Goal: Task Accomplishment & Management: Manage account settings

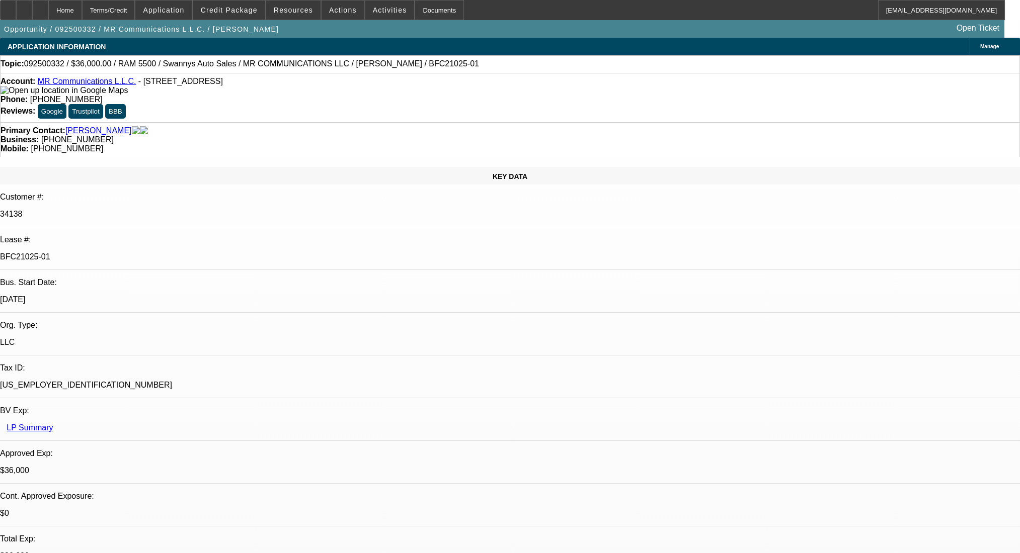
select select "0"
select select "2"
select select "0"
select select "6"
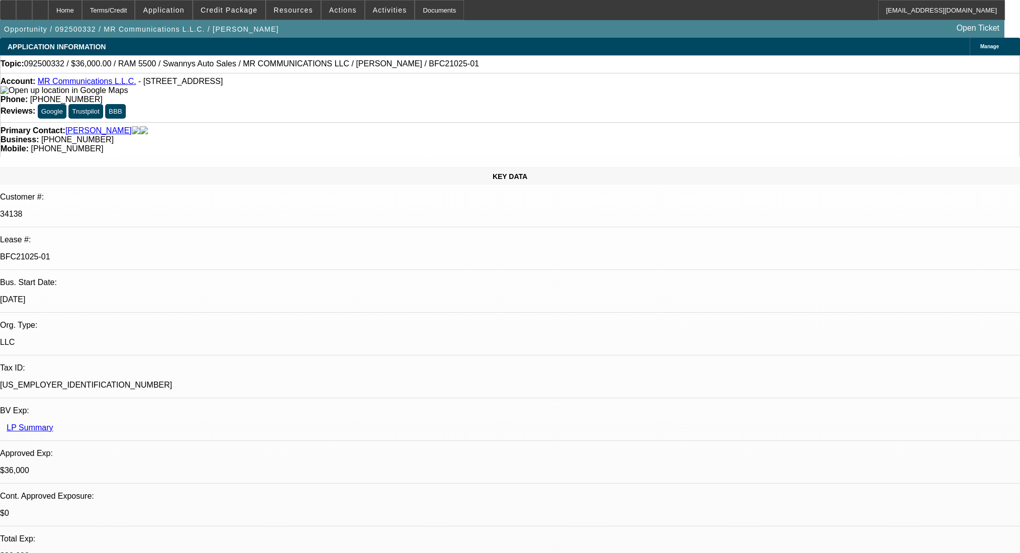
select select "0"
select select "2"
select select "0"
select select "6"
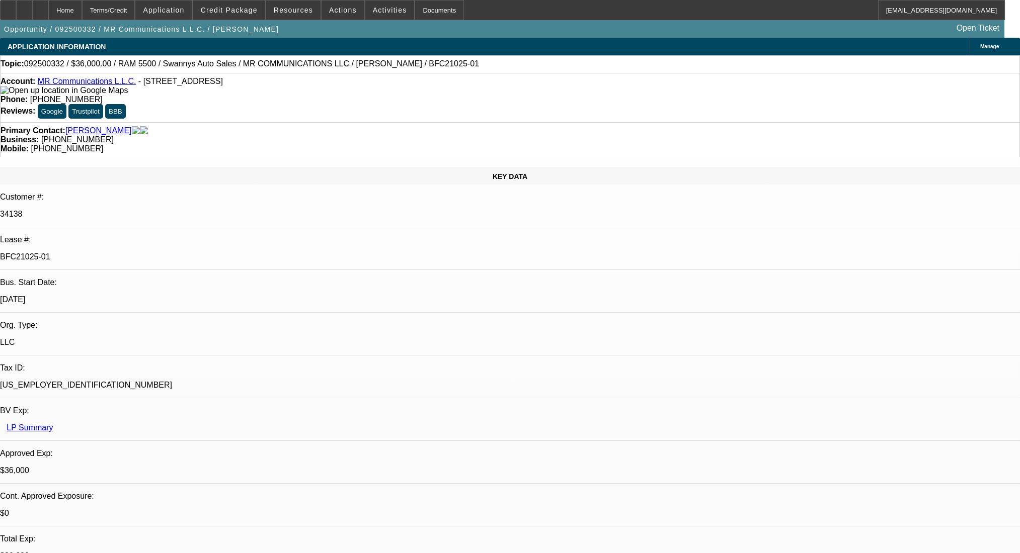
select select "0"
select select "2"
select select "0"
select select "6"
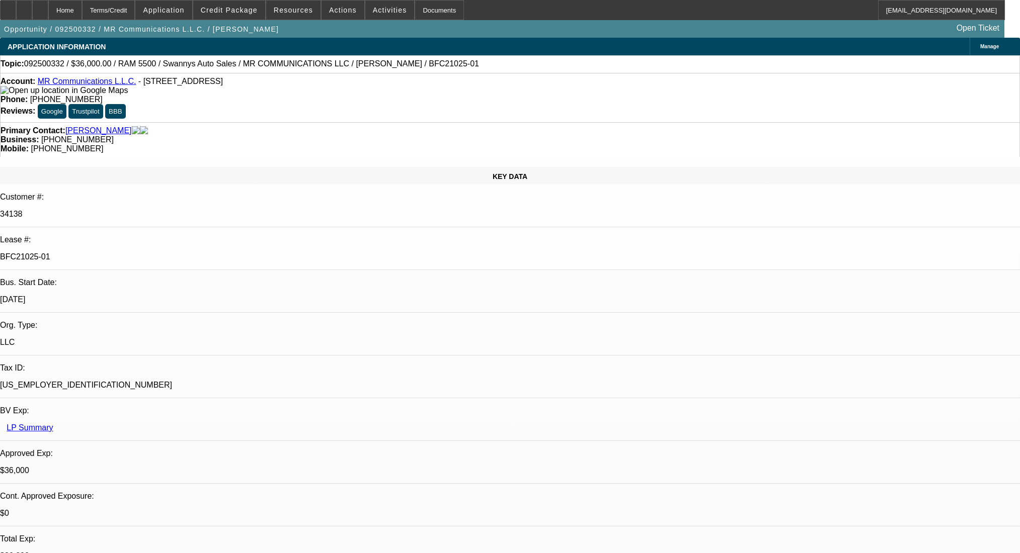
select select "0"
select select "2"
select select "0"
select select "6"
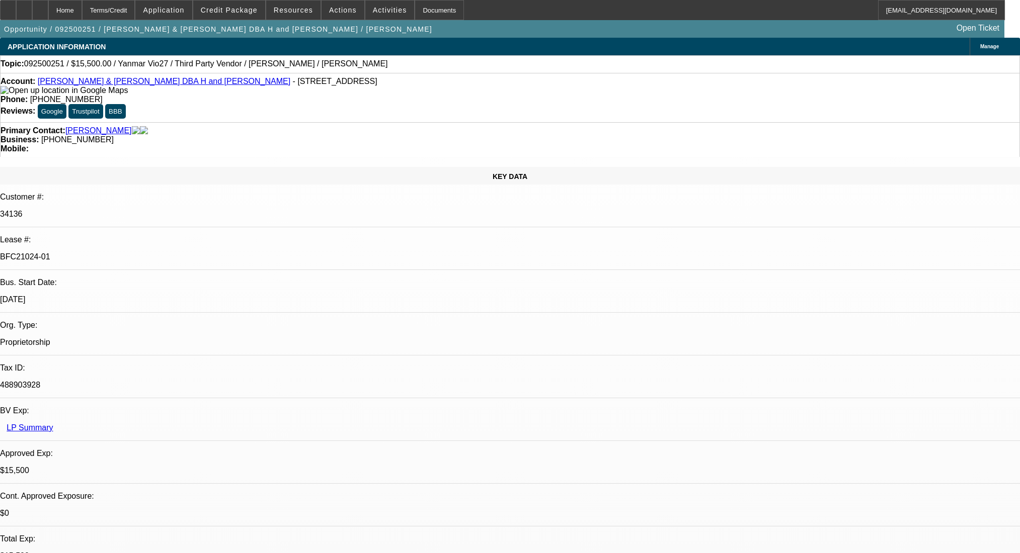
select select "0"
select select "6"
select select "0"
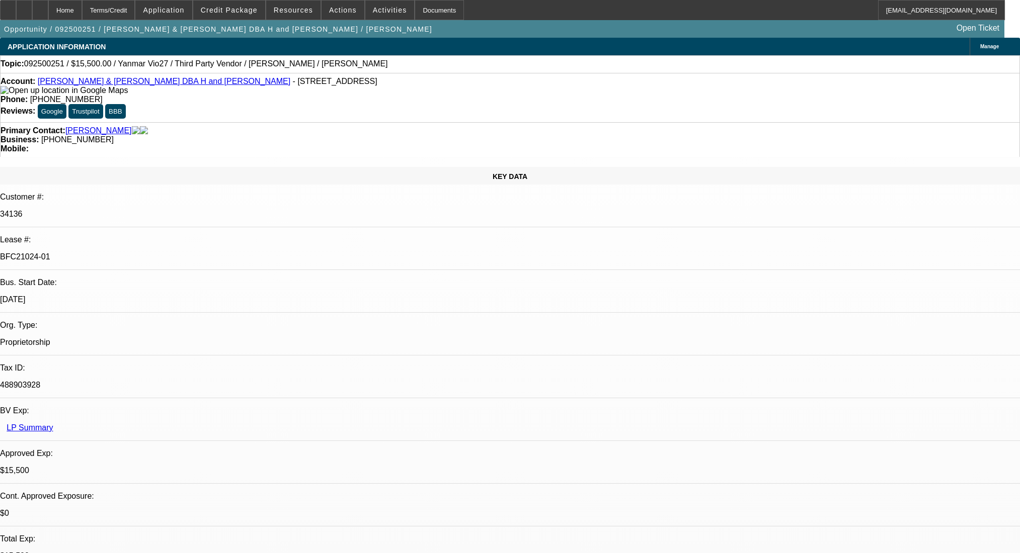
select select "0"
select select "6"
select select "0"
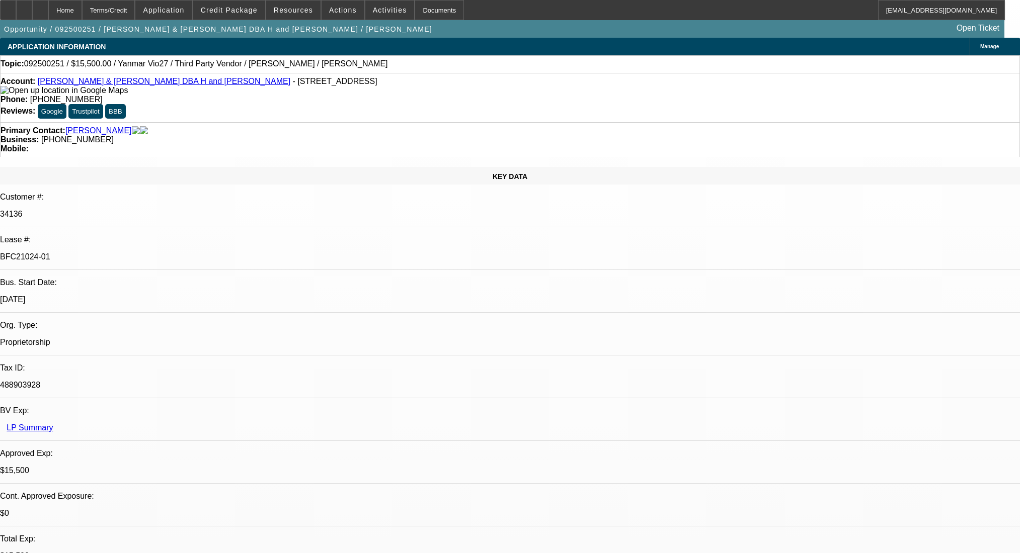
select select "0"
select select "6"
select select "0"
select select "0.1"
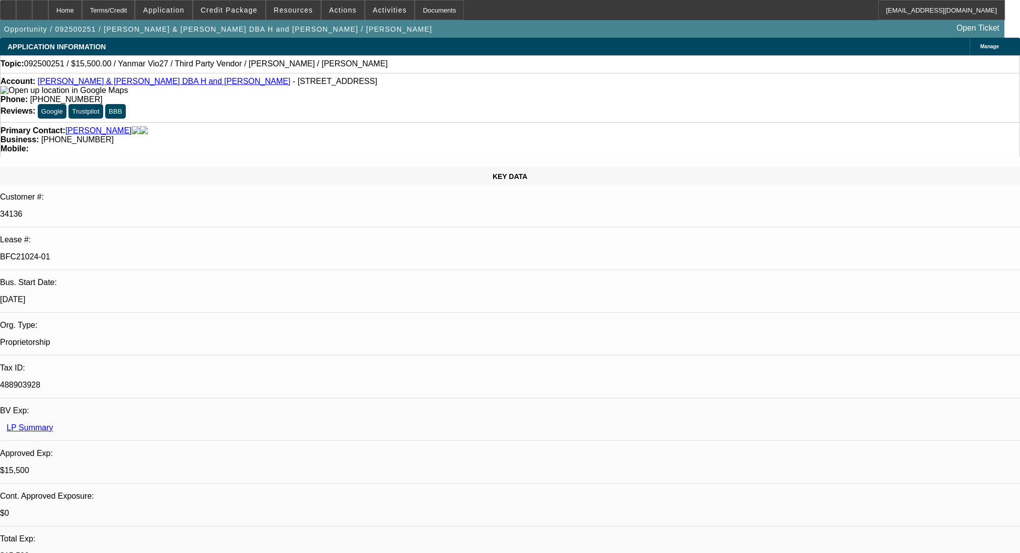
select select "4"
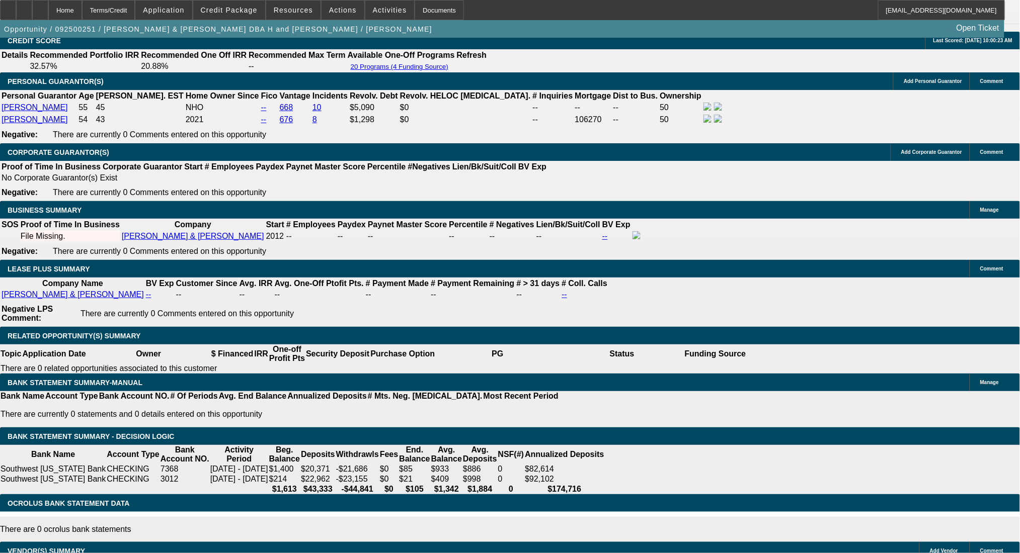
scroll to position [1543, 0]
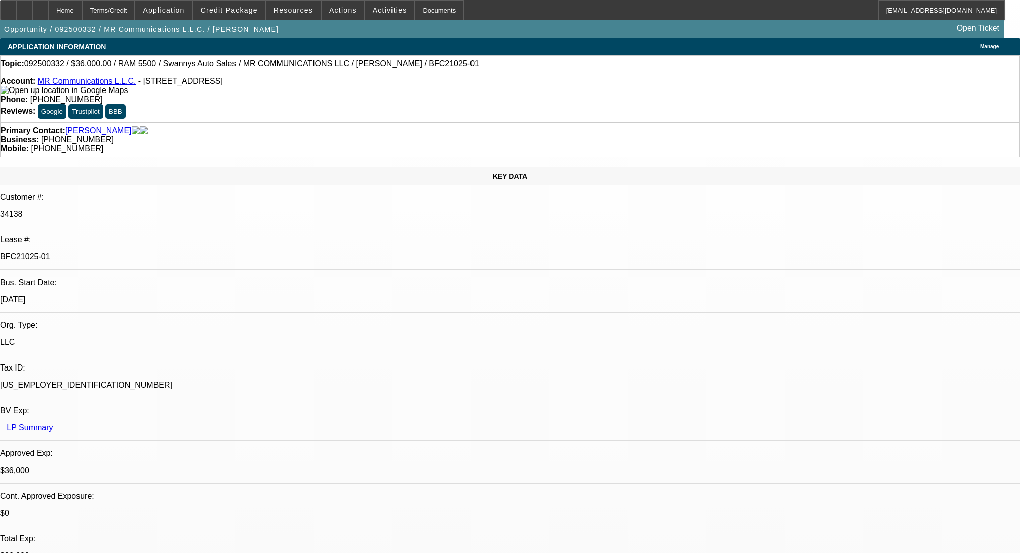
select select "0"
select select "2"
select select "0"
select select "6"
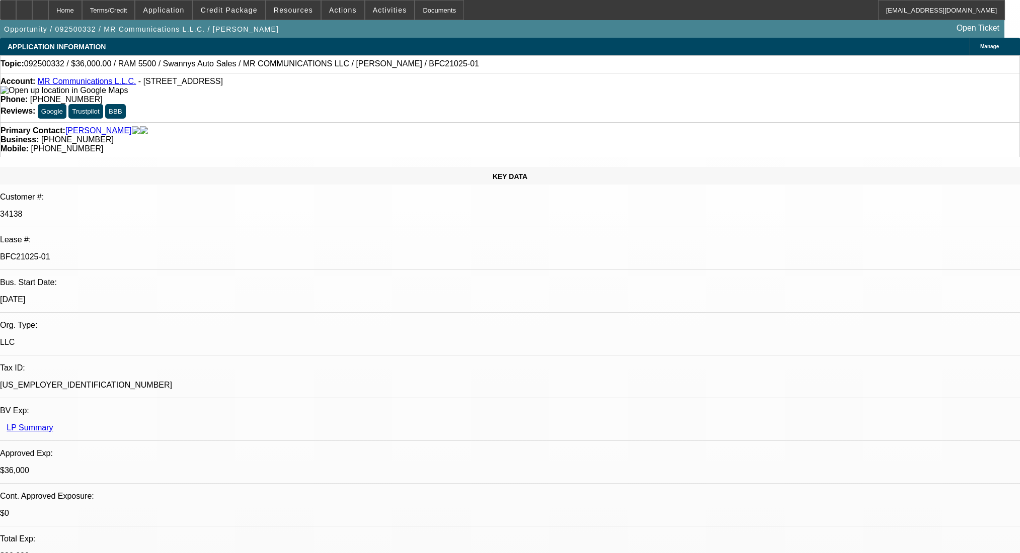
select select "0"
select select "2"
select select "0"
select select "6"
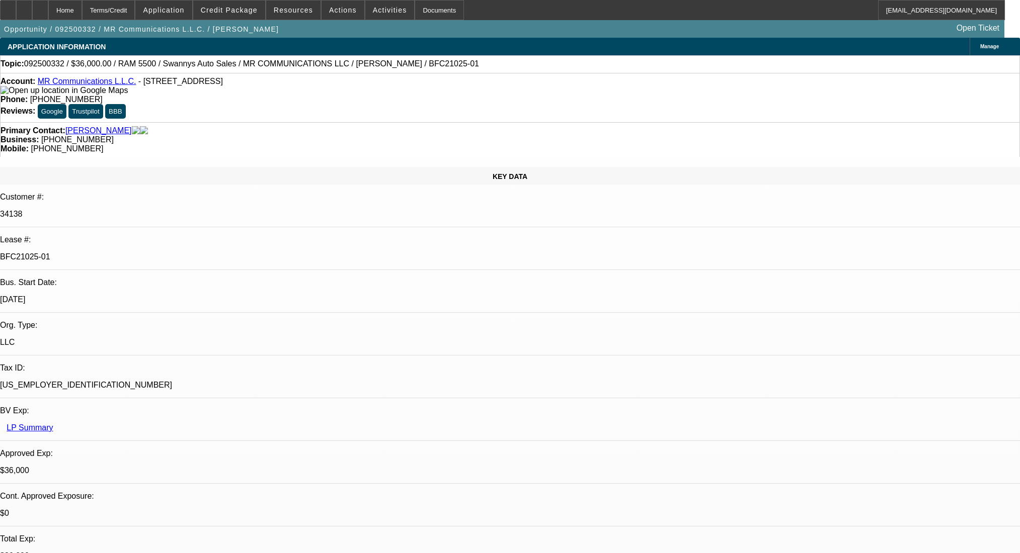
select select "0"
select select "2"
select select "0"
select select "6"
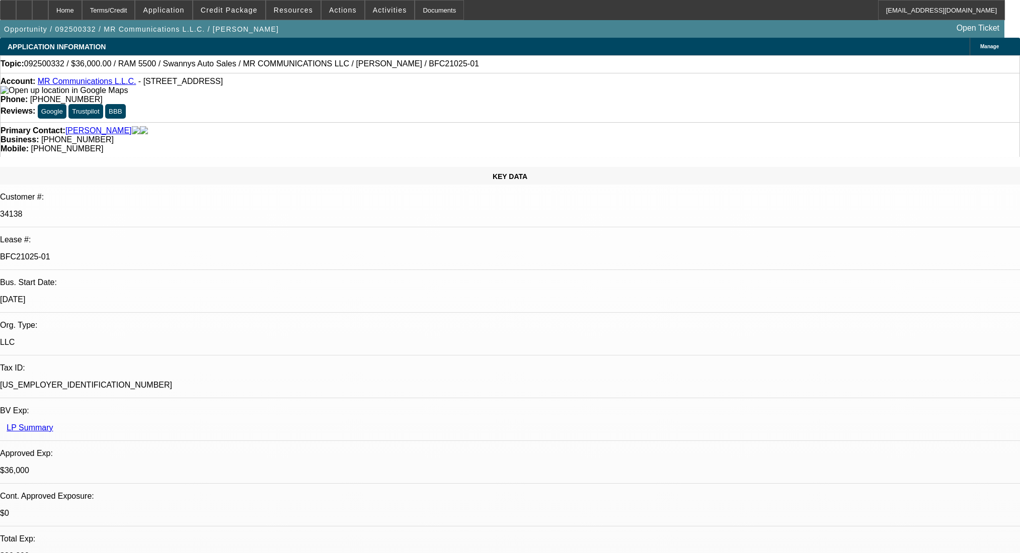
select select "0"
select select "2"
select select "0"
select select "6"
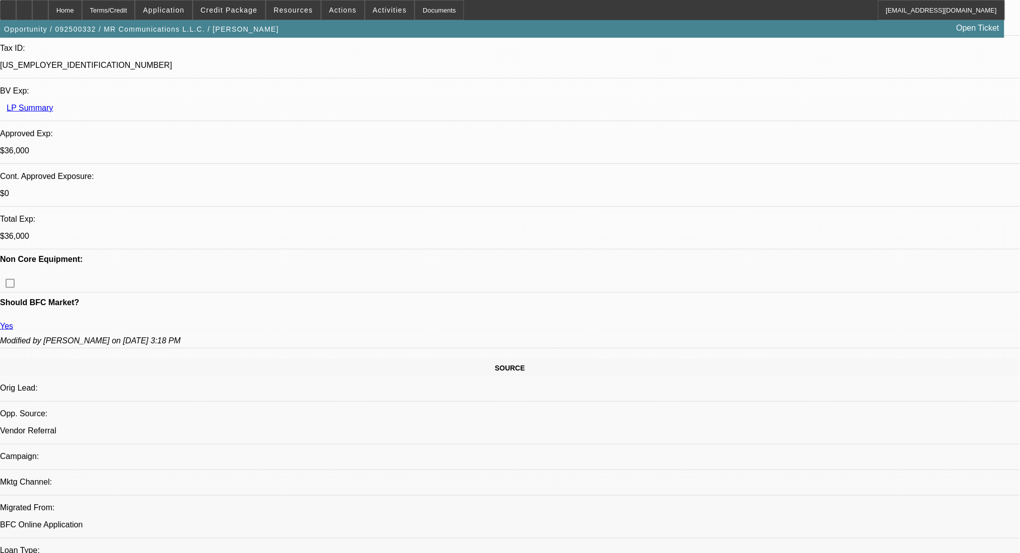
scroll to position [335, 0]
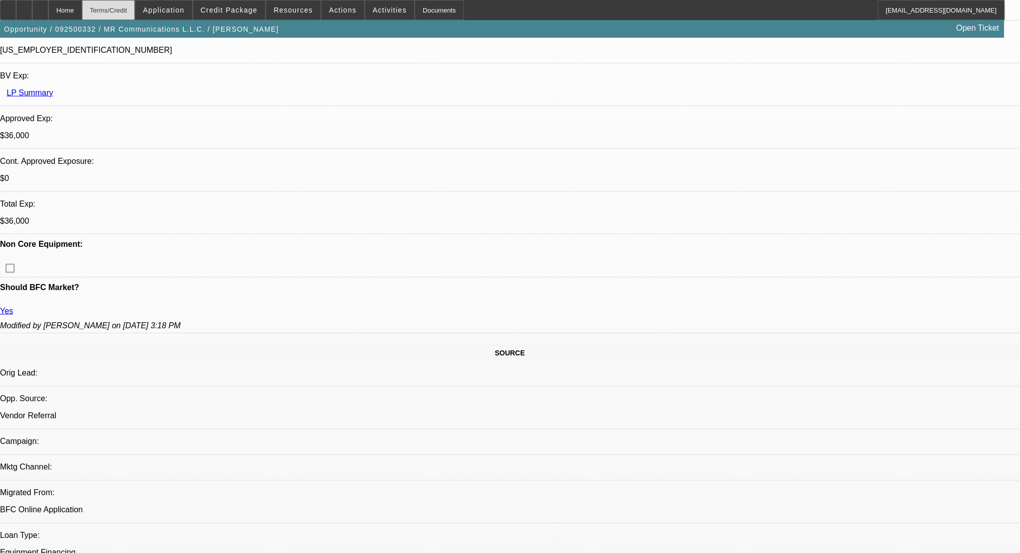
click at [135, 1] on div "Terms/Credit" at bounding box center [108, 10] width 53 height 20
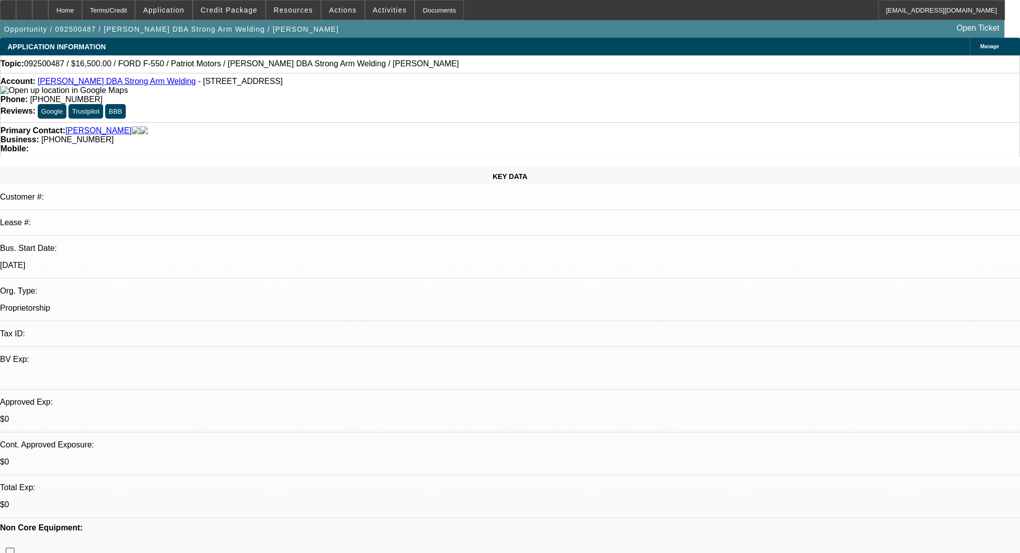
select select "0"
select select "2"
select select "0.1"
select select "4"
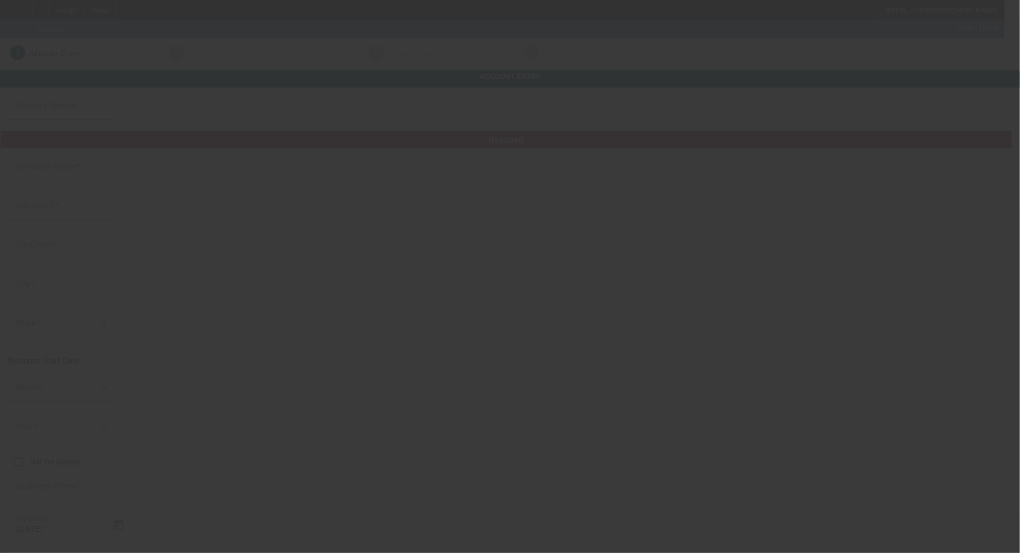
type input "CASE WATER SYSTEMS"
type input "[STREET_ADDRESS][PERSON_NAME][PERSON_NAME]"
type input "28715"
type input "[PERSON_NAME]"
type input "[PHONE_NUMBER]"
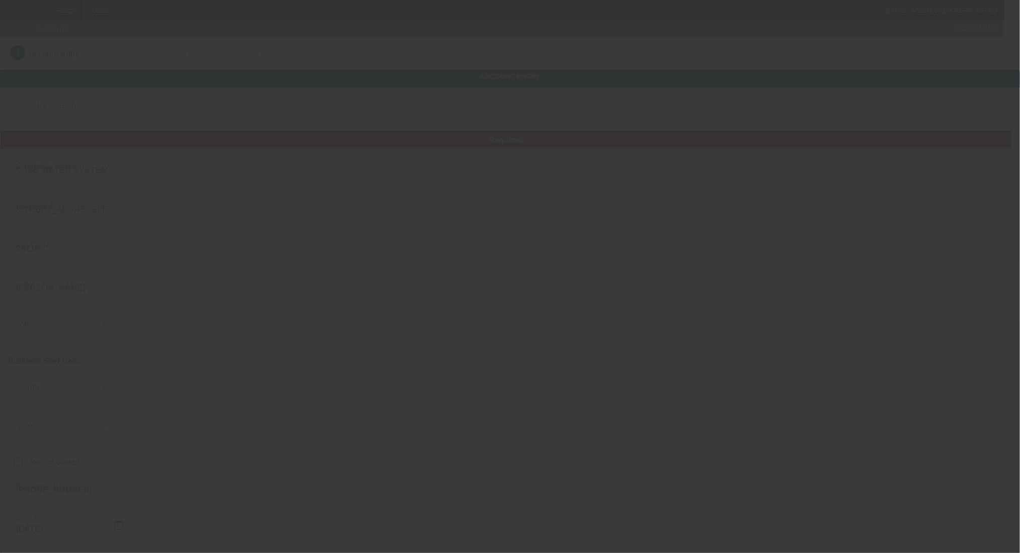
type input "[EMAIL_ADDRESS][DOMAIN_NAME]"
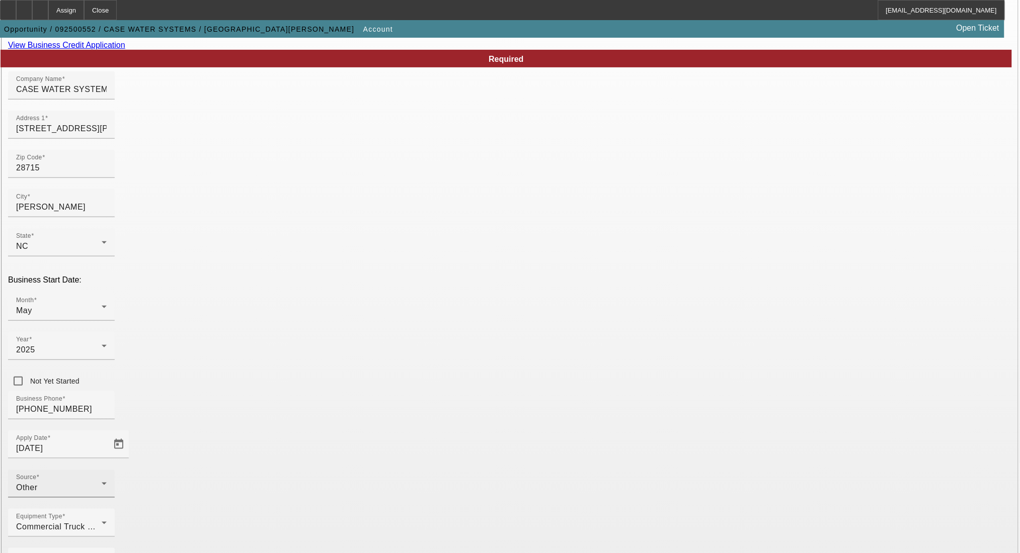
scroll to position [91, 0]
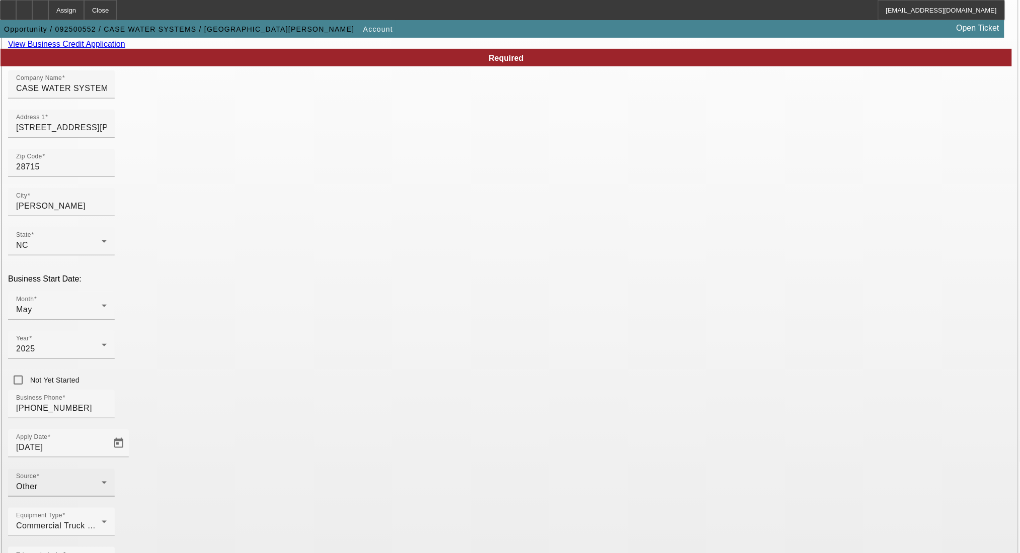
click at [102, 481] on div "Other" at bounding box center [59, 487] width 86 height 12
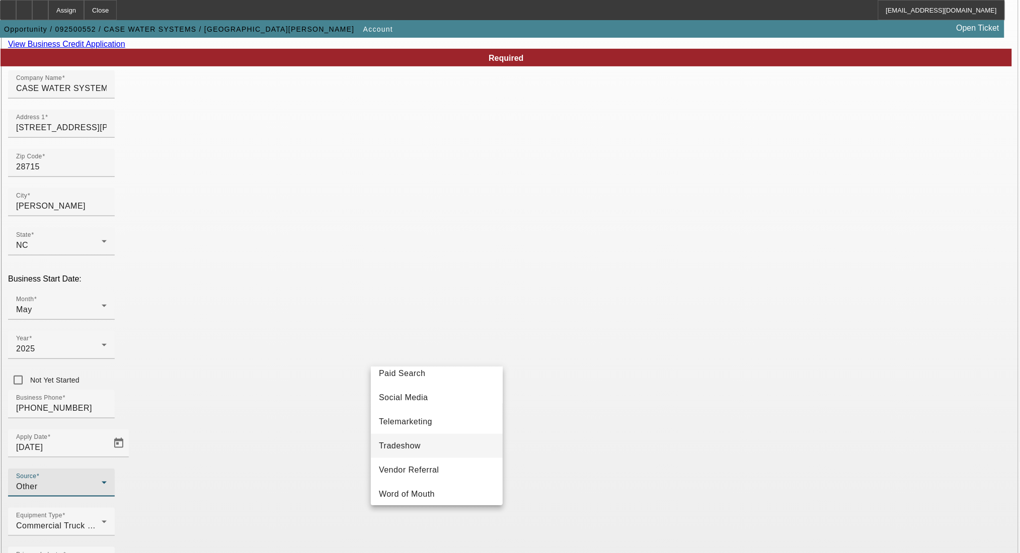
scroll to position [362, 0]
drag, startPoint x: 439, startPoint y: 470, endPoint x: 705, endPoint y: 536, distance: 274.6
click at [441, 469] on mat-option "Vendor Referral" at bounding box center [437, 465] width 132 height 24
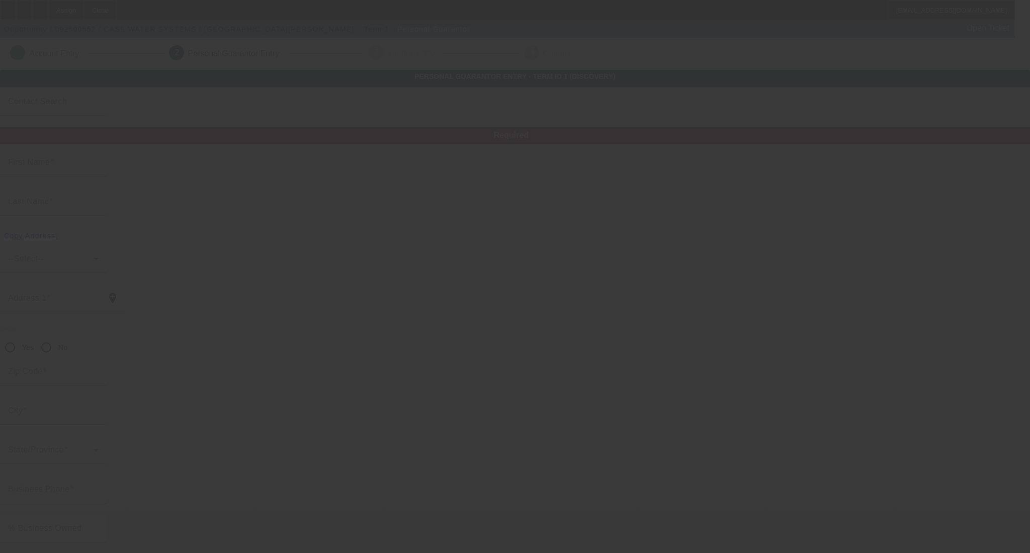
type input "[PERSON_NAME]"
type input "[STREET_ADDRESS][PERSON_NAME][PERSON_NAME]"
radio input "true"
type input "28715"
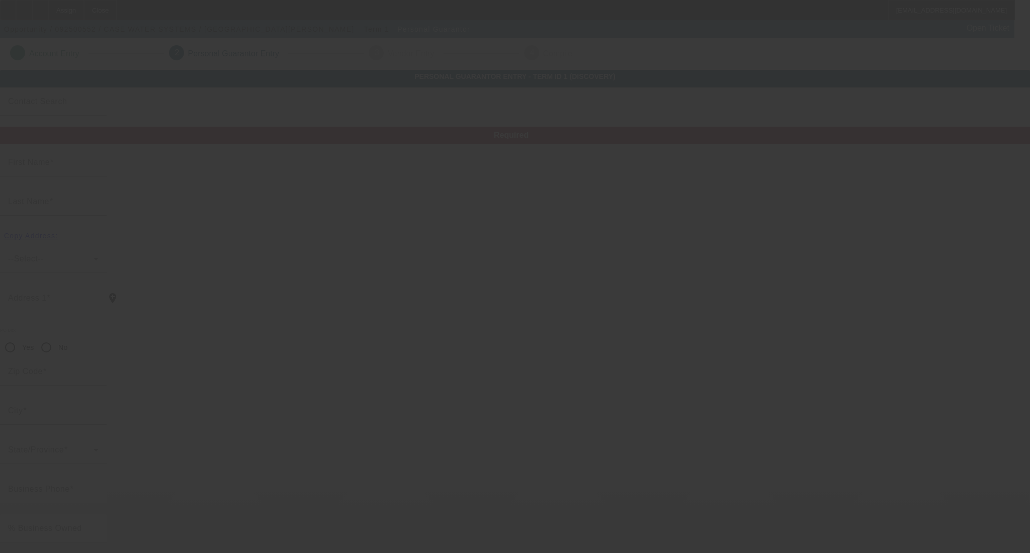
type input "[PERSON_NAME]"
type input "[PHONE_NUMBER]"
type input "60"
type input "542-55-7407"
type input "[EMAIL_ADDRESS][DOMAIN_NAME]"
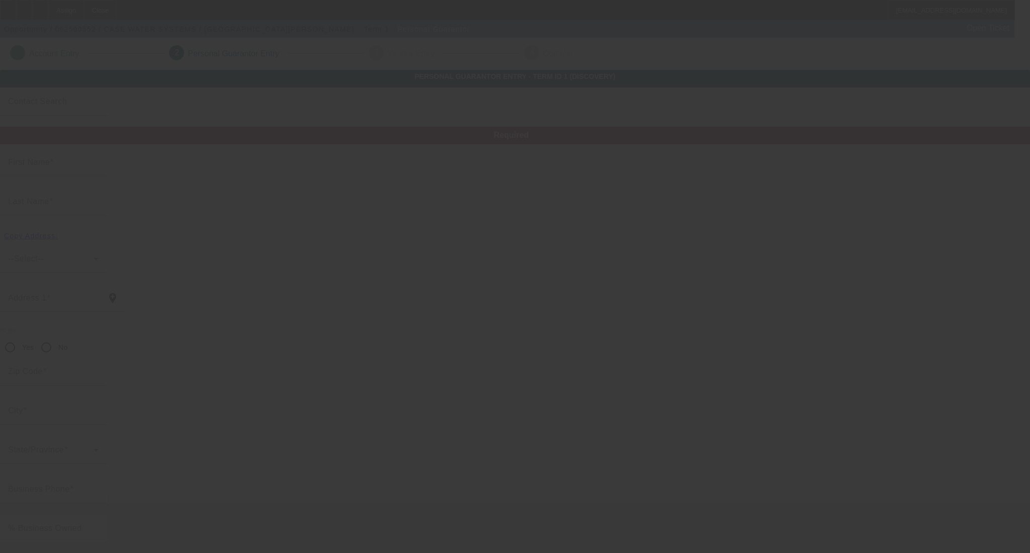
type input "[PHONE_NUMBER]"
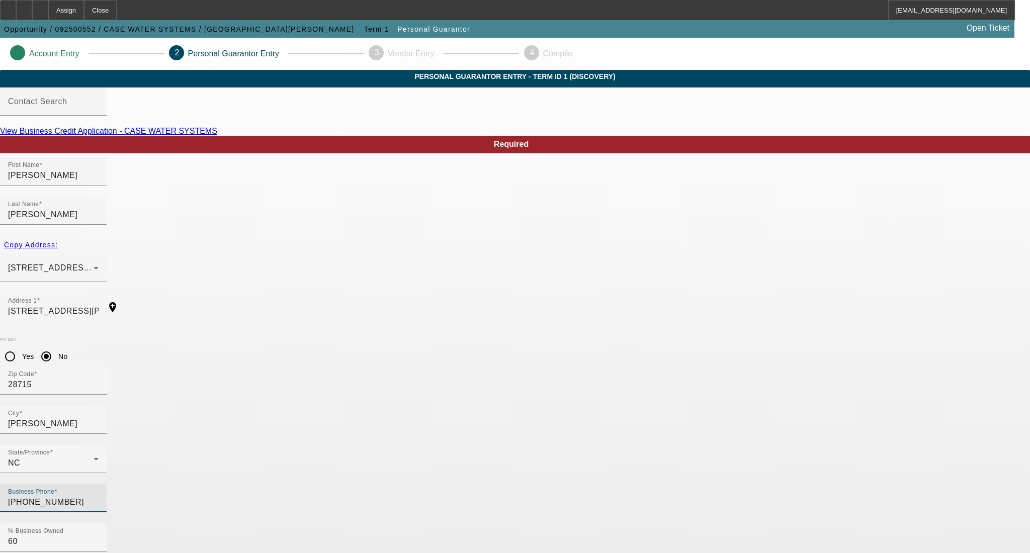
drag, startPoint x: 288, startPoint y: 403, endPoint x: 229, endPoint y: 403, distance: 58.9
click at [107, 484] on div "Business Phone (971) 413-9264" at bounding box center [53, 498] width 107 height 28
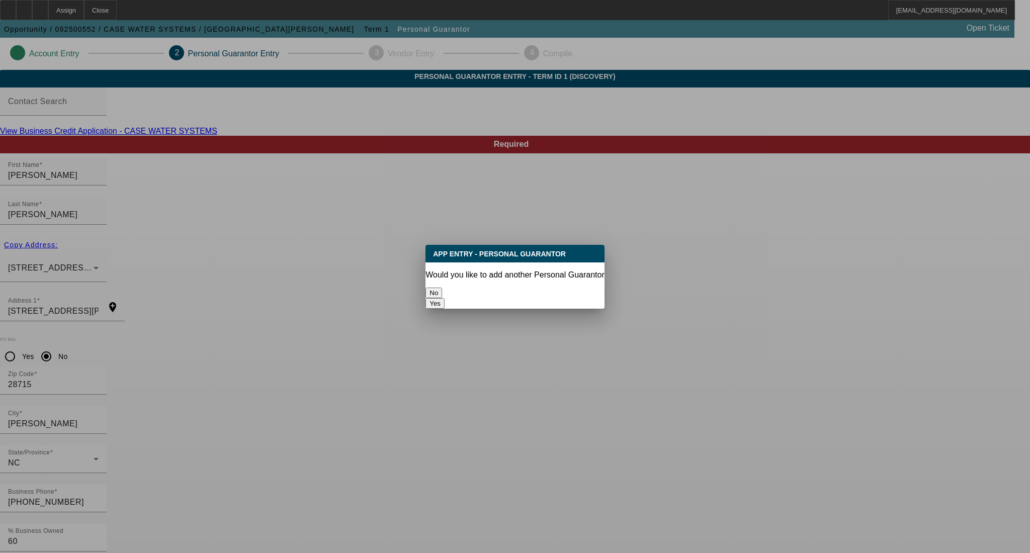
click at [442, 289] on button "No" at bounding box center [434, 293] width 17 height 11
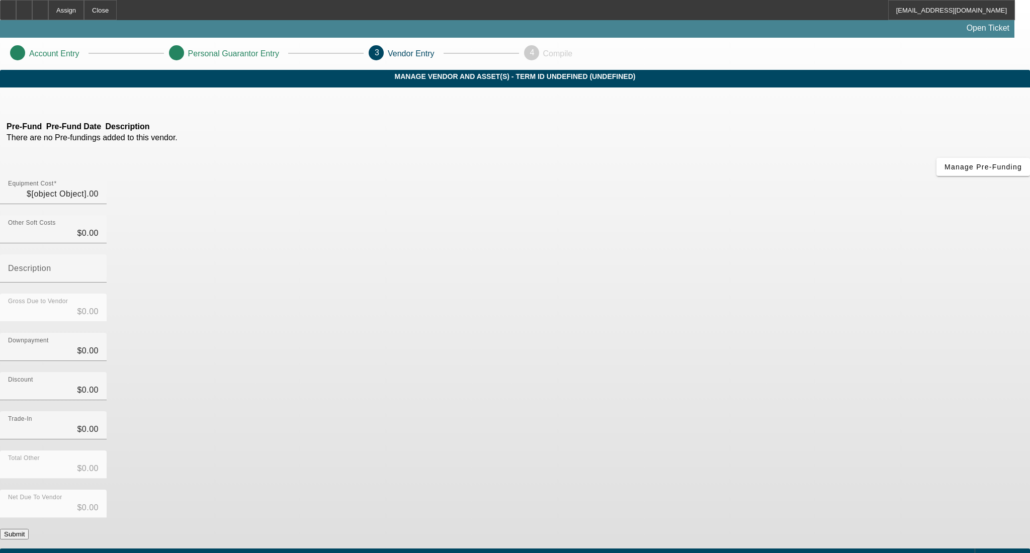
type input "$39,340.00"
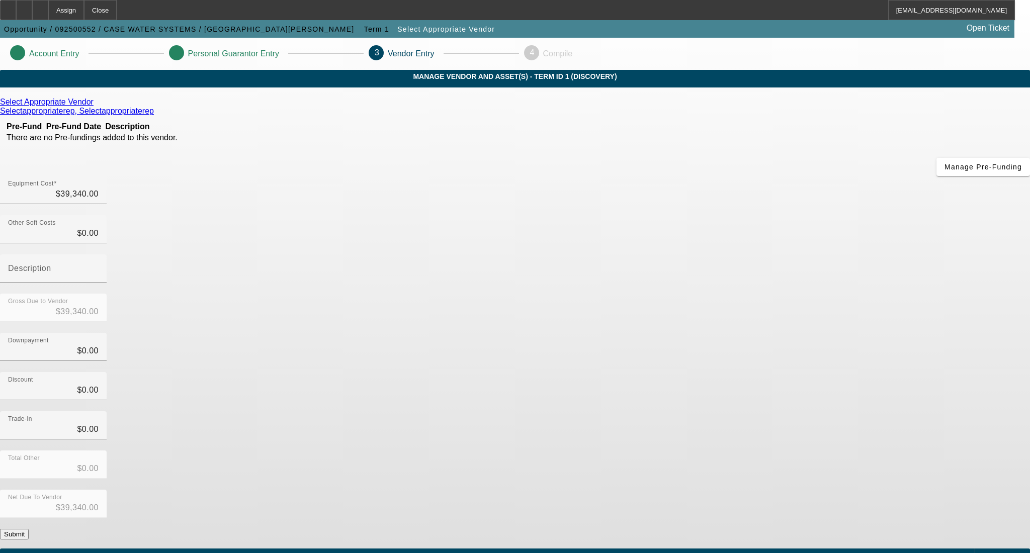
click at [96, 106] on icon at bounding box center [96, 102] width 0 height 9
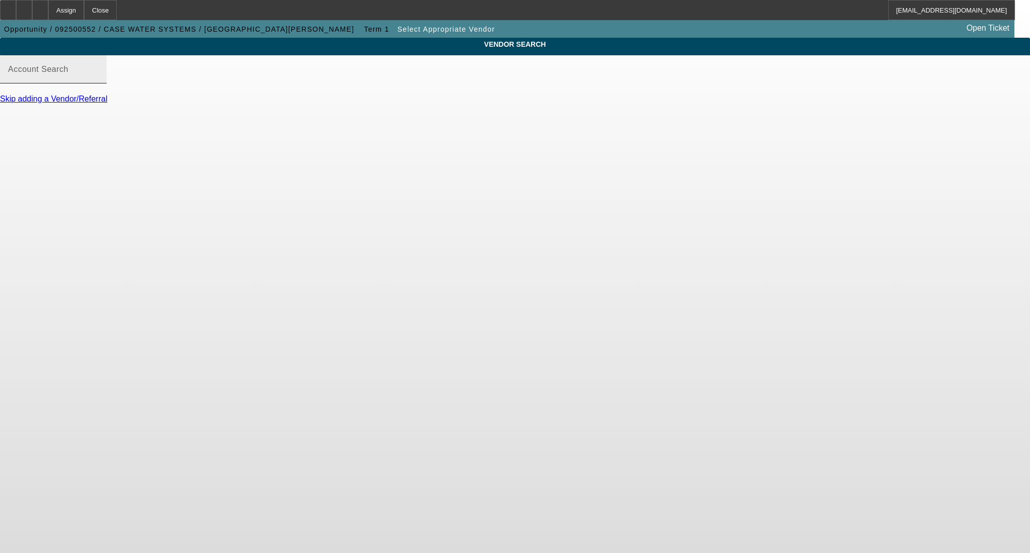
click at [68, 73] on mat-label "Account Search" at bounding box center [38, 69] width 60 height 9
click at [99, 79] on input "Account Search" at bounding box center [53, 73] width 91 height 12
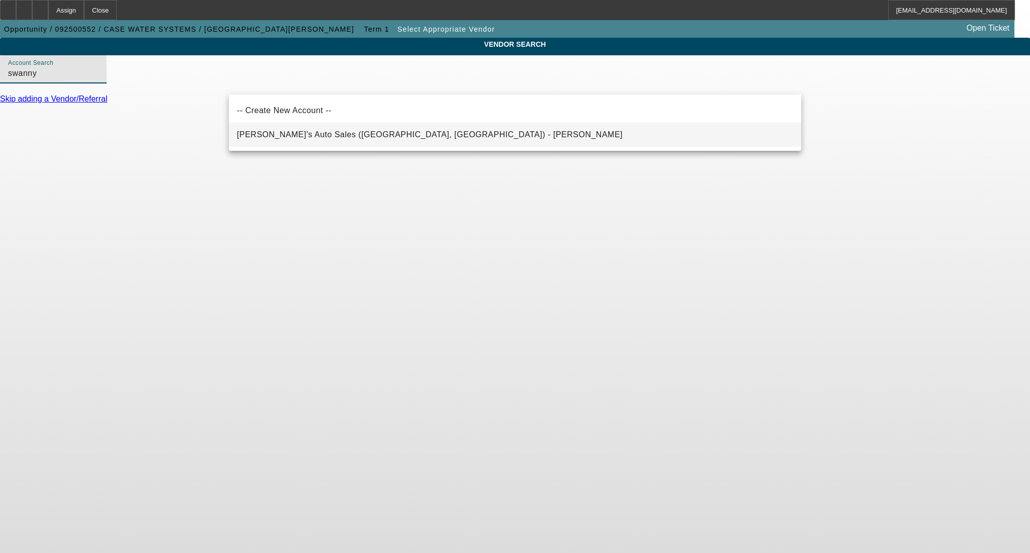
click at [307, 128] on mat-option "Swanny's Auto Sales (Newton, NC) - Swanson, Mark" at bounding box center [515, 135] width 573 height 24
type input "Swanny's Auto Sales (Newton, NC) - Swanson, Mark"
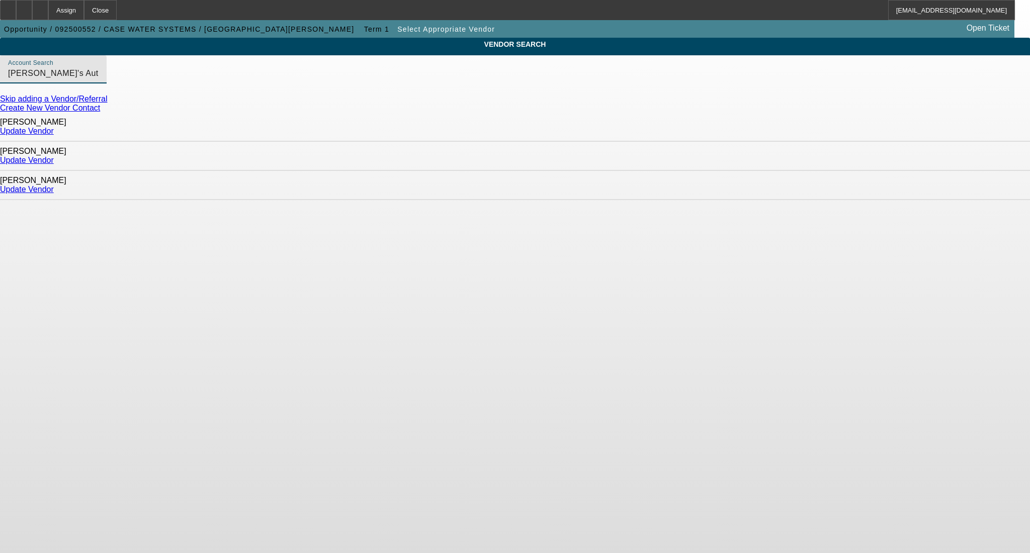
click at [54, 185] on link "Update Vendor" at bounding box center [27, 189] width 54 height 9
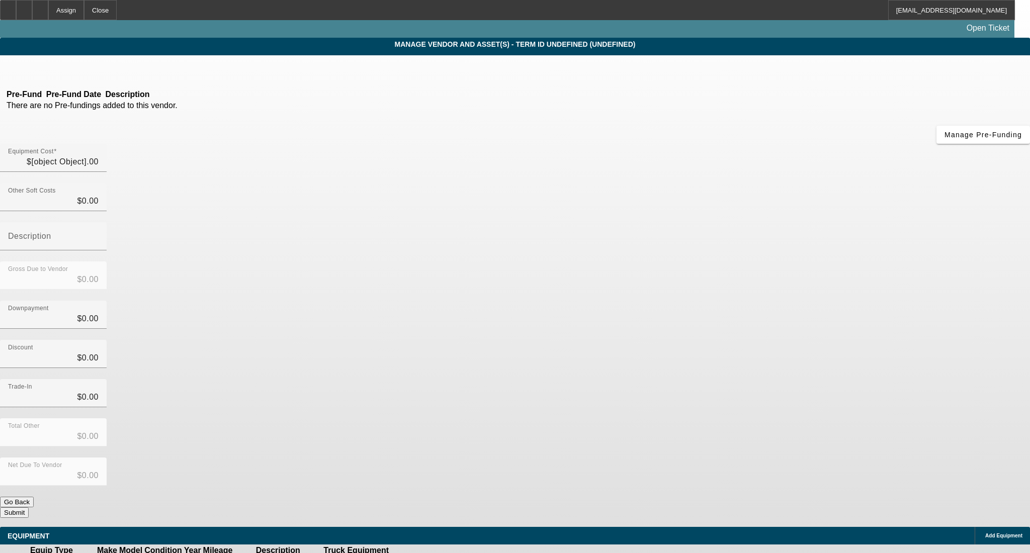
type input "$39,340.00"
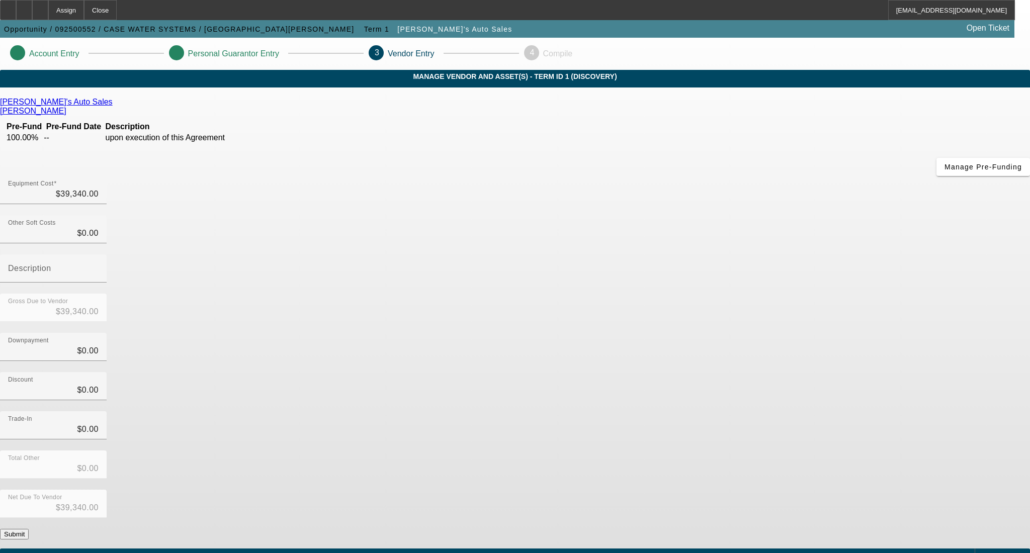
click at [29, 529] on button "Submit" at bounding box center [14, 534] width 29 height 11
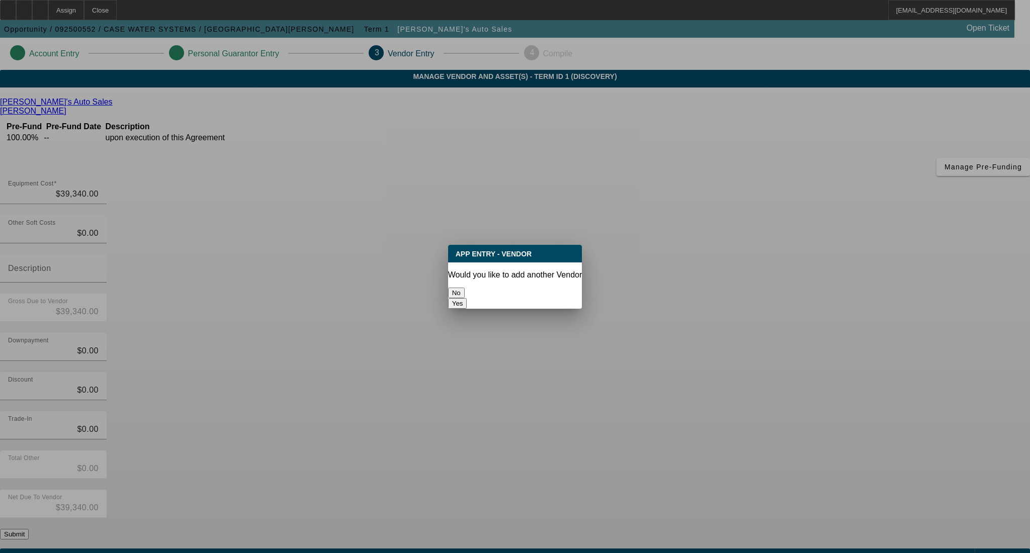
click at [465, 288] on button "No" at bounding box center [456, 293] width 17 height 11
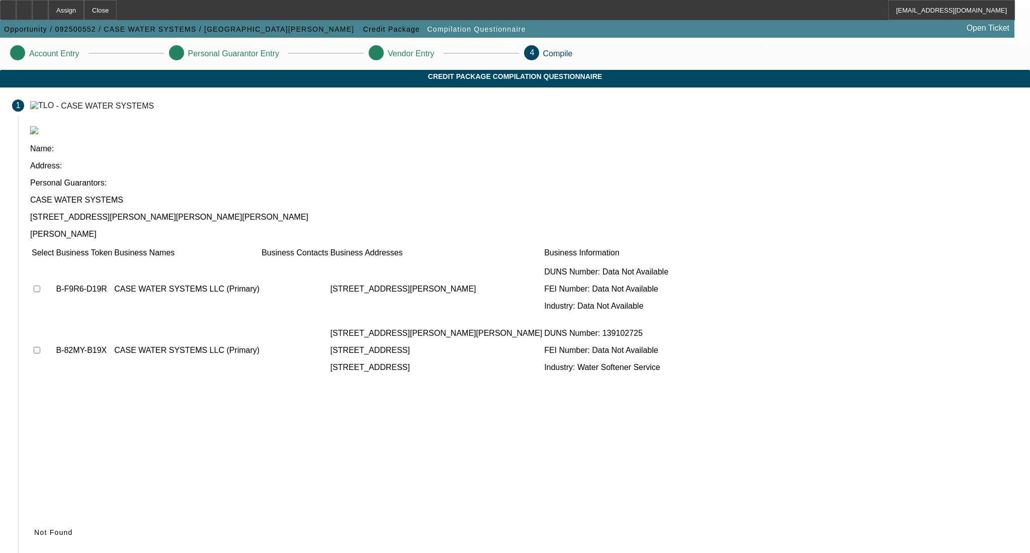
click at [40, 347] on input "checkbox" at bounding box center [37, 350] width 7 height 7
checkbox input "true"
click at [240, 196] on div "Name: Address: Personal Guarantors: CASE WATER SYSTEMS 39 Hice Hill Rd CANDLER …" at bounding box center [524, 340] width 1012 height 428
click at [40, 286] on input "checkbox" at bounding box center [37, 289] width 7 height 7
checkbox input "true"
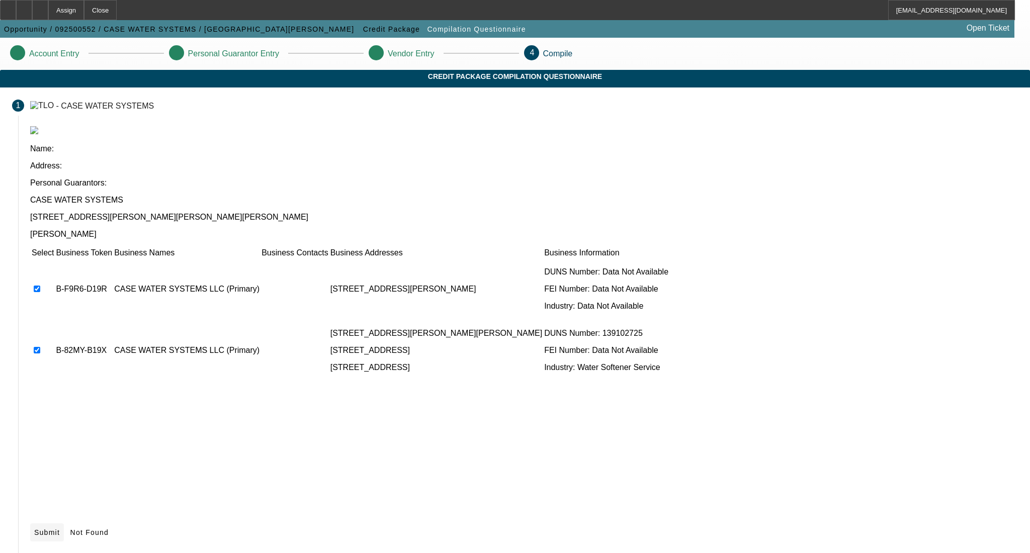
click at [60, 529] on span "Submit" at bounding box center [47, 533] width 26 height 8
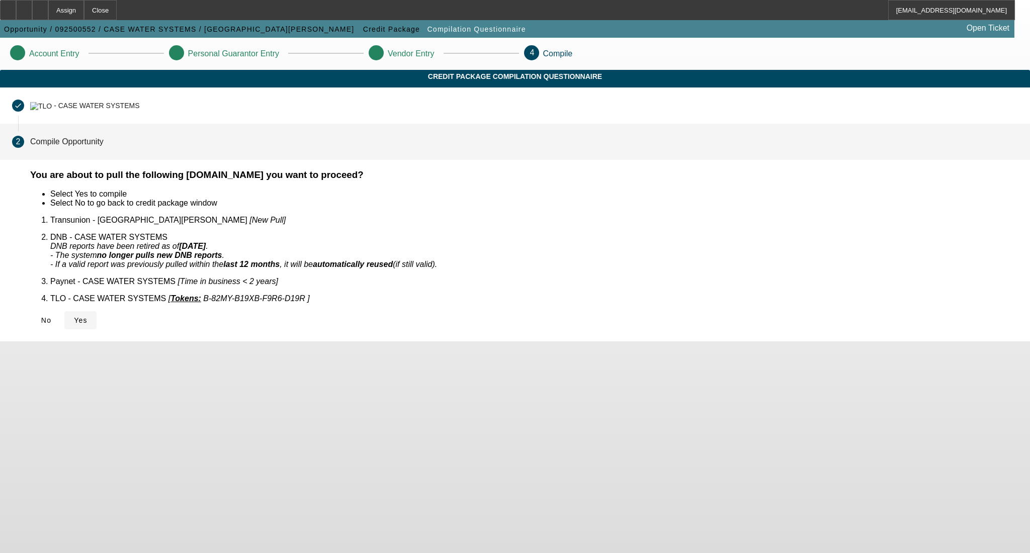
click at [97, 308] on span at bounding box center [80, 320] width 32 height 24
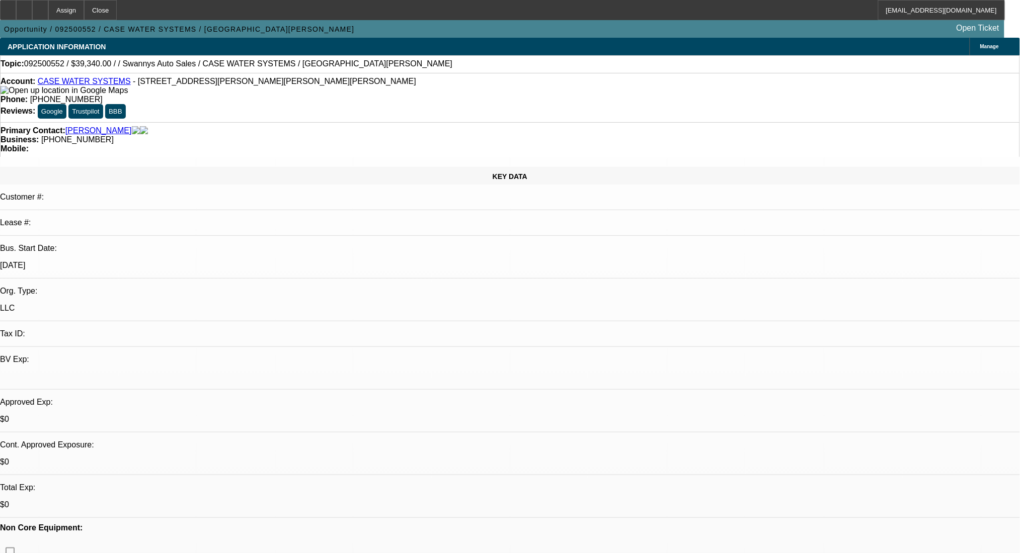
select select "0"
select select "2"
select select "0.1"
select select "4"
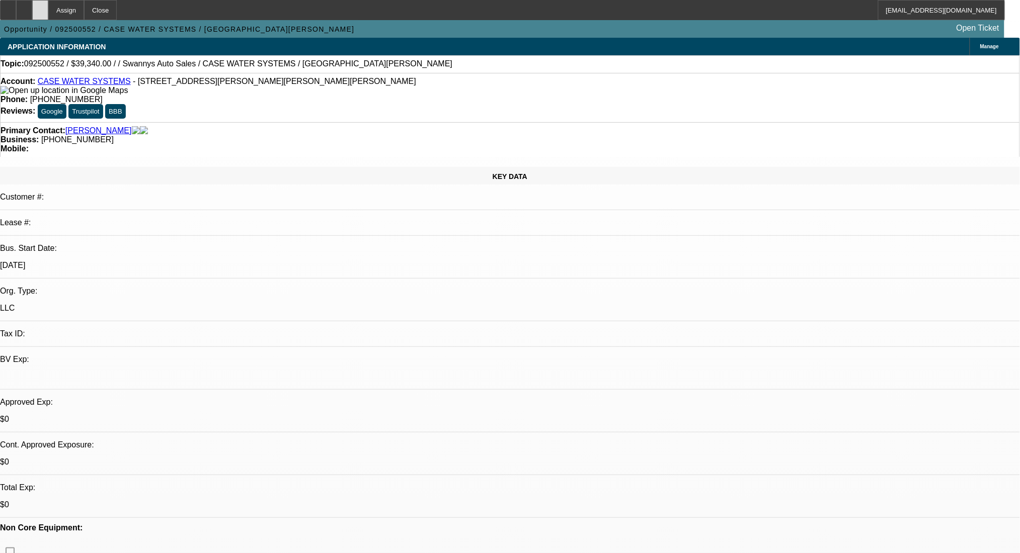
click at [48, 14] on div at bounding box center [40, 10] width 16 height 20
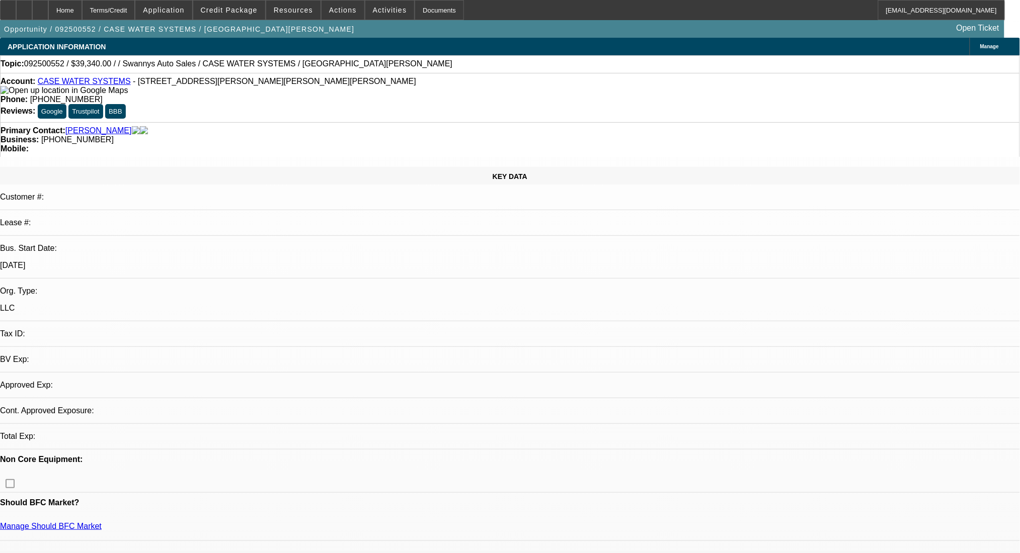
select select "0"
select select "2"
select select "0.1"
select select "2"
select select "4"
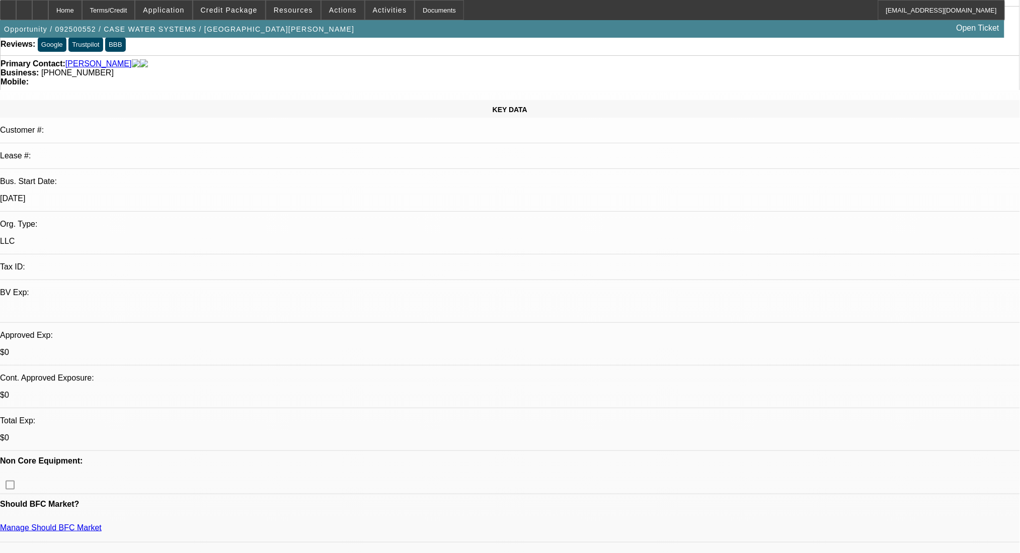
scroll to position [134, 0]
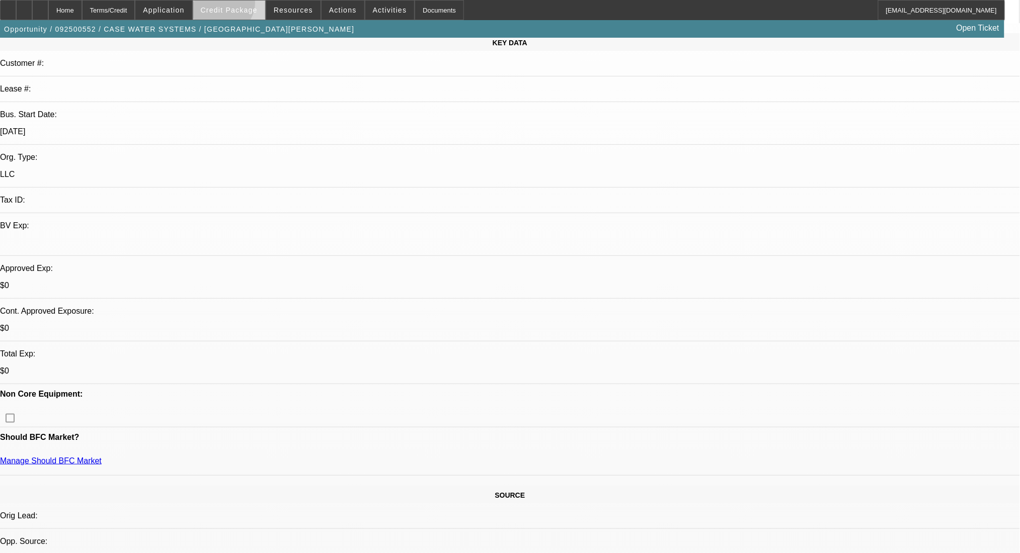
click at [236, 5] on span at bounding box center [229, 10] width 72 height 24
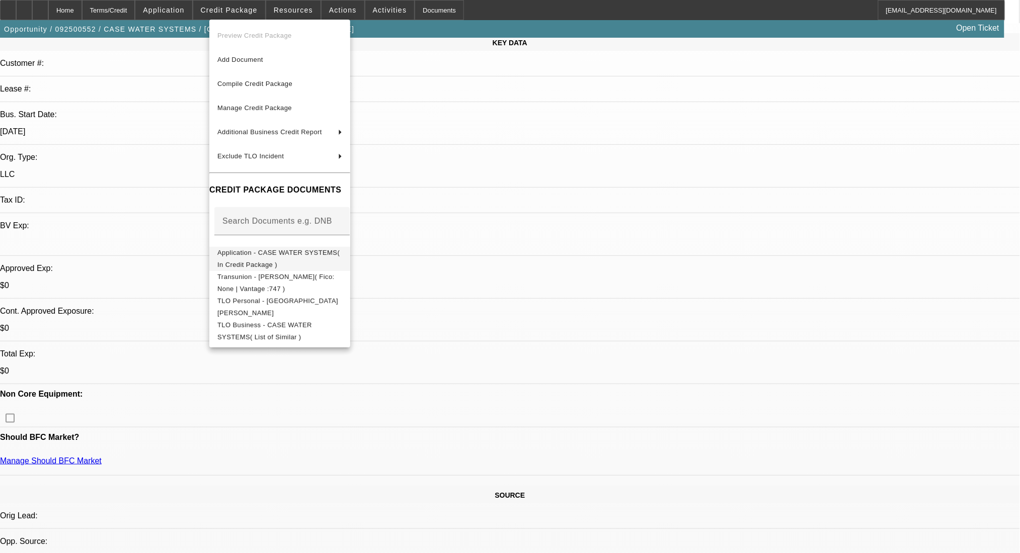
click at [266, 256] on span "Application - CASE WATER SYSTEMS( In Credit Package )" at bounding box center [278, 259] width 122 height 20
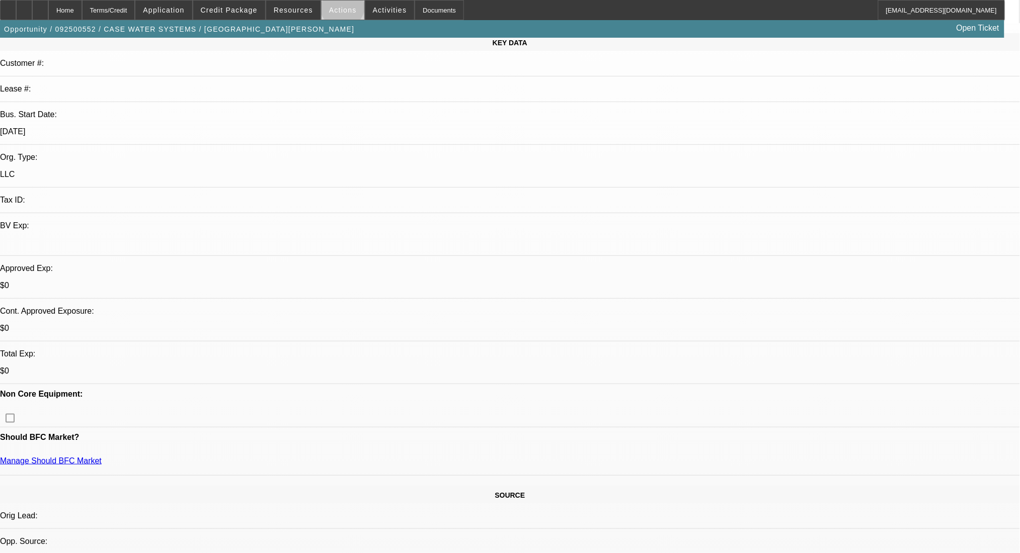
click at [339, 8] on span "Actions" at bounding box center [343, 10] width 28 height 8
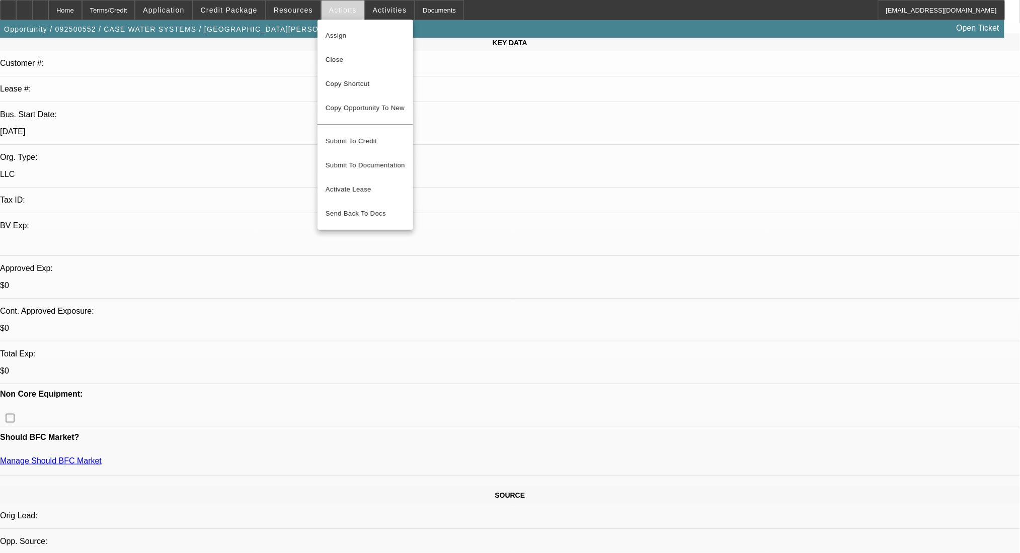
click at [339, 8] on div at bounding box center [510, 276] width 1020 height 553
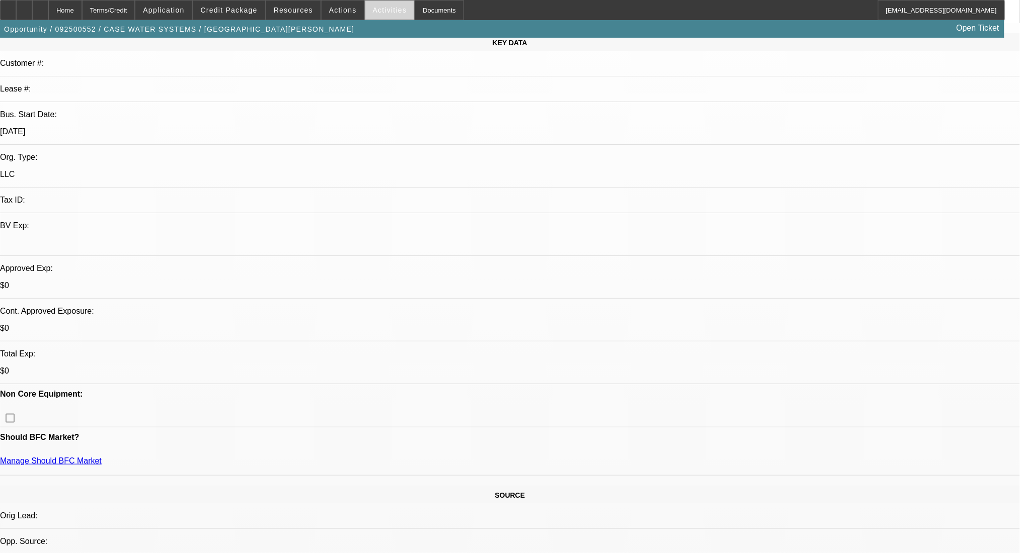
click at [365, 6] on span at bounding box center [389, 10] width 49 height 24
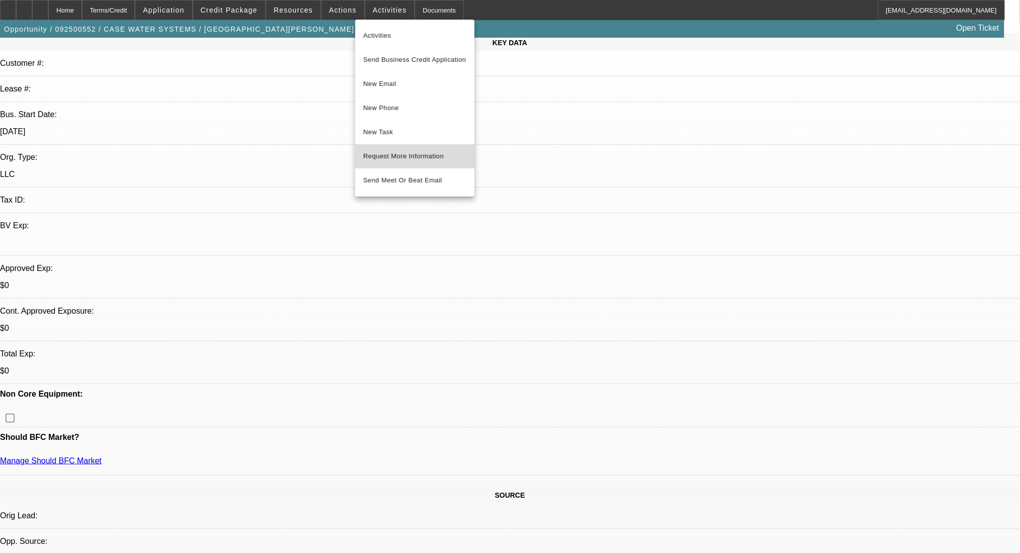
click at [403, 163] on button "Request More Information" at bounding box center [414, 156] width 119 height 24
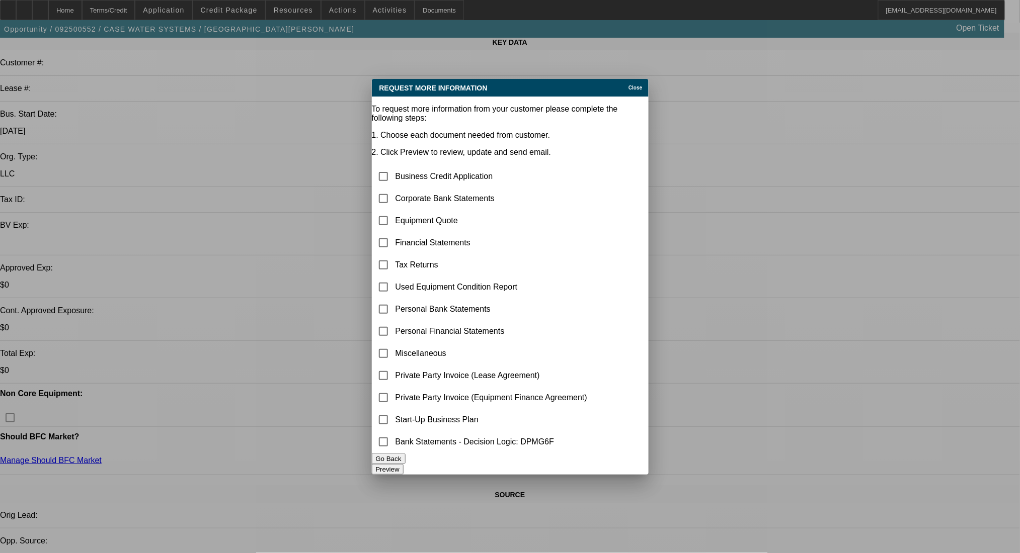
scroll to position [0, 0]
click at [391, 189] on input "checkbox" at bounding box center [383, 199] width 20 height 20
checkbox input "true"
click at [403, 465] on button "Preview" at bounding box center [388, 469] width 32 height 11
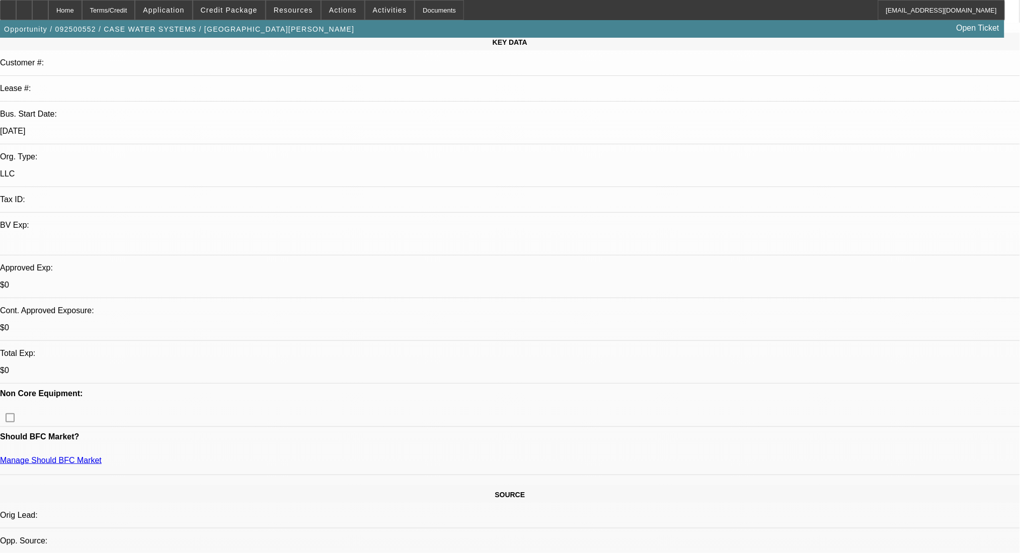
scroll to position [134, 0]
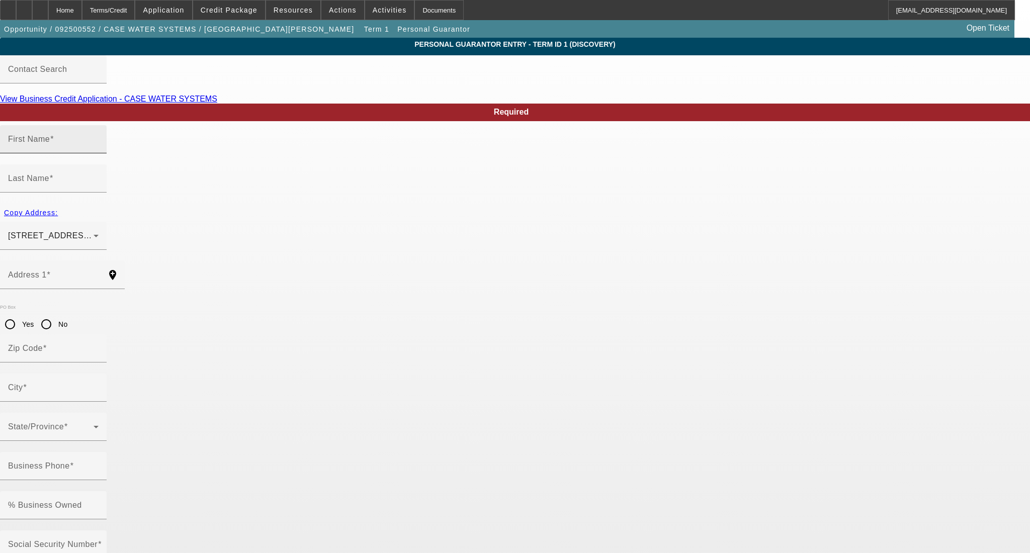
type input "LORENZO"
type input "GUERRERO"
type input "35 Hice Hill Road"
radio input "true"
type input "28715"
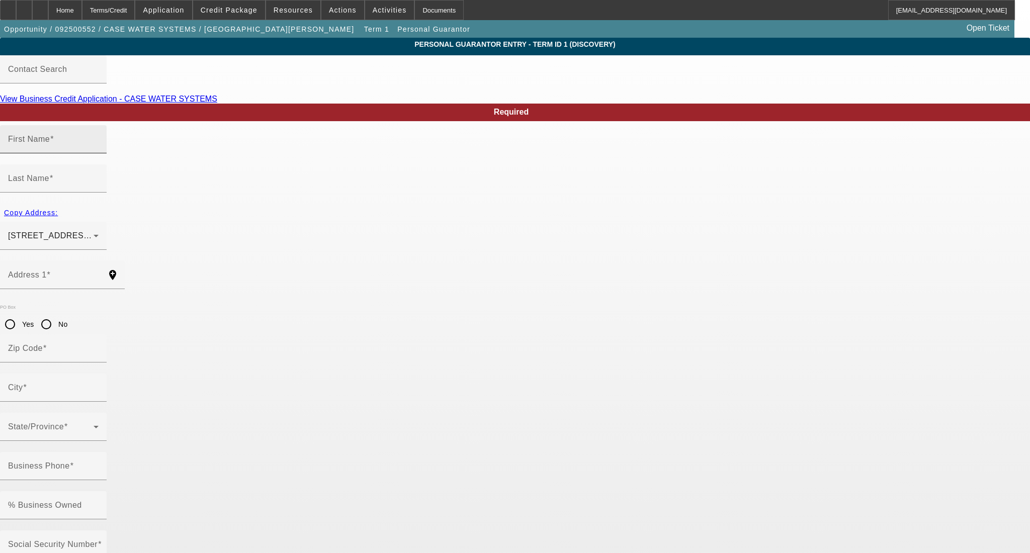
type input "Candler"
type input "(971) 413-9264"
type input "60"
type input "542-55-7407"
type input "LORENZO3LORENZO333@GMAIL.COM"
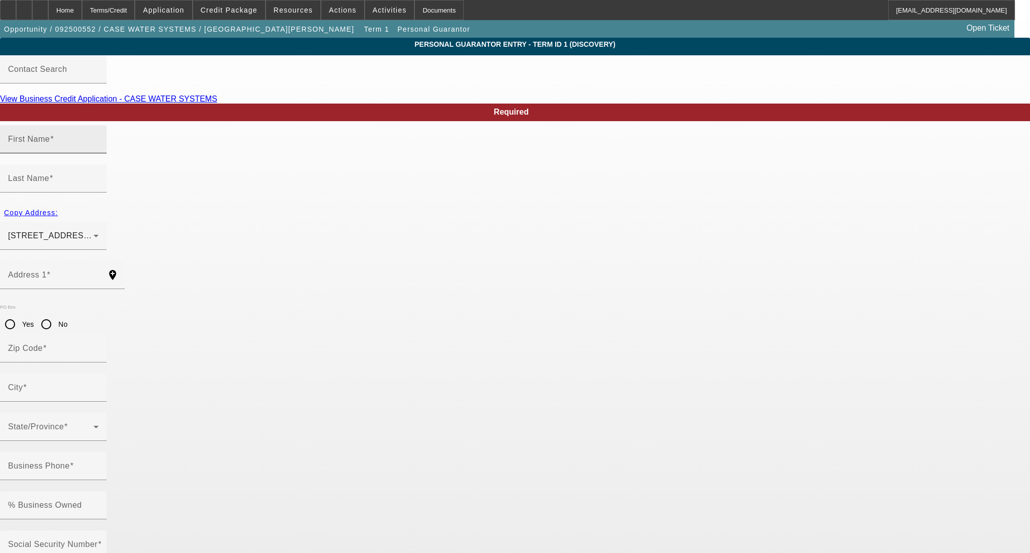
type input "(971) 413-9264"
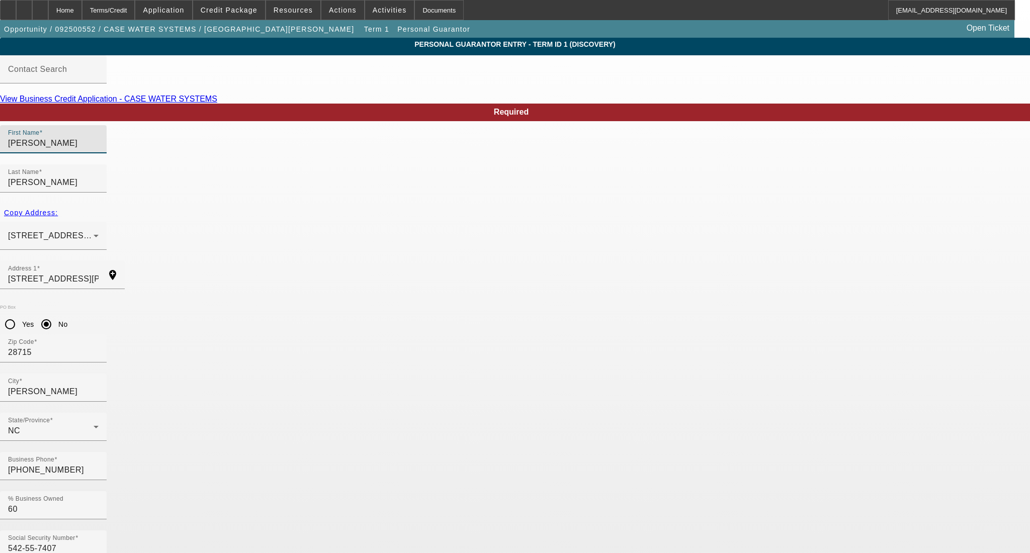
drag, startPoint x: 294, startPoint y: 159, endPoint x: 205, endPoint y: 159, distance: 89.1
click at [205, 159] on app-personal-guarantor-manage "Personal Guarantor Entry - Term ID 1 (Discovery) Contact Search View Business C…" at bounding box center [515, 541] width 1030 height 1007
type input "Lorenzo"
click at [99, 177] on input "GUERRERO" at bounding box center [53, 183] width 91 height 12
drag, startPoint x: 440, startPoint y: 163, endPoint x: 388, endPoint y: 170, distance: 51.8
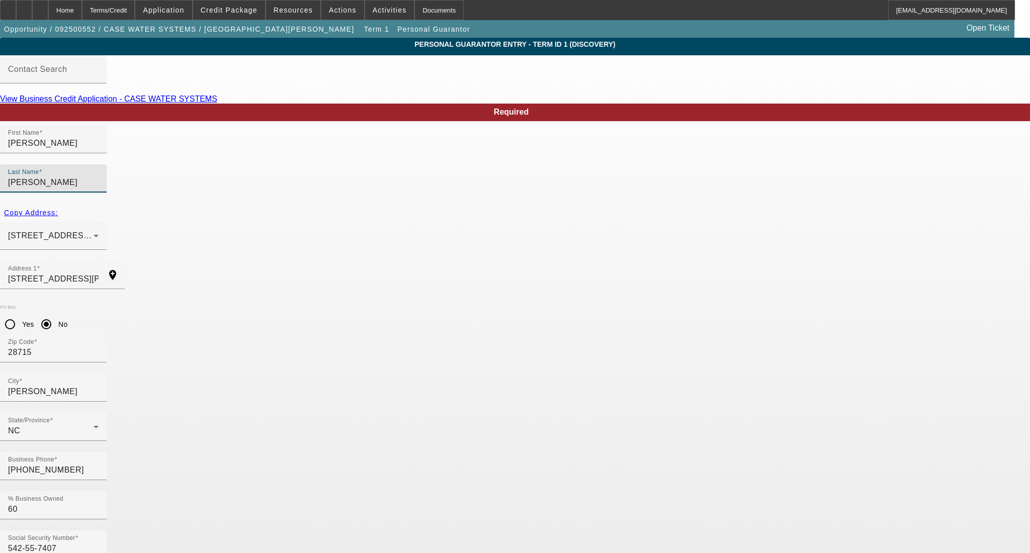
click at [107, 170] on mat-form-field "Last Name GUERRERO" at bounding box center [53, 184] width 107 height 39
type input "Guerrero"
click at [200, 226] on app-personal-guarantor-manage "Personal Guarantor Entry - Term ID 1 (Discovery) Contact Search View Business C…" at bounding box center [515, 541] width 1030 height 1007
drag, startPoint x: 343, startPoint y: 359, endPoint x: 332, endPoint y: 359, distance: 11.1
click at [332, 452] on div "Business Phone (971) 413-9264 % Business Owned 60" at bounding box center [515, 491] width 1030 height 78
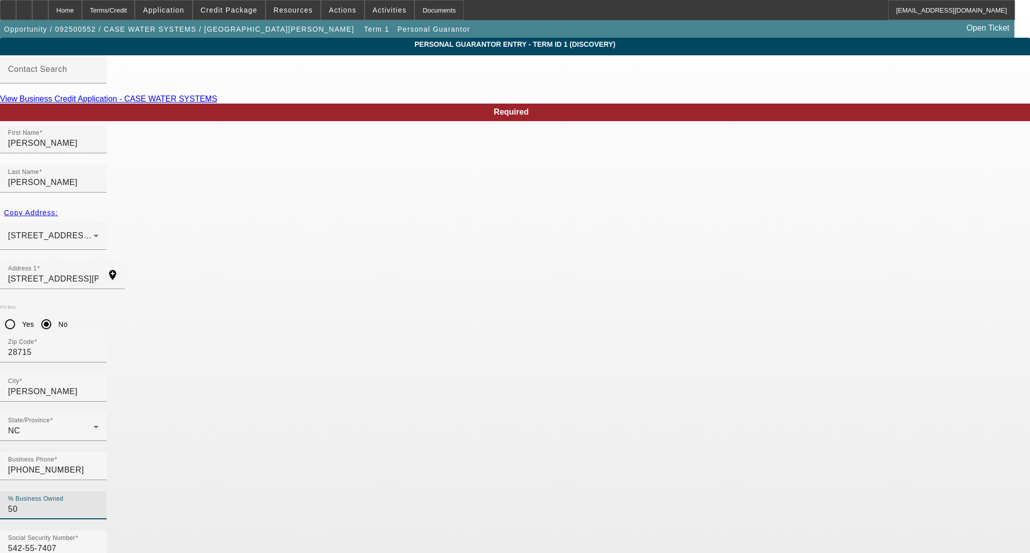
type input "50"
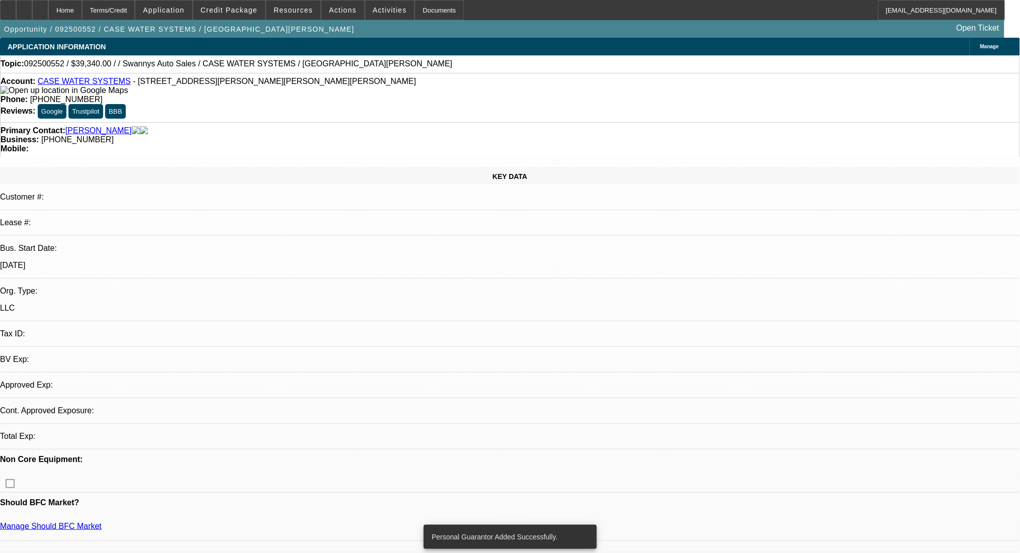
select select "0"
select select "2"
select select "0.1"
select select "4"
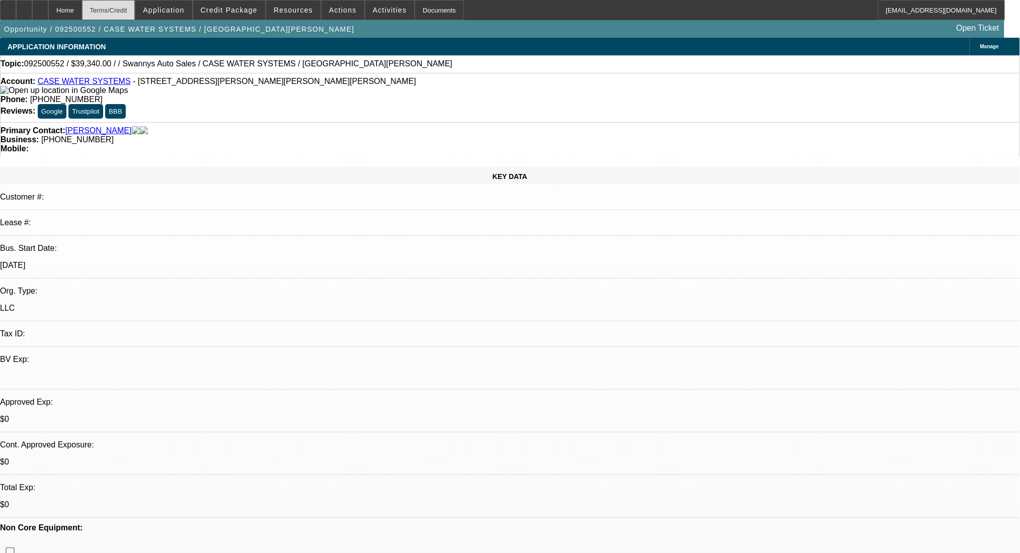
click at [135, 11] on div "Terms/Credit" at bounding box center [108, 10] width 53 height 20
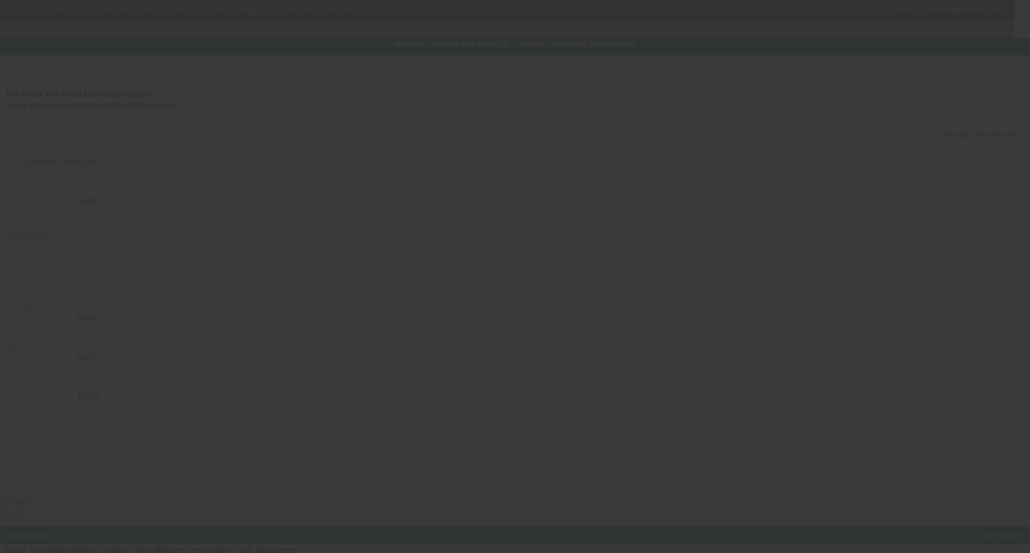
type input "$39,340.00"
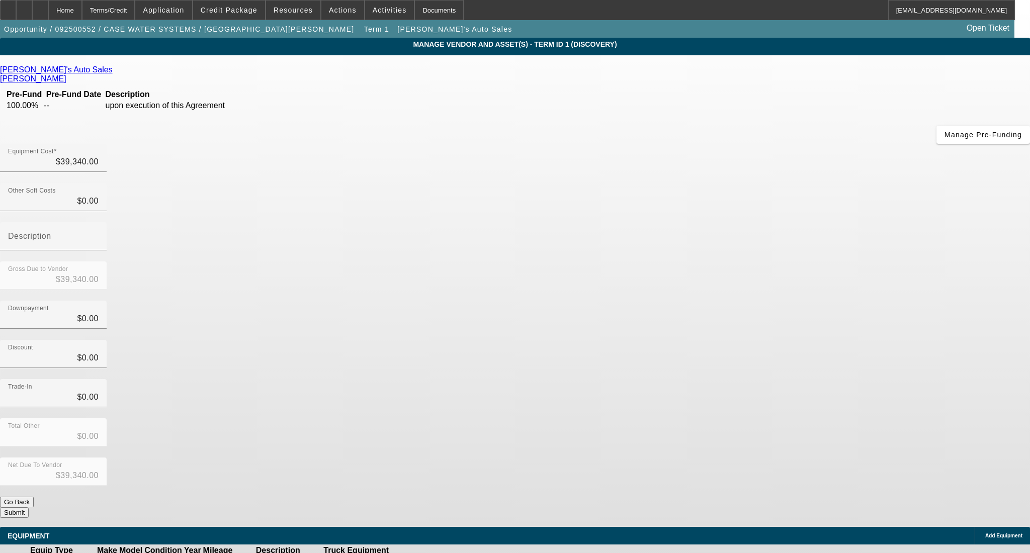
click at [421, 553] on icon at bounding box center [421, 562] width 0 height 0
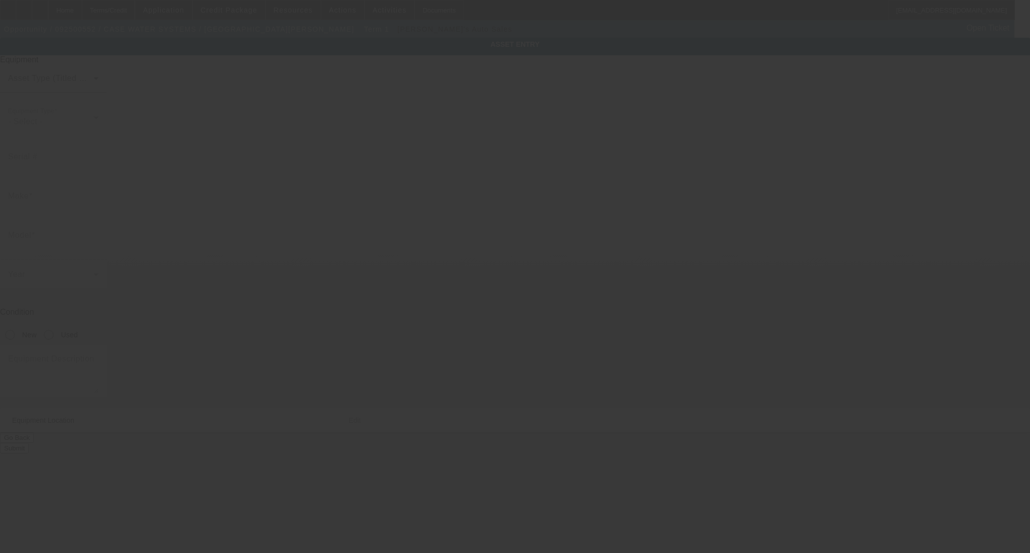
type textarea "2020 RAM 3500 SERVICE/UTILITY BODY TRUCK; Make: RAM; Model: 2500"
type input "39 Hice Hill Rd"
type input "CANDLER"
type input "28715"
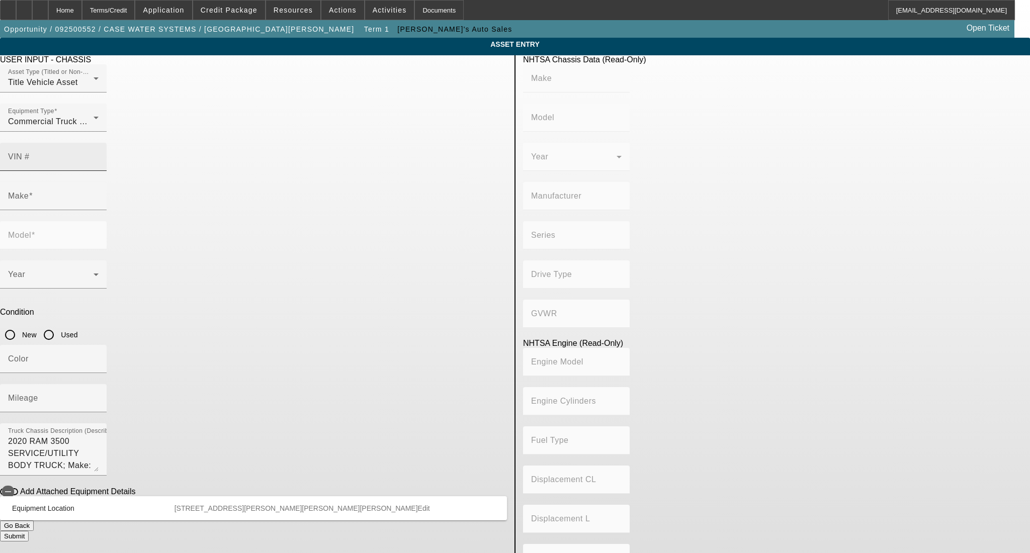
click at [99, 155] on input "VIN #" at bounding box center [53, 161] width 91 height 12
paste input "3C6UR5HL7LG211724"
type input "3C6UR5HL7LG211724"
type input "RAM"
type input "2500"
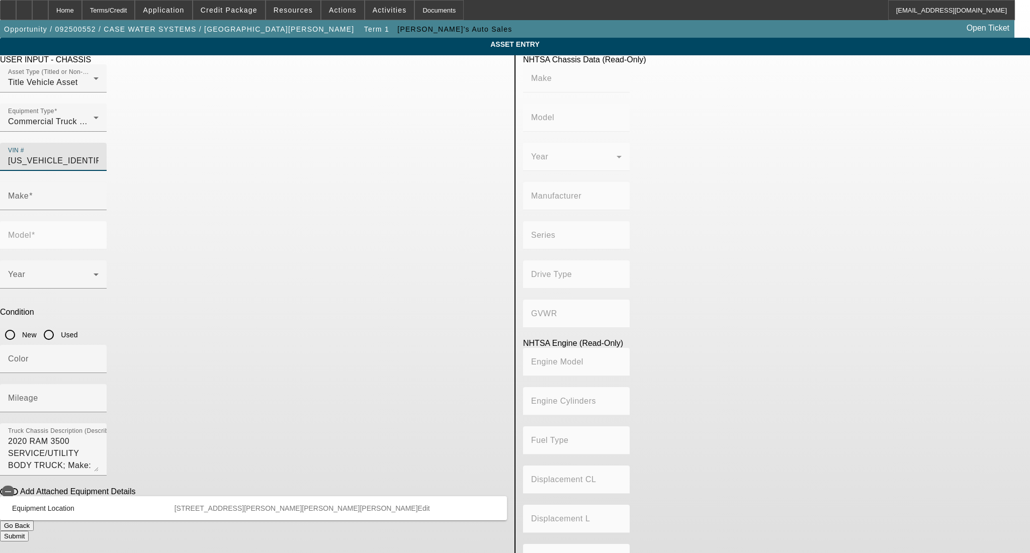
type input "CHRYSLER DE MEXICO TOLUCA"
type input "4WD/4-Wheel Drive/4x4"
type input "Class 2H: 9,001 - 10,000 lb (4,082 - 4,536 kg)"
type input "6"
type input "Diesel"
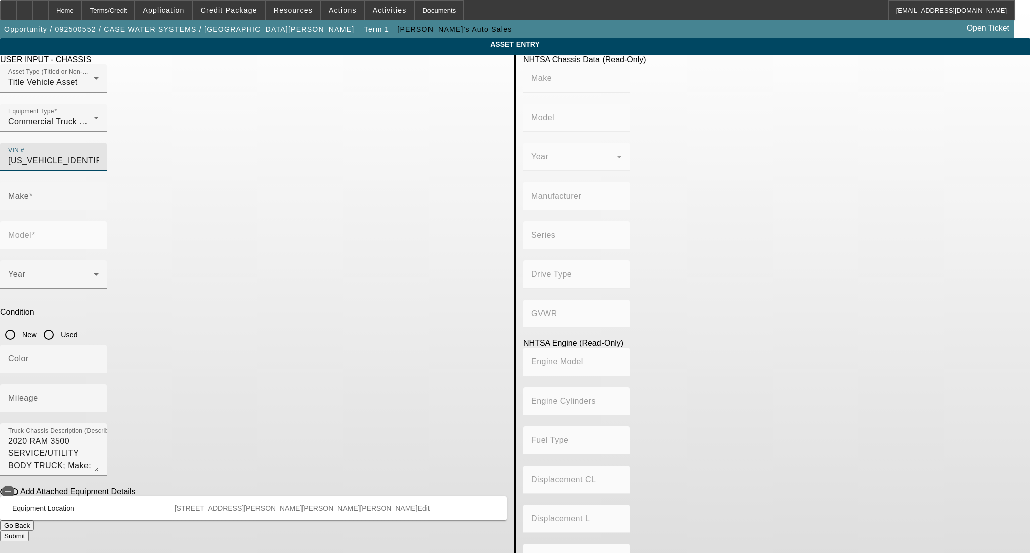
type input "408.85908543470"
type input "6.7"
type input "RAM"
type input "2500"
type input "3C6UR5HL7LG211724"
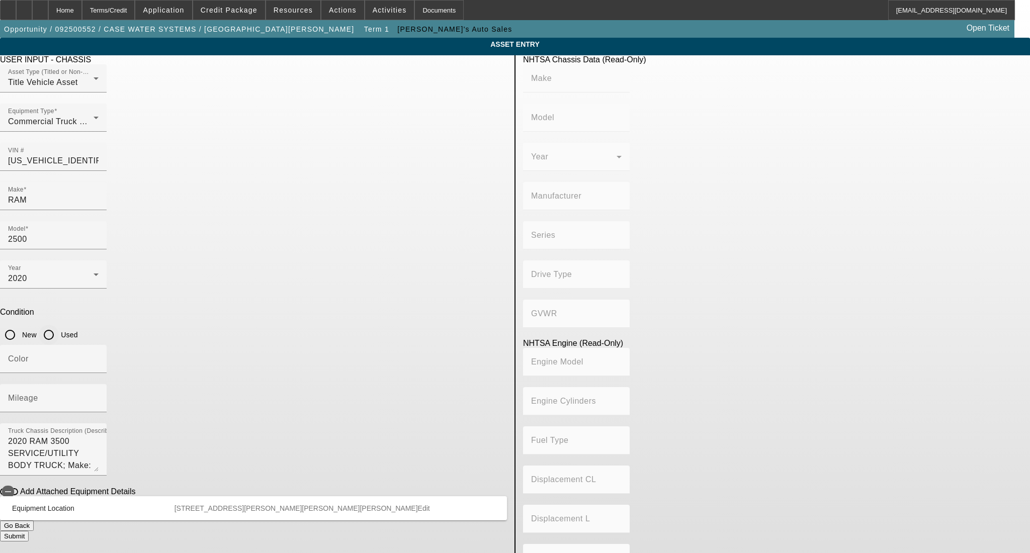
click at [59, 325] on input "Used" at bounding box center [49, 335] width 20 height 20
radio input "true"
type input "RAM"
type input "2500"
type input "CHRYSLER DE MEXICO TOLUCA"
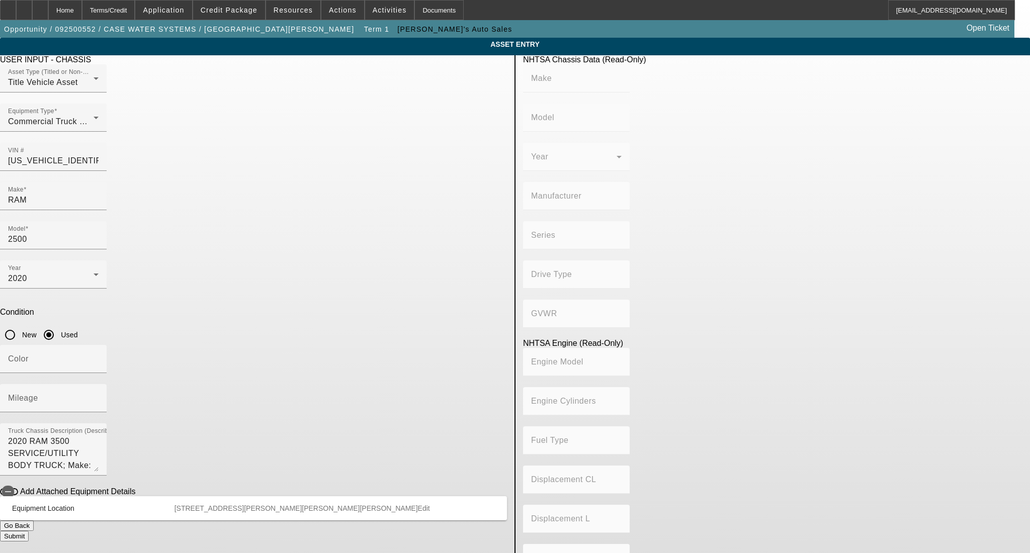
type input "4WD/4-Wheel Drive/4x4"
type input "Class 2H: 9,001 - 10,000 lb (4,082 - 4,536 kg)"
type input "6"
type input "Diesel"
type input "408.85908543470"
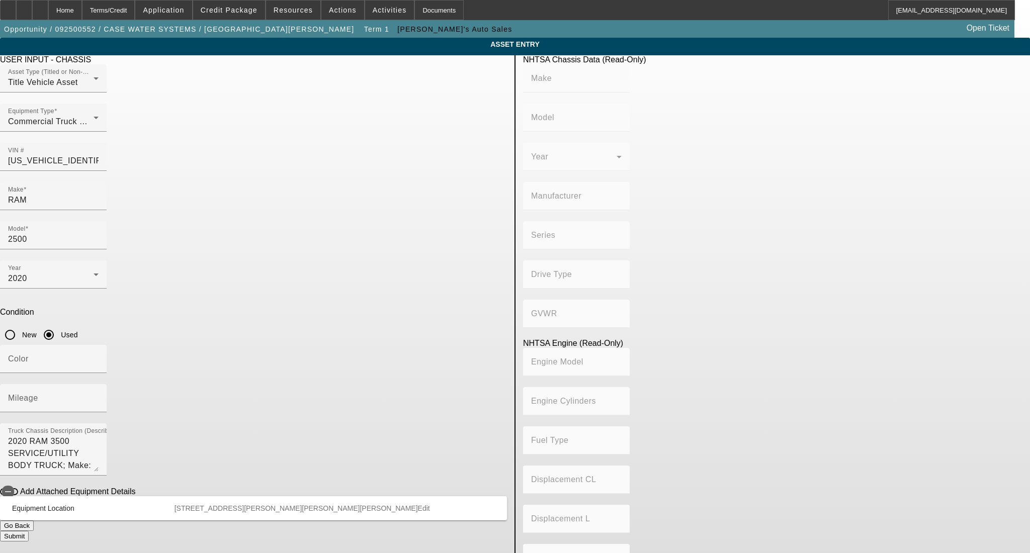
type input "6.7"
click at [99, 384] on div "Mileage" at bounding box center [53, 398] width 91 height 28
paste input "112508"
type input "112508"
drag, startPoint x: 492, startPoint y: 310, endPoint x: 135, endPoint y: 275, distance: 358.4
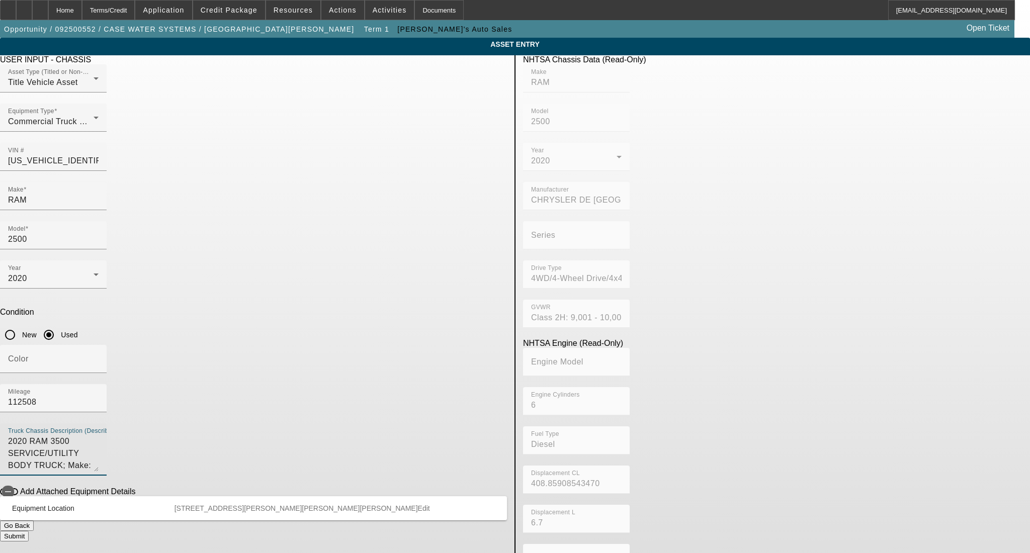
click at [135, 275] on app-asset-collateral-manage "ASSET ENTRY Delete asset USER INPUT - CHASSIS Asset Type (Titled or Non-Titled)…" at bounding box center [515, 317] width 1030 height 558
paste textarea "Reading Service Body"
click at [99, 436] on textarea "Reading Service Body" at bounding box center [53, 454] width 91 height 36
type textarea "Reading Service Body"
click at [99, 345] on div "Color" at bounding box center [53, 359] width 91 height 28
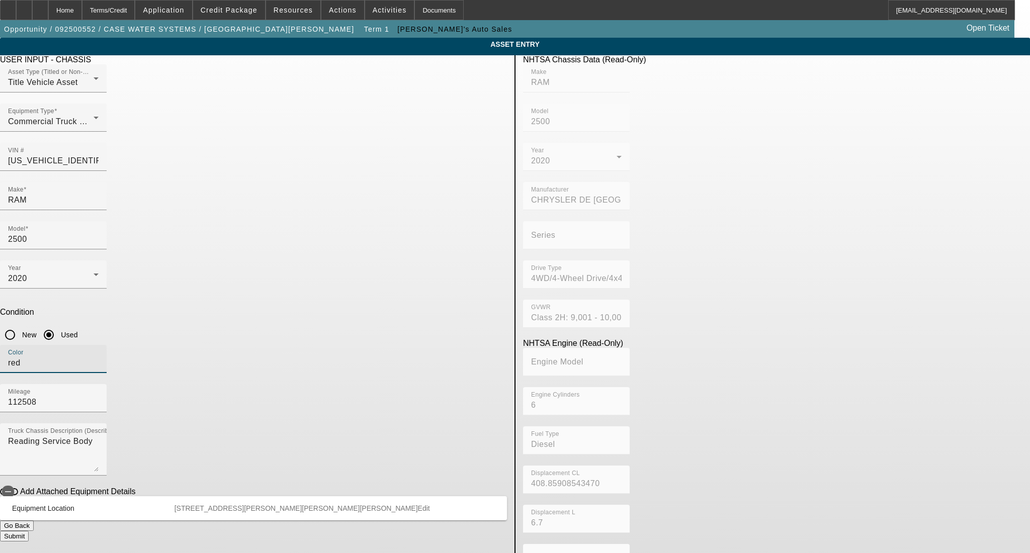
type input "red"
click at [29, 531] on button "Submit" at bounding box center [14, 536] width 29 height 11
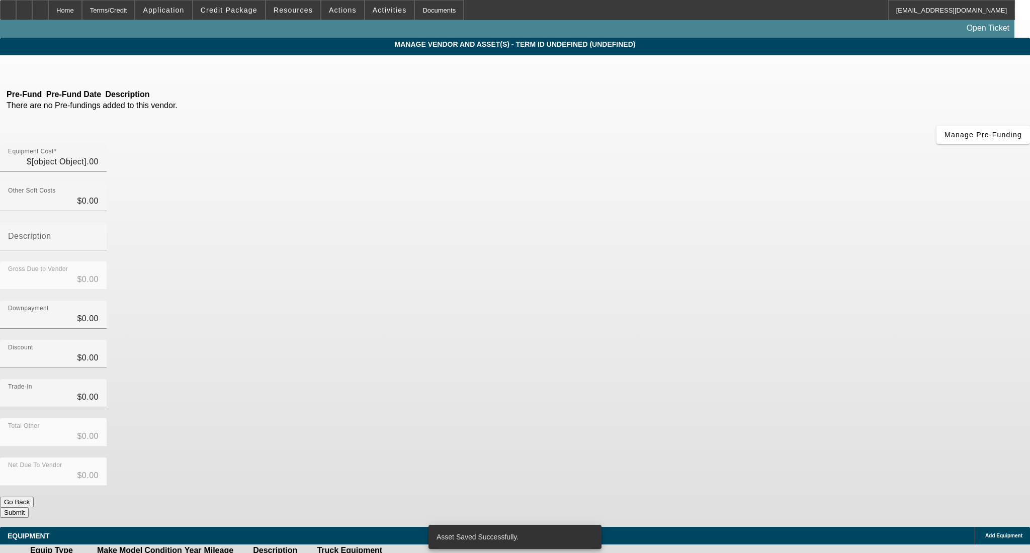
type input "$39,340.00"
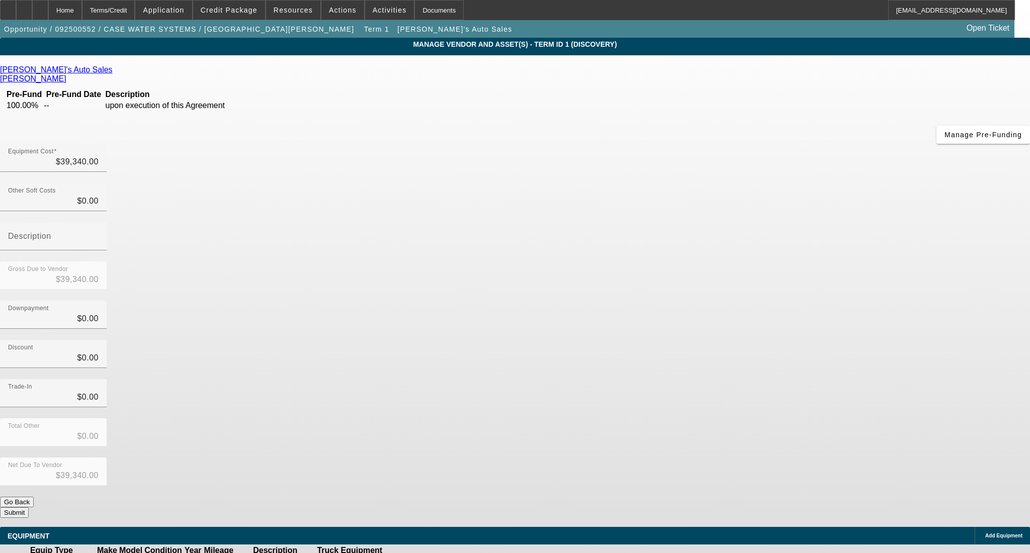
click at [29, 508] on button "Submit" at bounding box center [14, 513] width 29 height 11
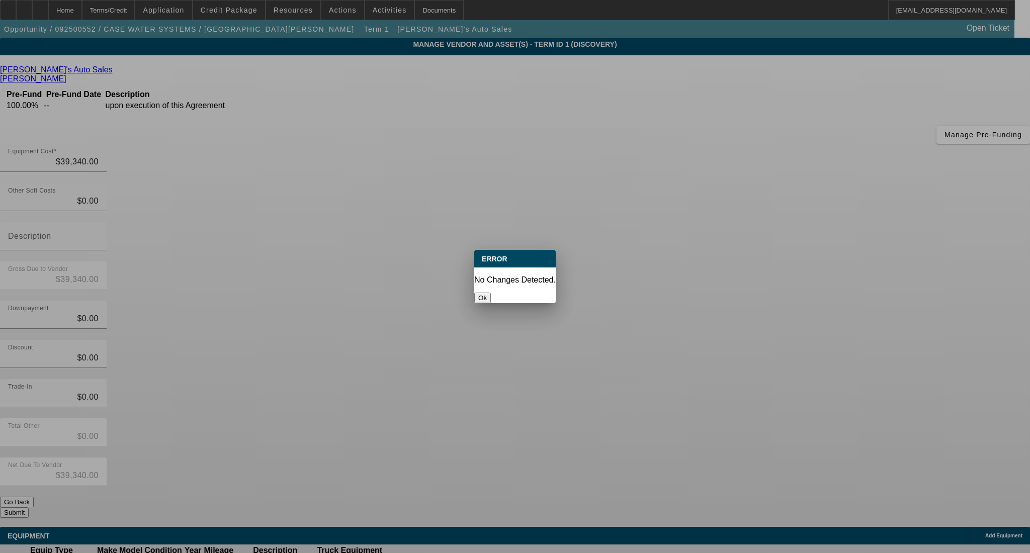
click at [491, 293] on button "Ok" at bounding box center [482, 298] width 17 height 11
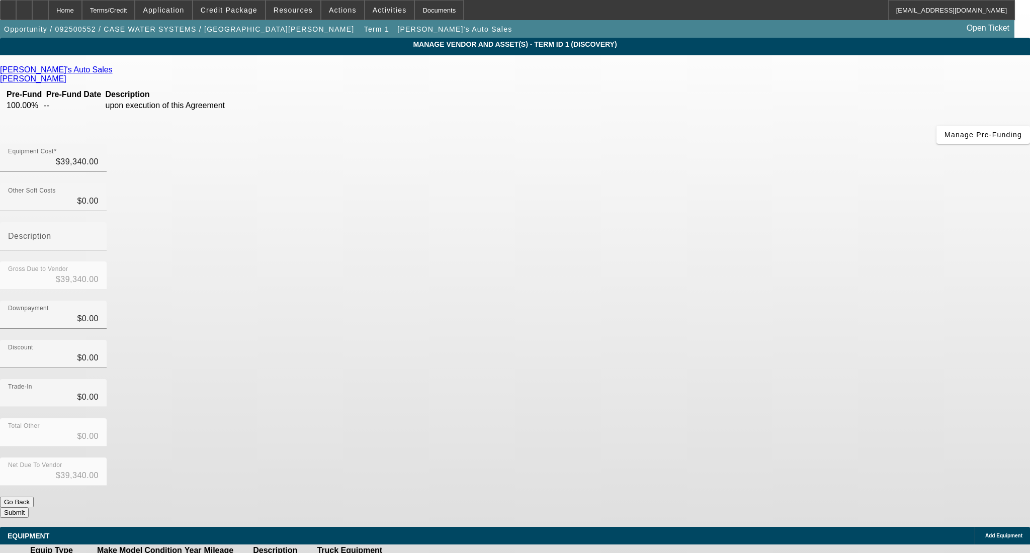
click at [29, 508] on button "Submit" at bounding box center [14, 513] width 29 height 11
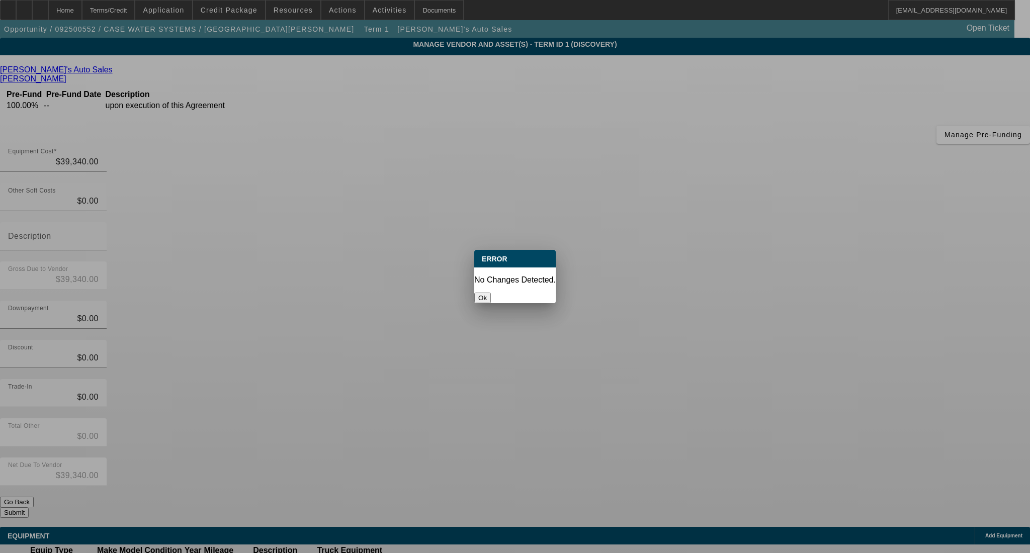
drag, startPoint x: 514, startPoint y: 288, endPoint x: 475, endPoint y: 239, distance: 61.9
click at [491, 293] on button "Ok" at bounding box center [482, 298] width 17 height 11
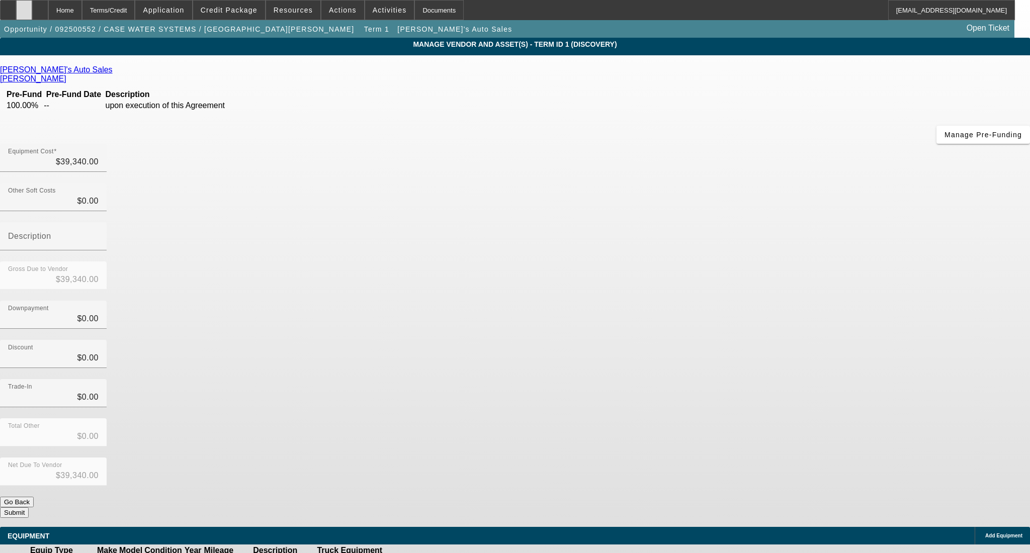
click at [32, 7] on div at bounding box center [24, 10] width 16 height 20
click at [29, 508] on button "Submit" at bounding box center [14, 513] width 29 height 11
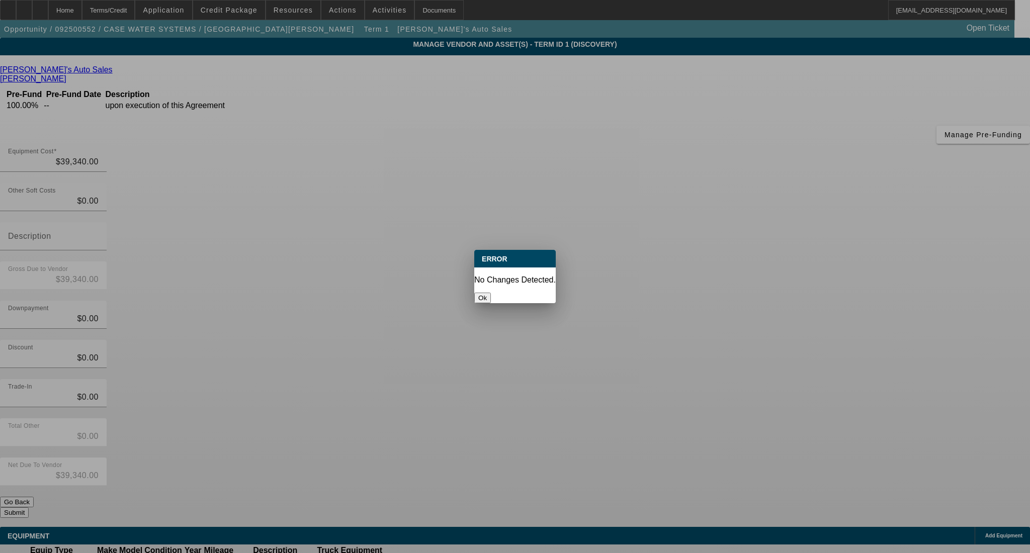
click at [491, 293] on button "Ok" at bounding box center [482, 298] width 17 height 11
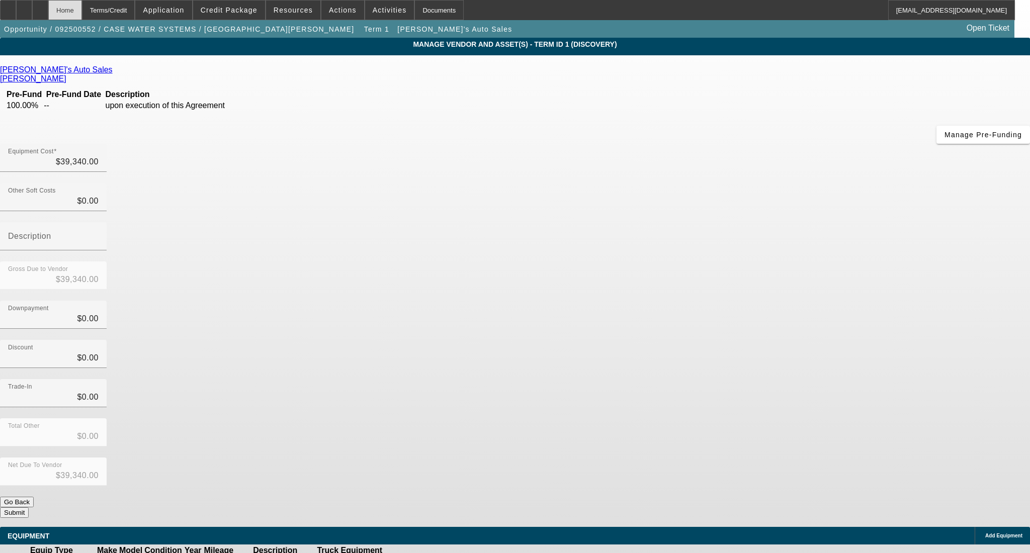
click at [82, 11] on div "Home" at bounding box center [65, 10] width 34 height 20
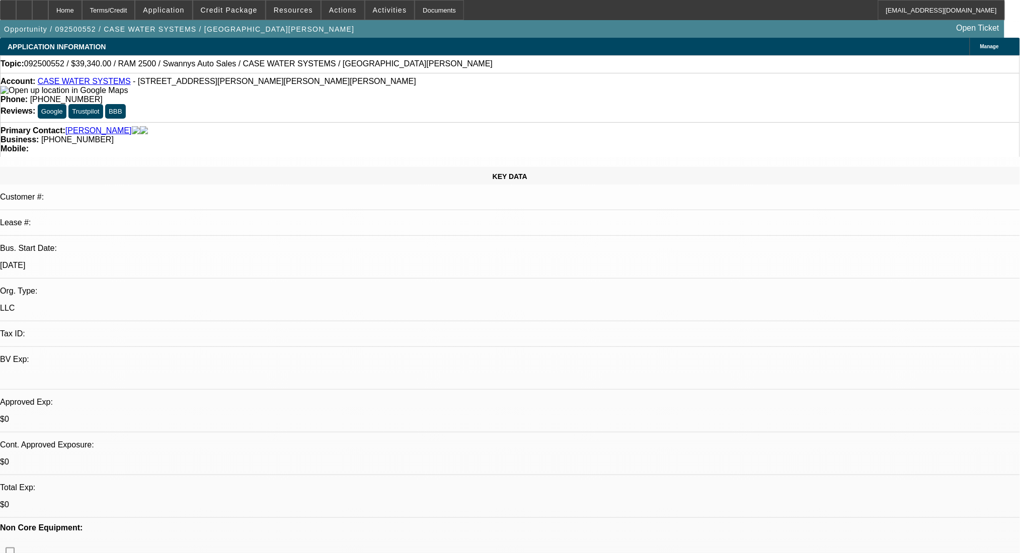
select select "0"
select select "2"
select select "0.1"
select select "4"
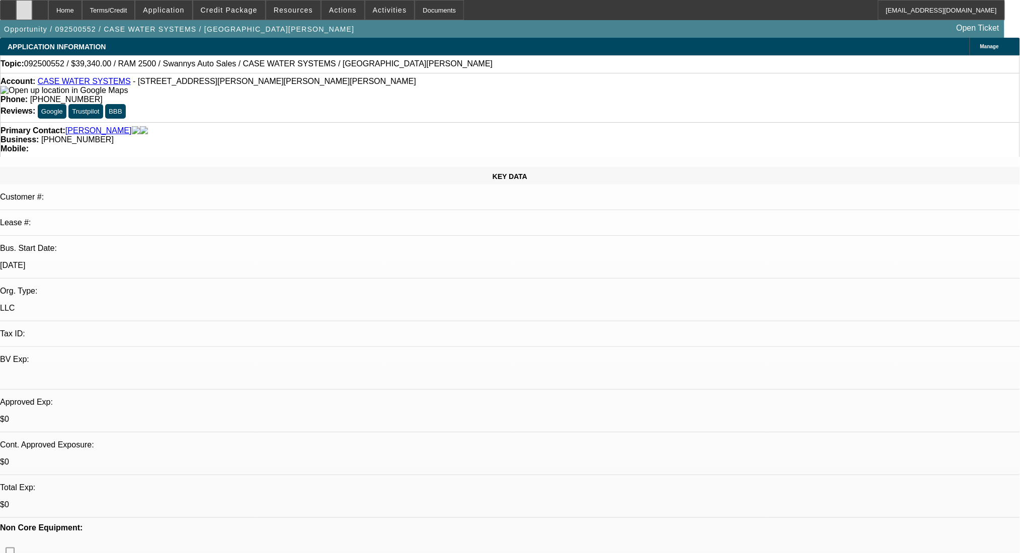
click at [24, 7] on icon at bounding box center [24, 7] width 0 height 0
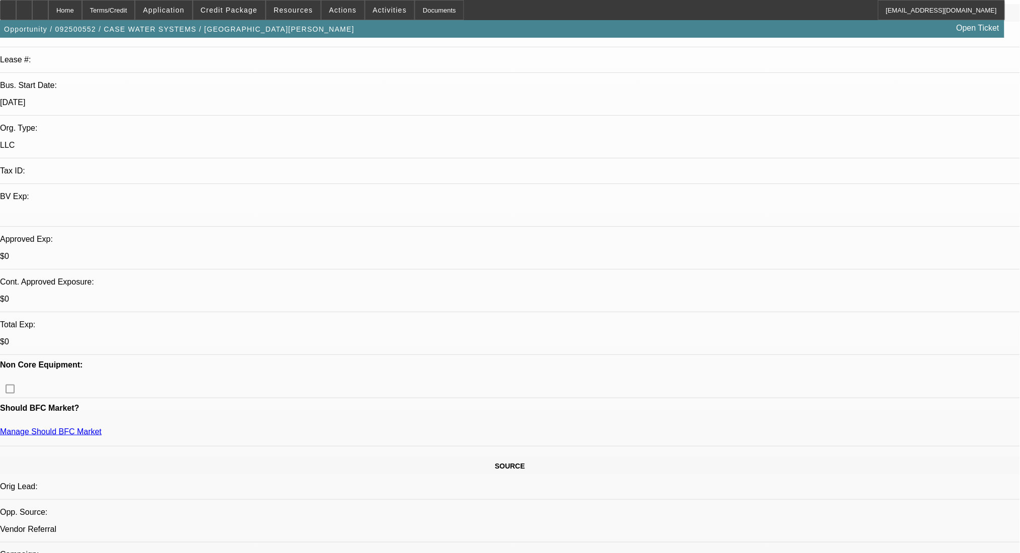
scroll to position [201, 0]
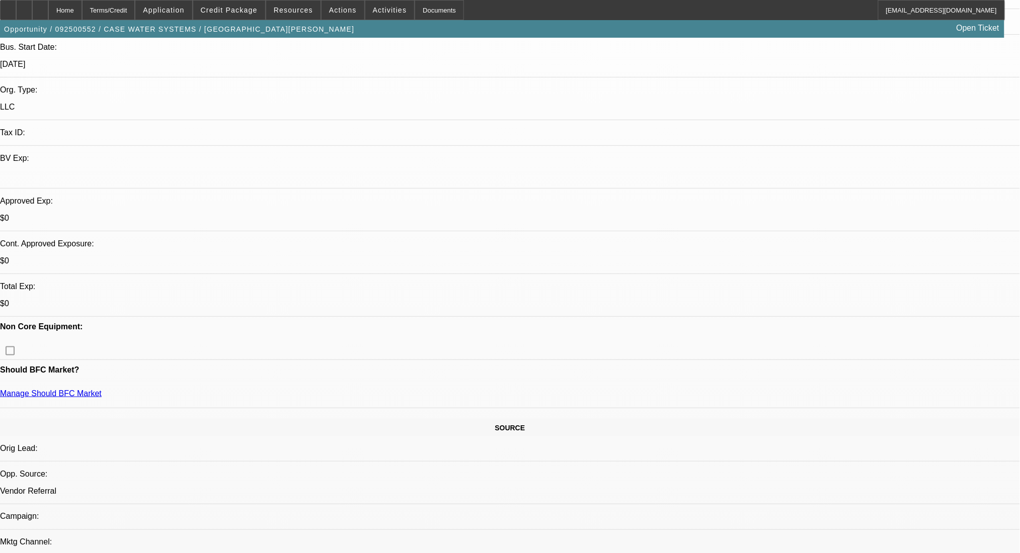
radio input "true"
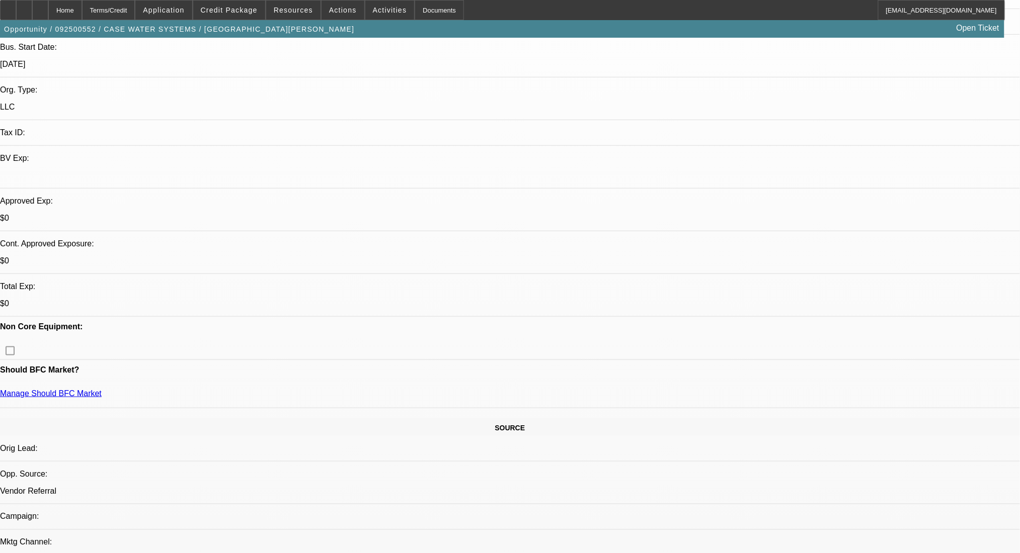
paste textarea "https://www.swannysautosales.net/details/used-2020-ram-2500/116272996"
type textarea "https://www.swannysautosales.net/details/used-2020-ram-2500/116272996"
radio input "true"
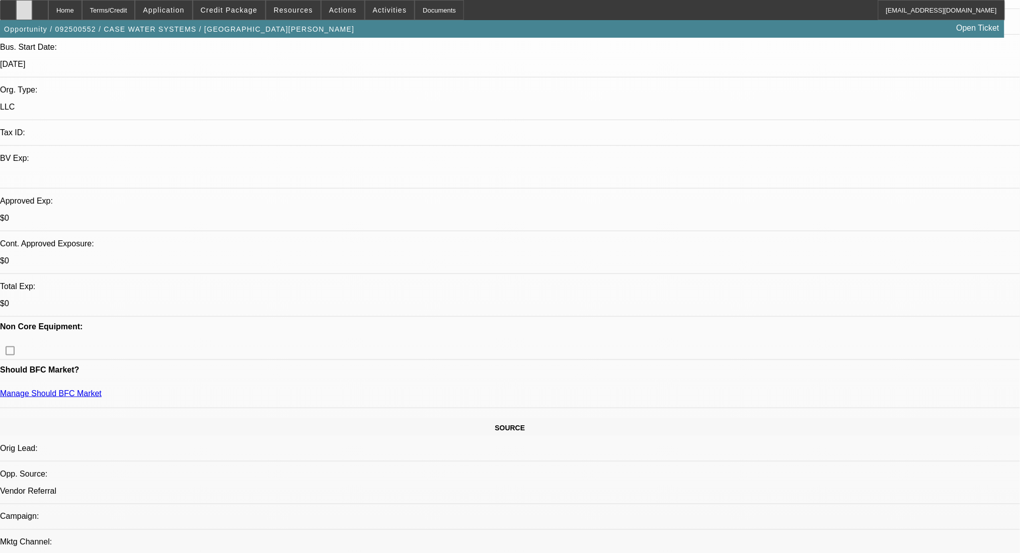
click at [32, 12] on div at bounding box center [24, 10] width 16 height 20
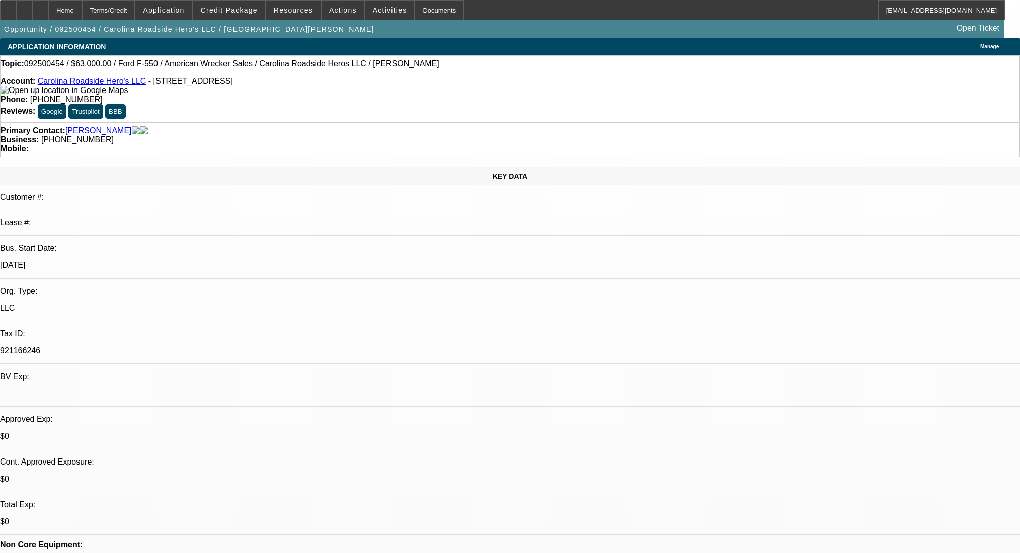
select select "0"
select select "2"
select select "0.1"
select select "4"
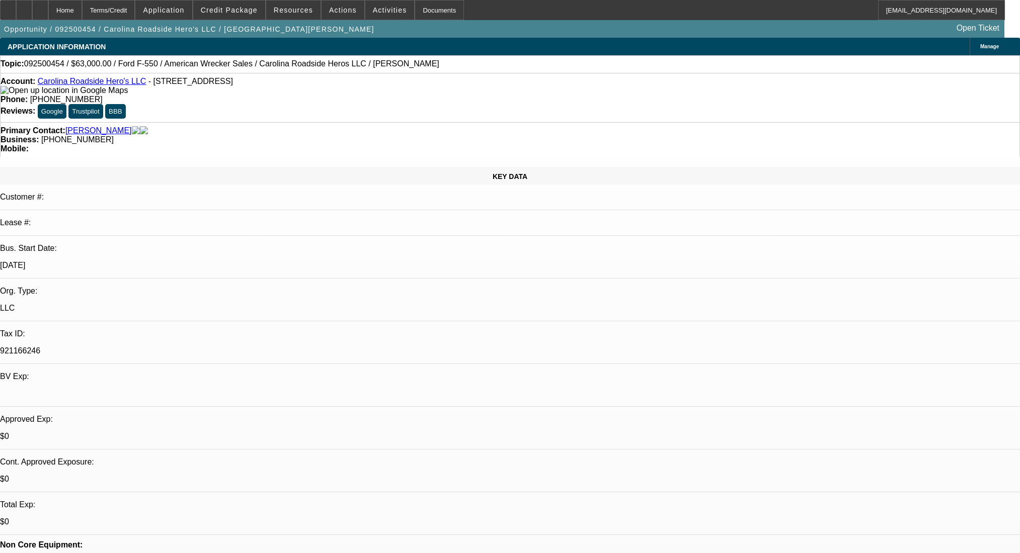
select select "0"
select select "2"
select select "0.1"
select select "4"
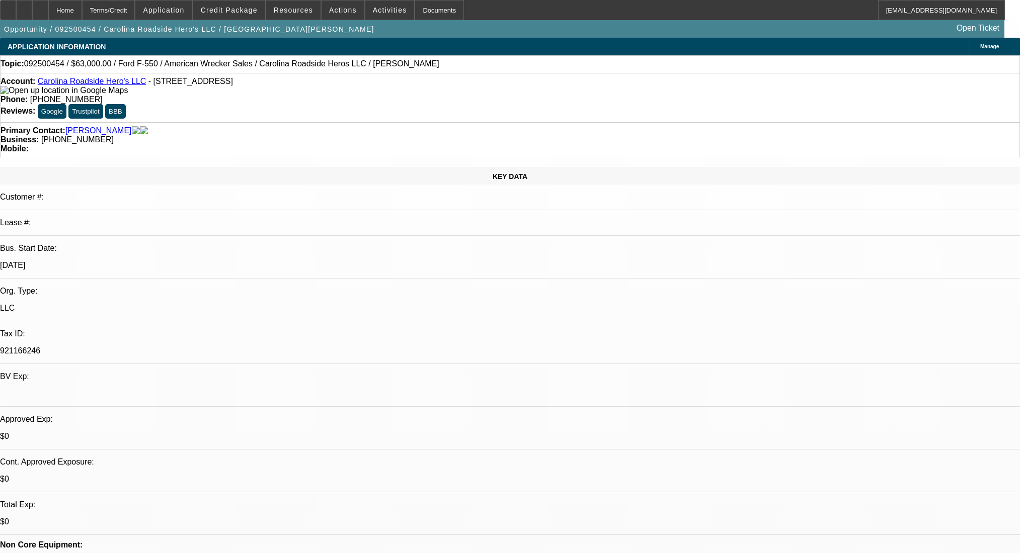
select select "0.2"
select select "2"
select select "0.1"
select select "4"
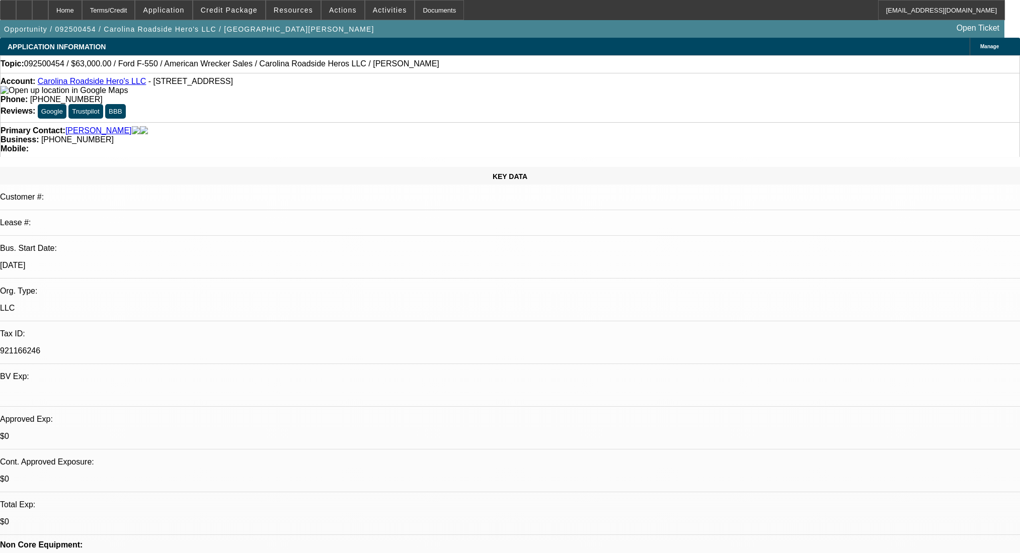
scroll to position [1084, 0]
select select "0"
select select "2"
select select "0.1"
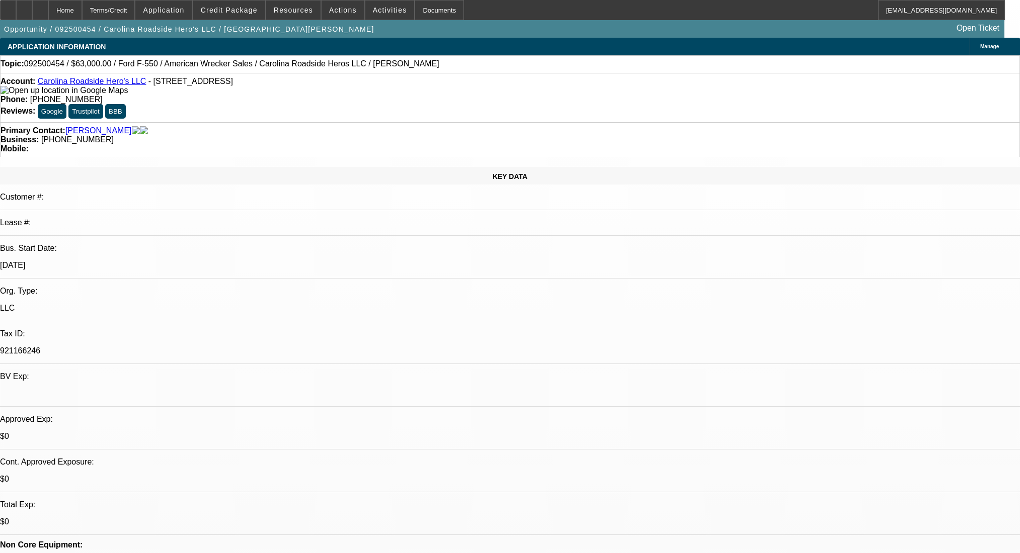
select select "4"
select select "0"
select select "2"
select select "0.1"
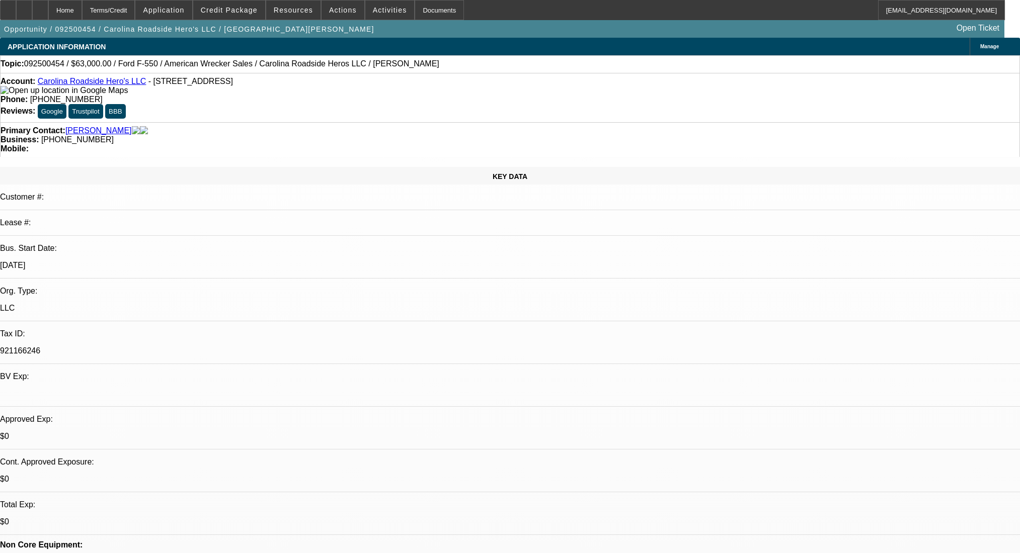
select select "4"
select select "0.2"
select select "2"
select select "0.1"
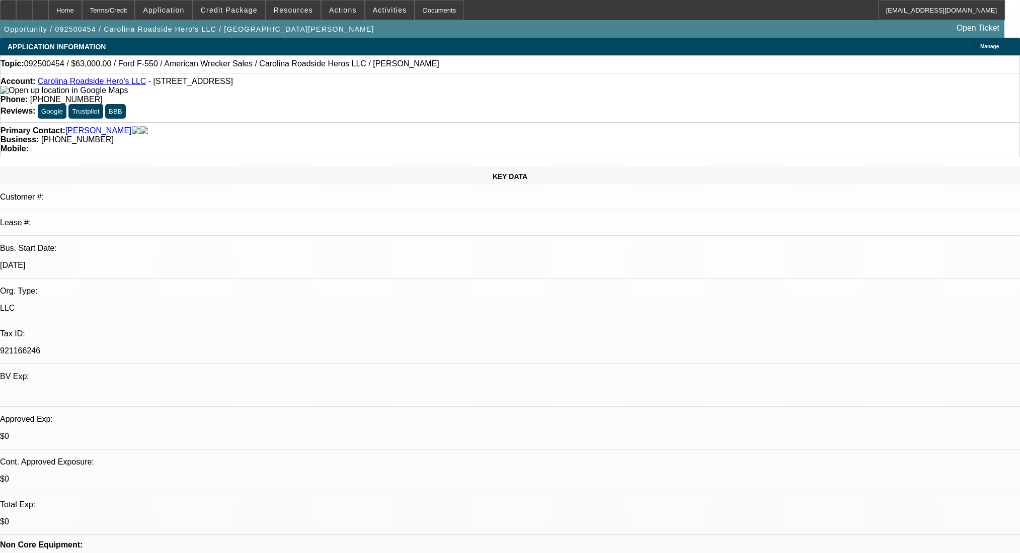
select select "4"
drag, startPoint x: 439, startPoint y: 113, endPoint x: 381, endPoint y: 122, distance: 59.1
click at [381, 122] on div "Primary Contact: [PERSON_NAME] Business: [PHONE_NUMBER] Mobile:" at bounding box center [510, 139] width 1020 height 35
copy span "[PHONE_NUMBER]"
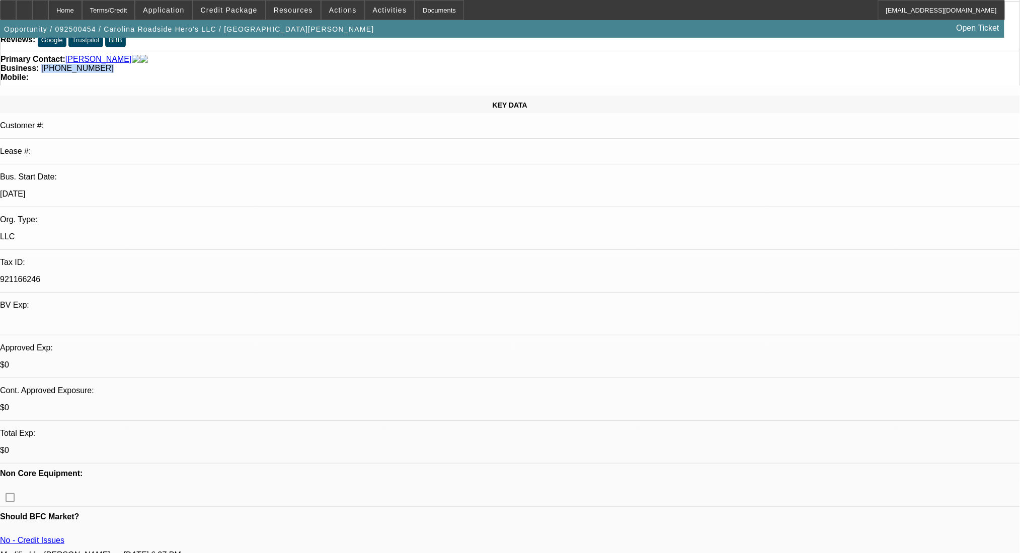
scroll to position [67, 0]
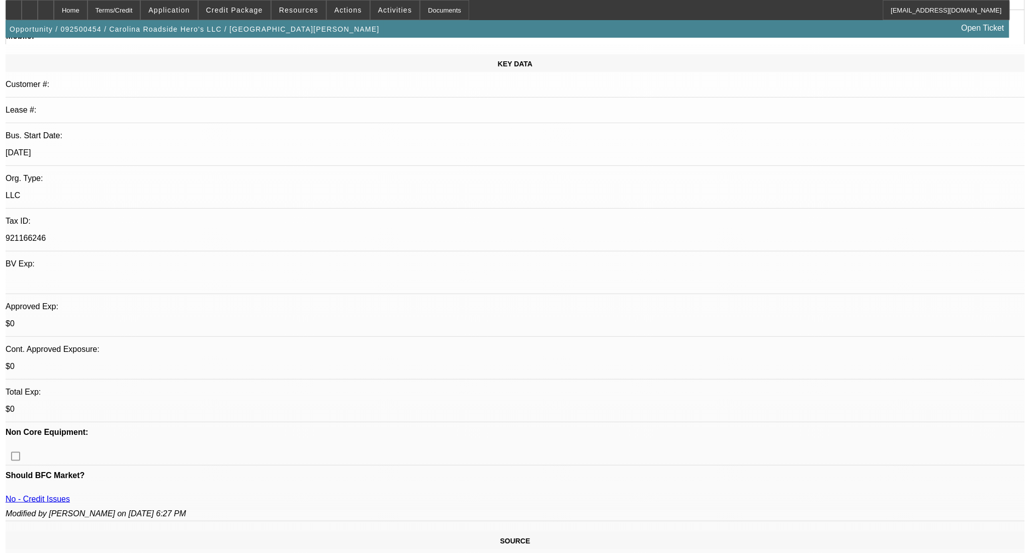
scroll to position [0, 0]
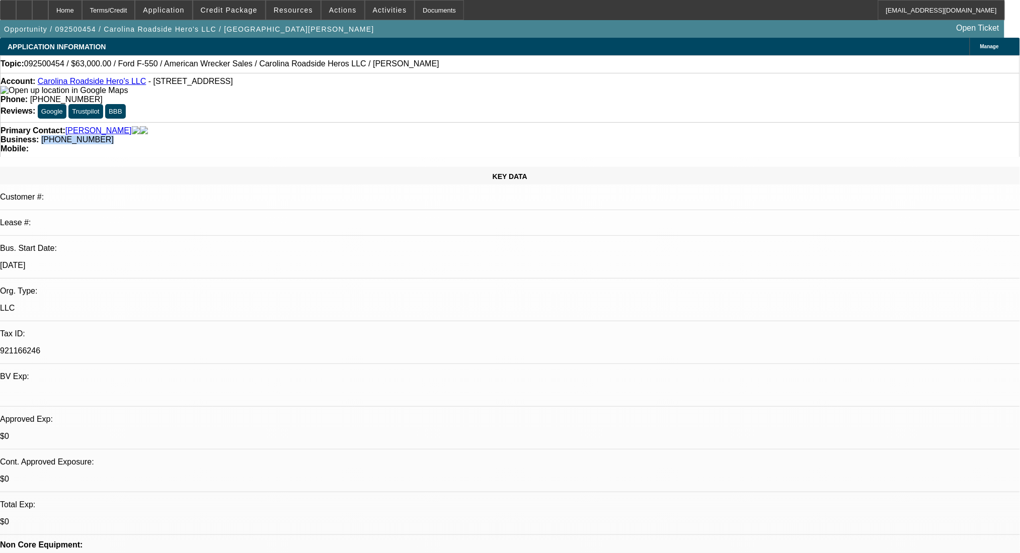
click at [94, 86] on link "Carolina Roadside Hero's LLC" at bounding box center [92, 81] width 109 height 9
click at [350, 13] on span at bounding box center [342, 10] width 43 height 24
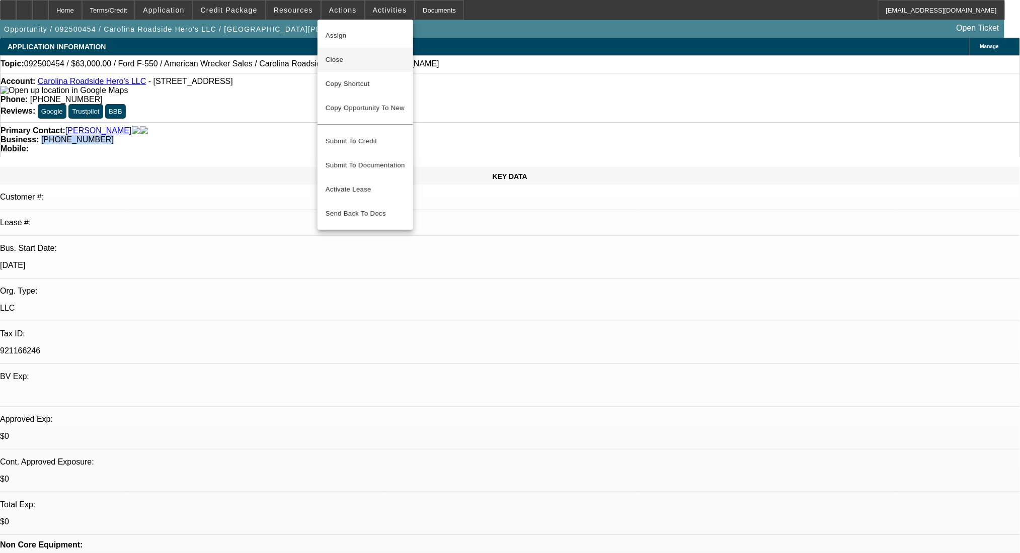
click at [346, 67] on button "Close" at bounding box center [365, 60] width 96 height 24
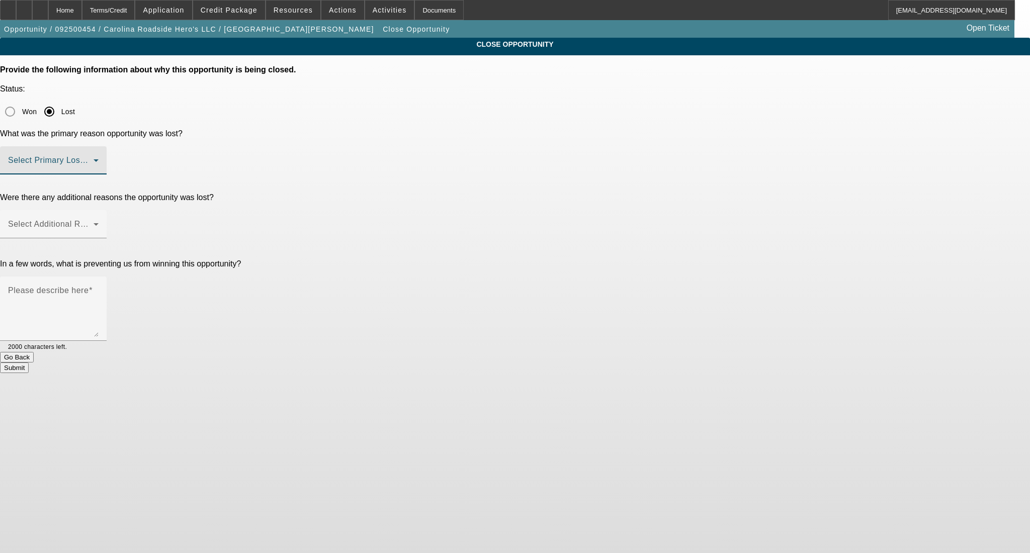
click at [94, 158] on span at bounding box center [51, 164] width 86 height 12
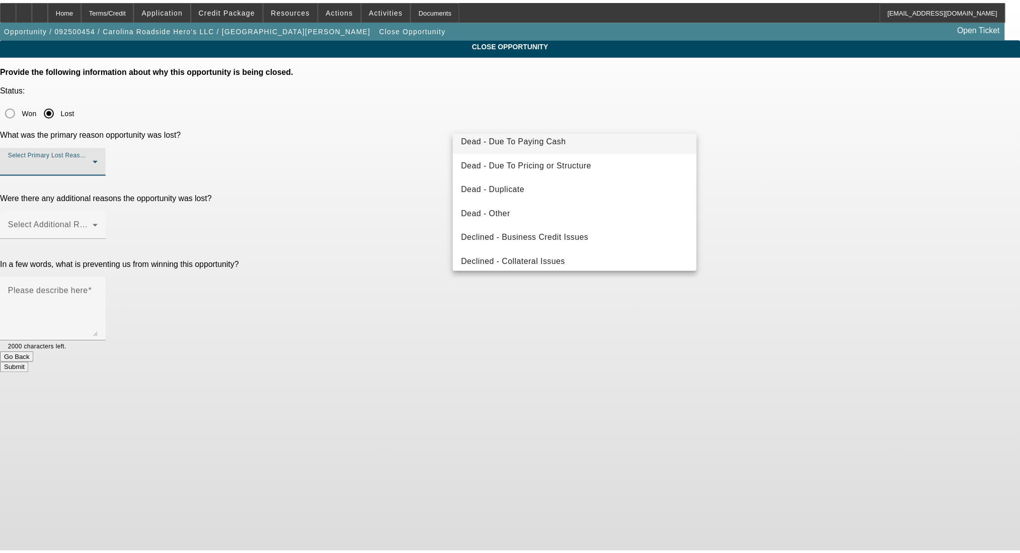
scroll to position [135, 0]
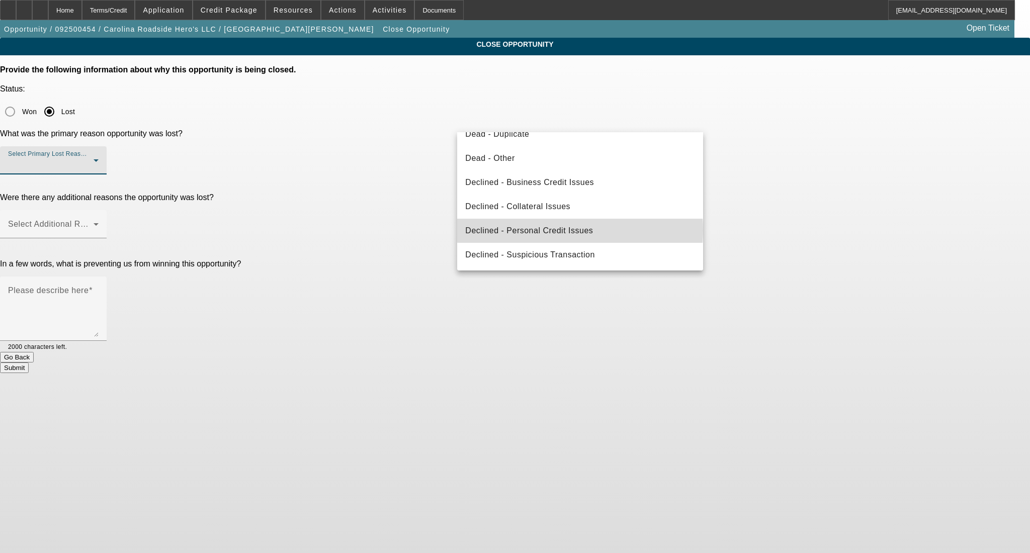
click at [580, 230] on span "Declined - Personal Credit Issues" at bounding box center [529, 231] width 128 height 12
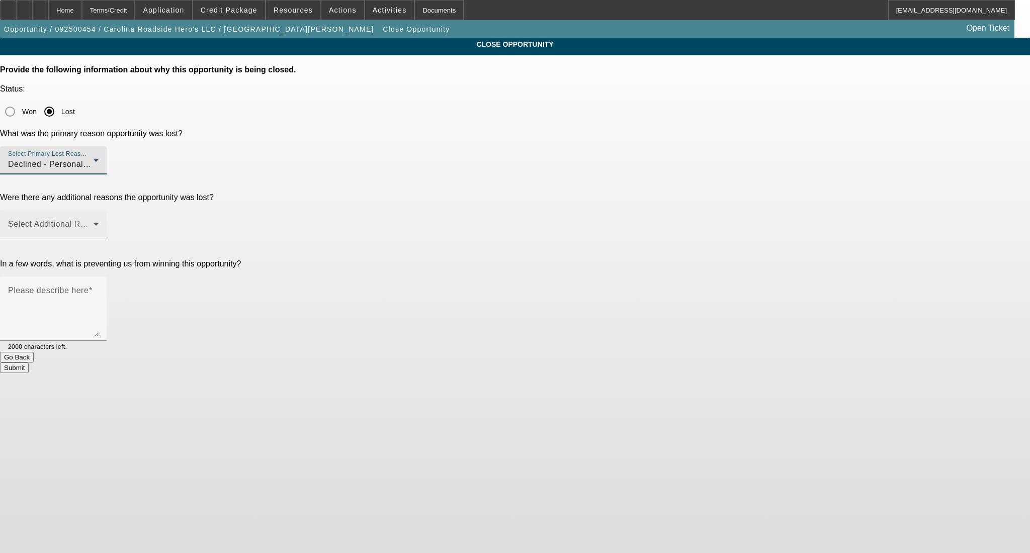
click at [94, 222] on span at bounding box center [51, 228] width 86 height 12
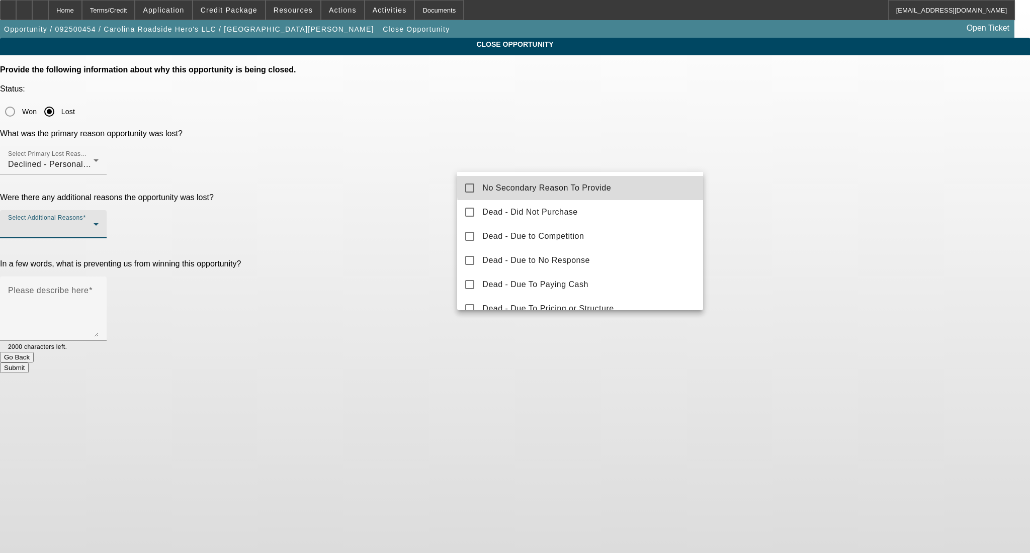
drag, startPoint x: 608, startPoint y: 180, endPoint x: 742, endPoint y: 189, distance: 134.1
click at [608, 181] on mat-option "No Secondary Reason To Provide" at bounding box center [580, 188] width 246 height 24
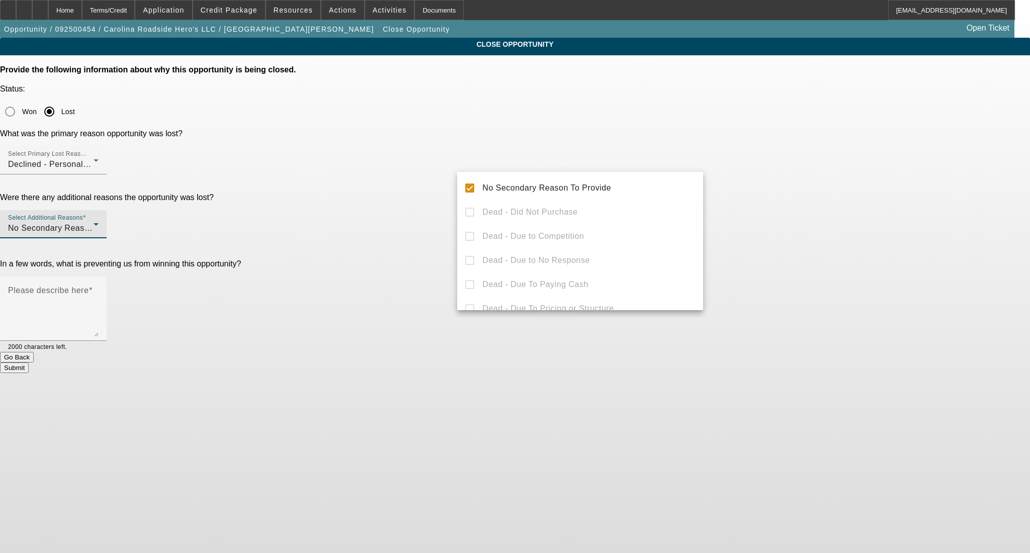
click at [774, 185] on div at bounding box center [515, 276] width 1030 height 553
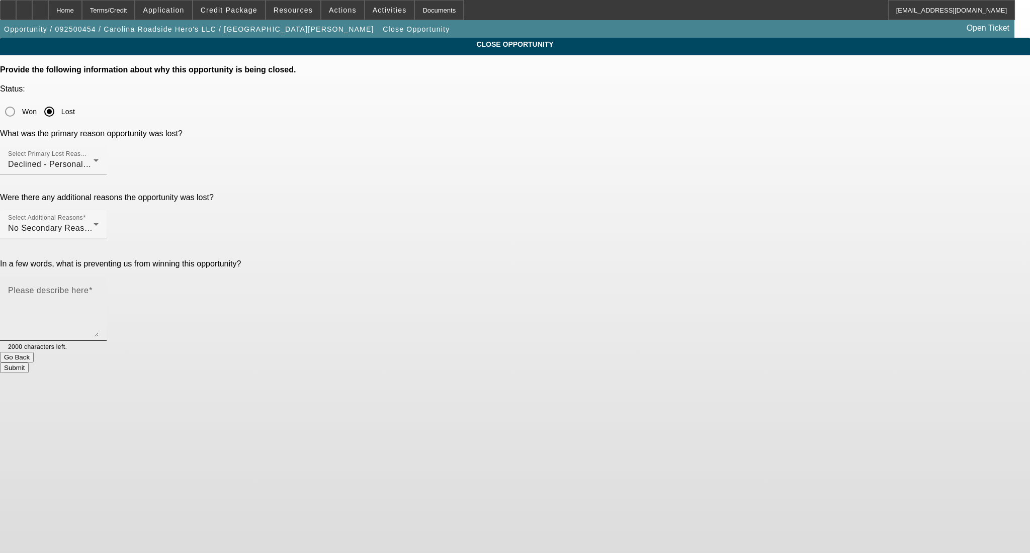
click at [99, 289] on textarea "Please describe here" at bounding box center [53, 313] width 91 height 48
type textarea "."
click at [29, 363] on button "Submit" at bounding box center [14, 368] width 29 height 11
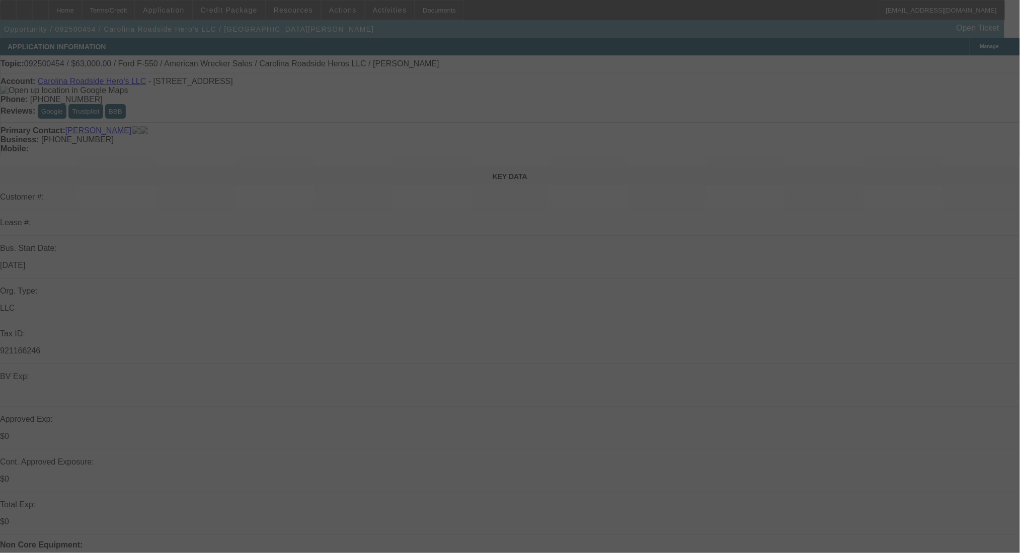
select select "0"
select select "2"
select select "0.1"
select select "4"
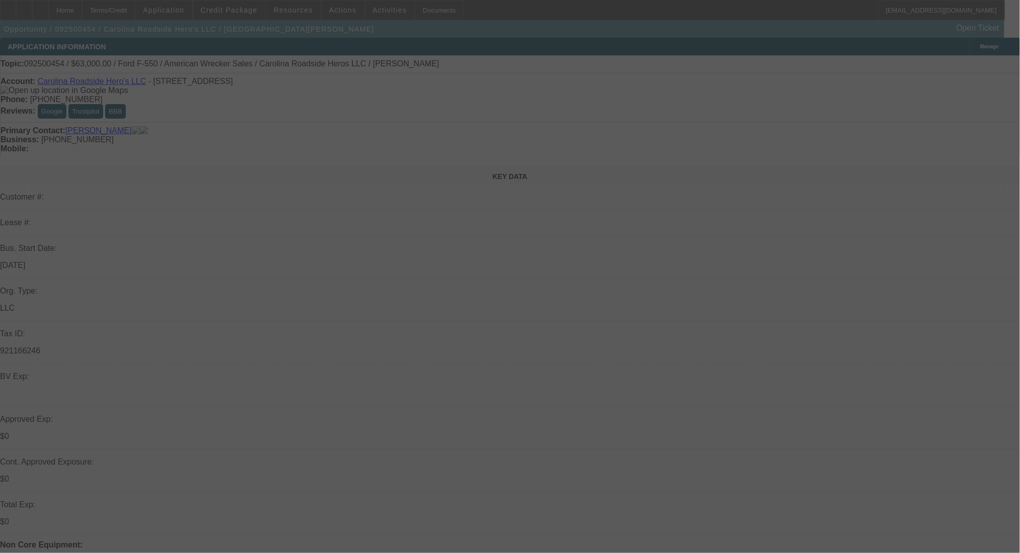
select select "0"
select select "2"
select select "0.1"
select select "4"
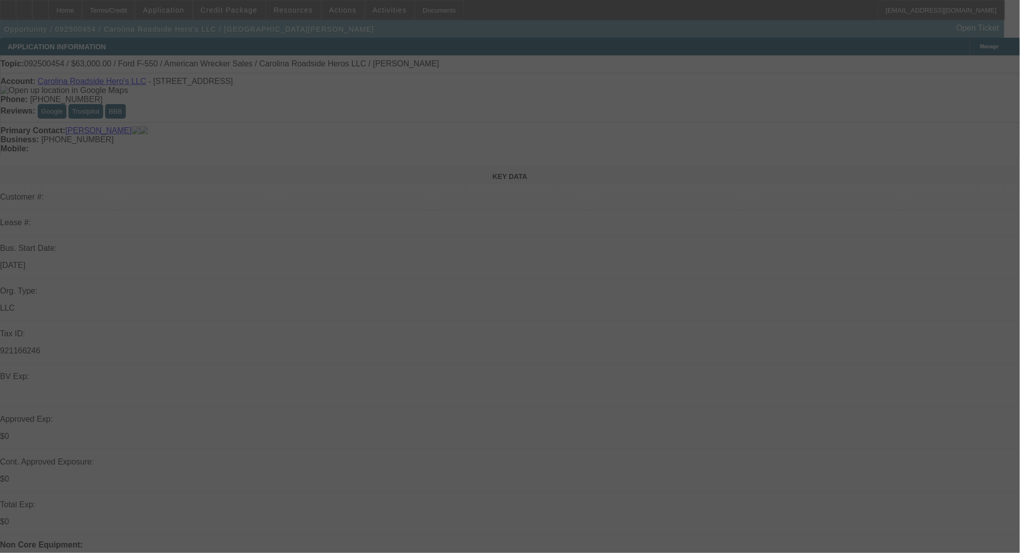
select select "0.2"
select select "2"
select select "0.1"
select select "4"
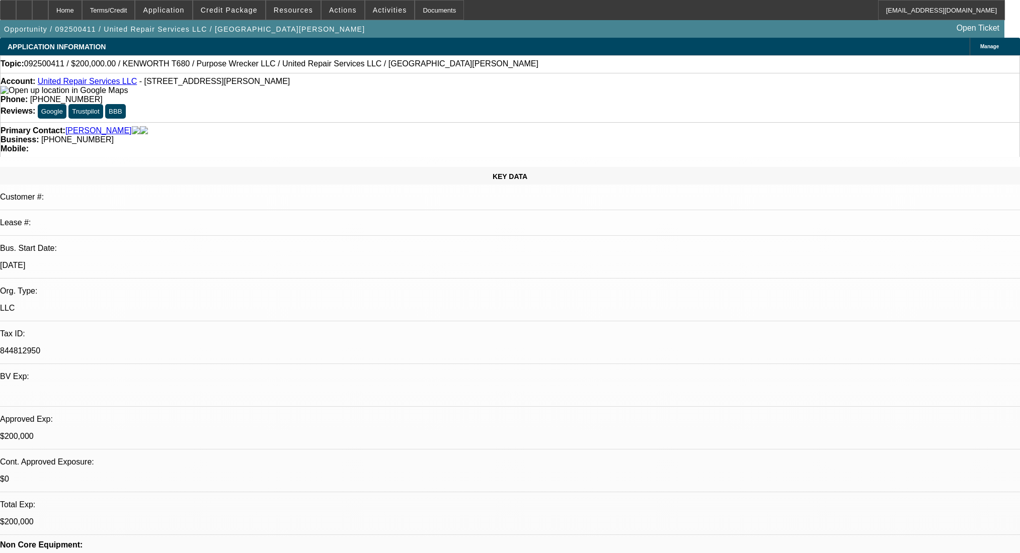
select select "0"
select select "2"
select select "0"
select select "6"
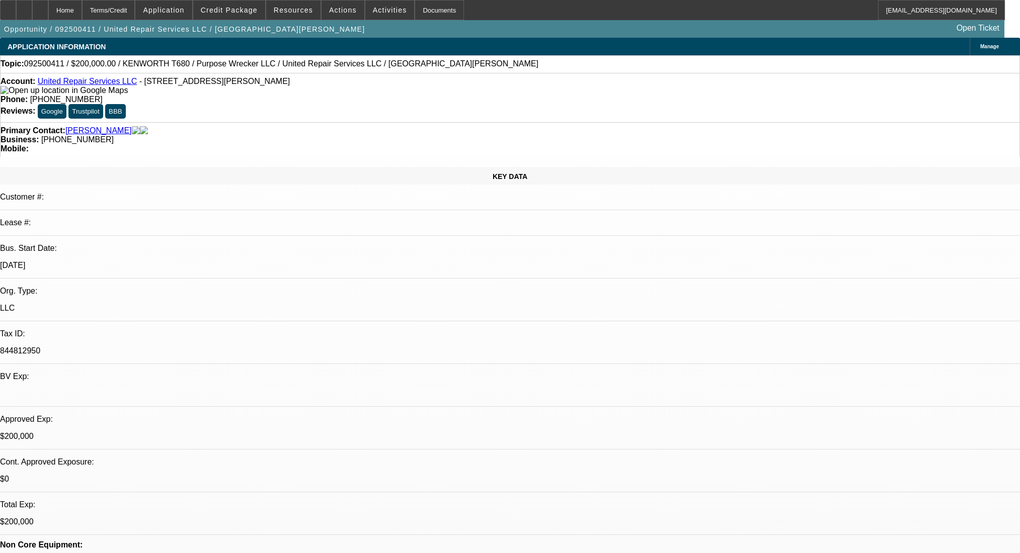
select select "0"
select select "2"
select select "0"
select select "6"
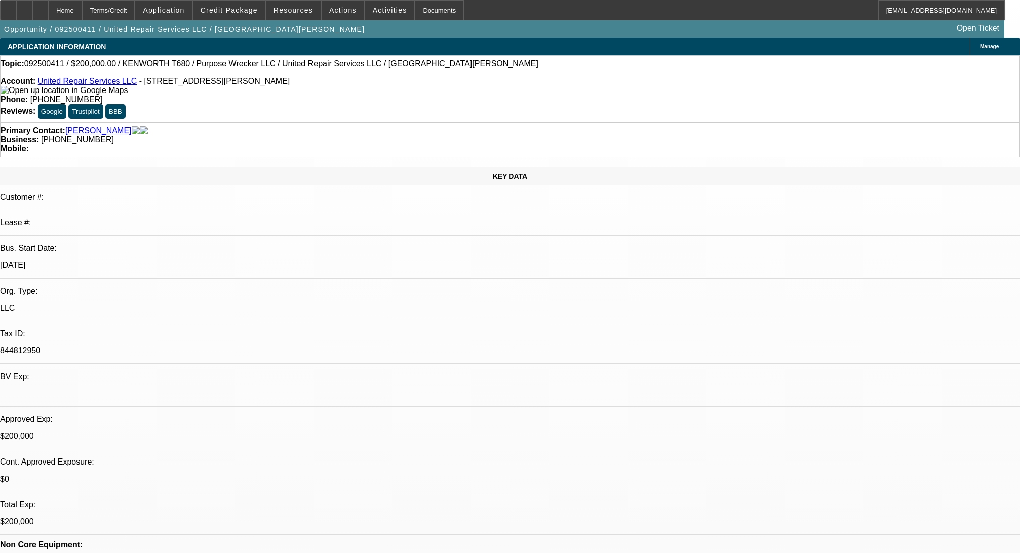
select select "0"
select select "2"
select select "0"
select select "6"
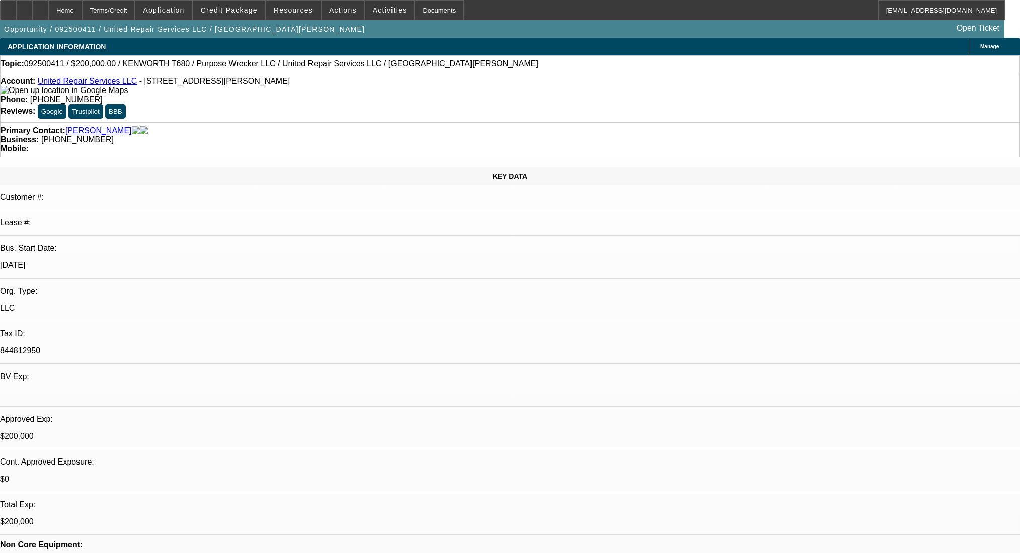
select select "0"
select select "2"
select select "0"
select select "6"
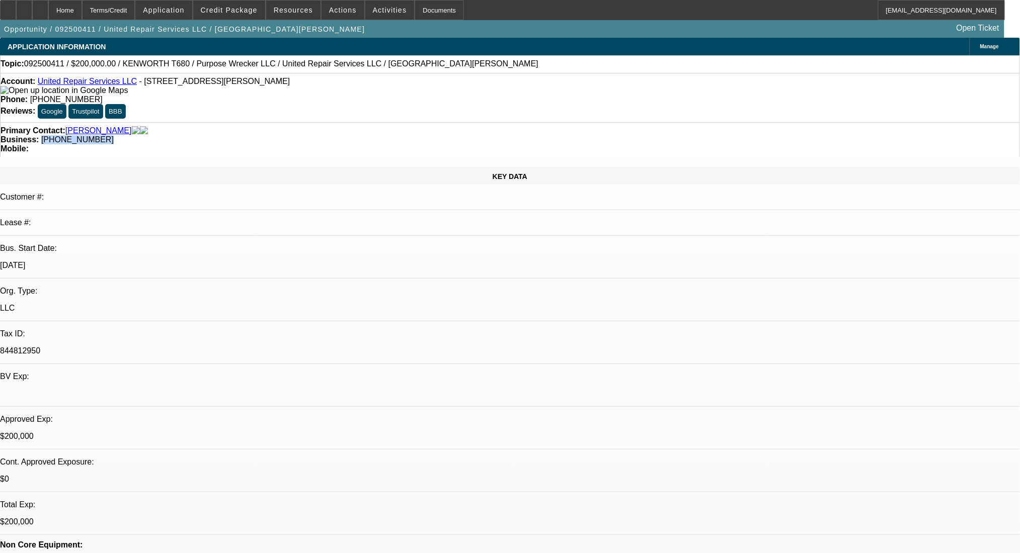
drag, startPoint x: 425, startPoint y: 112, endPoint x: 380, endPoint y: 122, distance: 46.4
click at [380, 122] on div "Primary Contact: Muthanna, Omar Business: (313) 477-5779 Mobile:" at bounding box center [510, 139] width 1020 height 35
copy span "(313) 477-5779"
click at [135, 9] on div "Terms/Credit" at bounding box center [108, 10] width 53 height 20
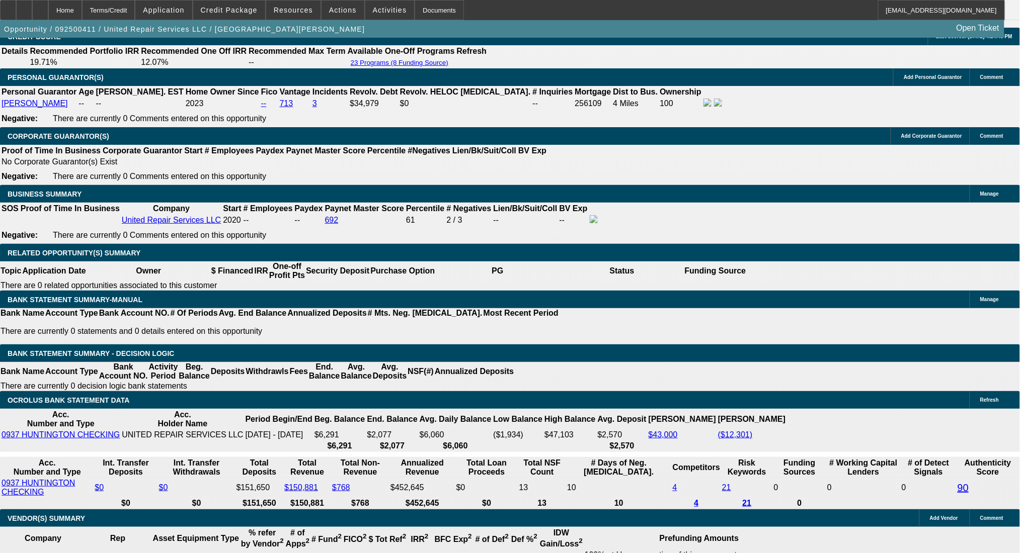
scroll to position [1437, 0]
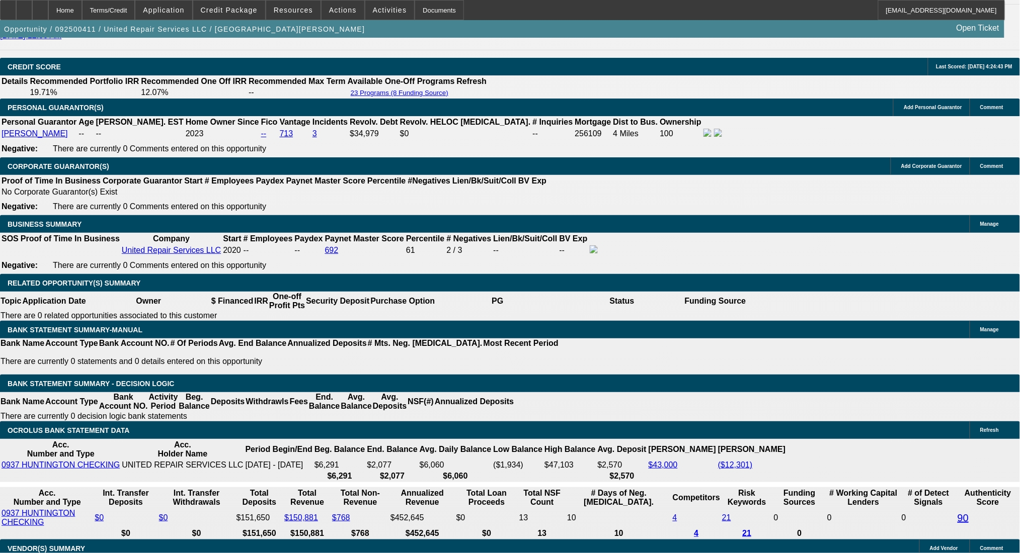
drag, startPoint x: 183, startPoint y: 442, endPoint x: 267, endPoint y: 446, distance: 84.1
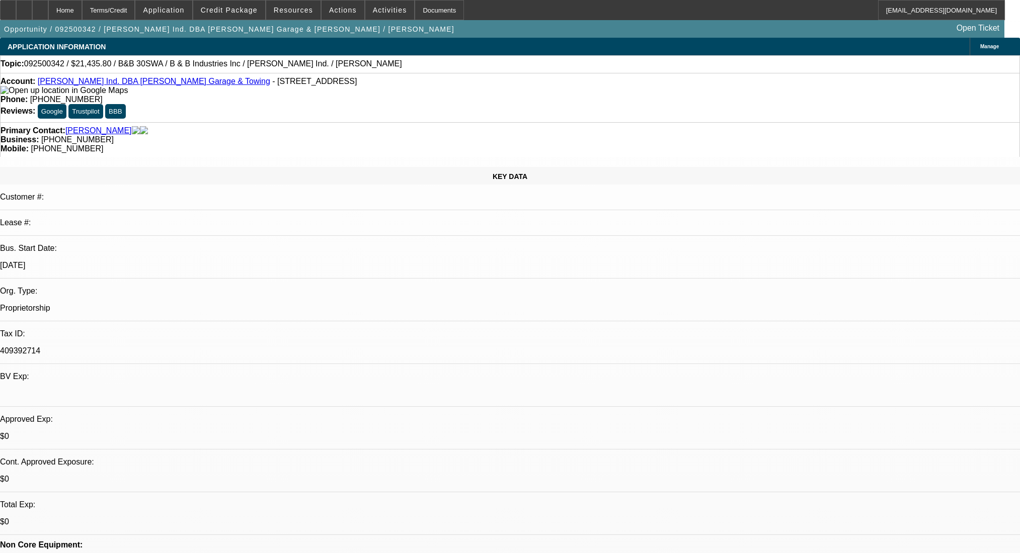
select select "0"
select select "6"
select select "0"
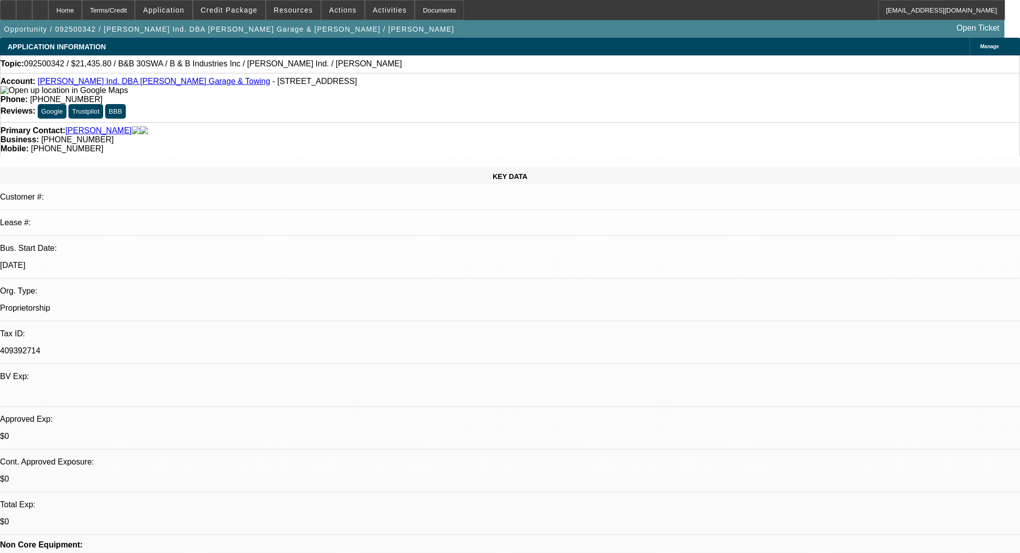
select select "0"
select select "6"
select select "0"
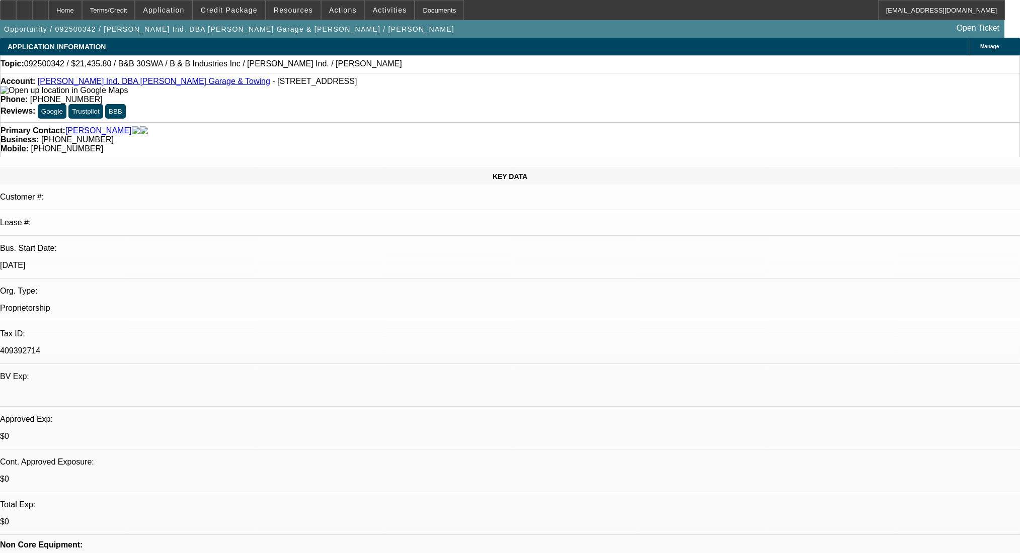
select select "0"
select select "6"
select select "0"
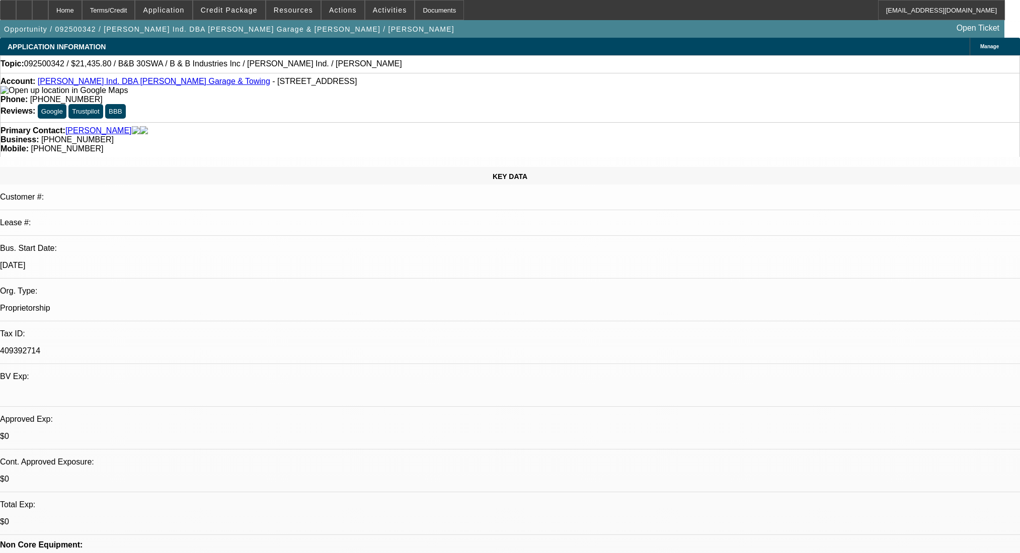
select select "6"
click at [40, 7] on icon at bounding box center [40, 7] width 0 height 0
select select "0"
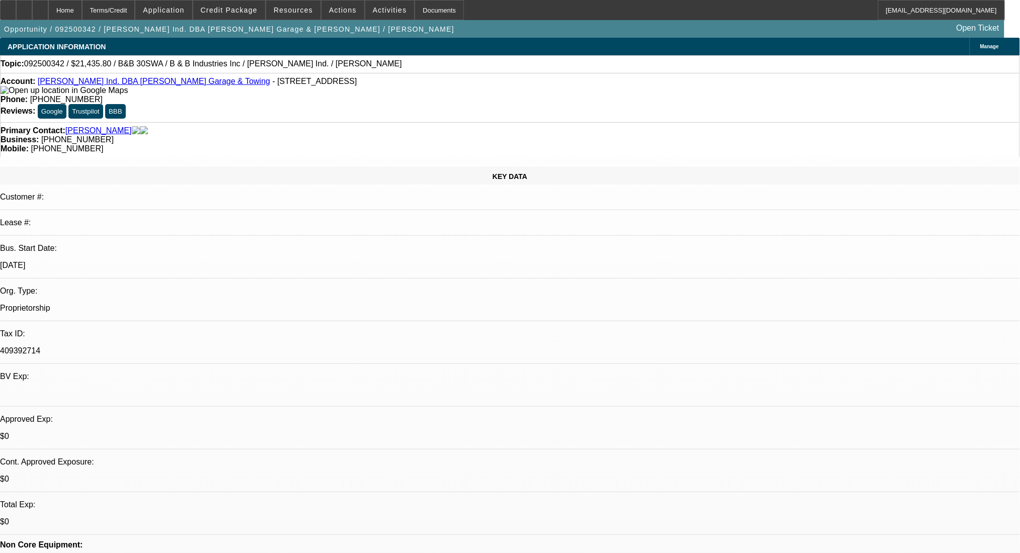
select select "6"
select select "0"
select select "6"
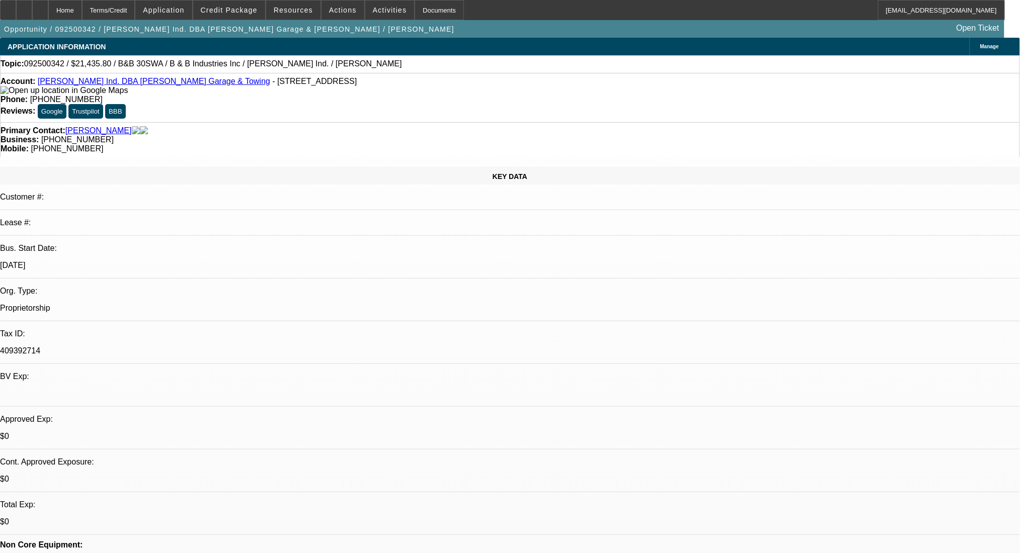
select select "0"
select select "6"
select select "0"
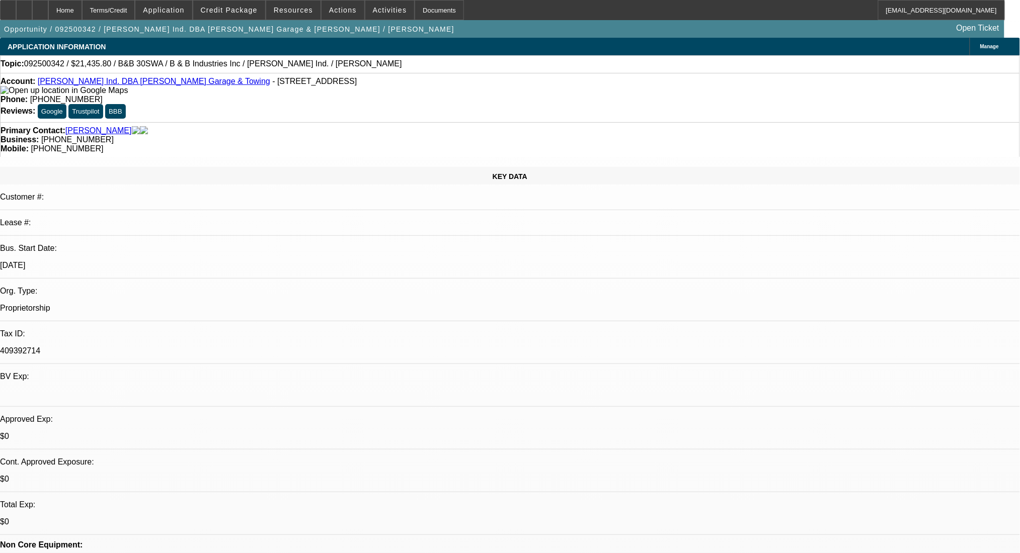
select select "0"
select select "6"
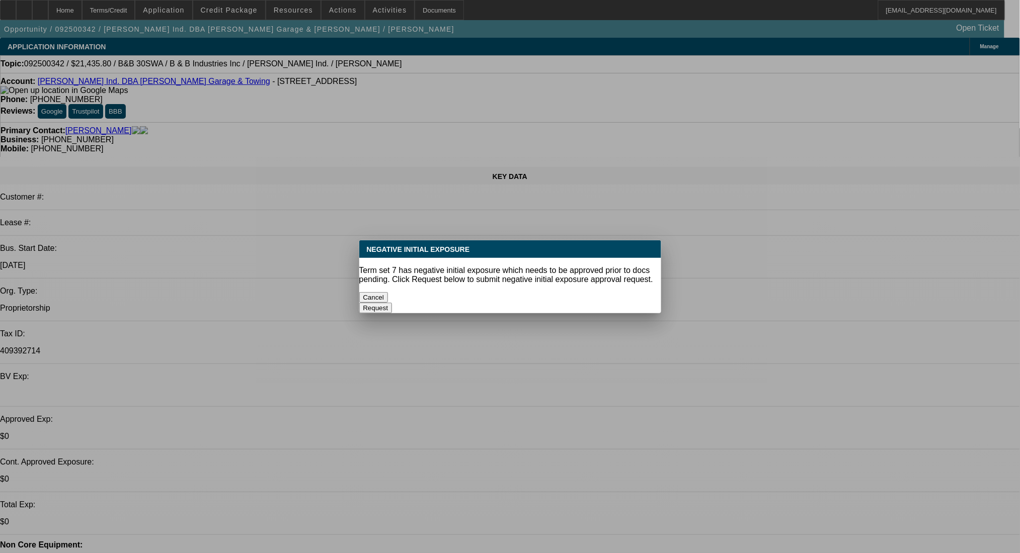
click at [124, 9] on div at bounding box center [510, 276] width 1020 height 553
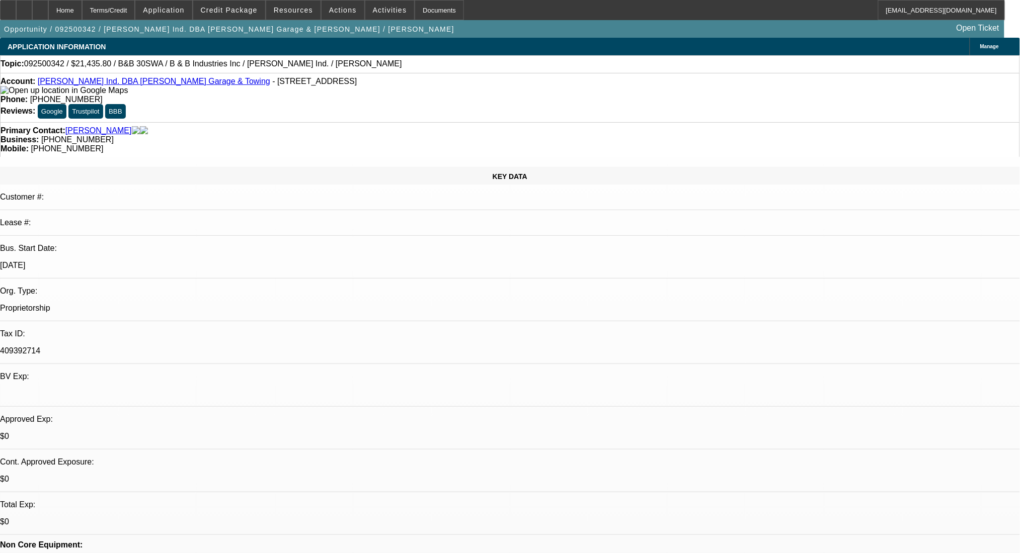
click at [124, 9] on div "Terms/Credit" at bounding box center [108, 10] width 53 height 20
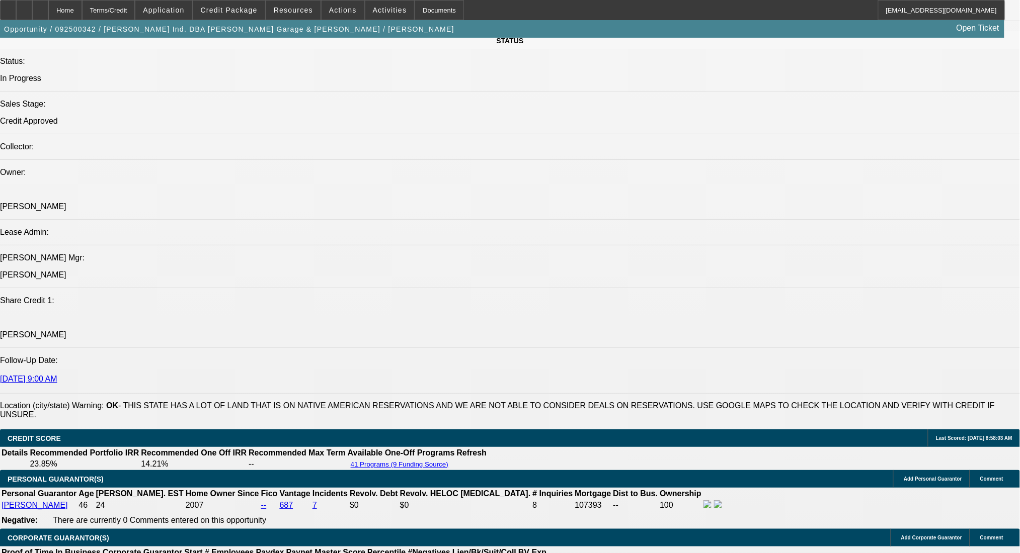
scroll to position [1074, 0]
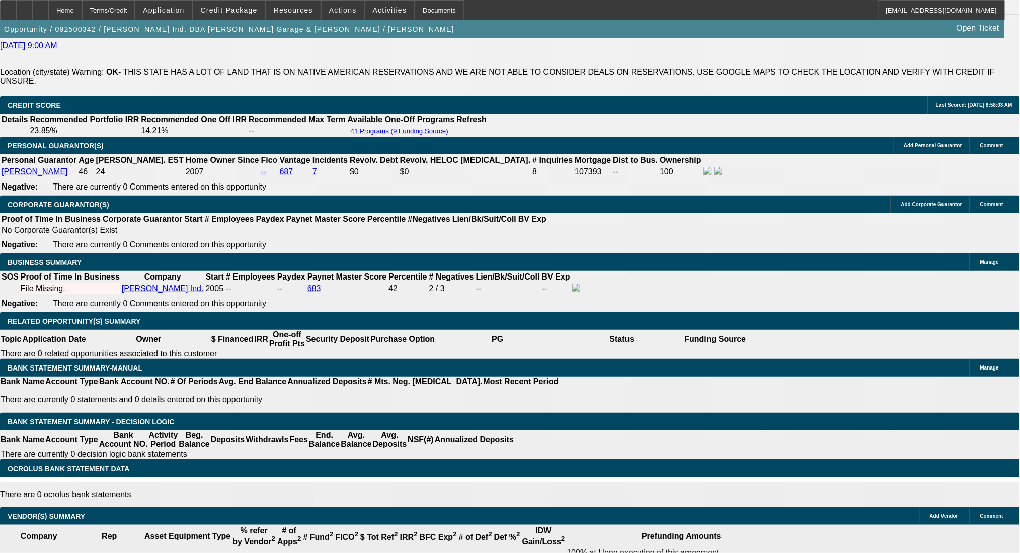
scroll to position [1342, 0]
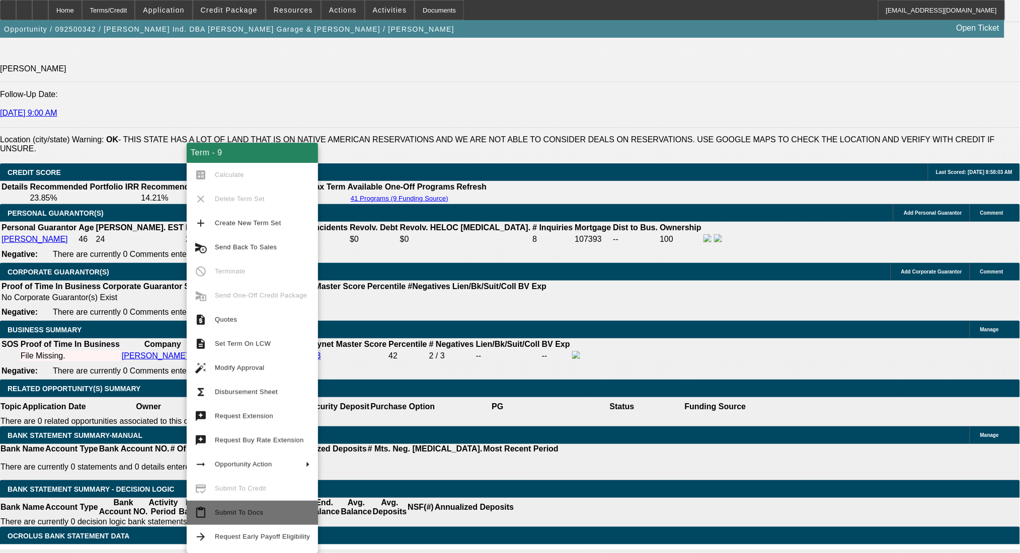
click at [257, 512] on span "Submit To Docs" at bounding box center [239, 513] width 48 height 8
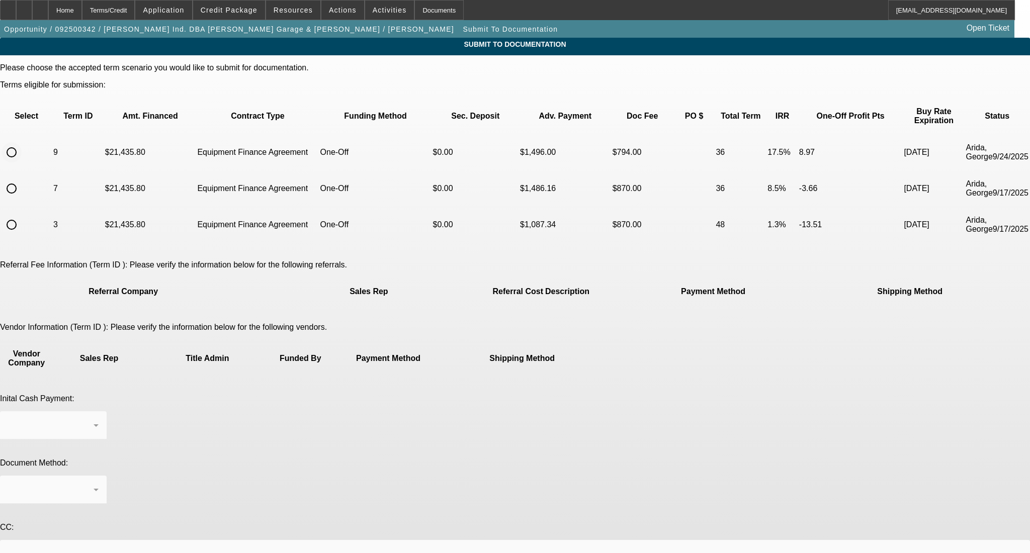
click at [22, 142] on input "radio" at bounding box center [12, 152] width 20 height 20
radio input "true"
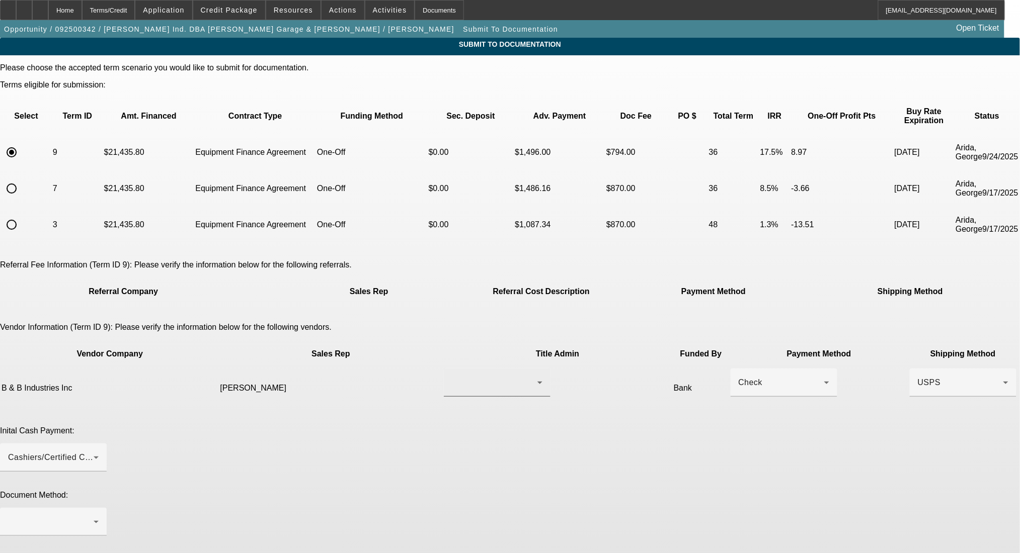
click at [459, 369] on div at bounding box center [497, 383] width 91 height 28
click at [470, 388] on mat-option "Burda, Lance" at bounding box center [464, 389] width 120 height 24
click at [739, 369] on div "Check" at bounding box center [784, 383] width 91 height 28
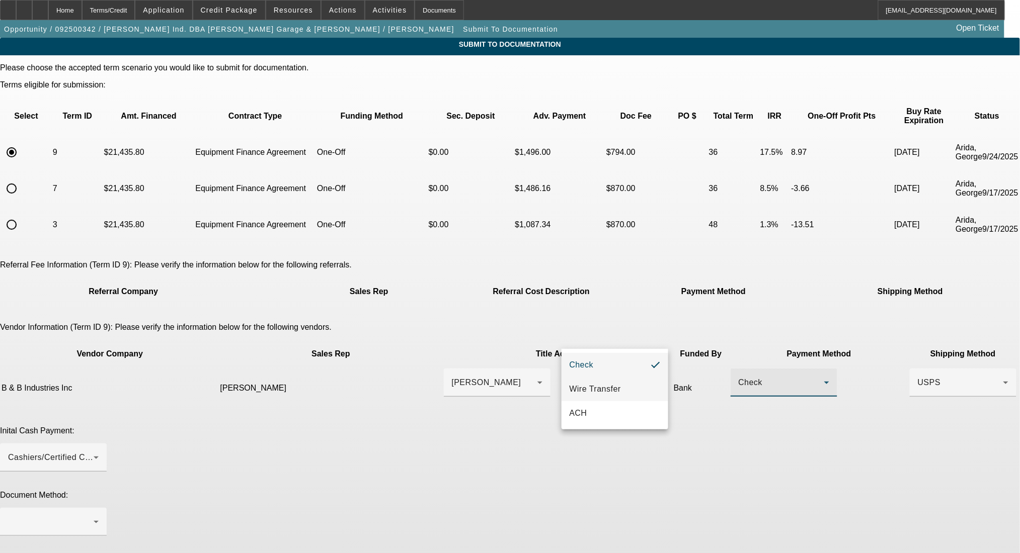
click at [619, 397] on mat-option "Wire Transfer" at bounding box center [614, 389] width 107 height 24
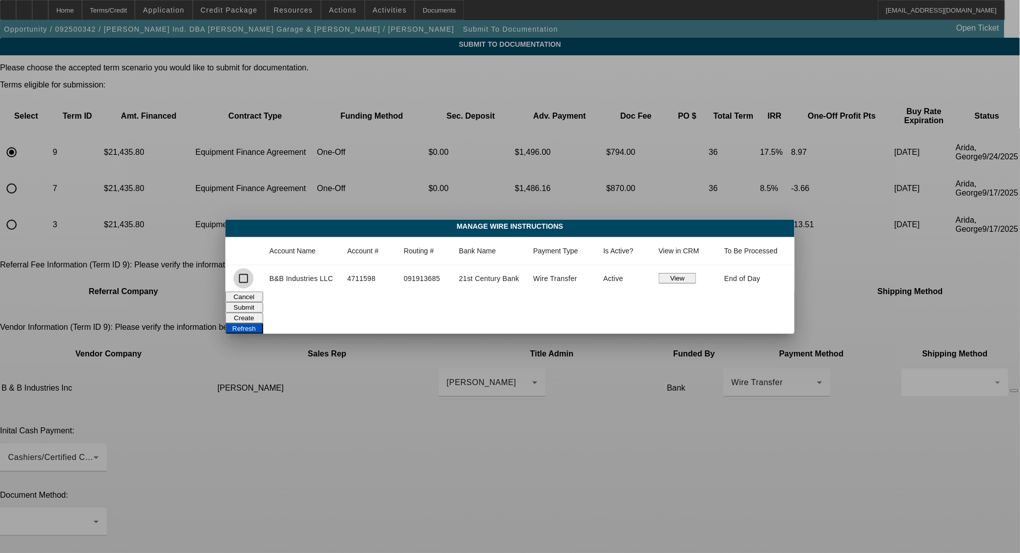
drag, startPoint x: 237, startPoint y: 280, endPoint x: 416, endPoint y: 311, distance: 181.3
click at [237, 280] on input "checkbox" at bounding box center [243, 279] width 20 height 20
checkbox input "true"
click at [263, 308] on button "Submit" at bounding box center [244, 307] width 38 height 11
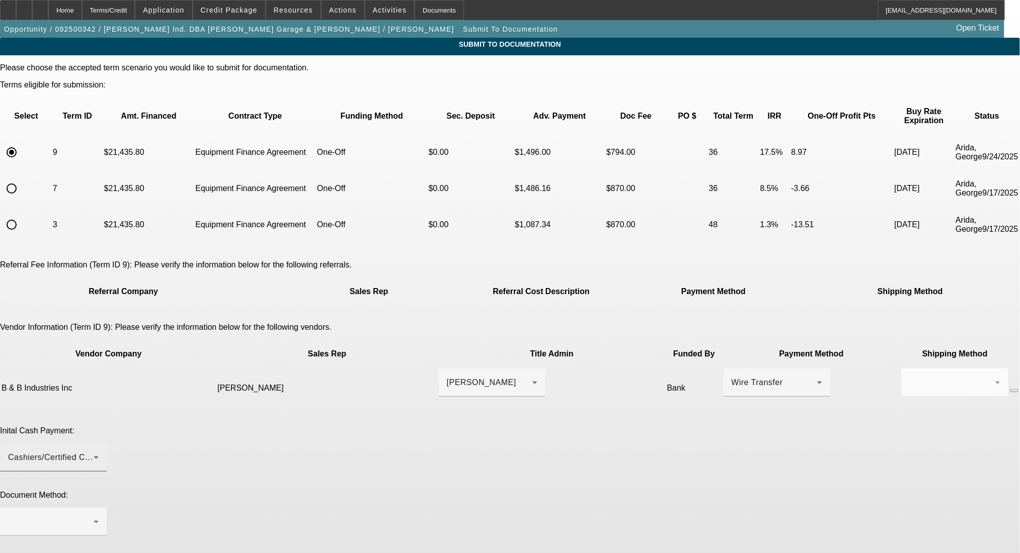
click at [94, 452] on div "Cashiers/Certified Check" at bounding box center [51, 458] width 86 height 12
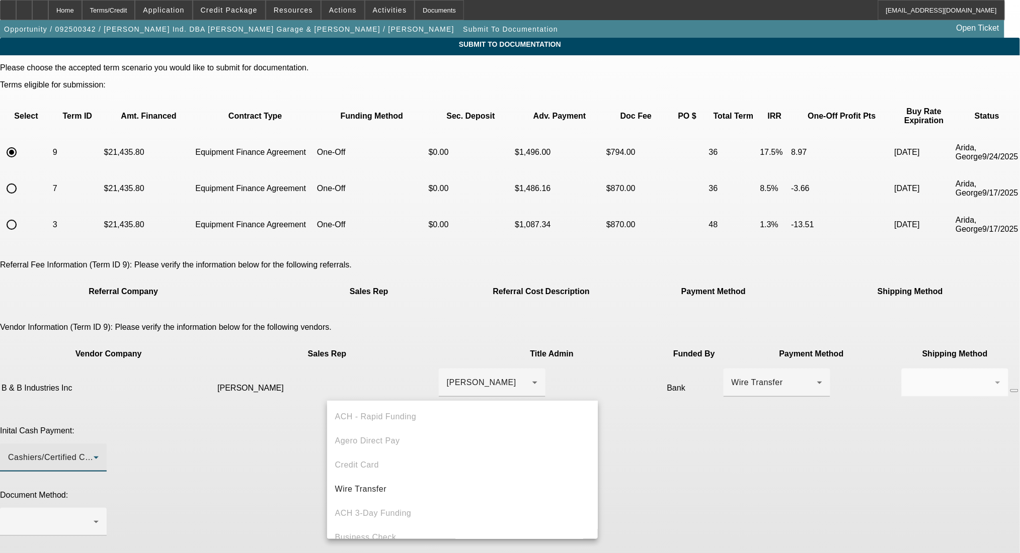
scroll to position [35, 0]
click at [435, 453] on mat-option "Wire Transfer" at bounding box center [462, 455] width 271 height 24
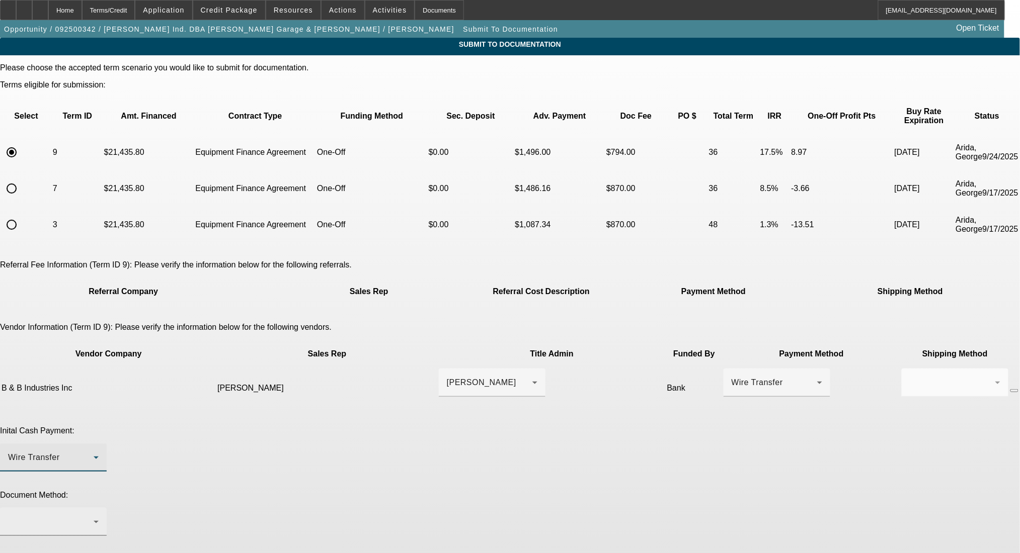
click at [94, 516] on div at bounding box center [51, 522] width 86 height 12
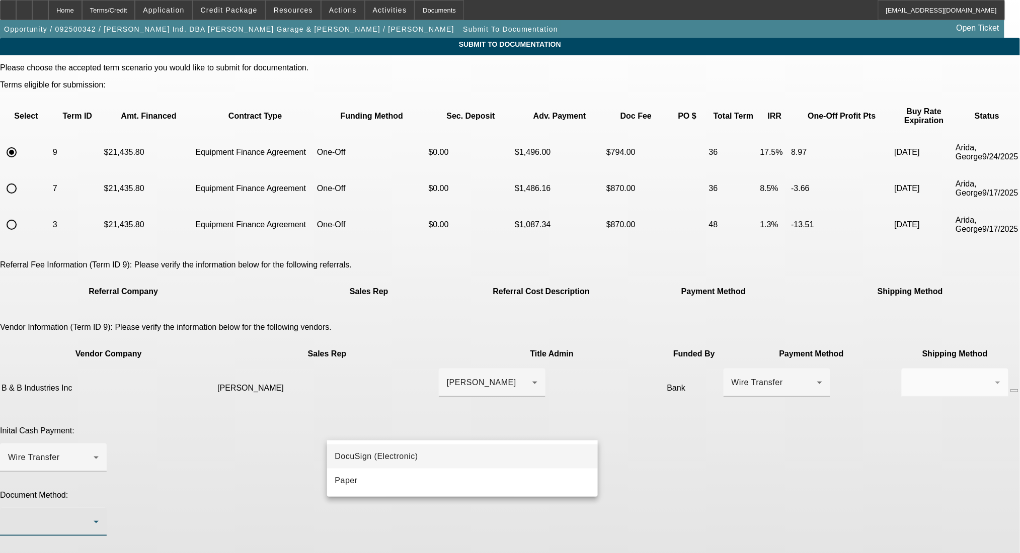
click at [439, 454] on mat-option "DocuSign (Electronic)" at bounding box center [462, 457] width 271 height 24
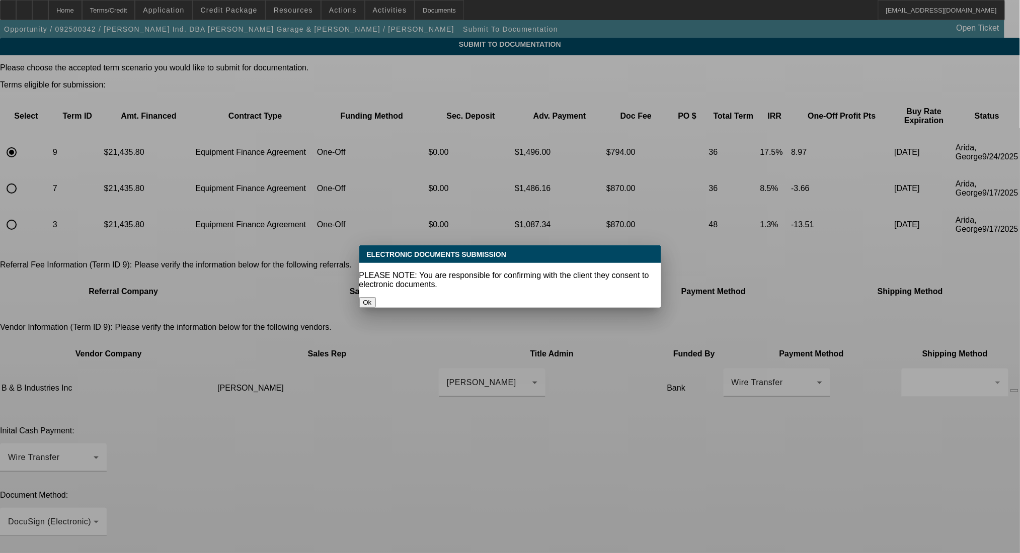
click at [663, 416] on div at bounding box center [510, 276] width 1020 height 553
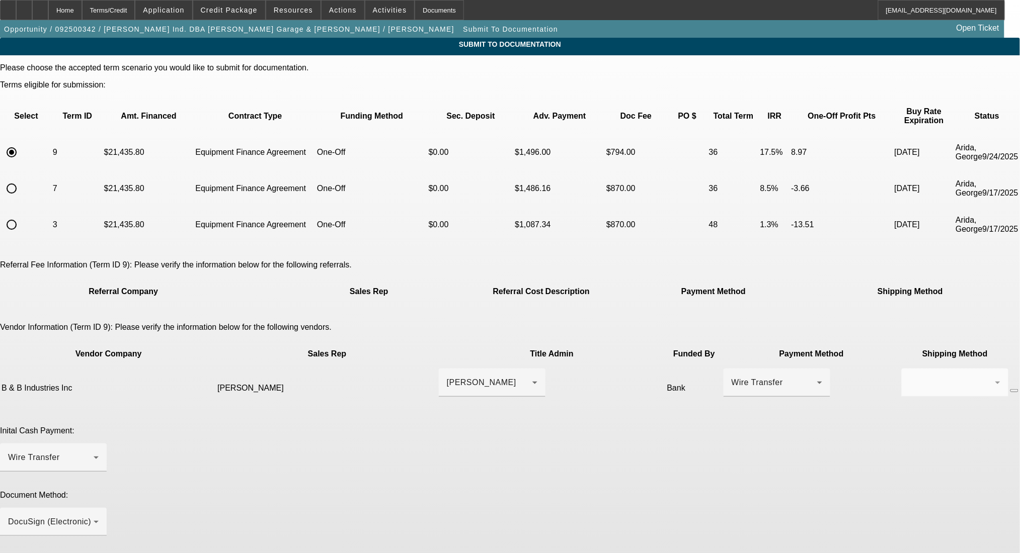
paste textarea "Good Morning- ready for docs. non-titled deal. Dealer contact: Layla @ office@b…"
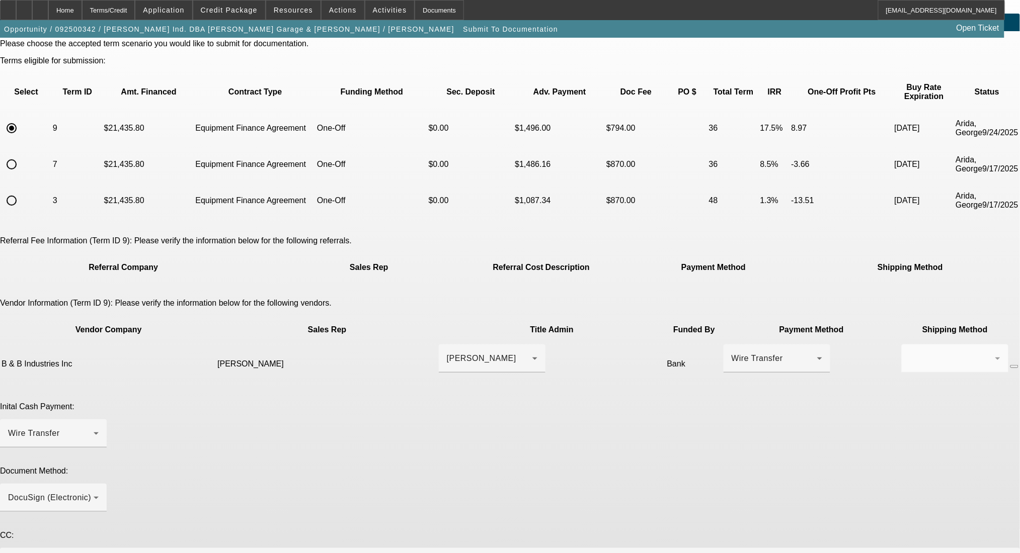
scroll to position [37, 0]
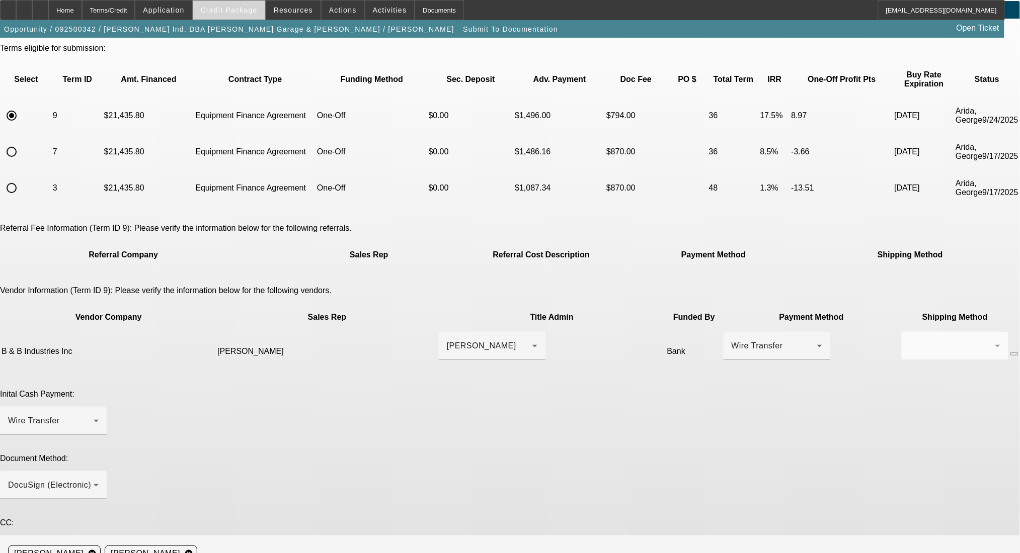
type textarea "Good Morning- ready for docs. non-titled deal. Dealer contact: Layla @ office@b…"
click at [246, 11] on span "Credit Package" at bounding box center [229, 10] width 57 height 8
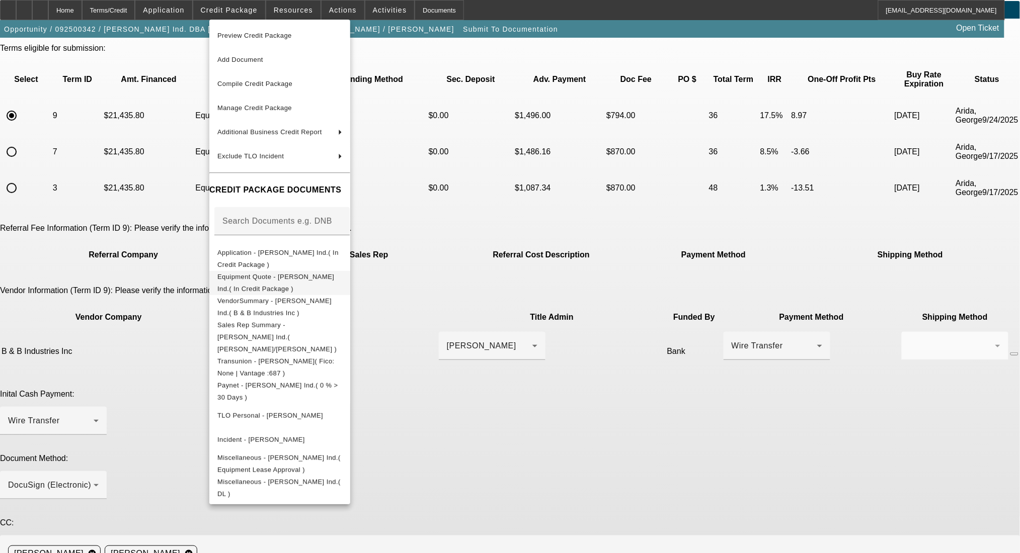
click at [298, 274] on span "Equipment Quote - Benny Eskew Ind.( In Credit Package )" at bounding box center [279, 283] width 125 height 24
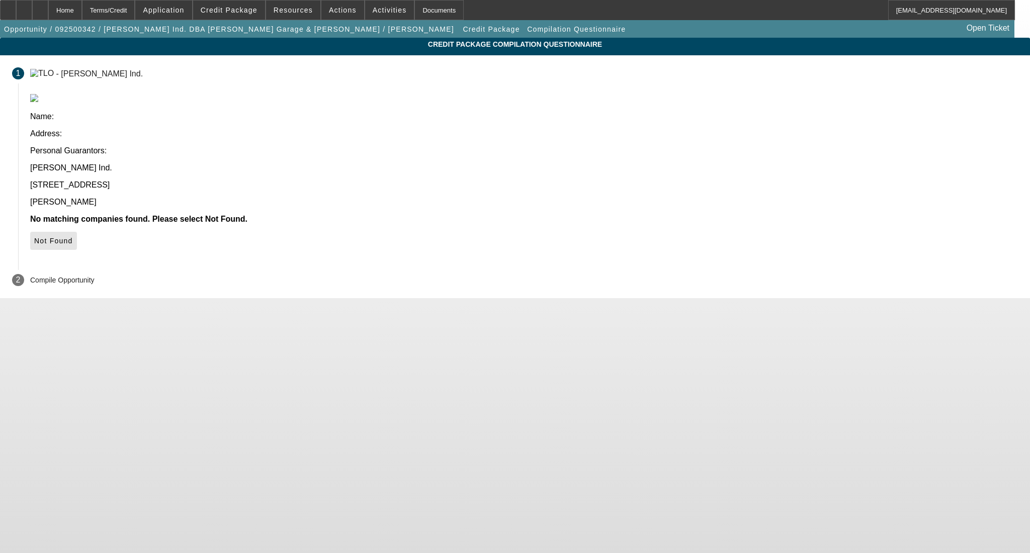
click at [77, 229] on span at bounding box center [53, 241] width 47 height 24
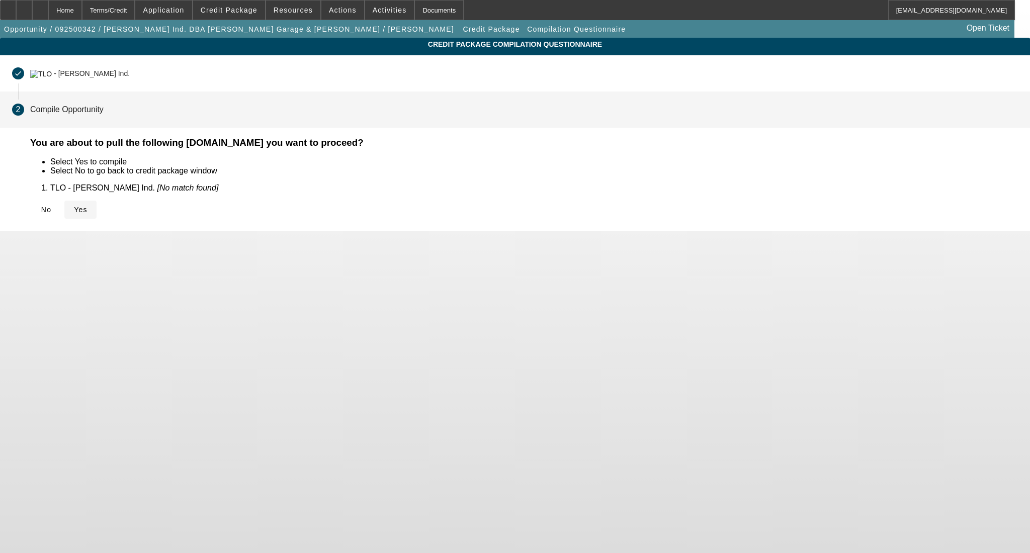
click at [88, 212] on span "Yes" at bounding box center [81, 210] width 14 height 8
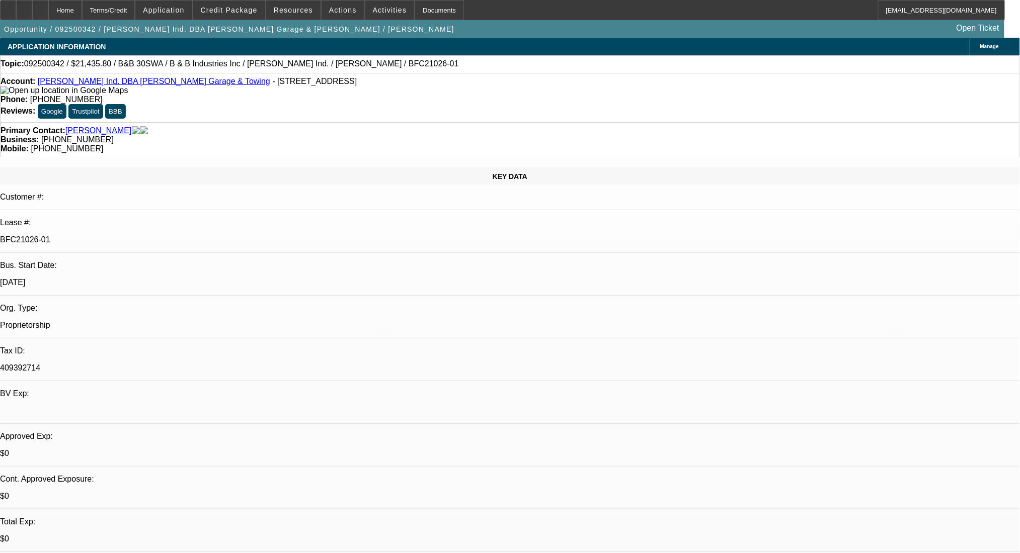
select select "0"
select select "6"
select select "0"
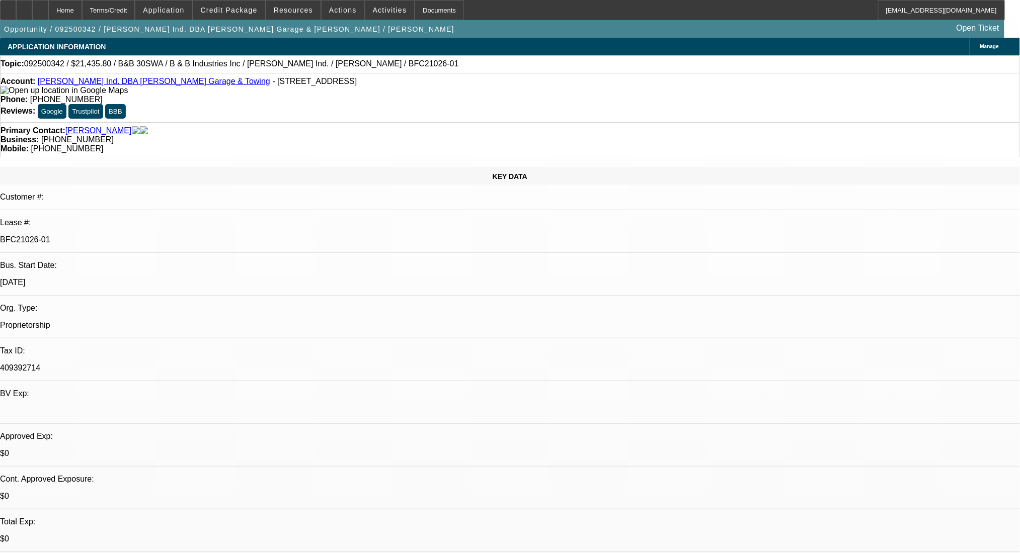
select select "0"
select select "6"
select select "0"
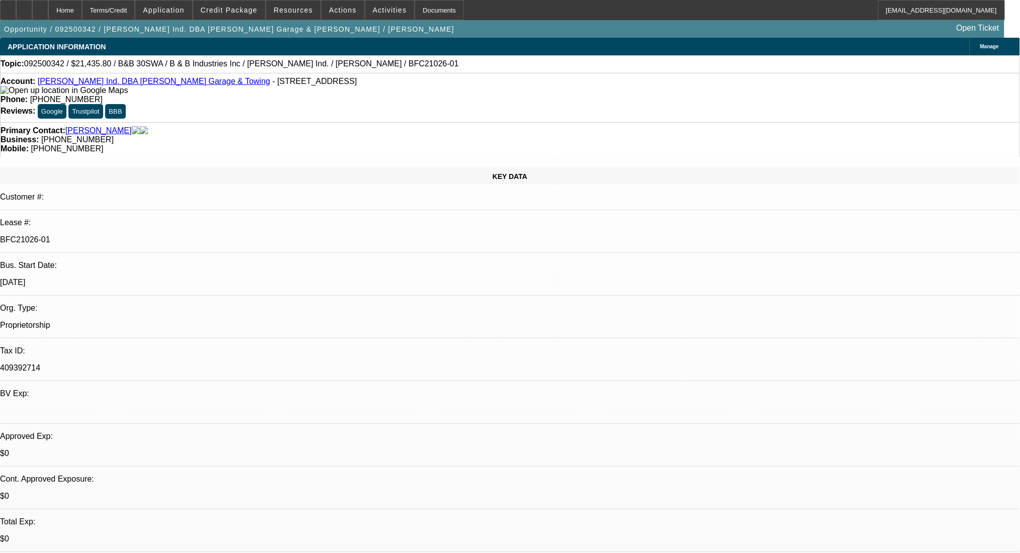
select select "0"
select select "6"
select select "0"
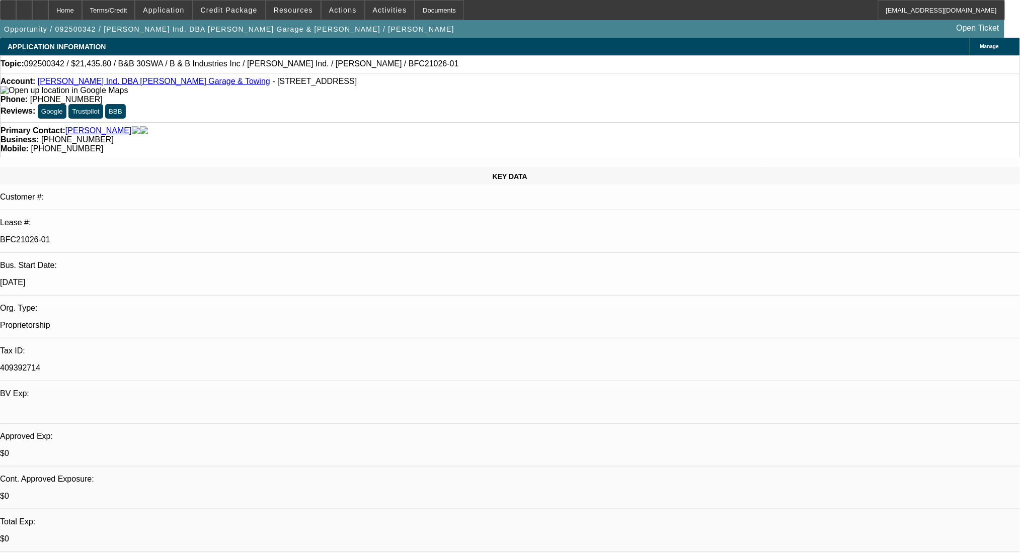
select select "6"
click at [132, 10] on div "Terms/Credit" at bounding box center [108, 10] width 53 height 20
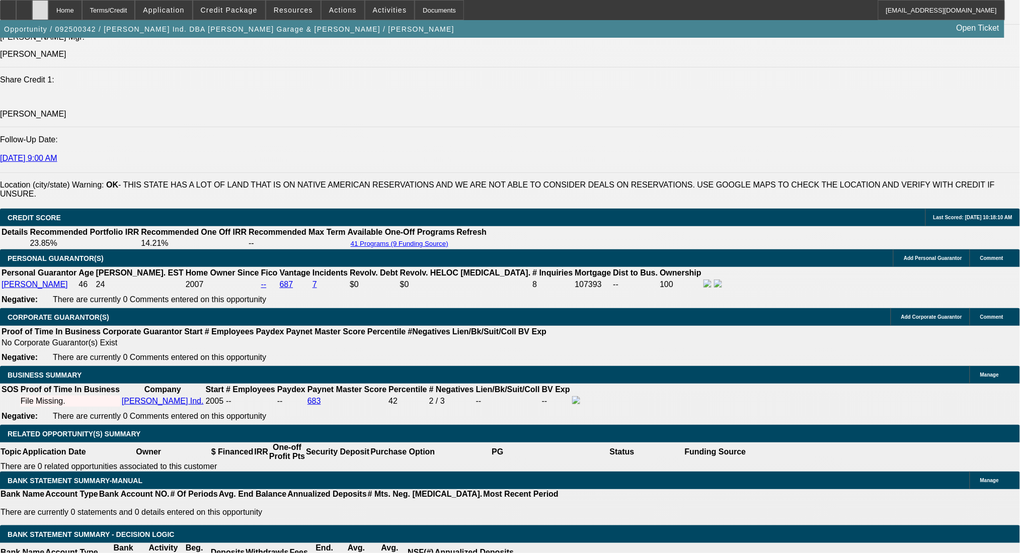
click at [48, 17] on div at bounding box center [40, 10] width 16 height 20
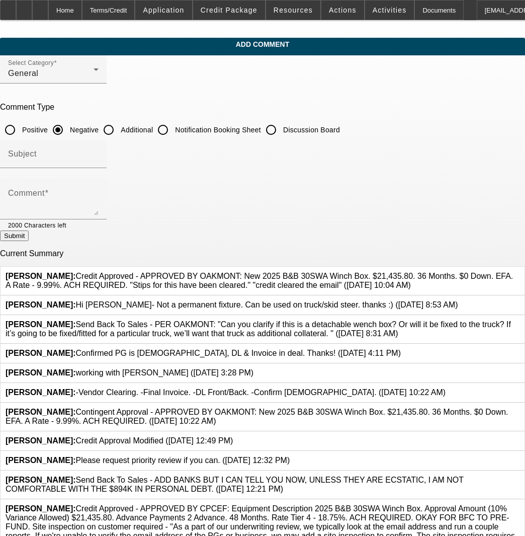
click at [119, 133] on input "Additional" at bounding box center [109, 130] width 20 height 20
radio input "true"
click at [99, 197] on textarea "Comment" at bounding box center [53, 203] width 91 height 24
click at [99, 192] on textarea "Good Afternoon-" at bounding box center [53, 203] width 91 height 24
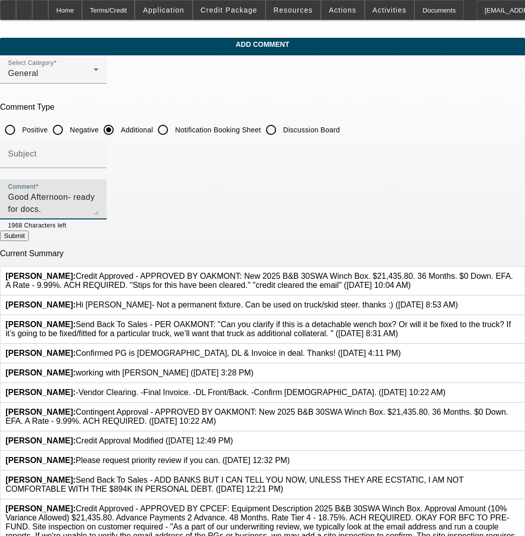
click at [71, 196] on textarea "Good Afternoon- ready for docs." at bounding box center [53, 203] width 91 height 24
click at [99, 192] on textarea "Good Morning- ready for docs." at bounding box center [53, 203] width 91 height 24
click at [99, 190] on div "Comment Good Morning- ready for docs. non-titled" at bounding box center [53, 199] width 91 height 40
click at [99, 201] on textarea "Good Morning- ready for docs. non-titled deal. Dealer contact:" at bounding box center [53, 203] width 91 height 24
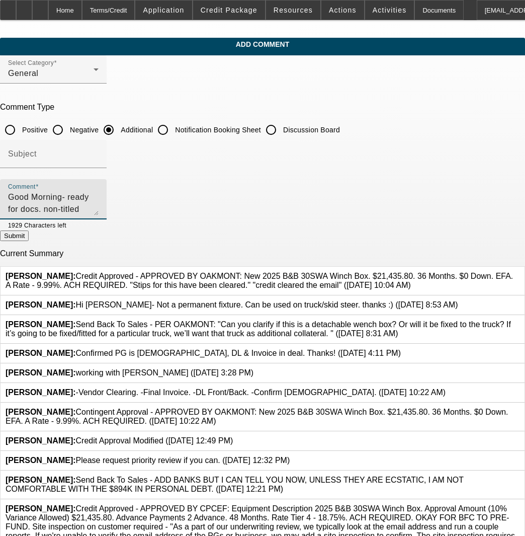
paste textarea "[EMAIL_ADDRESS][DOMAIN_NAME]"
click at [99, 210] on textarea "Good Morning- ready for docs. non-titled deal. Dealer contact: Layla @ [EMAIL_A…" at bounding box center [53, 203] width 91 height 24
paste textarea "[PHONE_NUMBER]"
drag, startPoint x: 411, startPoint y: 221, endPoint x: 411, endPoint y: 202, distance: 19.6
click at [99, 221] on div at bounding box center [82, 224] width 32 height 11
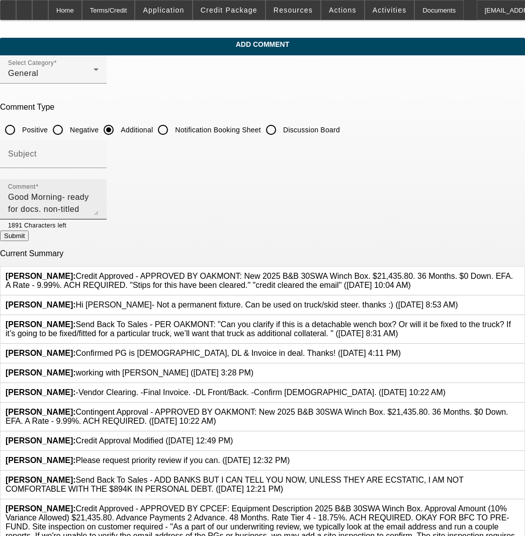
click at [99, 193] on textarea "Good Morning- ready for docs. non-titled deal. Dealer contact: Layla @ [EMAIL_A…" at bounding box center [53, 203] width 91 height 24
type textarea "Good Morning- ready for docs. non-titled deal. Dealer contact: Layla @ [EMAIL_A…"
drag, startPoint x: 280, startPoint y: 202, endPoint x: 53, endPoint y: 192, distance: 227.1
click at [39, 192] on textarea "Good Morning- ready for docs. non-titled deal. Dealer contact: Layla @ [EMAIL_A…" at bounding box center [53, 203] width 91 height 24
click at [99, 214] on textarea "Good Morning- ready for docs. non-titled deal. Dealer contact: Layla @ [EMAIL_A…" at bounding box center [53, 203] width 91 height 24
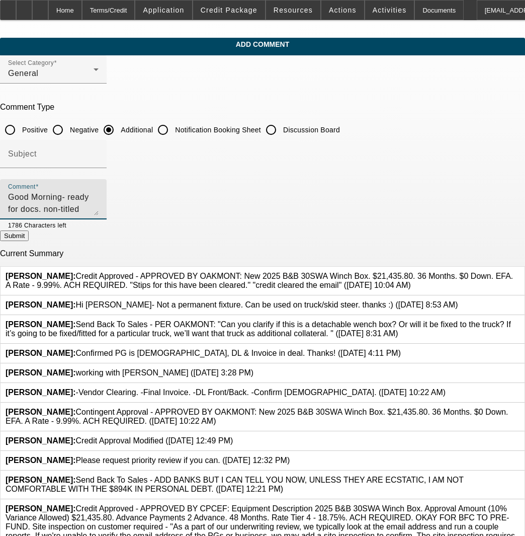
drag, startPoint x: 182, startPoint y: 208, endPoint x: 7, endPoint y: 177, distance: 177.8
click at [7, 177] on app-comments-manage "Add Comment Select Category General Comment Type Positive Negative Additional N…" at bounding box center [262, 383] width 525 height 691
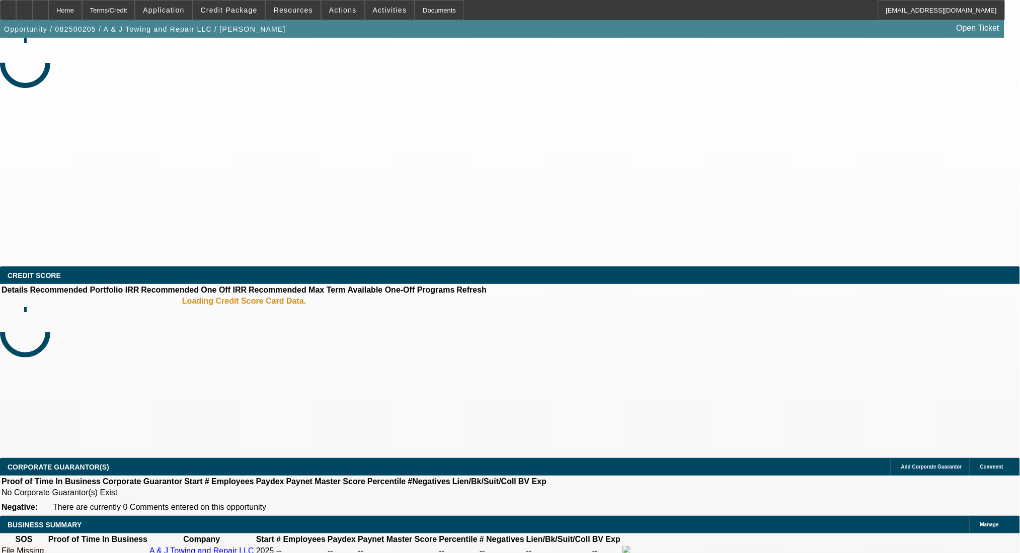
select select "0"
select select "2"
select select "0.1"
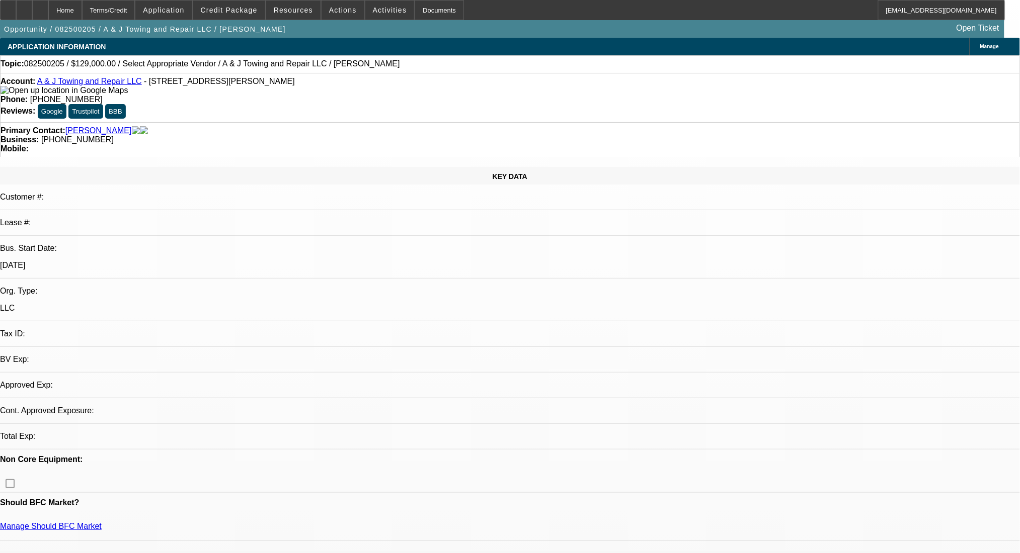
select select "2"
select select "4"
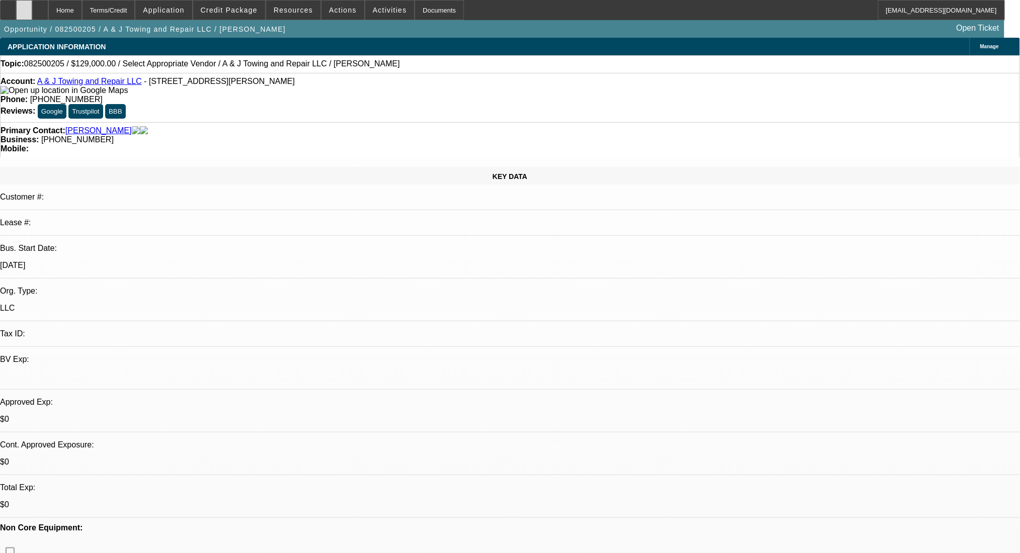
click at [32, 8] on div at bounding box center [24, 10] width 16 height 20
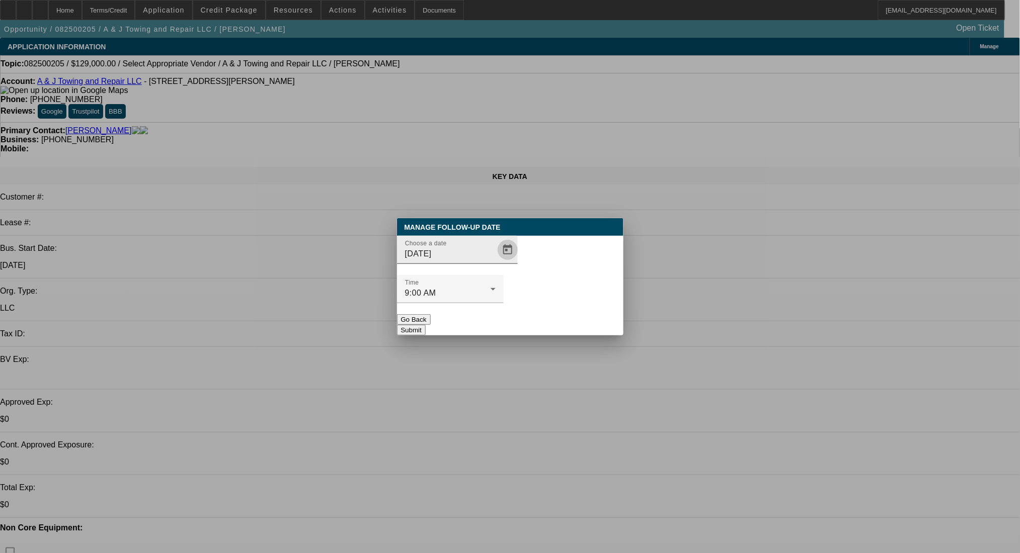
click at [496, 262] on span "Open calendar" at bounding box center [508, 250] width 24 height 24
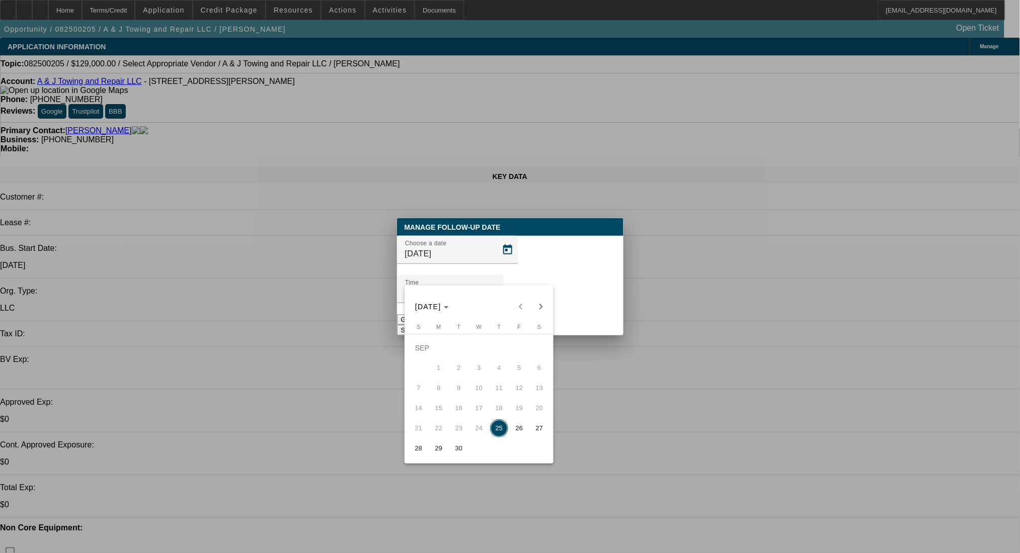
drag, startPoint x: 522, startPoint y: 429, endPoint x: 542, endPoint y: 349, distance: 82.6
click at [522, 423] on span "26" at bounding box center [519, 429] width 18 height 18
type input "9/26/2025"
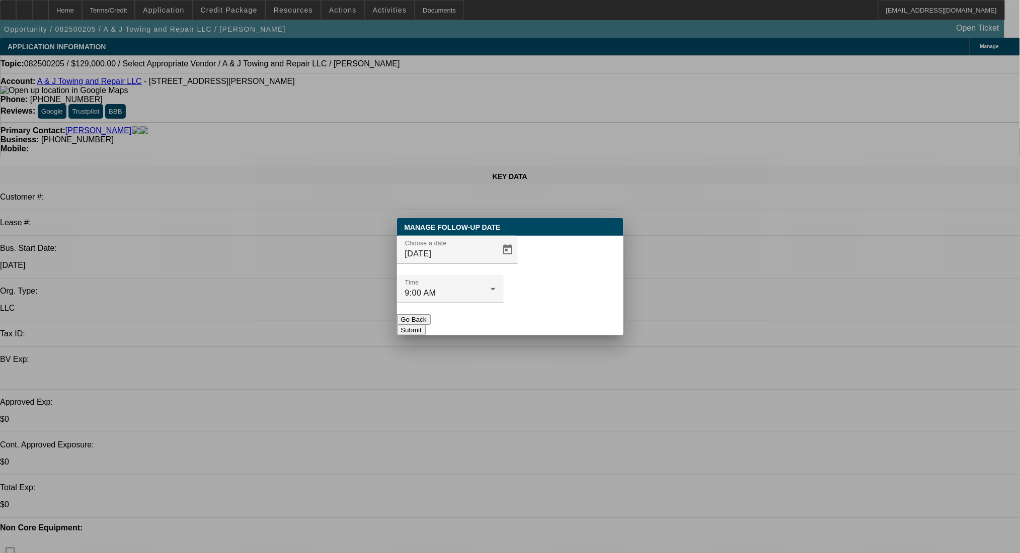
click at [426, 325] on button "Submit" at bounding box center [411, 330] width 29 height 11
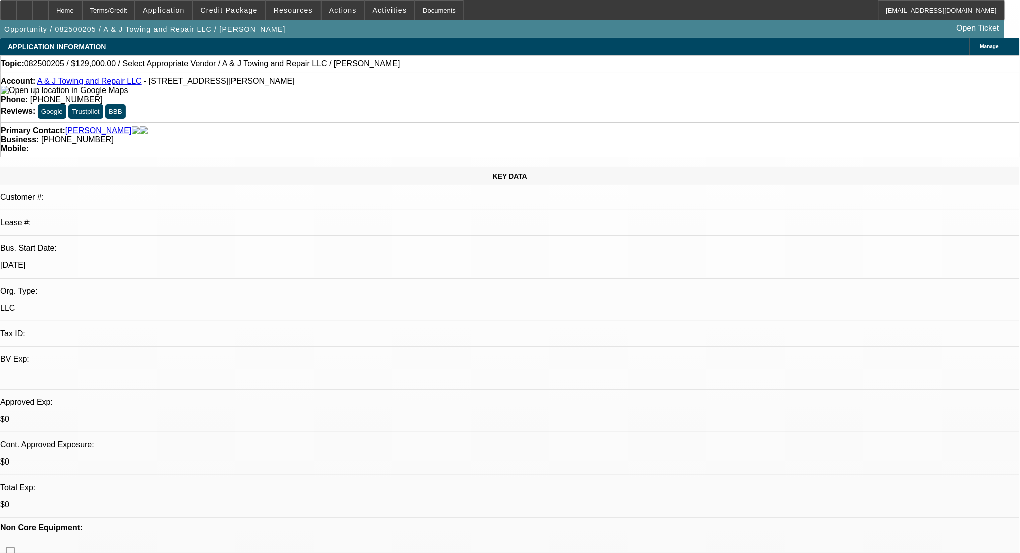
scroll to position [134, 0]
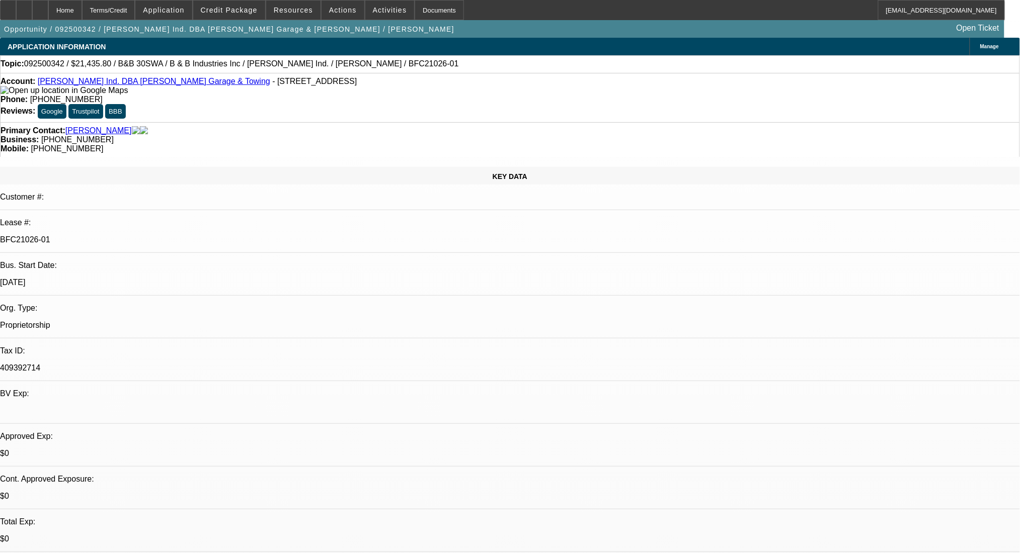
select select "0"
select select "6"
select select "0"
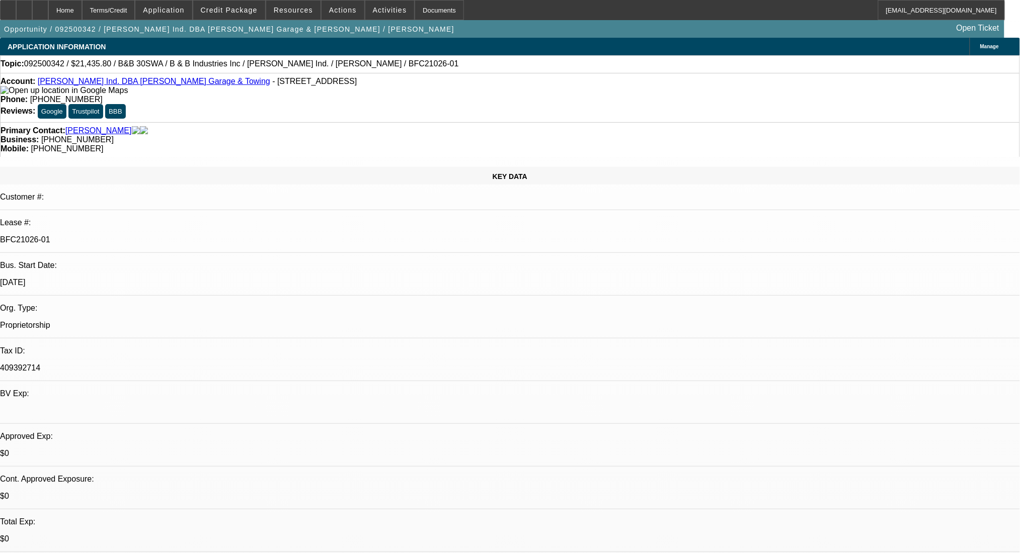
select select "0"
select select "6"
select select "0"
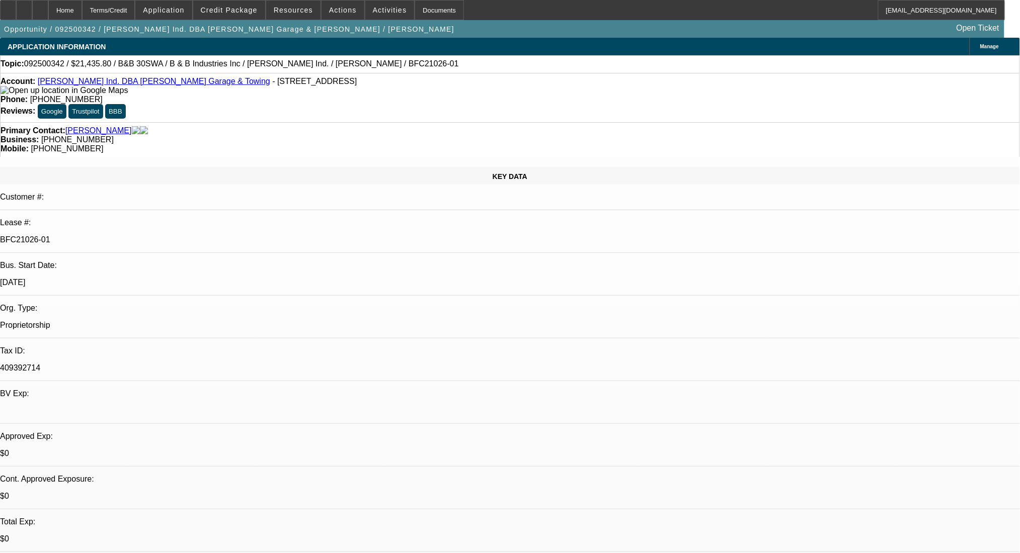
select select "0"
select select "6"
select select "0"
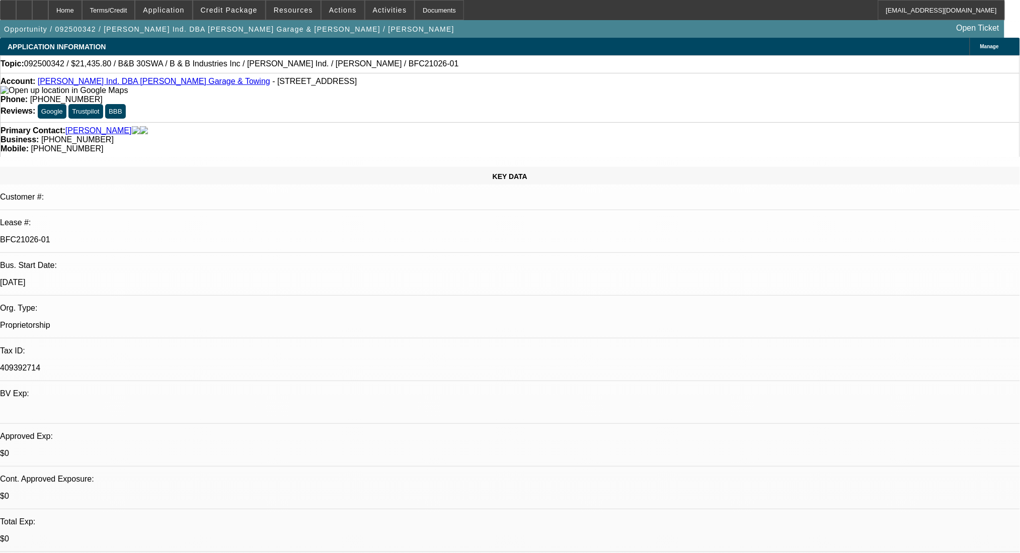
select select "6"
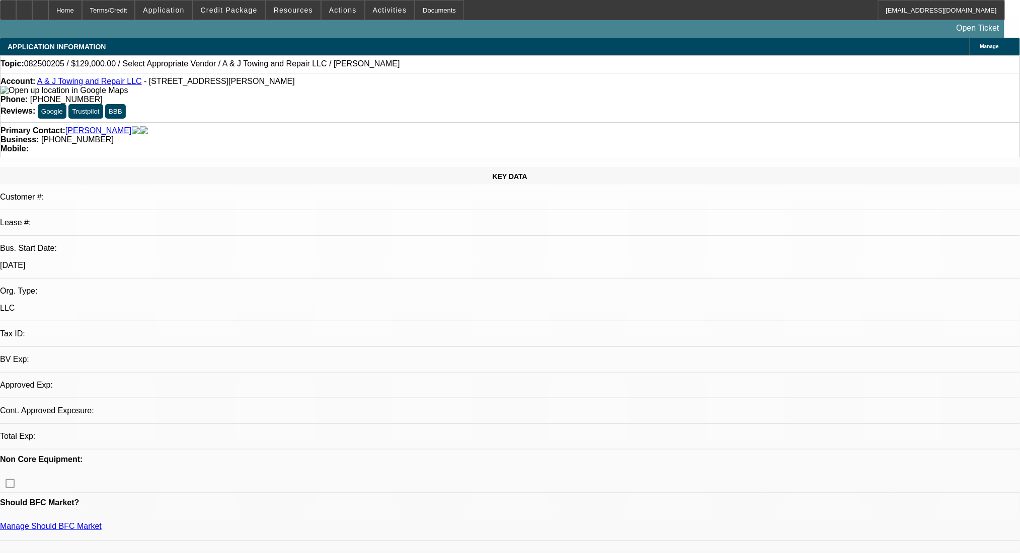
select select "0"
select select "2"
select select "0.1"
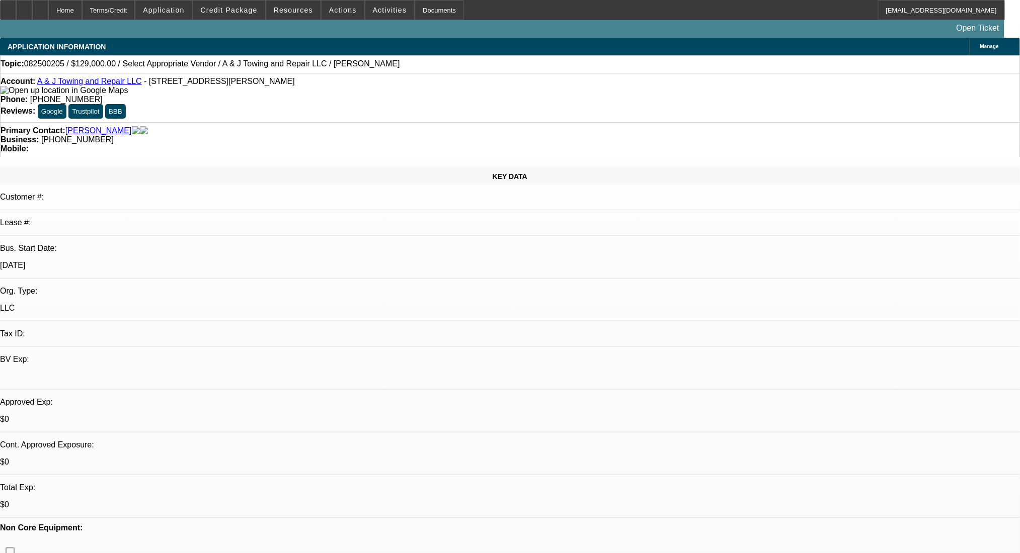
select select "1"
select select "2"
select select "4"
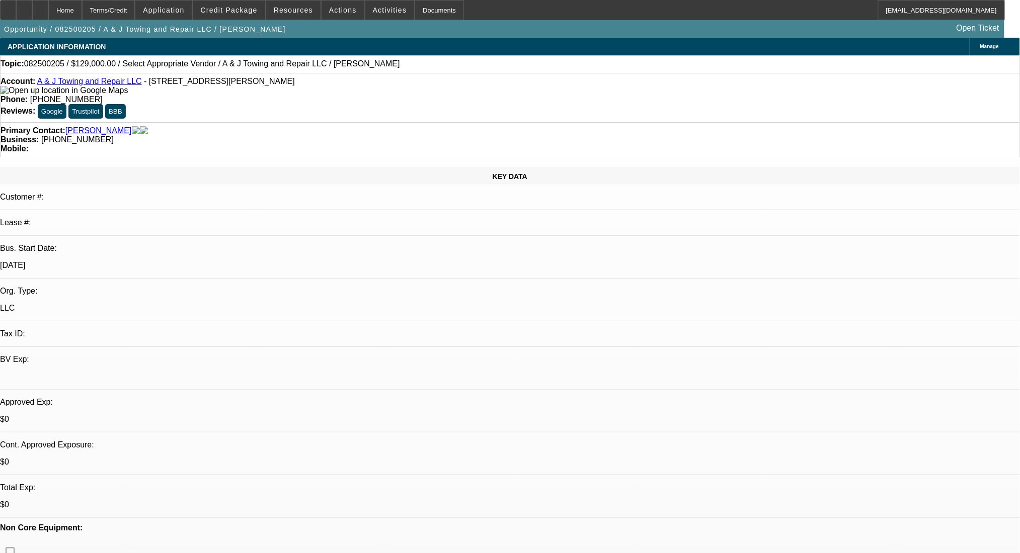
drag, startPoint x: 776, startPoint y: 336, endPoint x: 712, endPoint y: 310, distance: 69.0
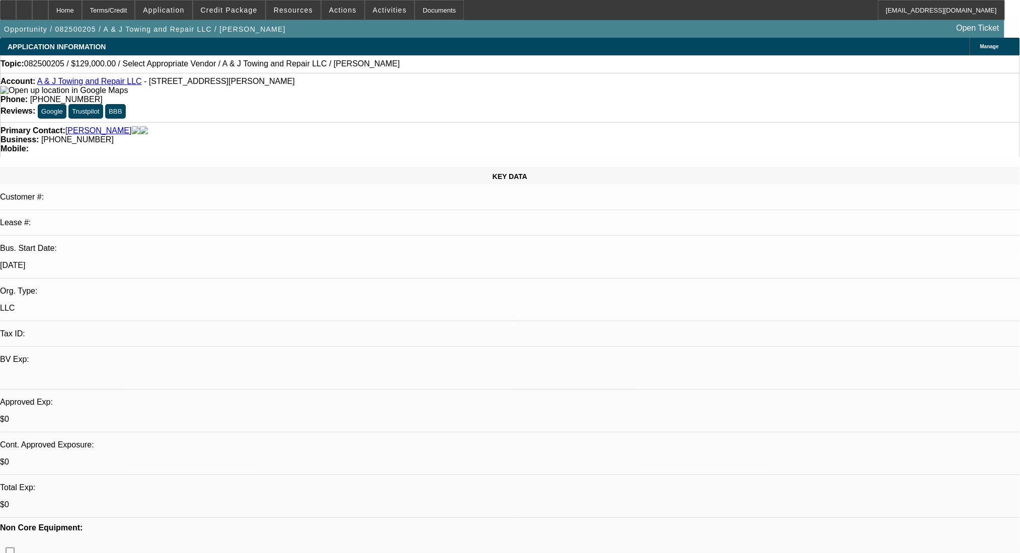
copy ul "Corporate Bank Statements- last 3 months bank statements Truck info- VIN, Price…"
click at [351, 10] on span at bounding box center [342, 10] width 43 height 24
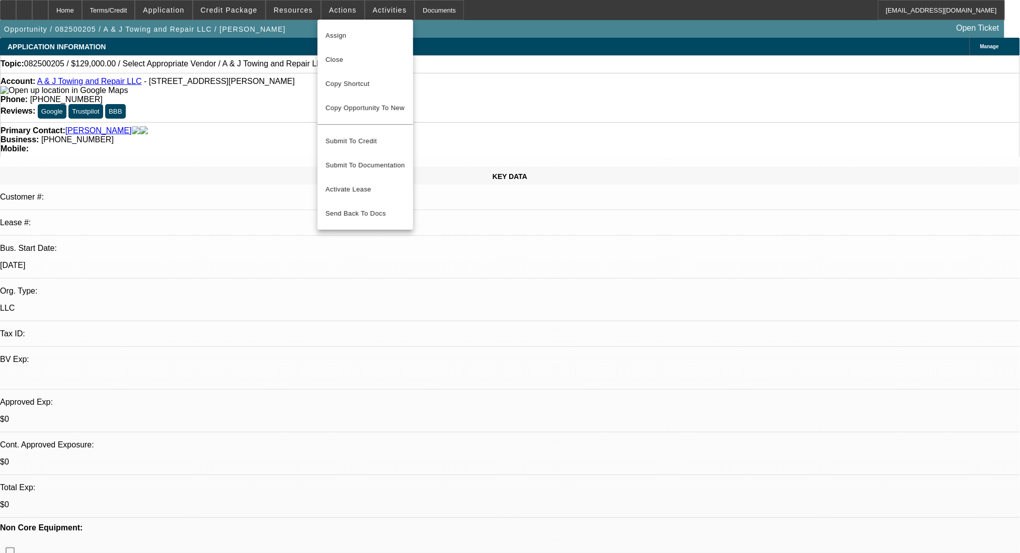
click at [375, 11] on div at bounding box center [510, 276] width 1020 height 553
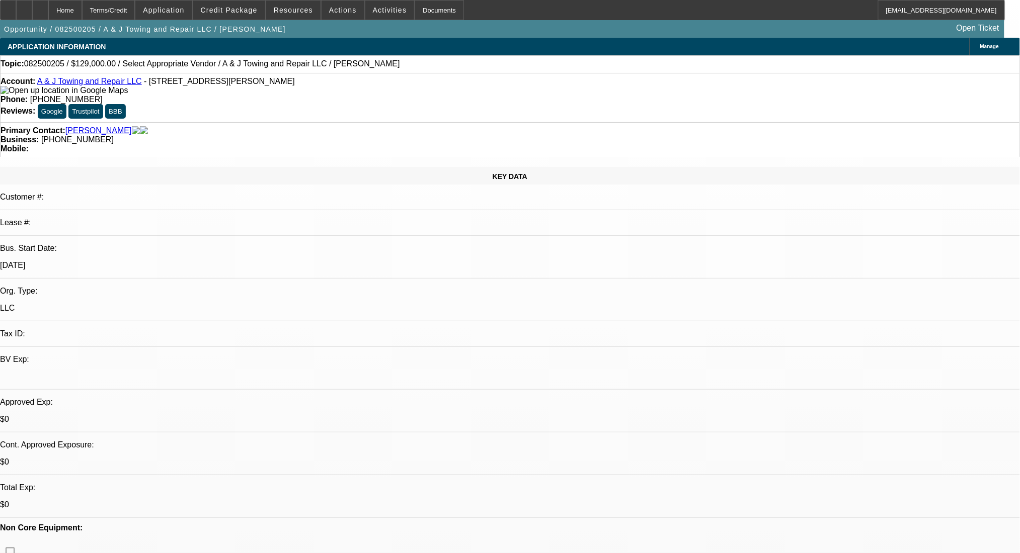
click at [375, 11] on span "Activities" at bounding box center [390, 10] width 34 height 8
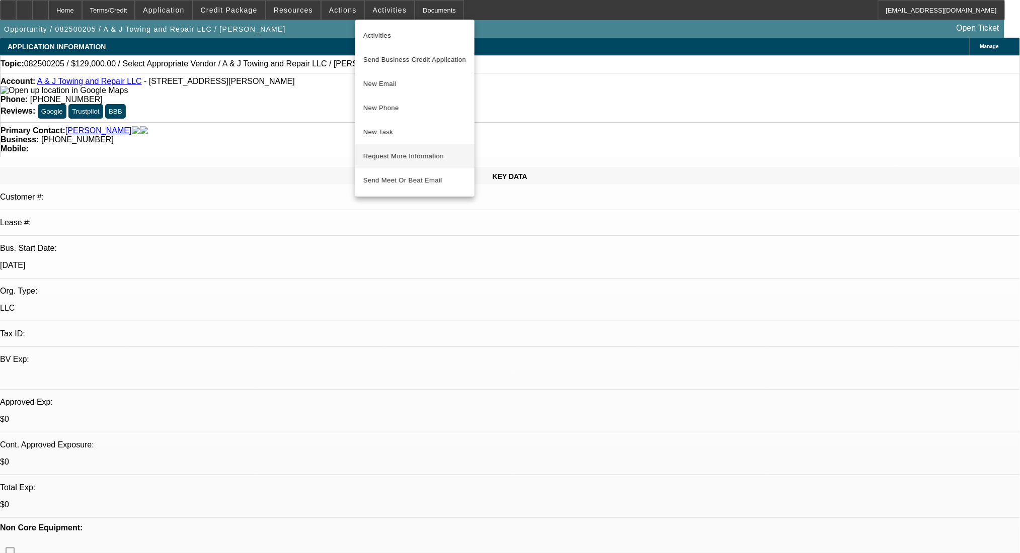
click at [408, 151] on span "Request More Information" at bounding box center [414, 156] width 103 height 12
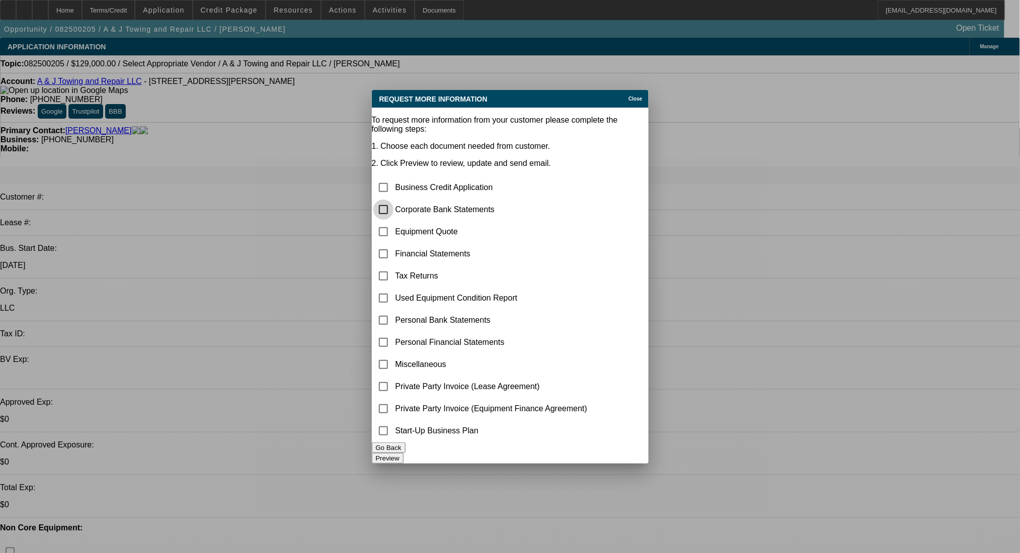
click at [393, 200] on input "checkbox" at bounding box center [383, 210] width 20 height 20
checkbox input "true"
click at [403, 454] on button "Preview" at bounding box center [388, 458] width 32 height 11
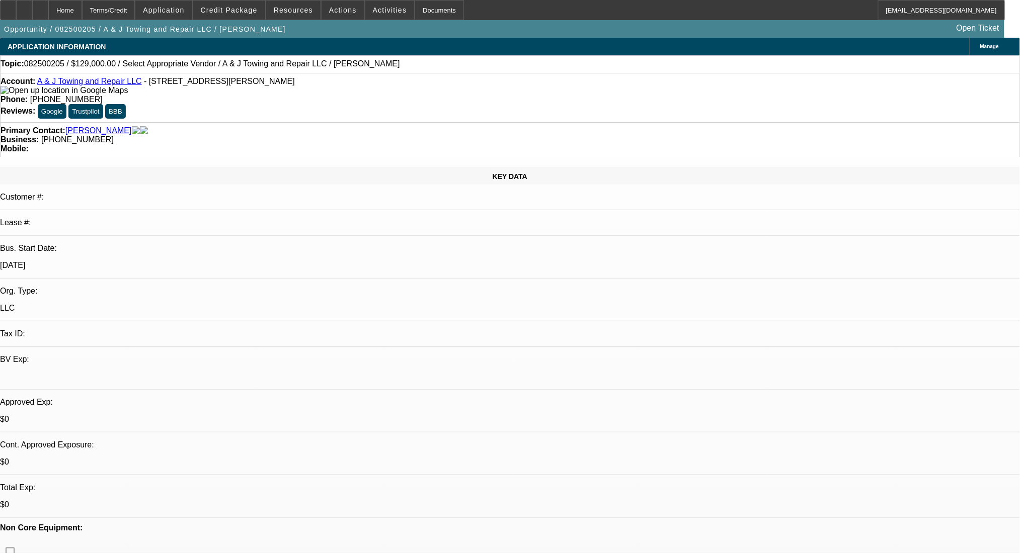
scroll to position [335, 0]
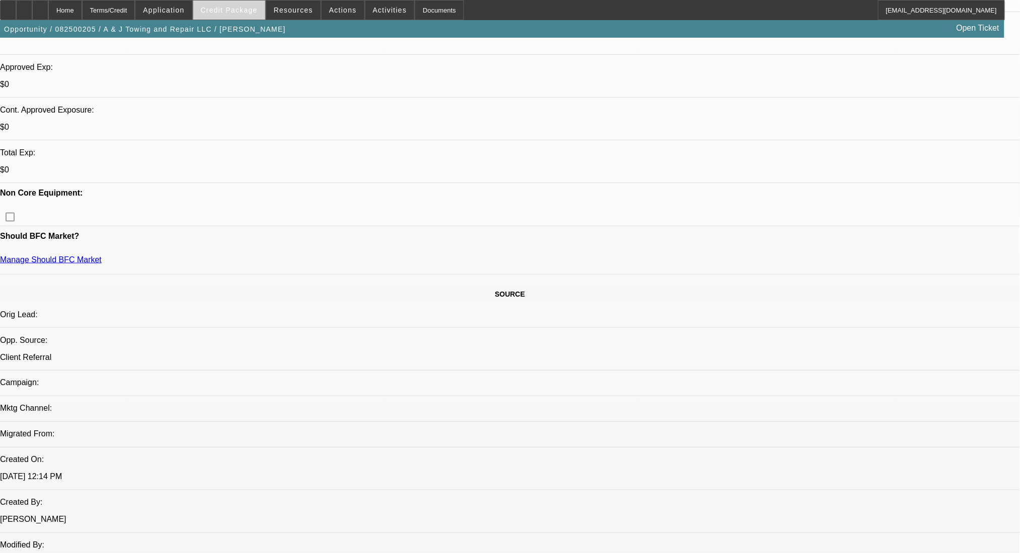
click at [264, 11] on span at bounding box center [229, 10] width 72 height 24
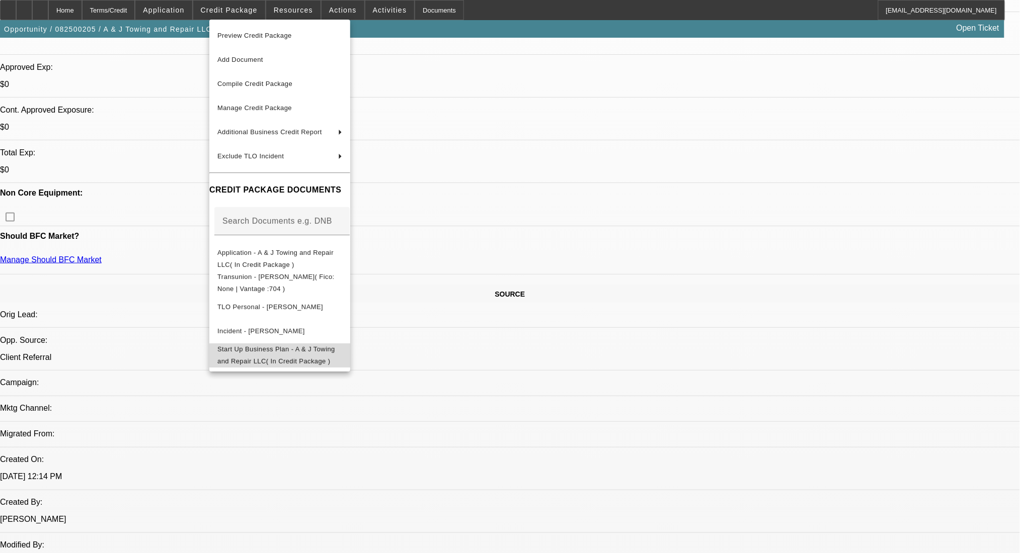
click at [311, 348] on span "Start Up Business Plan - A & J Towing and Repair LLC( In Credit Package )" at bounding box center [276, 355] width 118 height 20
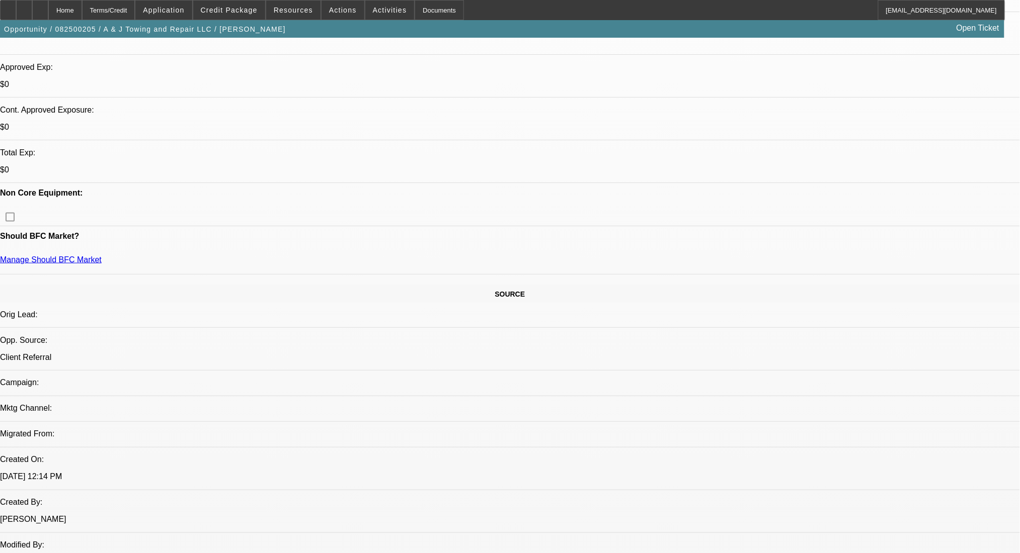
radio input "true"
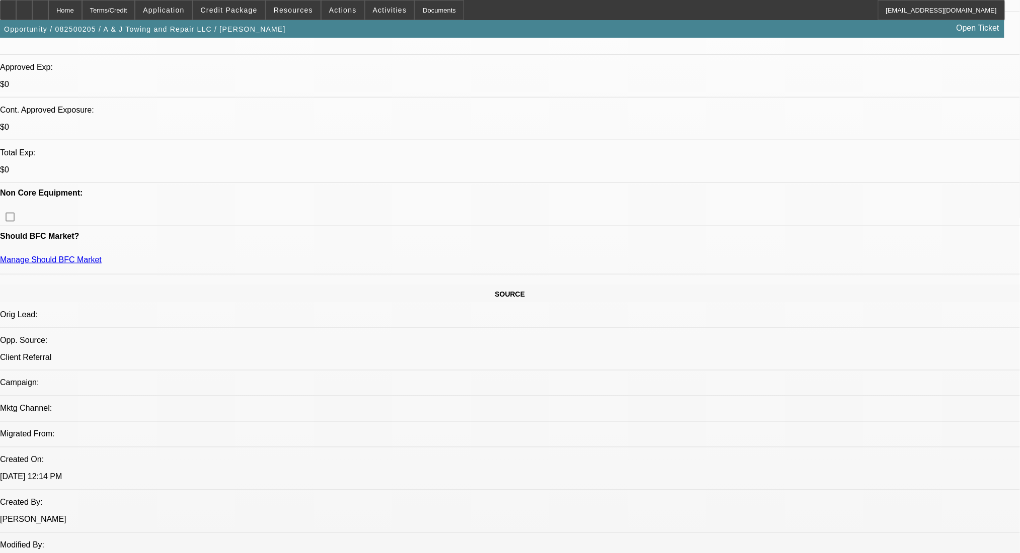
paste textarea "22 foot NRC 20TB"
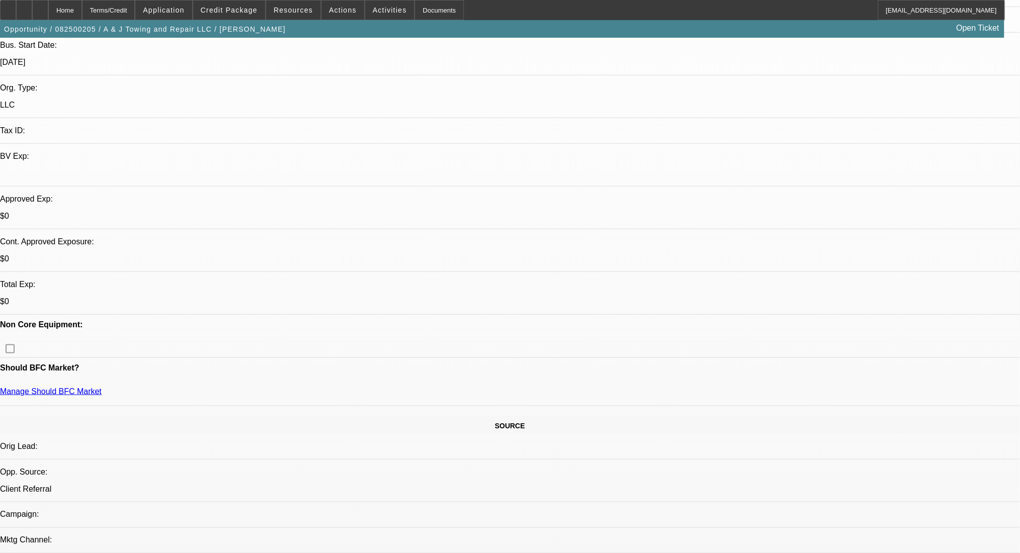
scroll to position [0, 0]
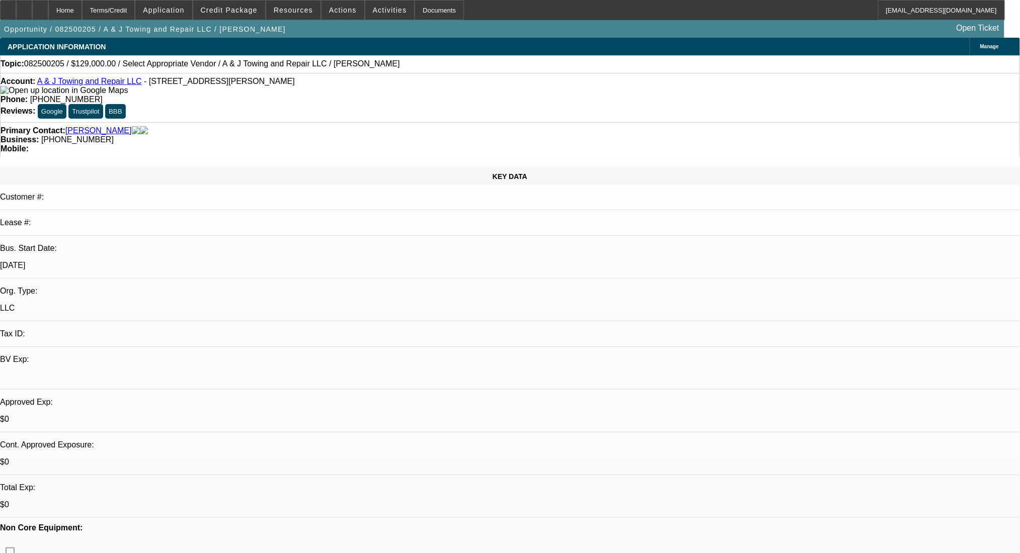
paste textarea "https://www.facebook.com/marketplace/item/1286120059834907/?mibextid=wwXIfr&rdi…"
type textarea "2021 Pete 337 22 foot NRC 20TB https://www.facebook.com/marketplace/item/128612…"
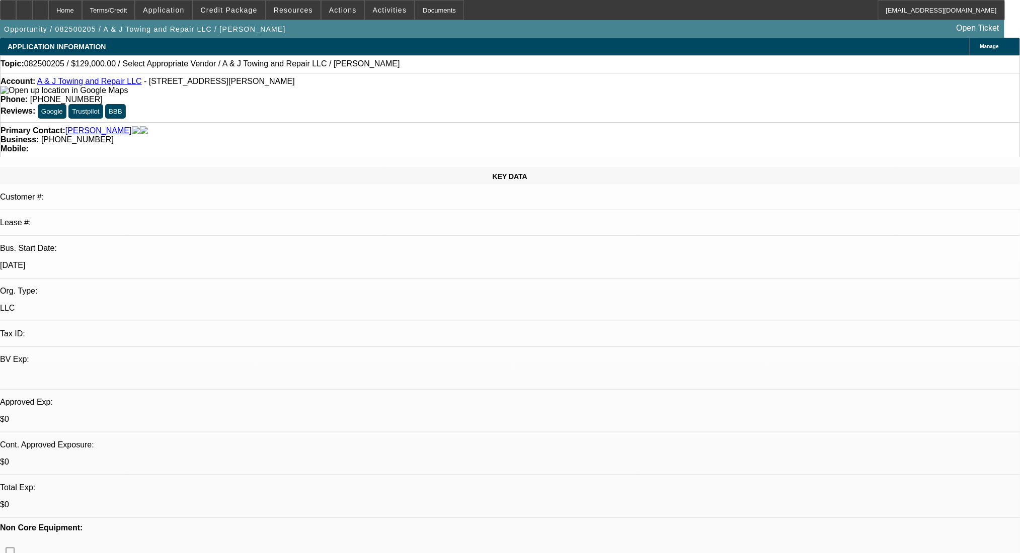
radio input "true"
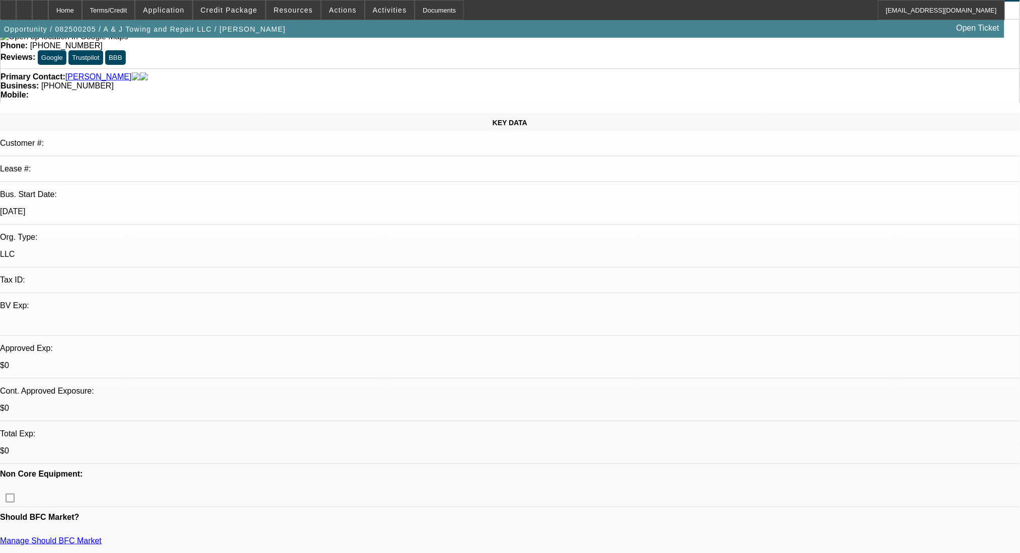
scroll to position [0, 0]
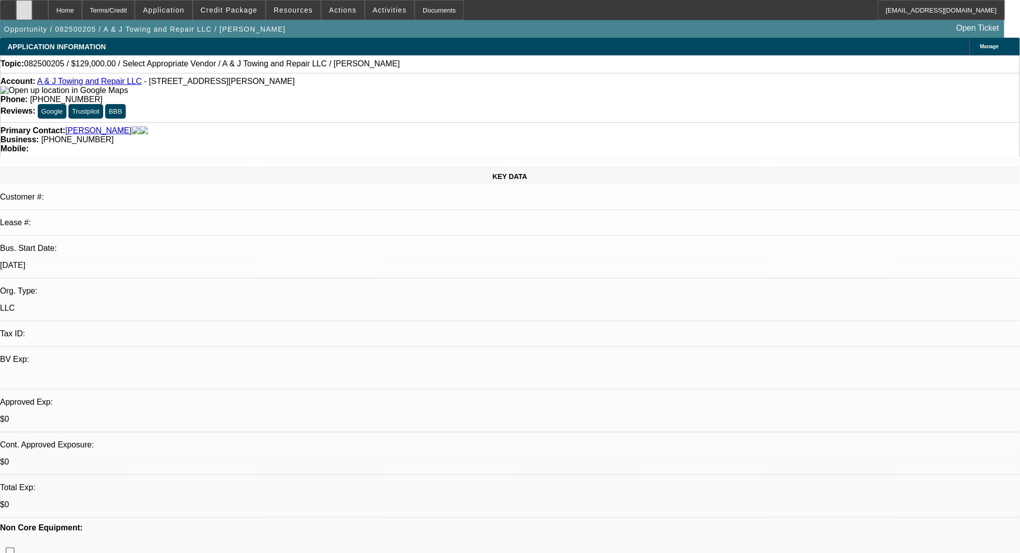
click at [32, 8] on div at bounding box center [24, 10] width 16 height 20
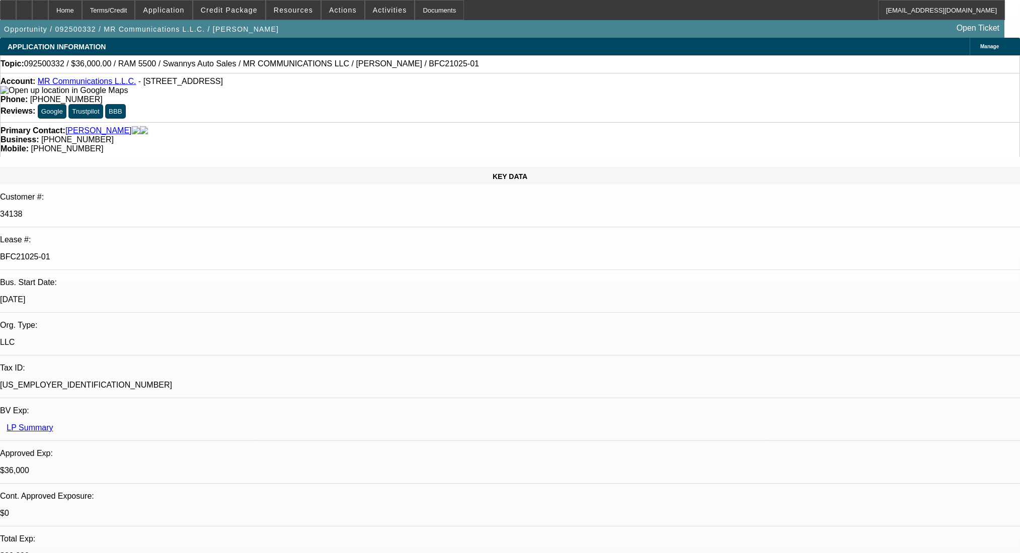
select select "0"
select select "2"
select select "0"
select select "6"
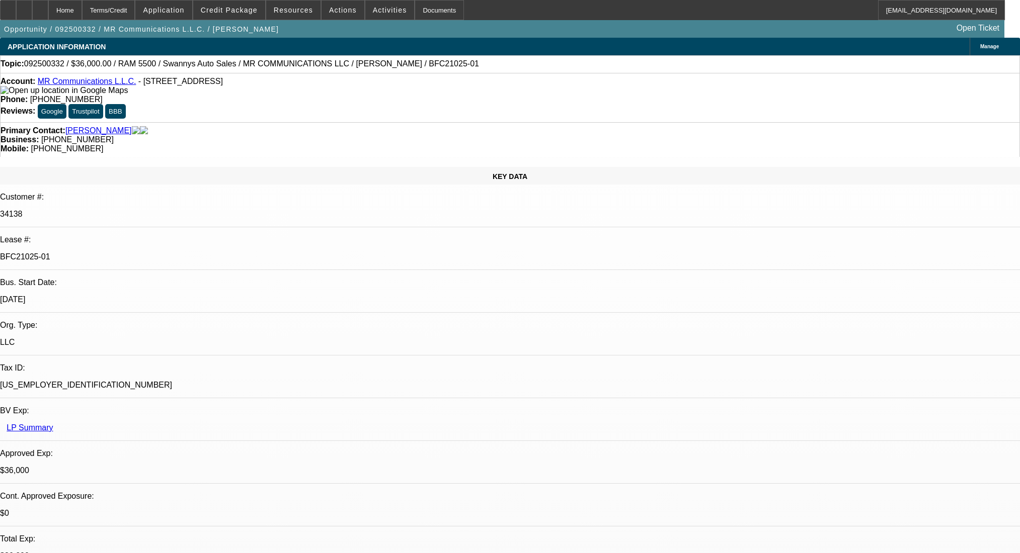
select select "0"
select select "2"
select select "0"
select select "6"
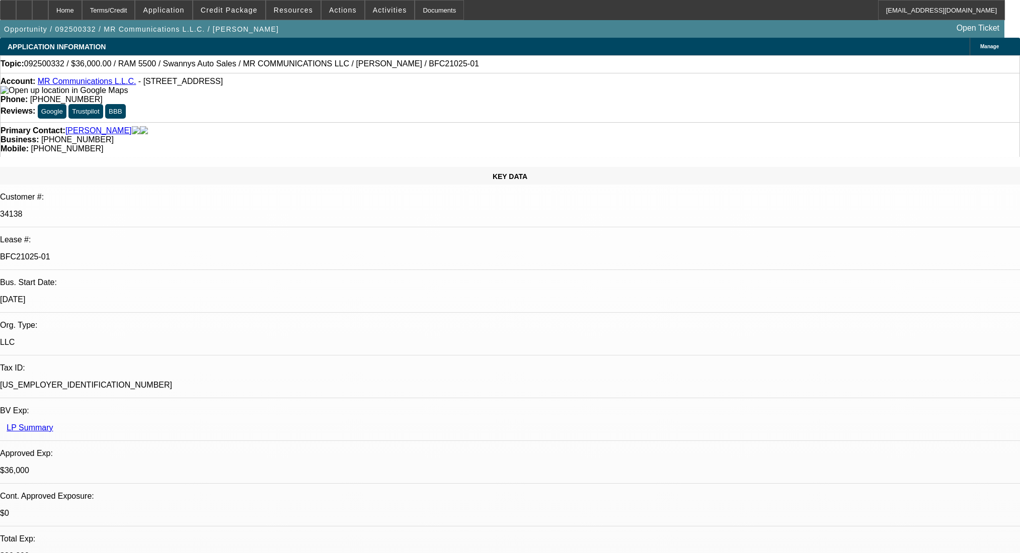
select select "0"
select select "2"
select select "0"
select select "6"
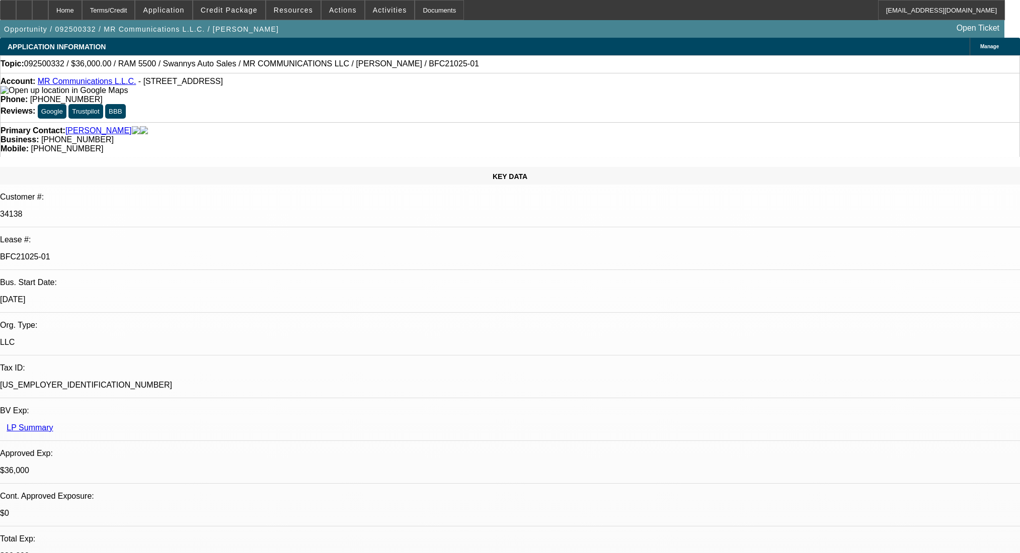
select select "0"
select select "2"
select select "0"
select select "6"
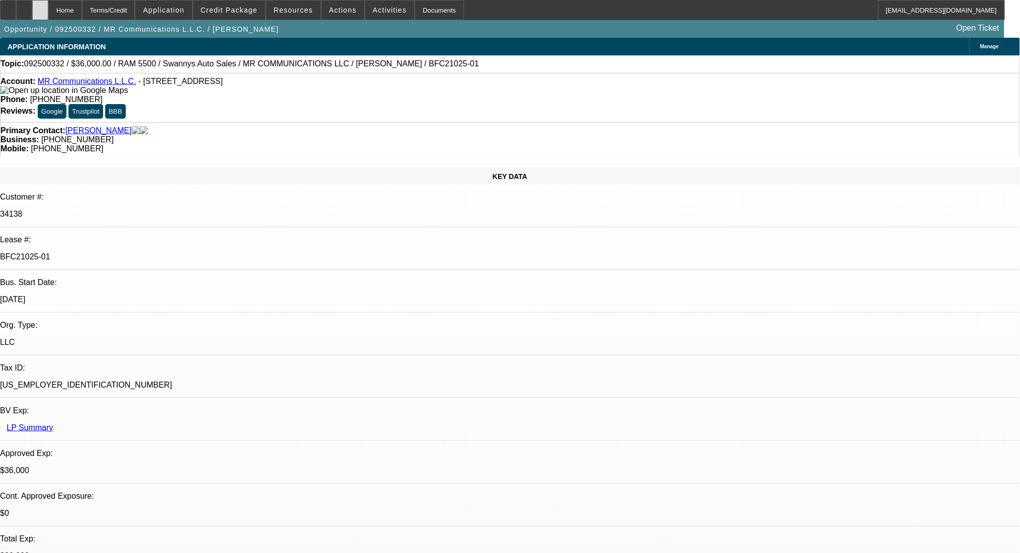
click at [48, 7] on div at bounding box center [40, 10] width 16 height 20
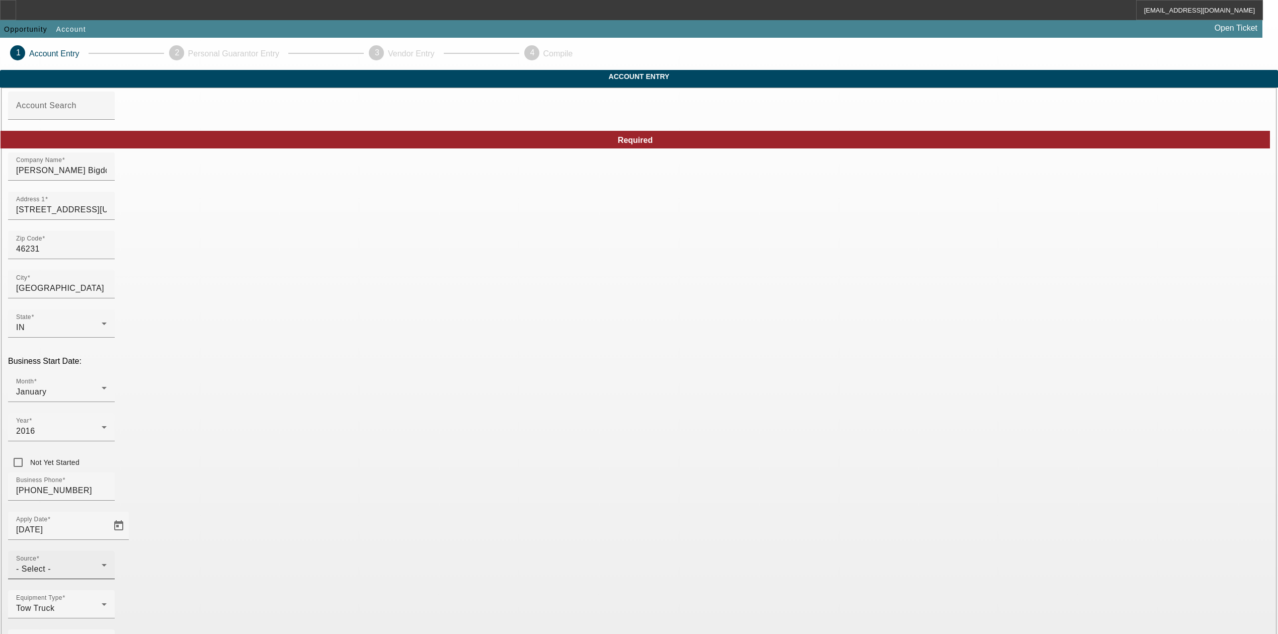
click at [102, 553] on div "- Select -" at bounding box center [59, 569] width 86 height 12
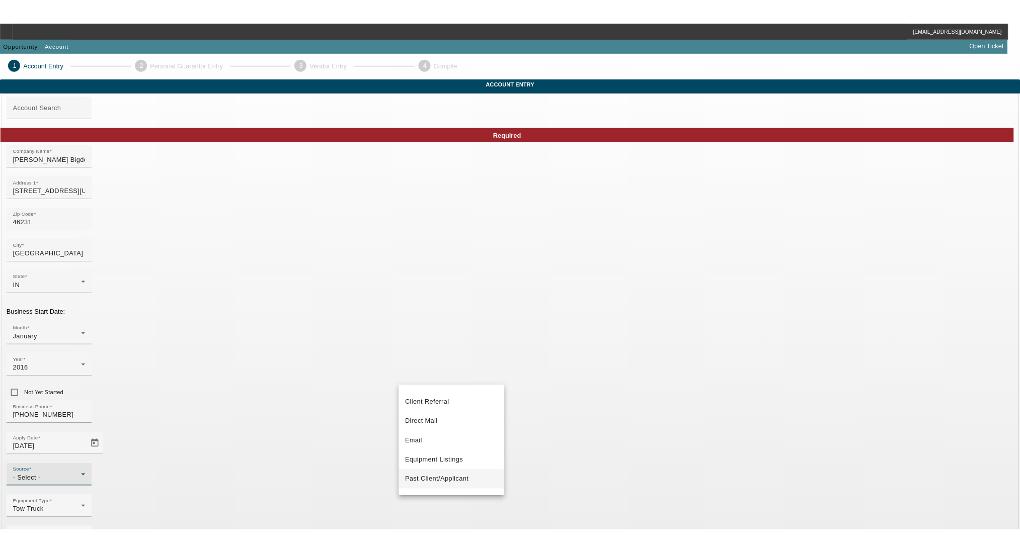
scroll to position [67, 0]
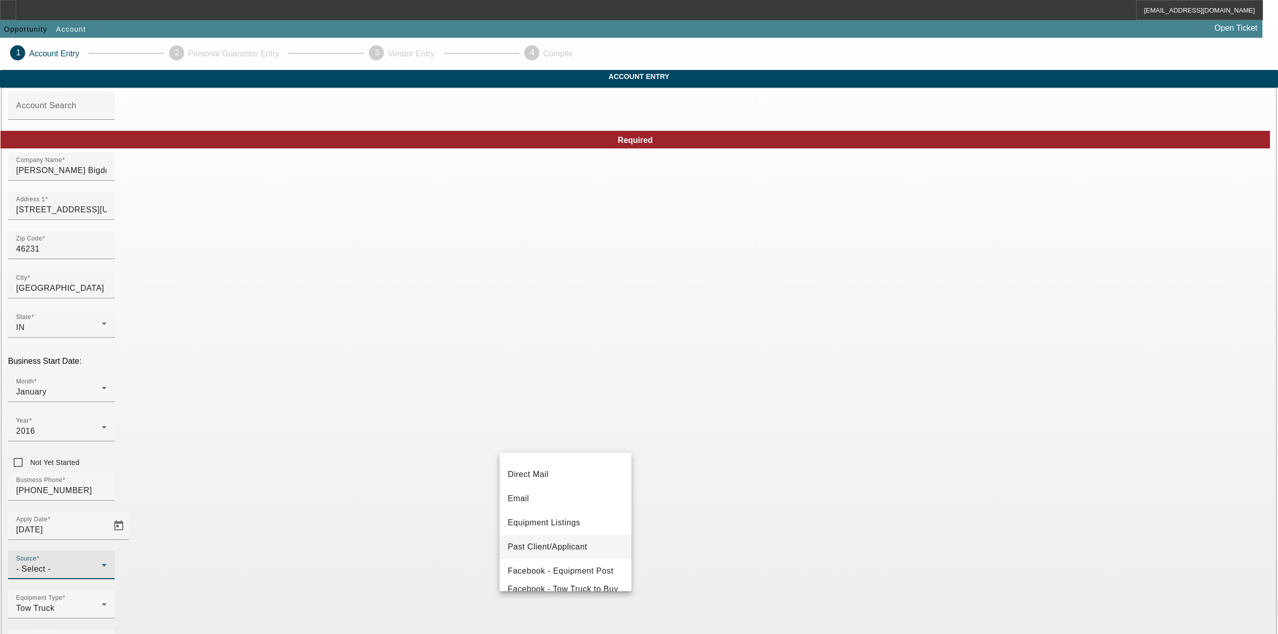
click at [562, 543] on span "Past Client/Applicant" at bounding box center [547, 547] width 79 height 12
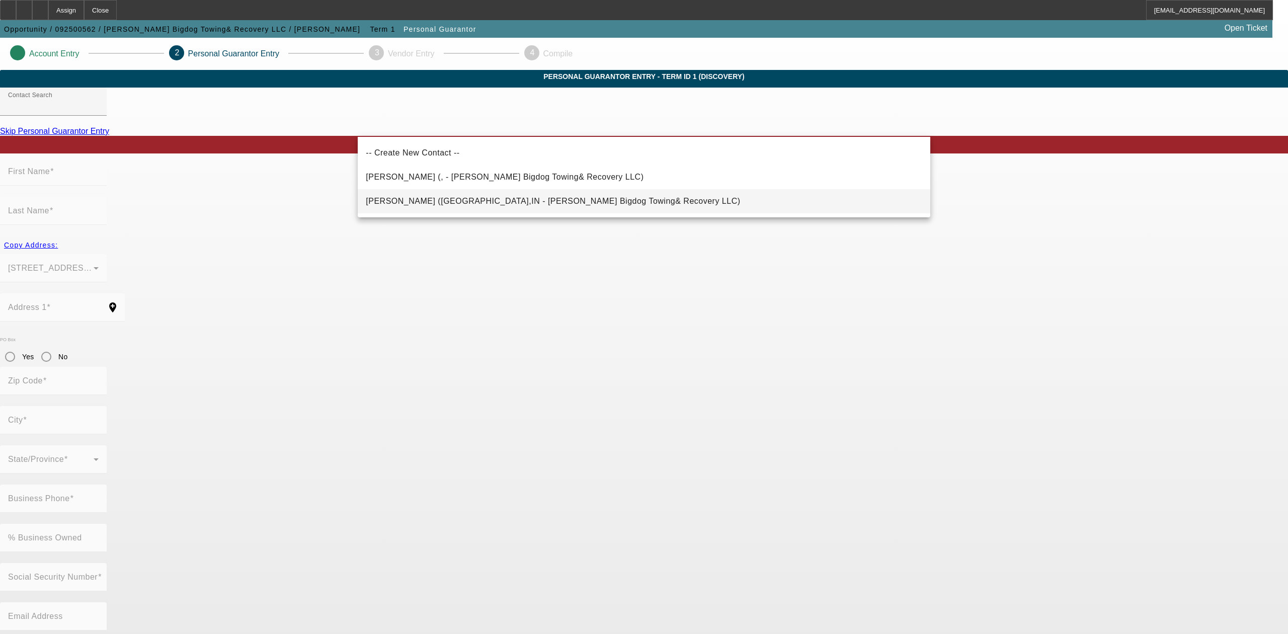
click at [444, 196] on span "[PERSON_NAME] ([GEOGRAPHIC_DATA],IN - [PERSON_NAME] Bigdog Towing& Recovery LLC)" at bounding box center [553, 201] width 374 height 12
type input "[PERSON_NAME] ([GEOGRAPHIC_DATA],IN - [PERSON_NAME] Bigdog Towing& Recovery LLC)"
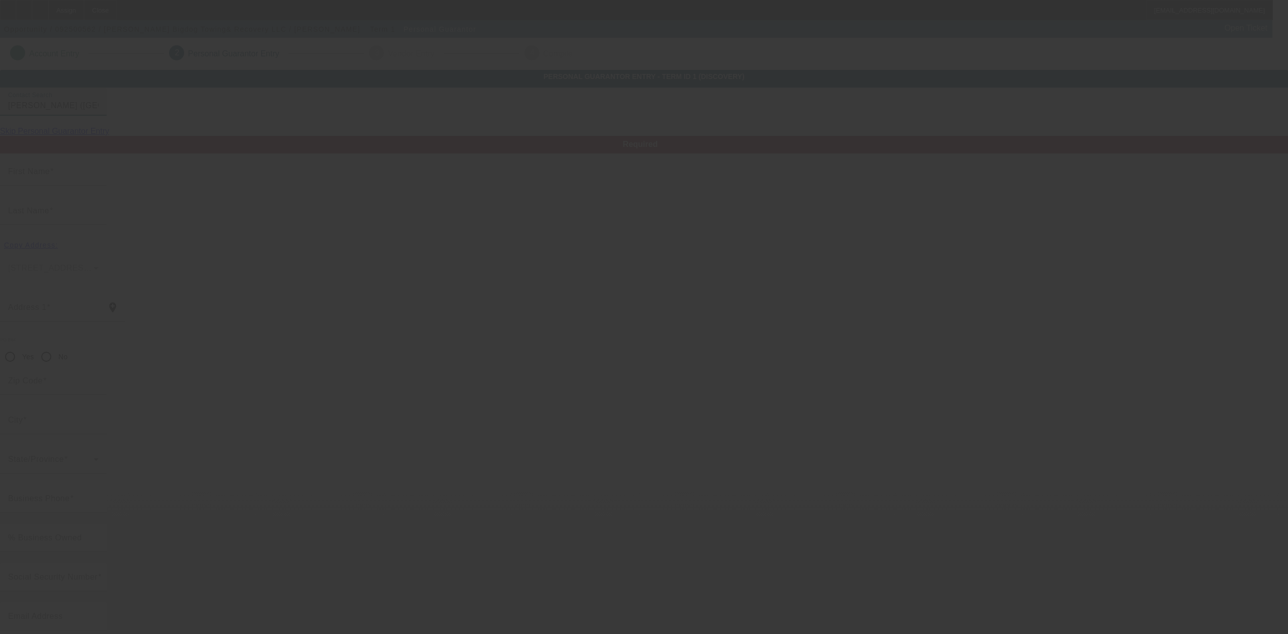
type input "[PERSON_NAME]"
type input "[STREET_ADDRESS][PERSON_NAME]"
radio input "true"
type input "46241"
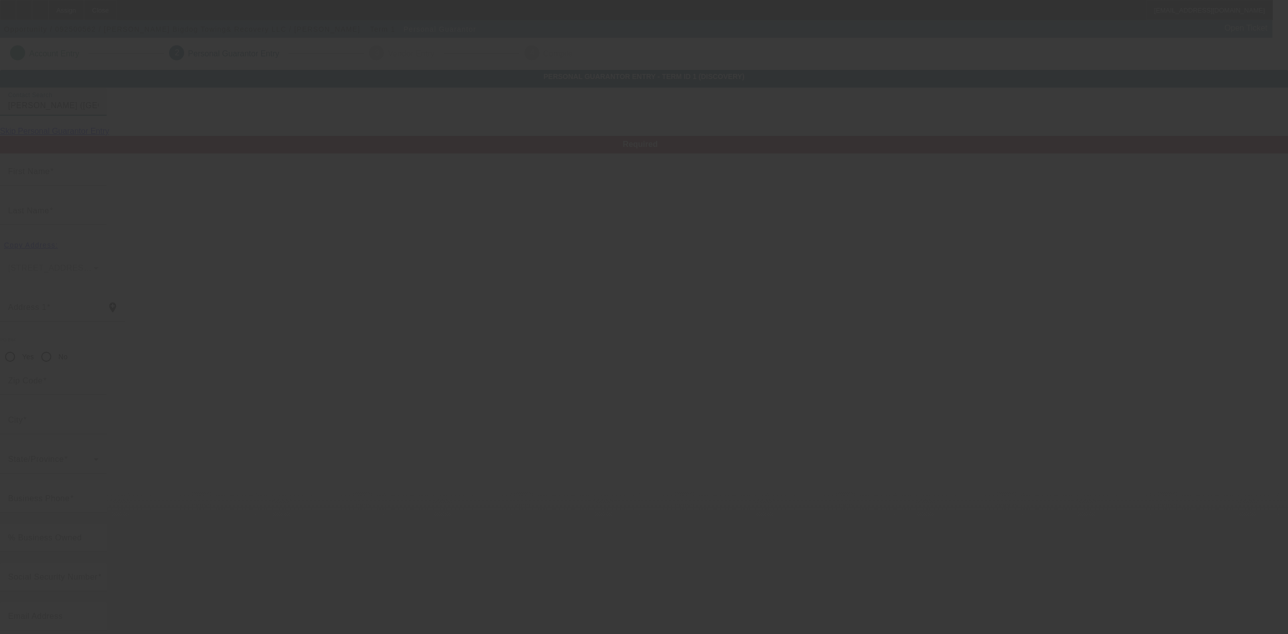
type input "[GEOGRAPHIC_DATA]"
type input "[PHONE_NUMBER]"
type input "100"
type input "311-08-3705"
type input "[EMAIL_ADDRESS][DOMAIN_NAME]"
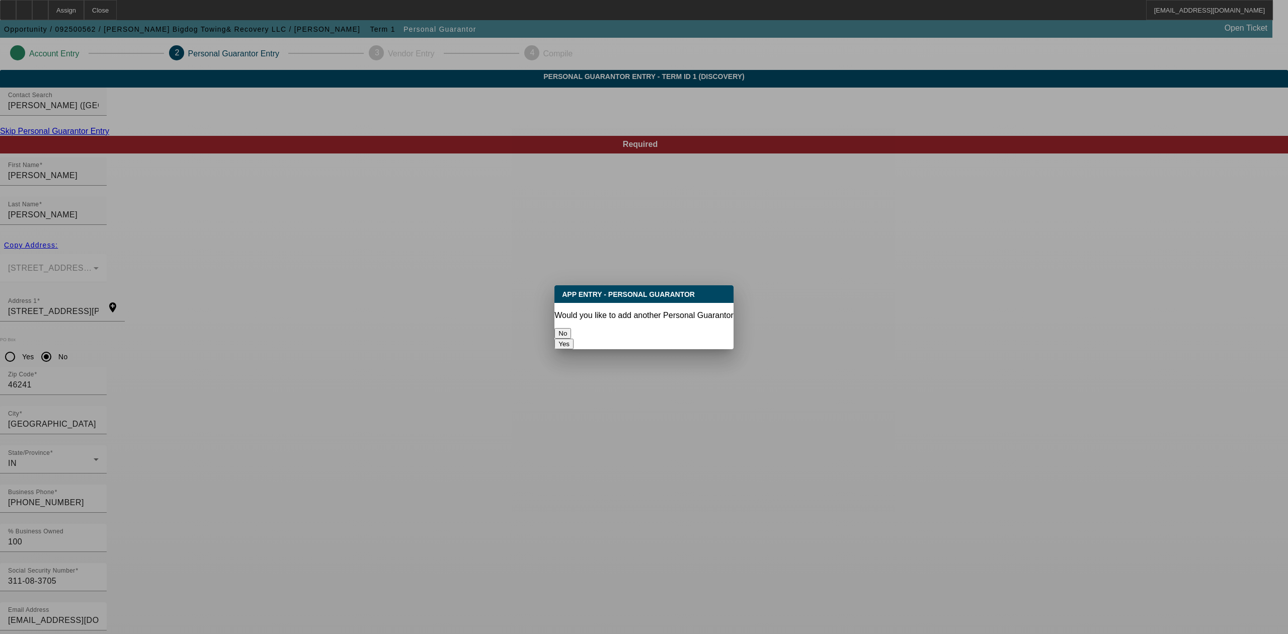
click at [571, 328] on button "No" at bounding box center [562, 333] width 17 height 11
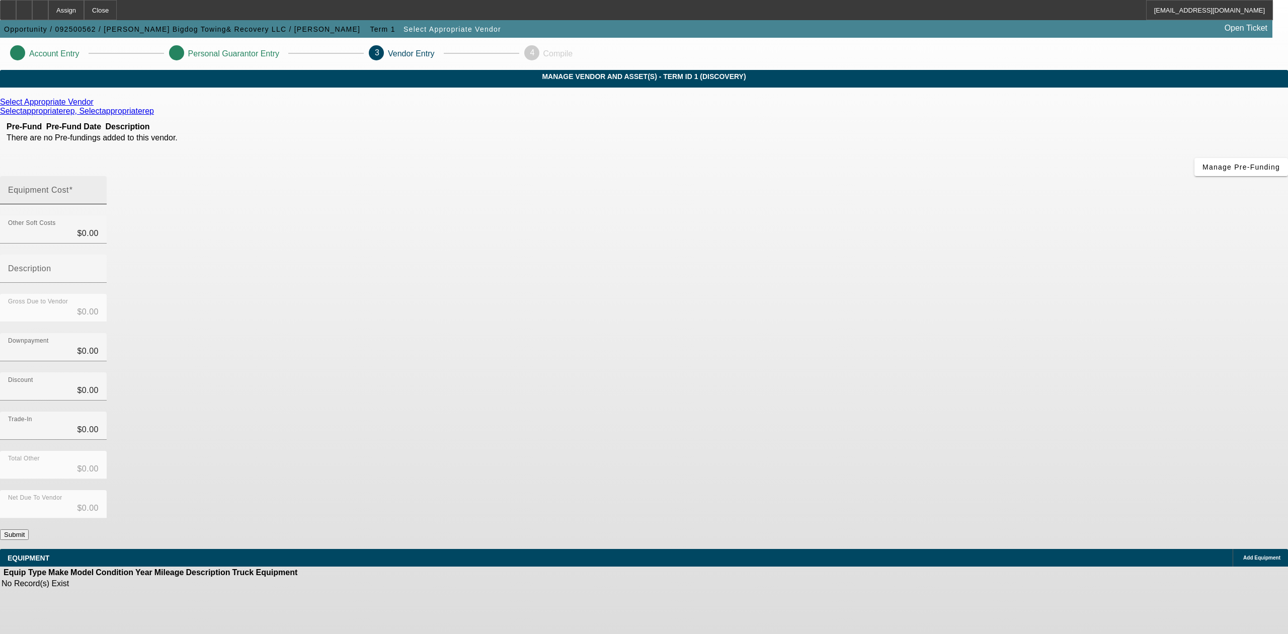
click at [69, 186] on mat-label "Equipment Cost" at bounding box center [38, 190] width 61 height 9
click at [99, 188] on input "Equipment Cost" at bounding box center [53, 194] width 91 height 12
type input "7"
type input "$7.00"
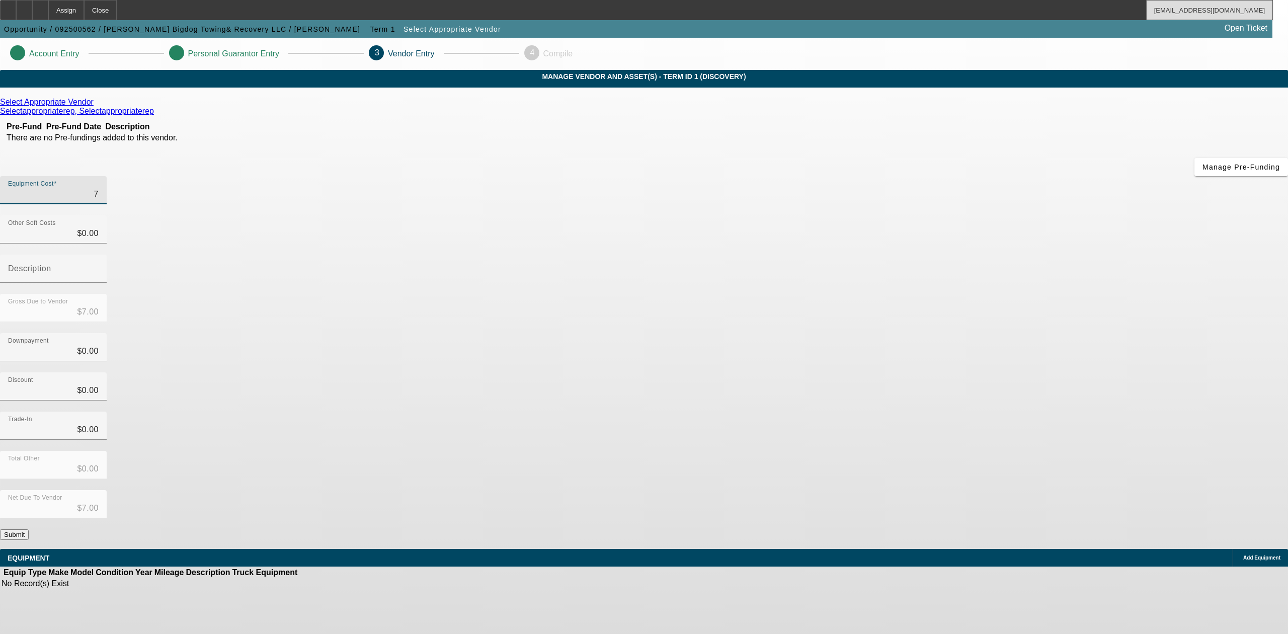
type input "71"
type input "$71.00"
type input "710"
type input "$710.00"
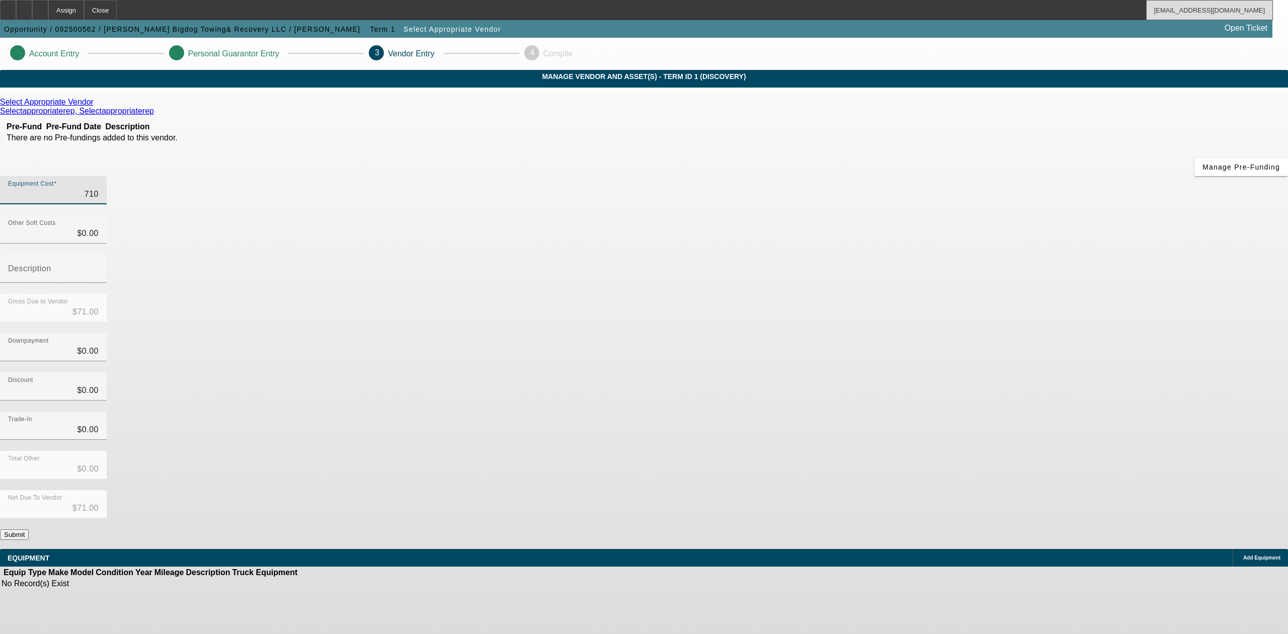
type input "$710.00"
type input "7100"
type input "$7,100.00"
type input "71000"
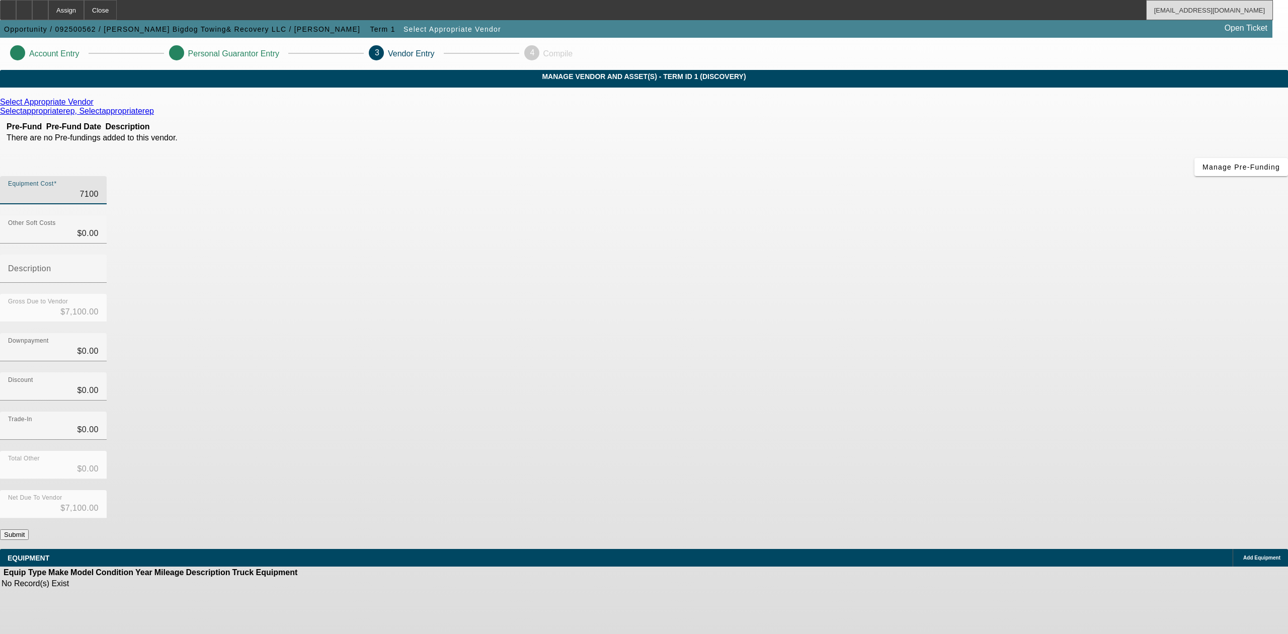
type input "$71,000.00"
drag, startPoint x: 859, startPoint y: 239, endPoint x: 860, endPoint y: 260, distance: 20.1
click at [859, 333] on div "Downpayment $0.00" at bounding box center [644, 352] width 1288 height 39
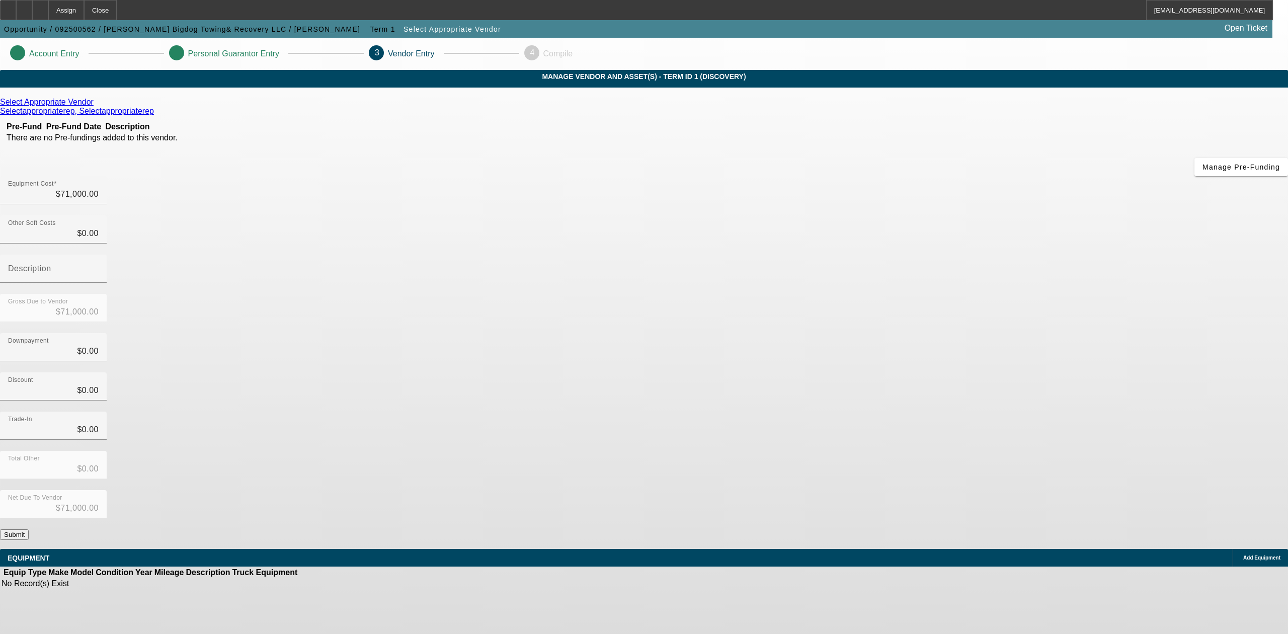
click at [29, 529] on button "Submit" at bounding box center [14, 534] width 29 height 11
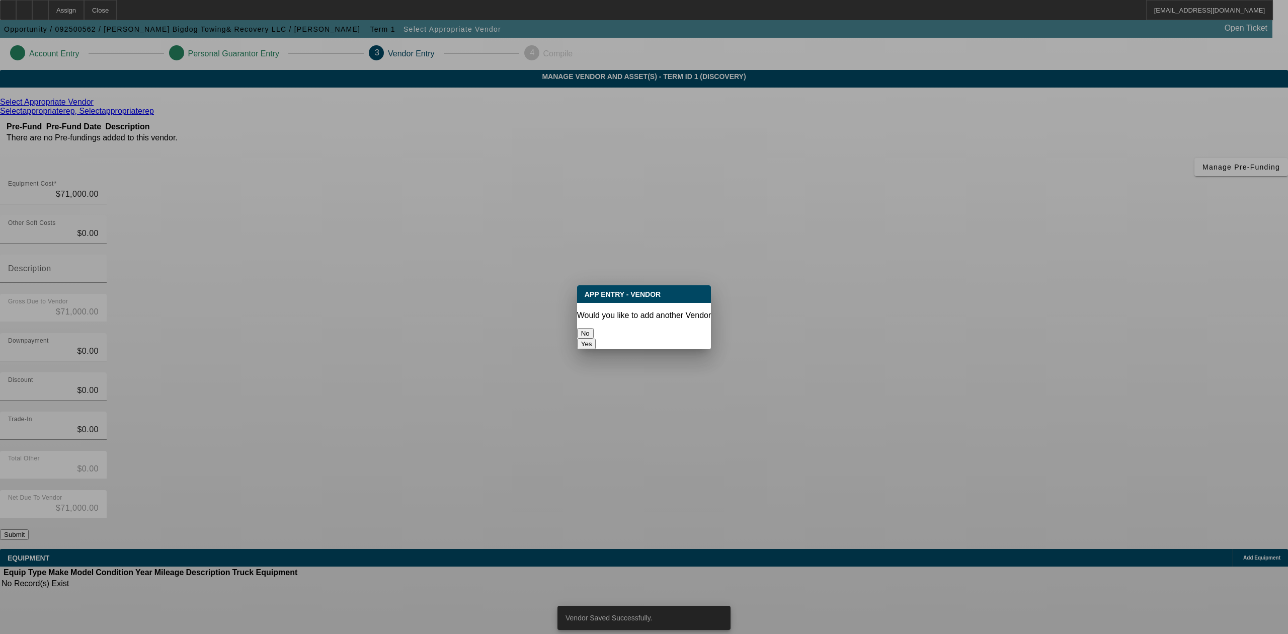
click at [594, 329] on button "No" at bounding box center [585, 333] width 17 height 11
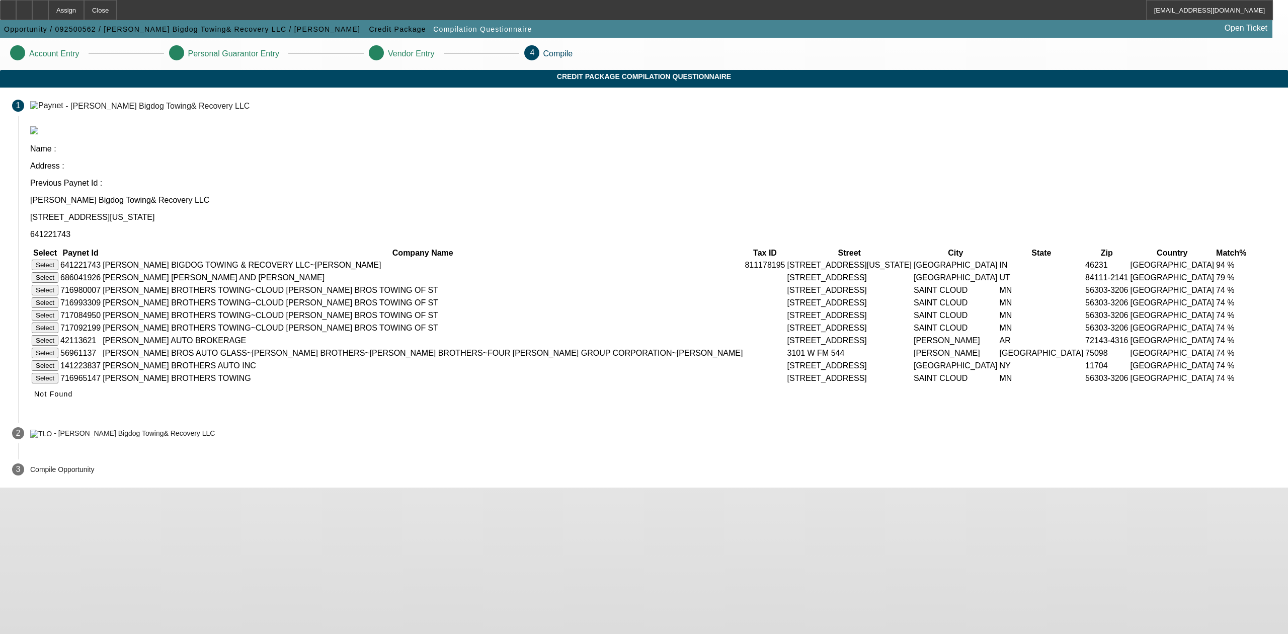
click at [58, 260] on button "Select" at bounding box center [45, 265] width 27 height 11
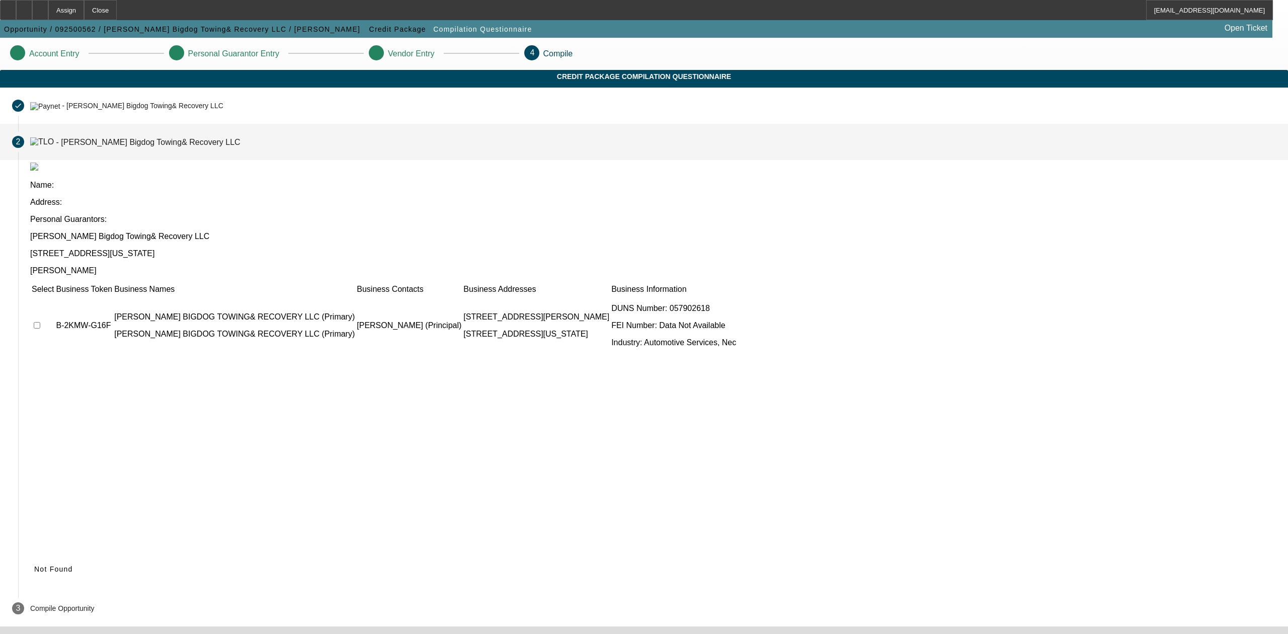
click at [54, 295] on td at bounding box center [42, 325] width 23 height 60
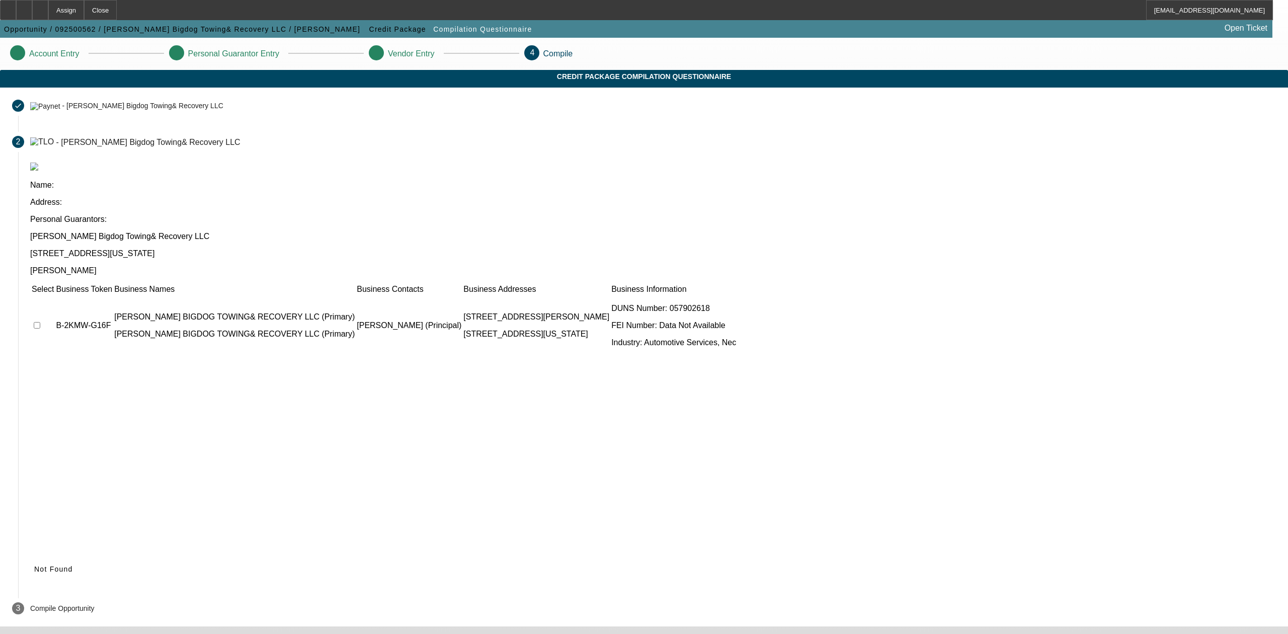
click at [40, 322] on input "checkbox" at bounding box center [37, 325] width 7 height 7
checkbox input "true"
click at [60, 553] on span "Submit" at bounding box center [47, 569] width 26 height 8
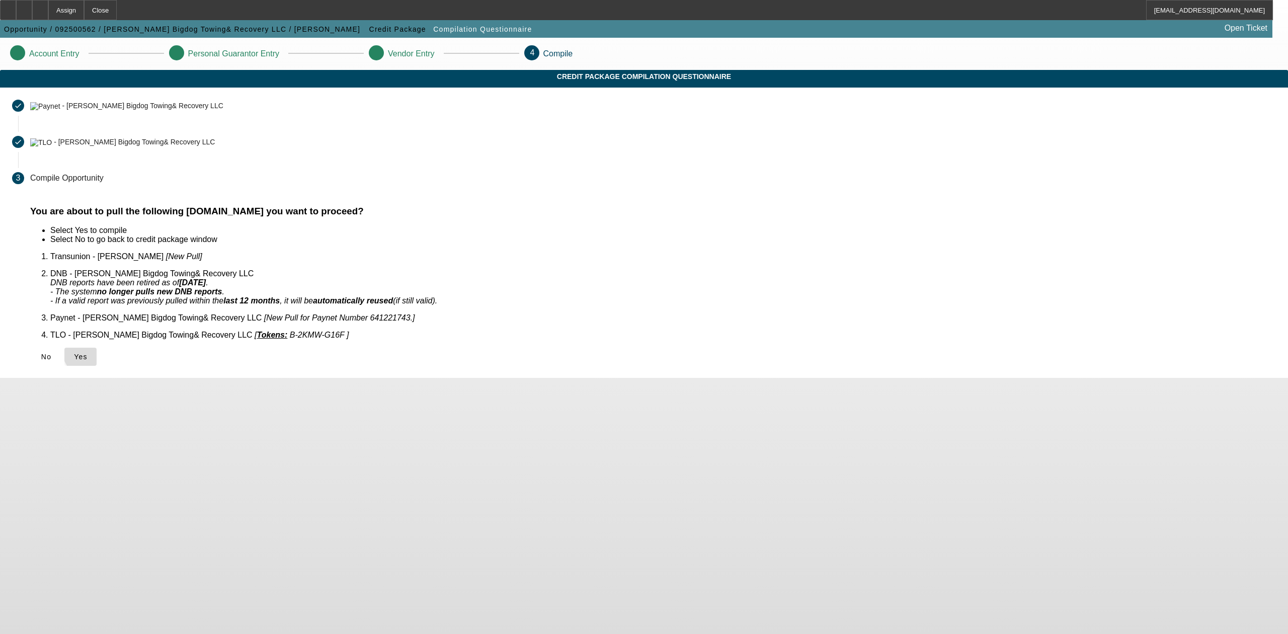
click at [88, 353] on span "Yes" at bounding box center [81, 357] width 14 height 8
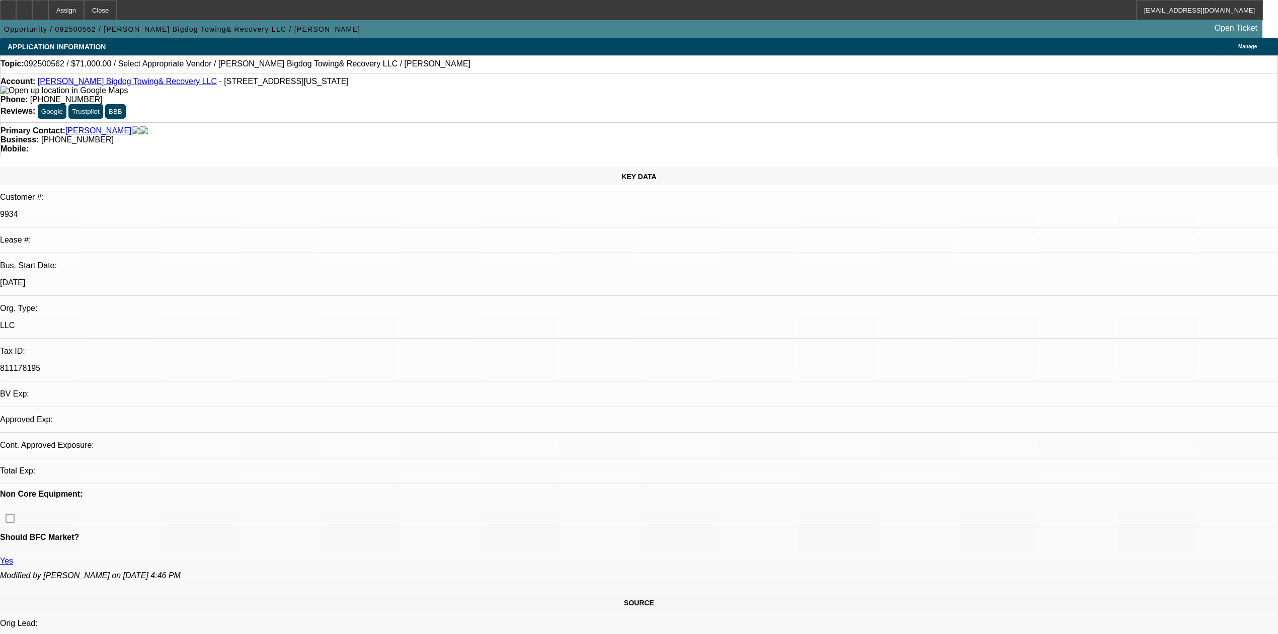
select select "0"
select select "2"
select select "0.1"
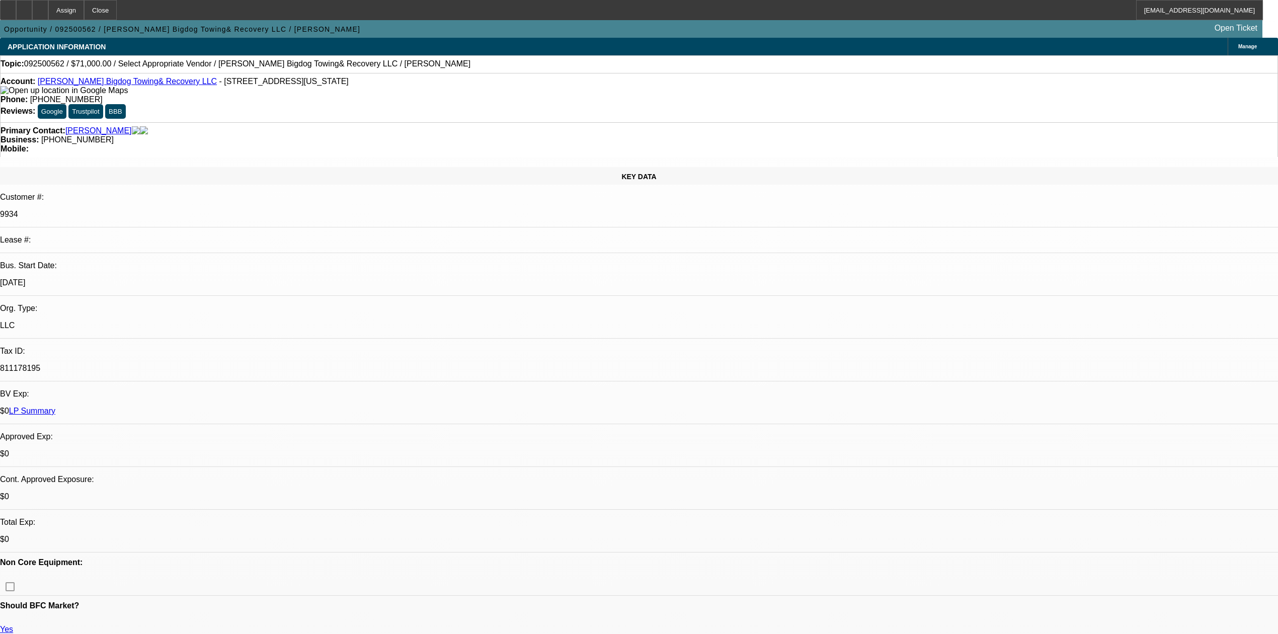
select select "1"
select select "2"
select select "4"
click at [85, 83] on link "[PERSON_NAME] Bigdog Towing& Recovery LLC" at bounding box center [127, 81] width 179 height 9
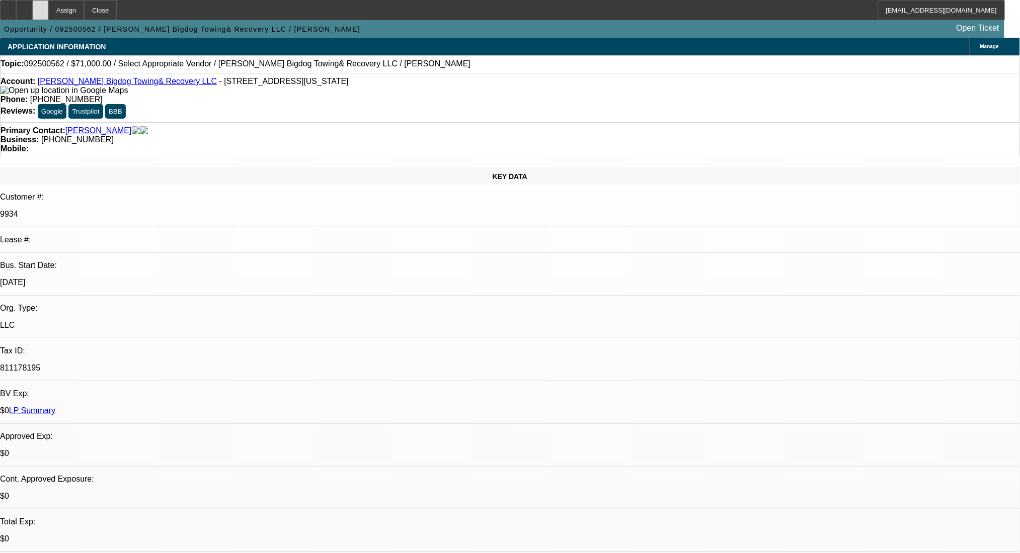
click at [48, 7] on div at bounding box center [40, 10] width 16 height 20
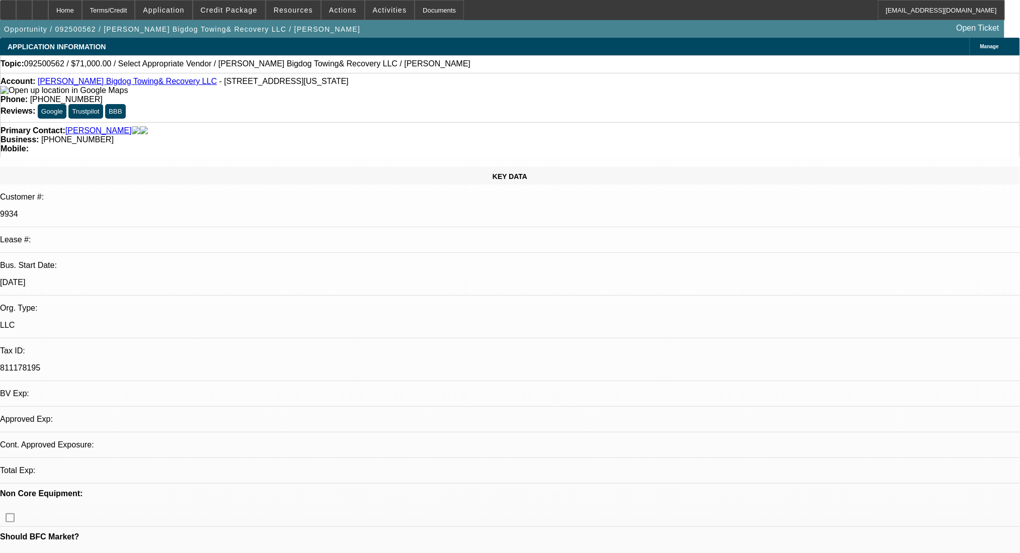
select select "0"
select select "2"
select select "0.1"
select select "4"
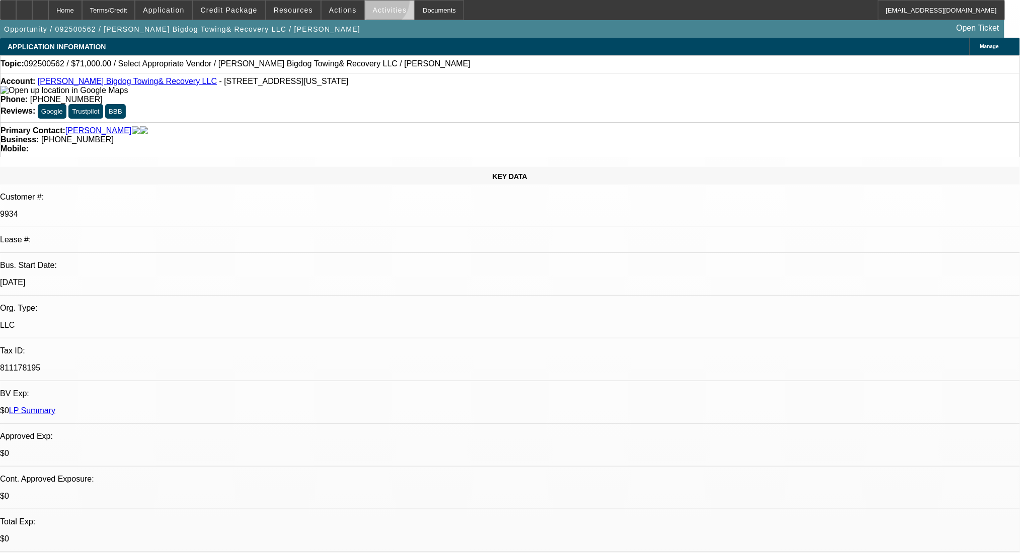
click at [373, 4] on span at bounding box center [389, 10] width 49 height 24
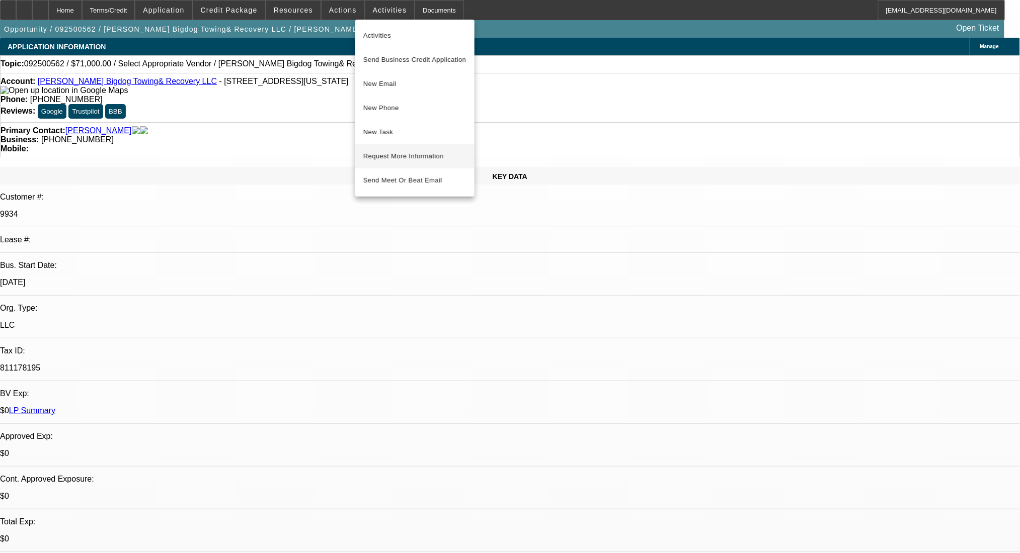
click at [401, 151] on span "Request More Information" at bounding box center [414, 156] width 103 height 12
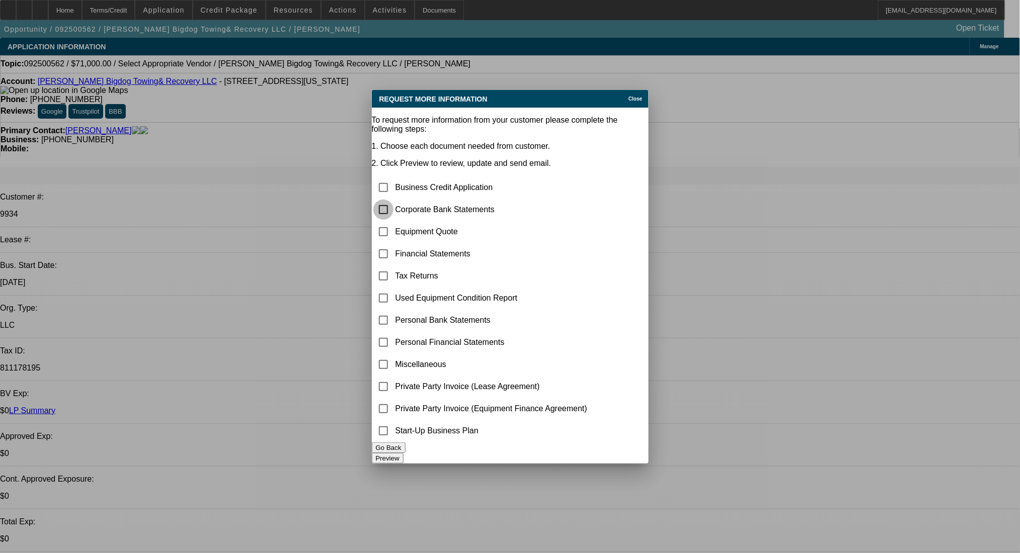
click at [393, 200] on input "checkbox" at bounding box center [383, 210] width 20 height 20
checkbox input "true"
click at [403, 453] on button "Preview" at bounding box center [388, 458] width 32 height 11
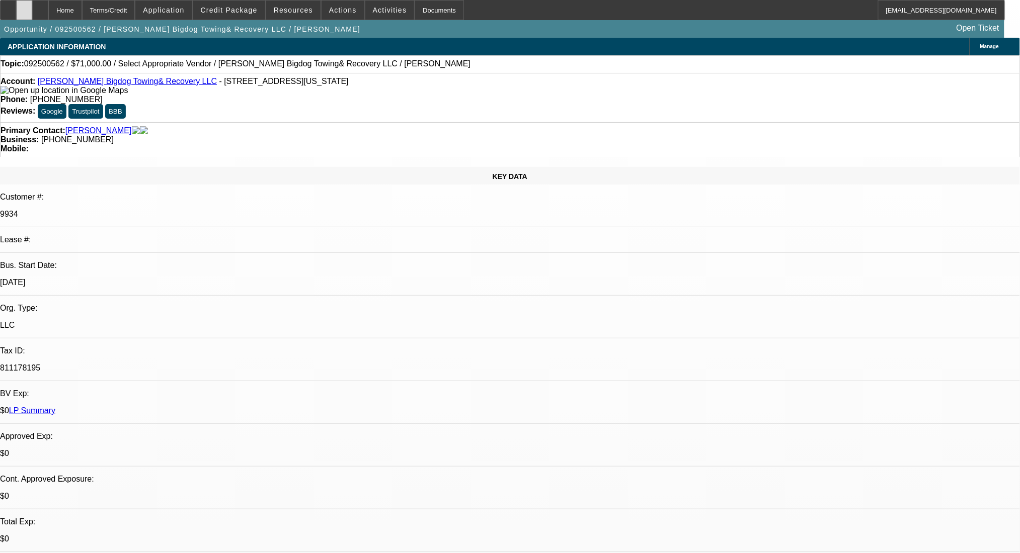
click at [32, 19] on div at bounding box center [24, 10] width 16 height 20
click at [226, 3] on span at bounding box center [229, 10] width 72 height 24
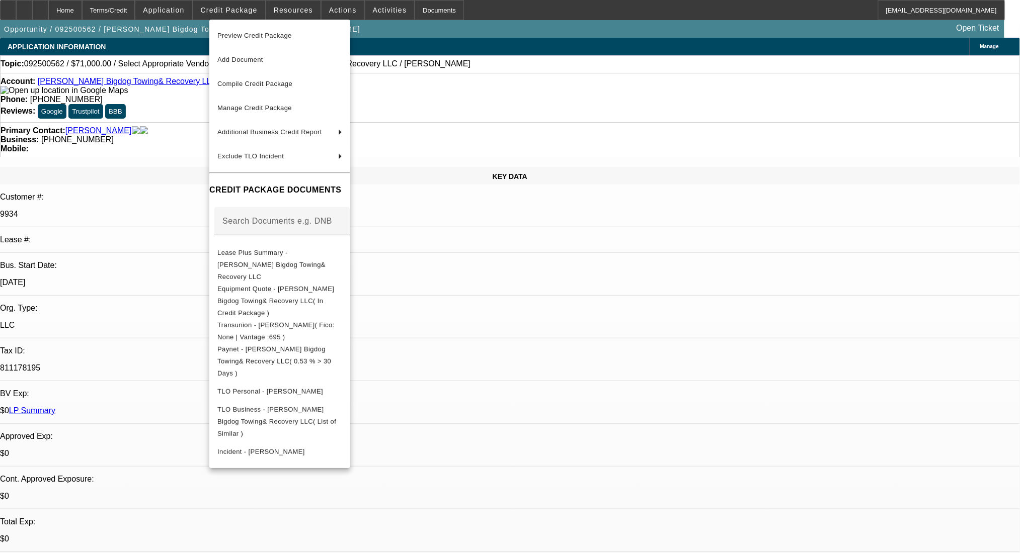
click at [226, 3] on div at bounding box center [510, 276] width 1020 height 553
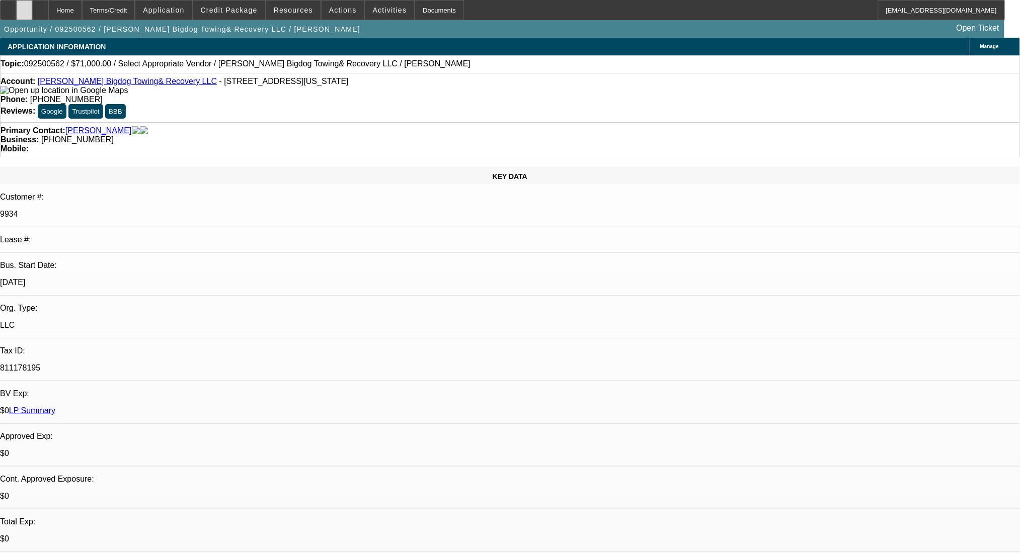
click at [24, 7] on icon at bounding box center [24, 7] width 0 height 0
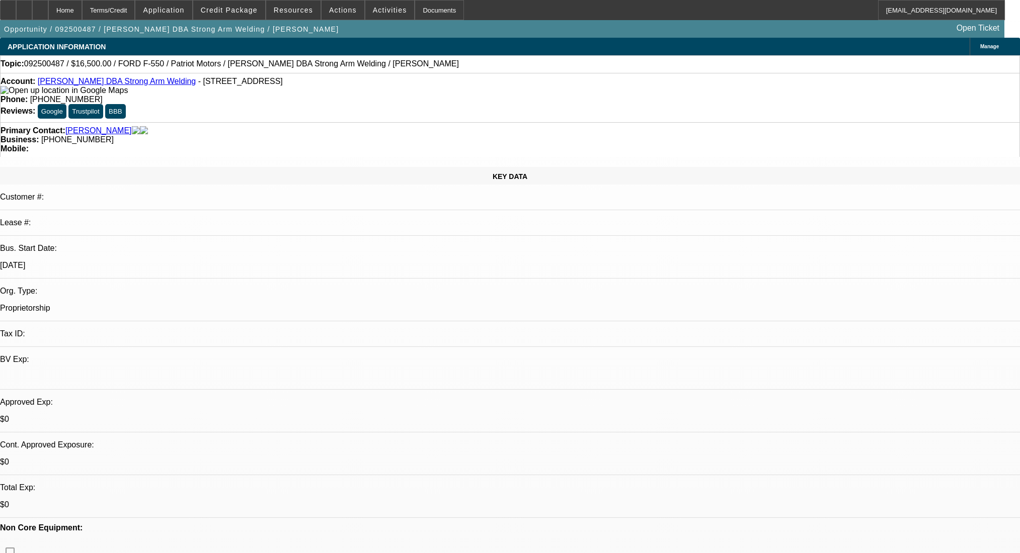
select select "0"
select select "2"
select select "0.1"
select select "4"
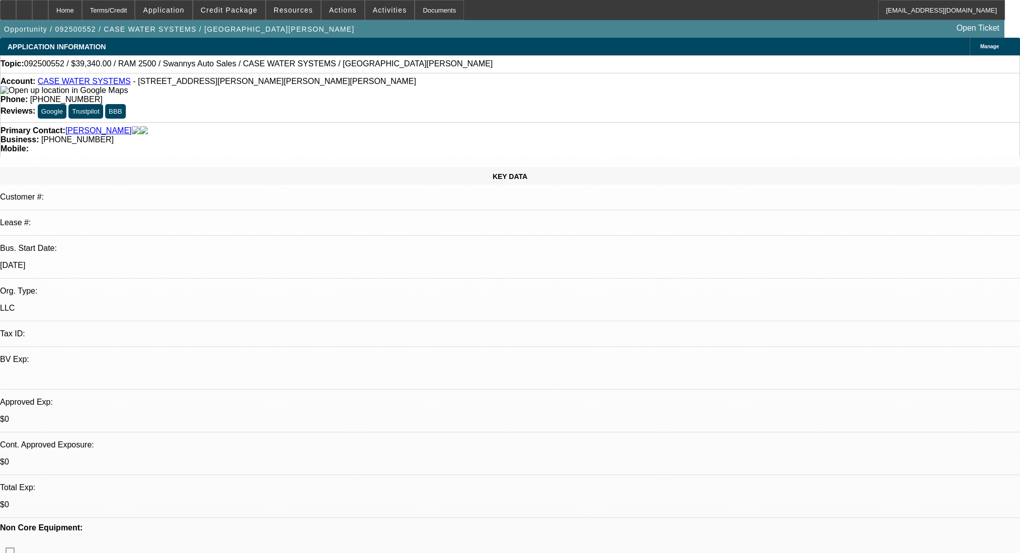
select select "0"
select select "2"
select select "0.1"
select select "4"
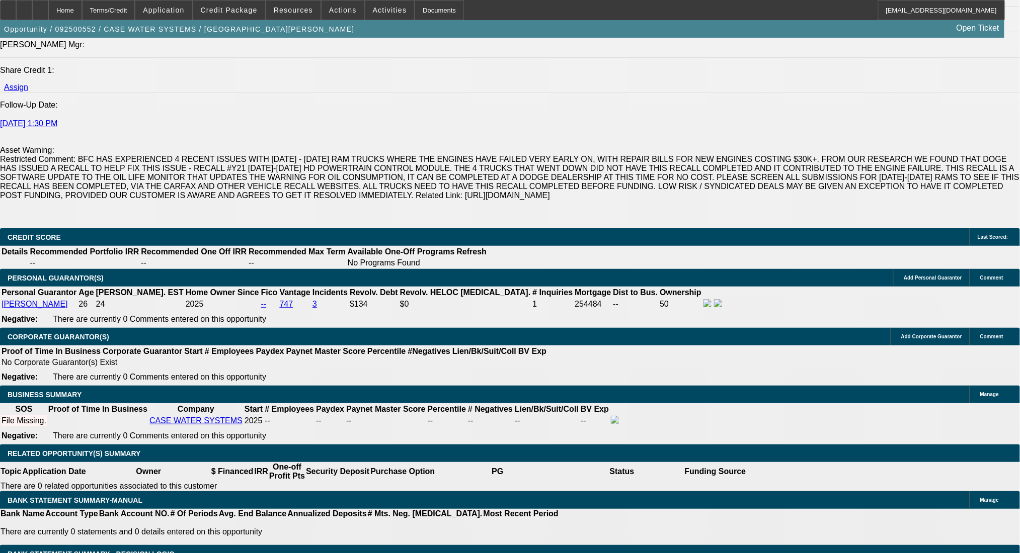
scroll to position [1409, 0]
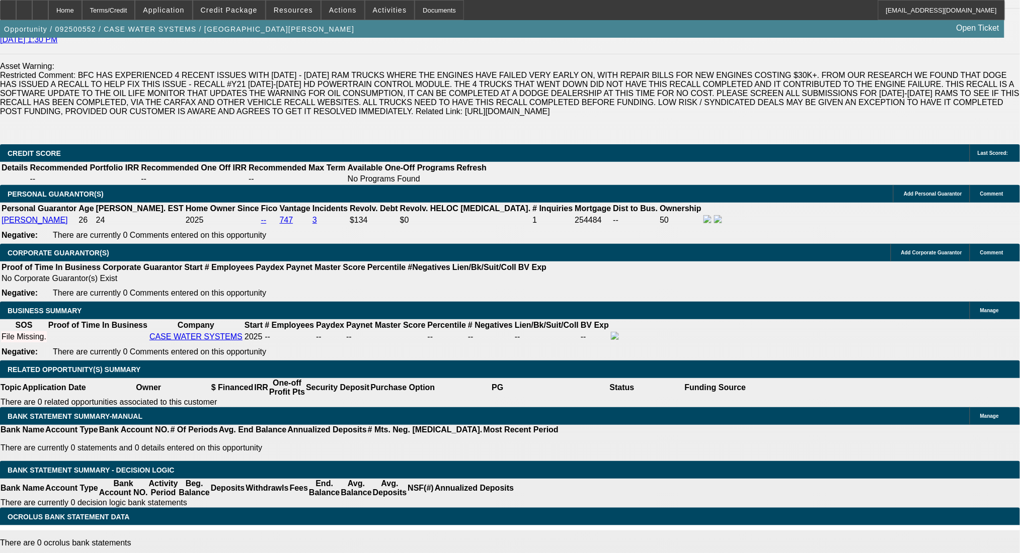
drag, startPoint x: 204, startPoint y: 290, endPoint x: 234, endPoint y: 292, distance: 30.3
type input "4"
type input "UNKNOWN"
type input "42"
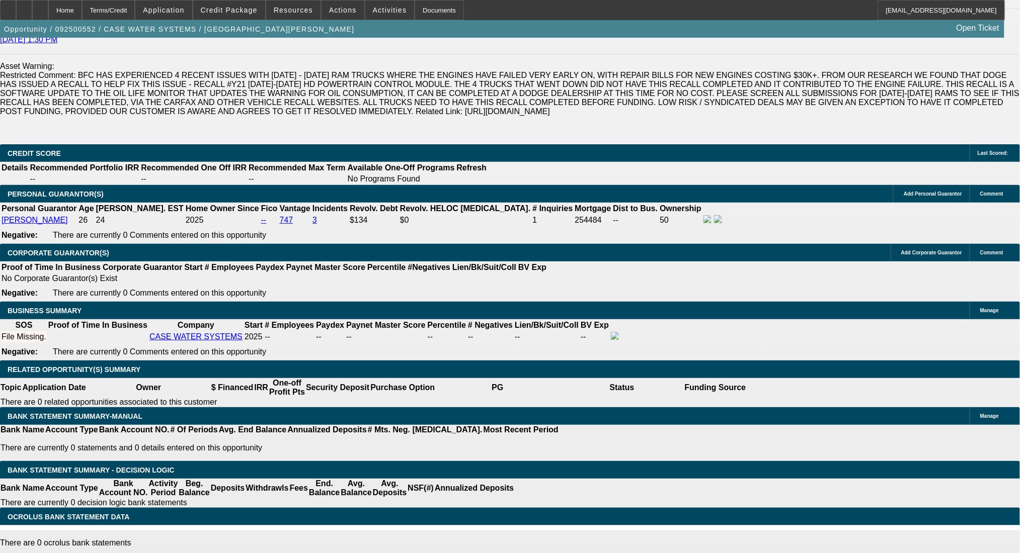
type input "14"
type input "$953.54"
type input "$1,907.08"
type input "$1,190.16"
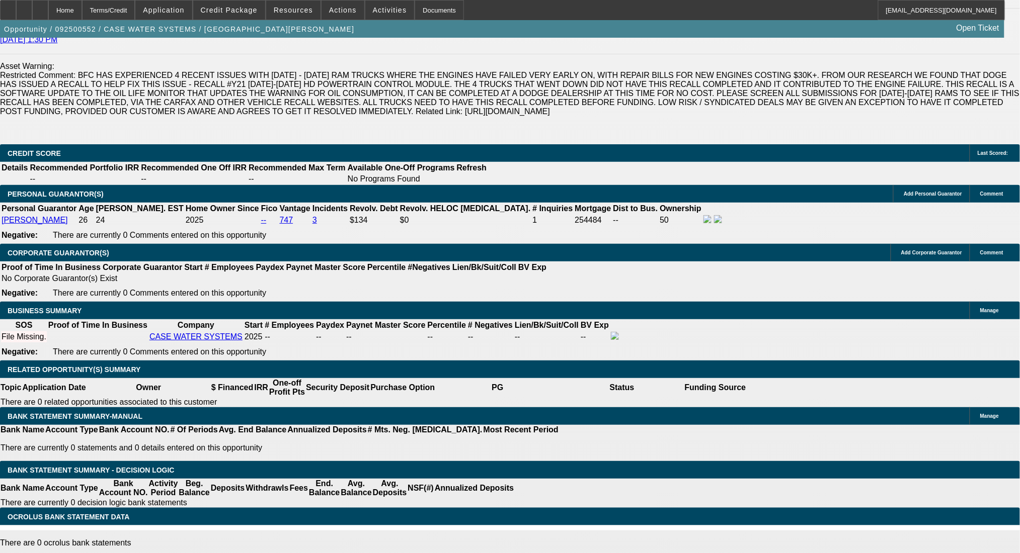
type input "$2,380.32"
type input "14"
select select "0.05"
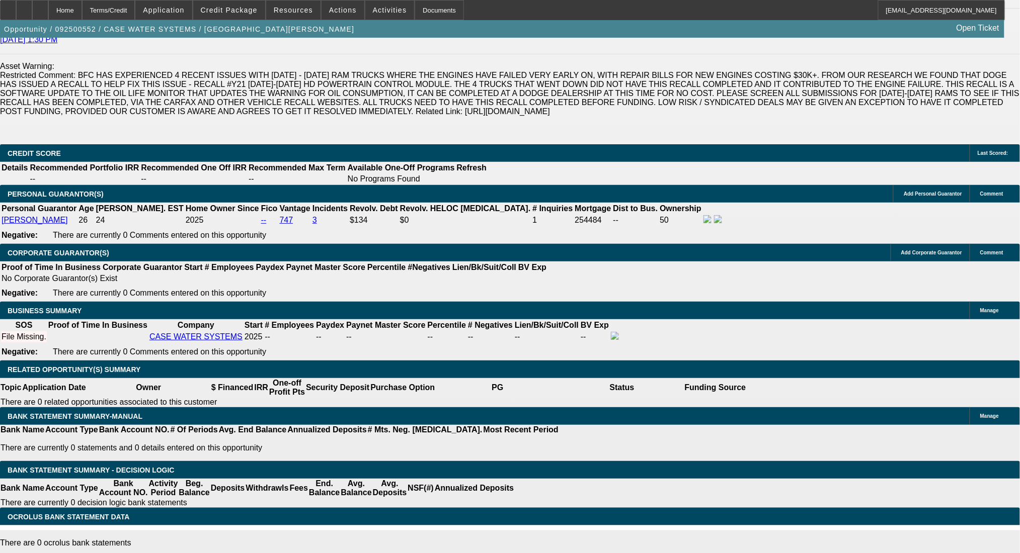
type input "$1,967.00"
type input "$1,130.65"
type input "$2,261.30"
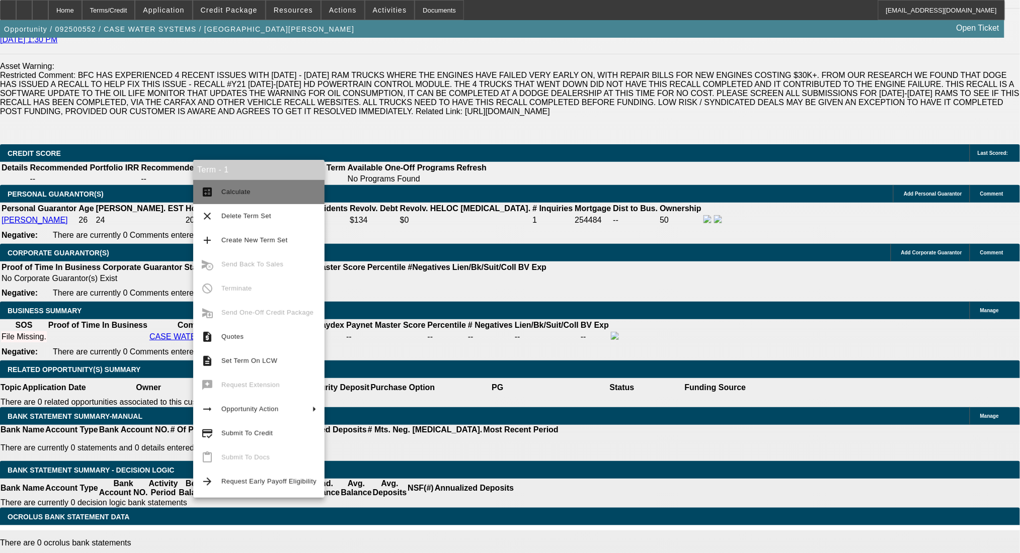
click at [220, 188] on button "calculate Calculate" at bounding box center [258, 192] width 131 height 24
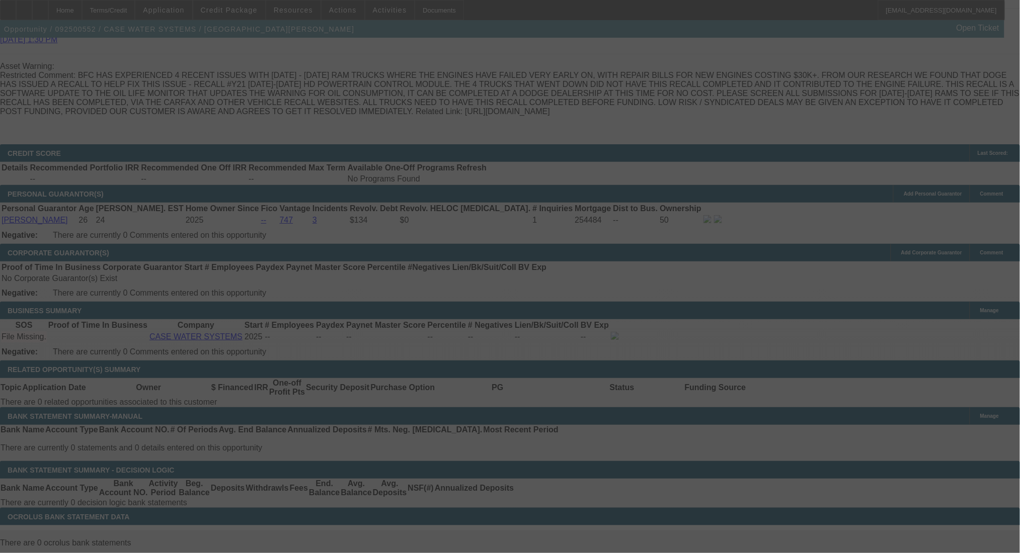
select select "2"
select select "0.1"
select select "4"
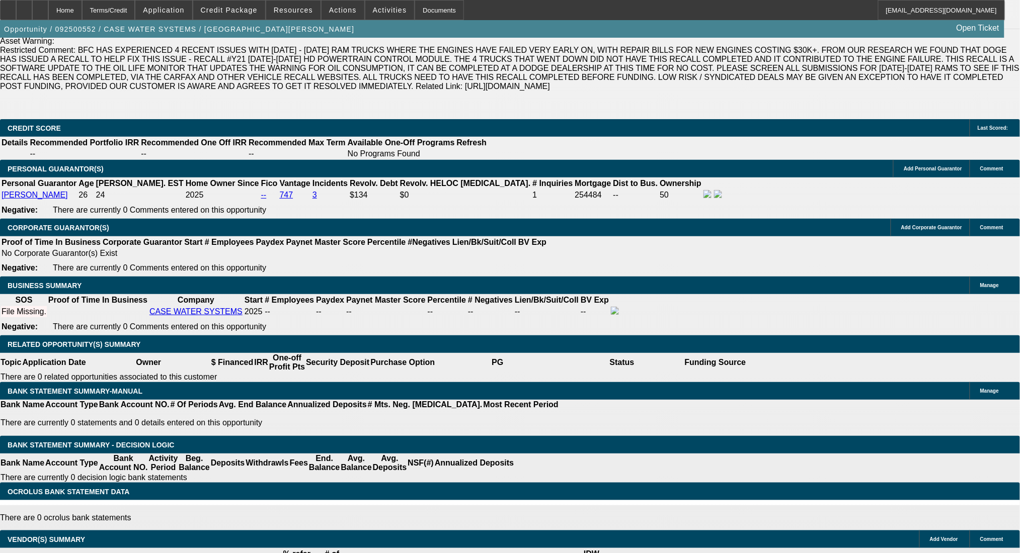
scroll to position [1274, 0]
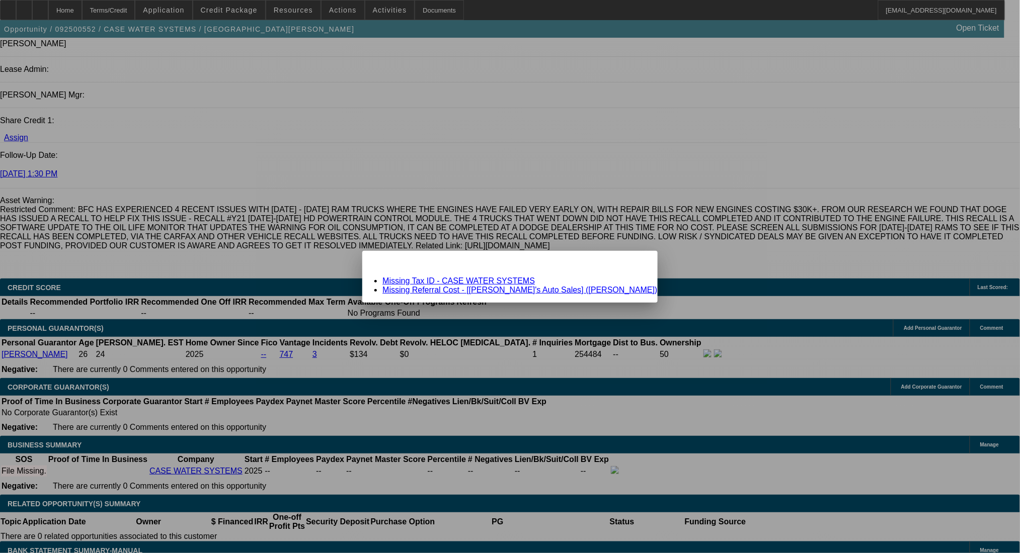
scroll to position [0, 0]
click at [513, 290] on link "Missing Referral Cost - [Swanny's Auto Sales] (Williams, Brandon)" at bounding box center [519, 290] width 275 height 9
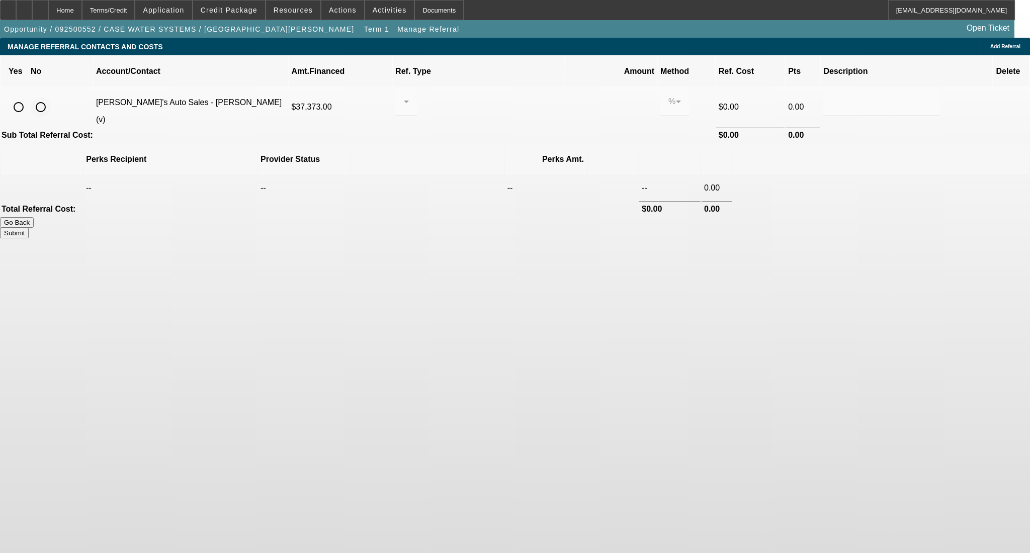
click at [51, 97] on input "radio" at bounding box center [41, 107] width 20 height 20
radio input "true"
click at [29, 228] on button "Submit" at bounding box center [14, 233] width 29 height 11
type input "0.000"
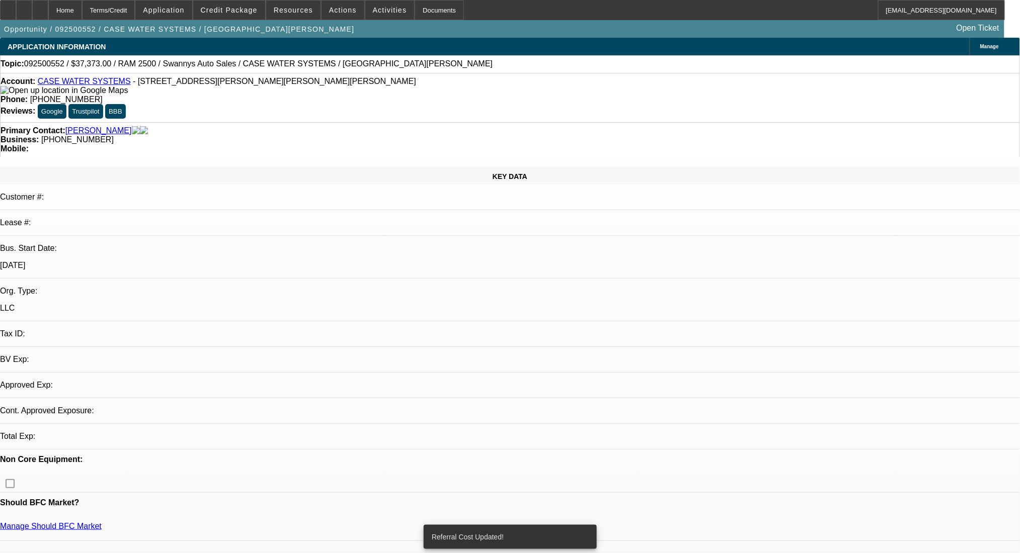
select select "2"
select select "0.1"
select select "4"
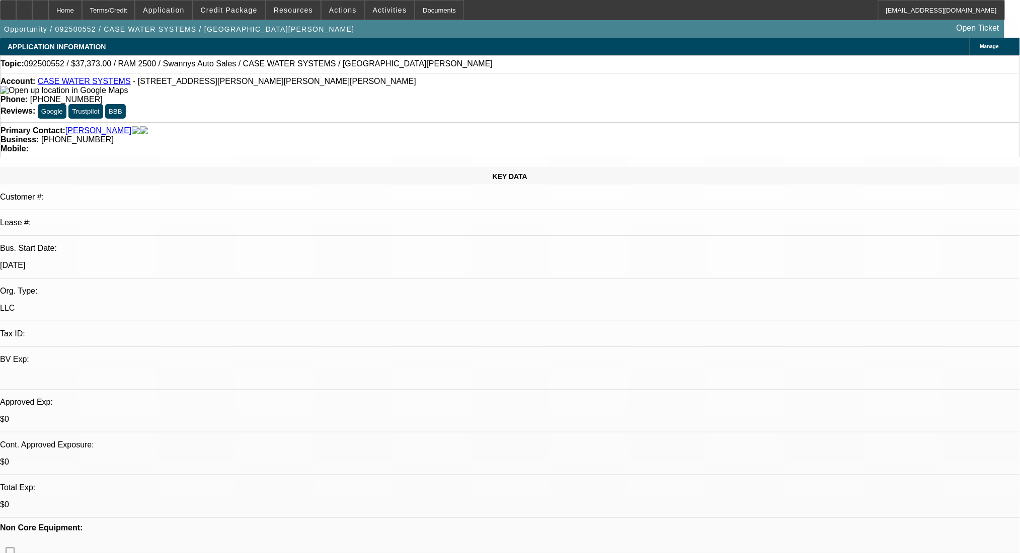
click at [980, 47] on span "Manage" at bounding box center [989, 47] width 19 height 6
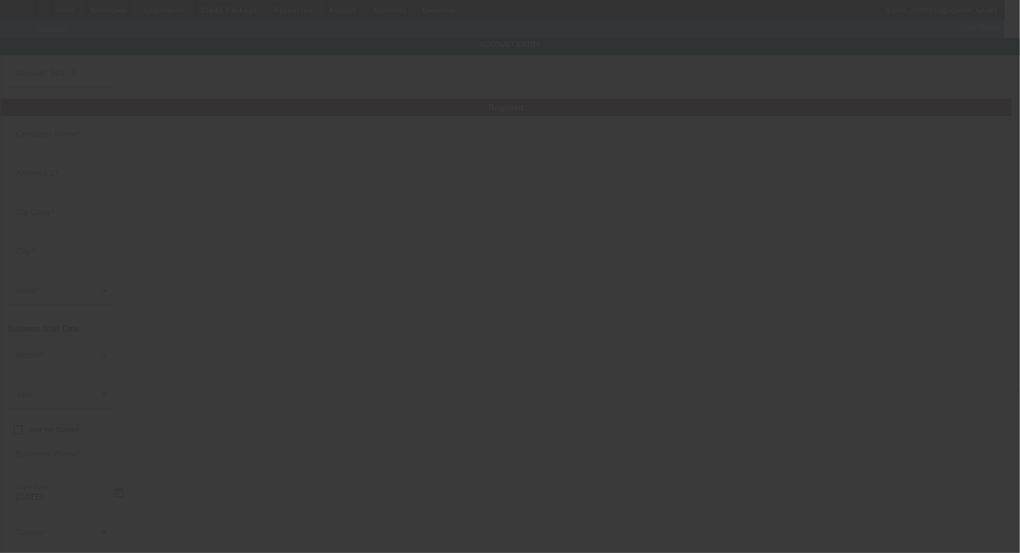
type input "CASE WATER SYSTEMS"
type input "39 Hice Hill Rd"
type input "28715"
type input "CANDLER"
type input "(971) 413-9264"
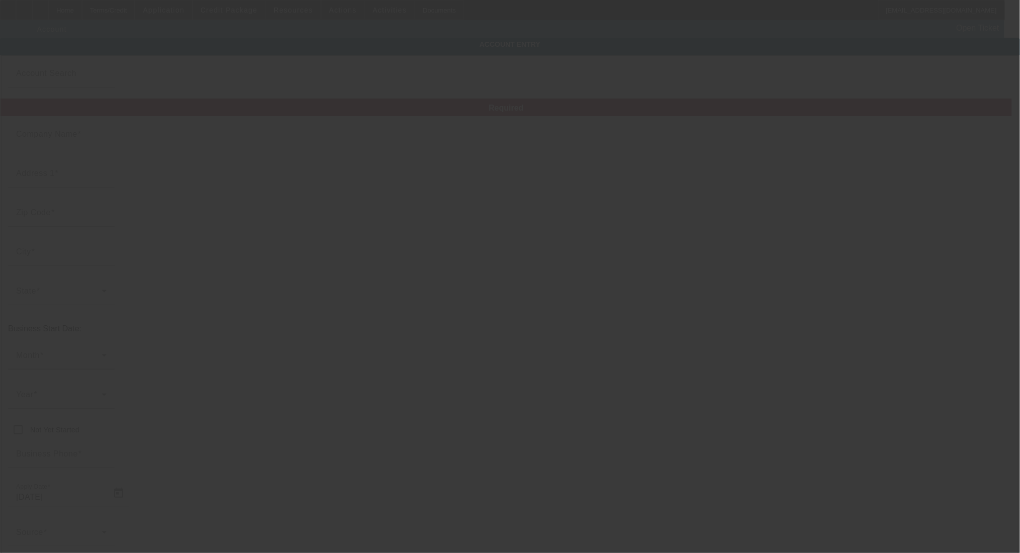
type input "LORENZO3LORENZO333@GMAIL.COM"
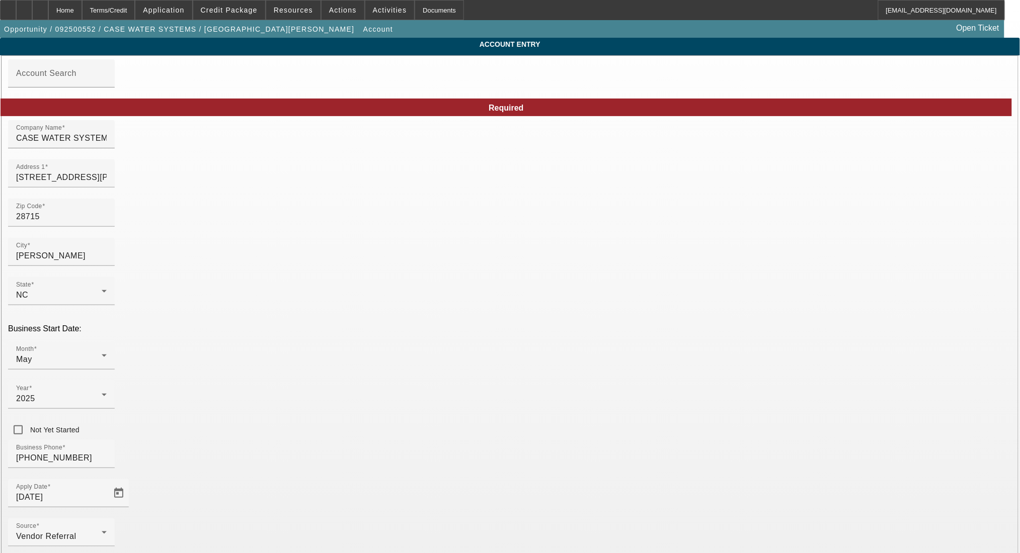
paste input "39-2129696"
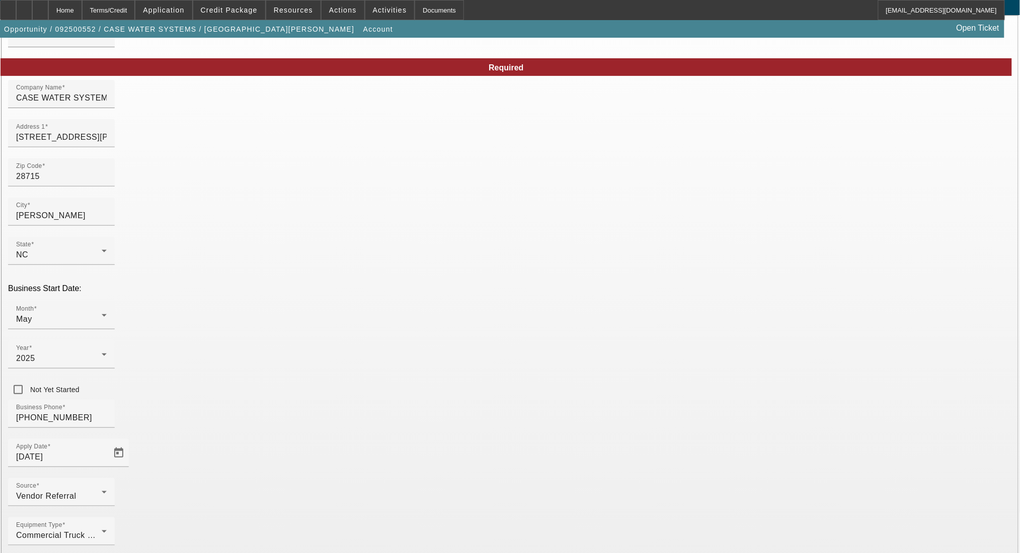
type input "39-2129696"
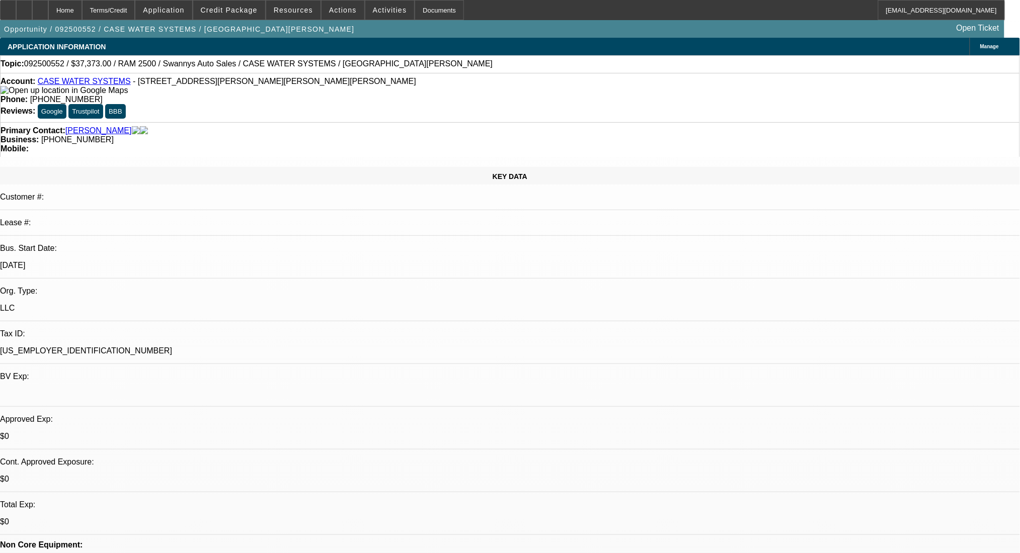
select select "2"
select select "0.1"
select select "4"
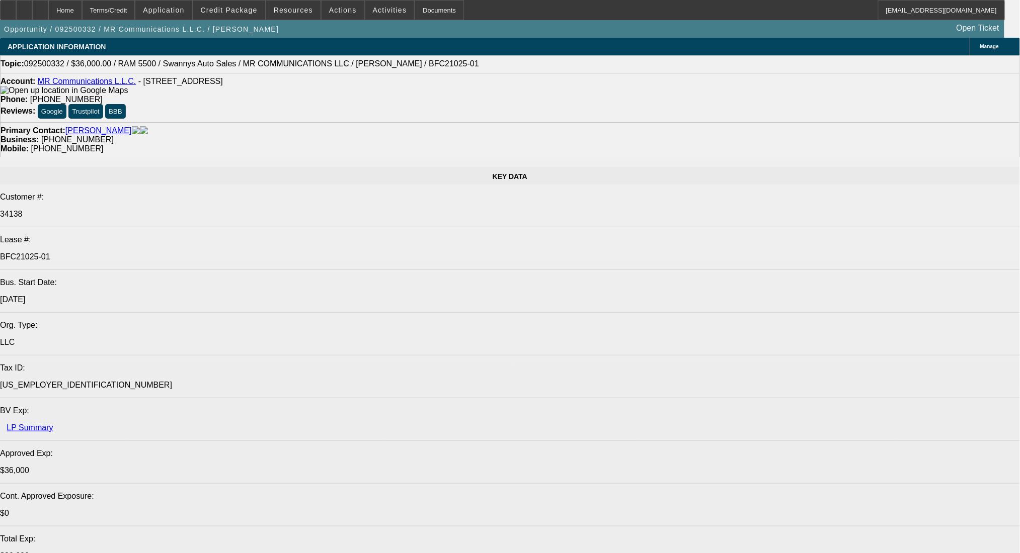
select select "0"
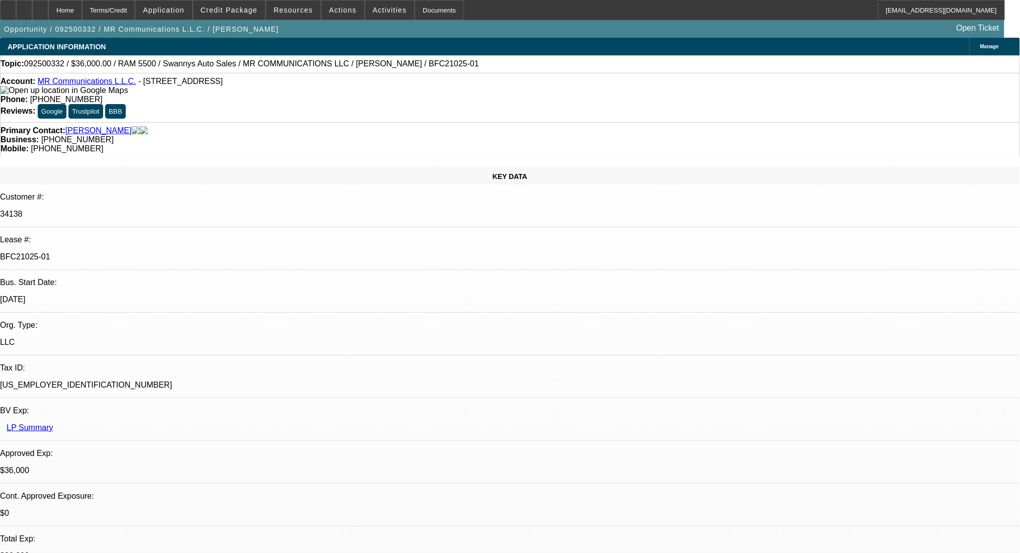
select select "2"
select select "0"
select select "6"
select select "0"
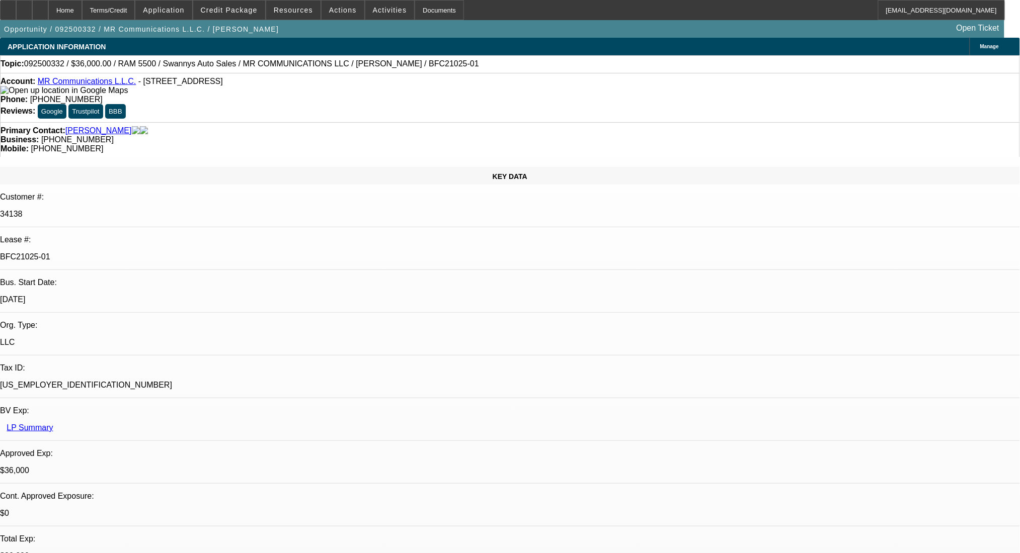
select select "2"
select select "0"
select select "6"
select select "0"
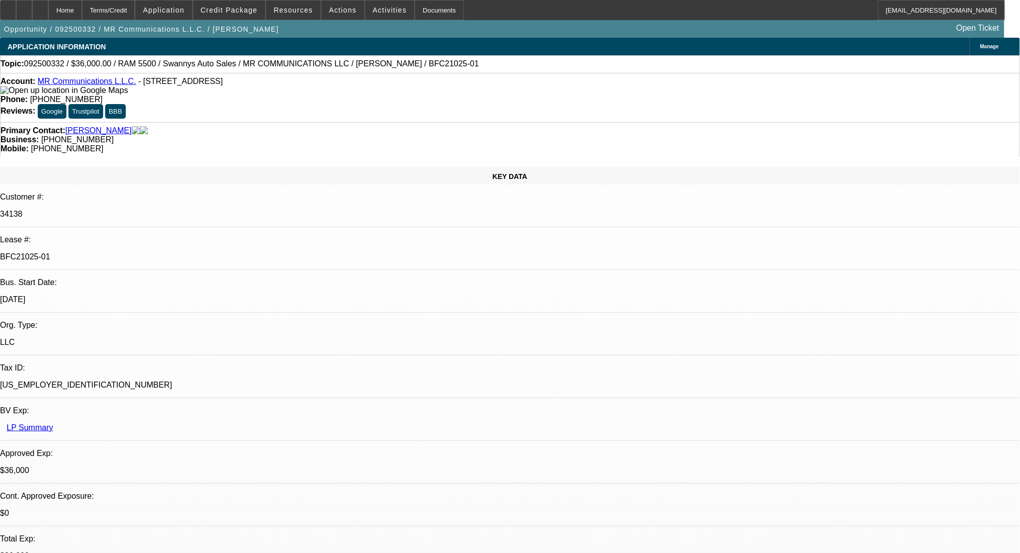
select select "2"
select select "0"
select select "6"
select select "0"
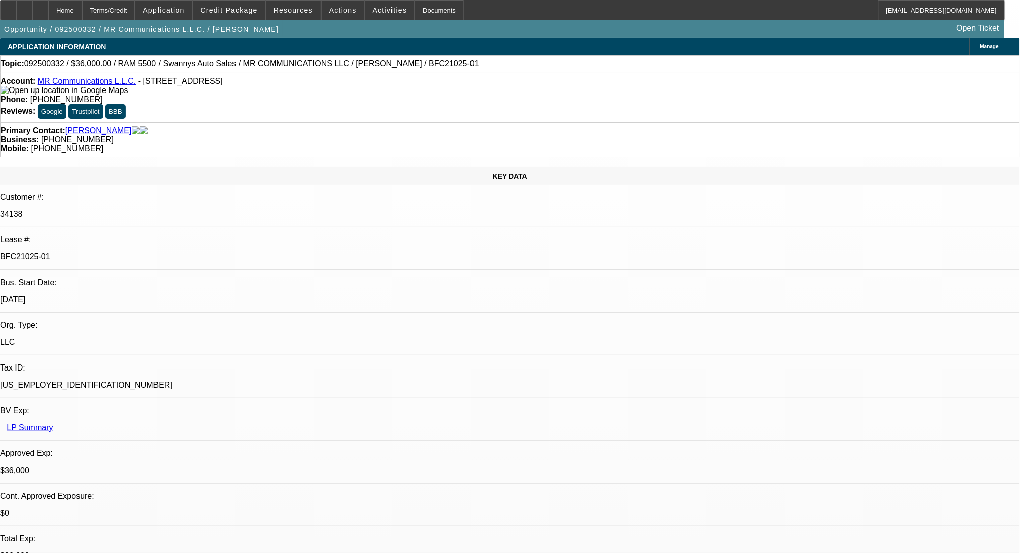
select select "2"
select select "0"
select select "6"
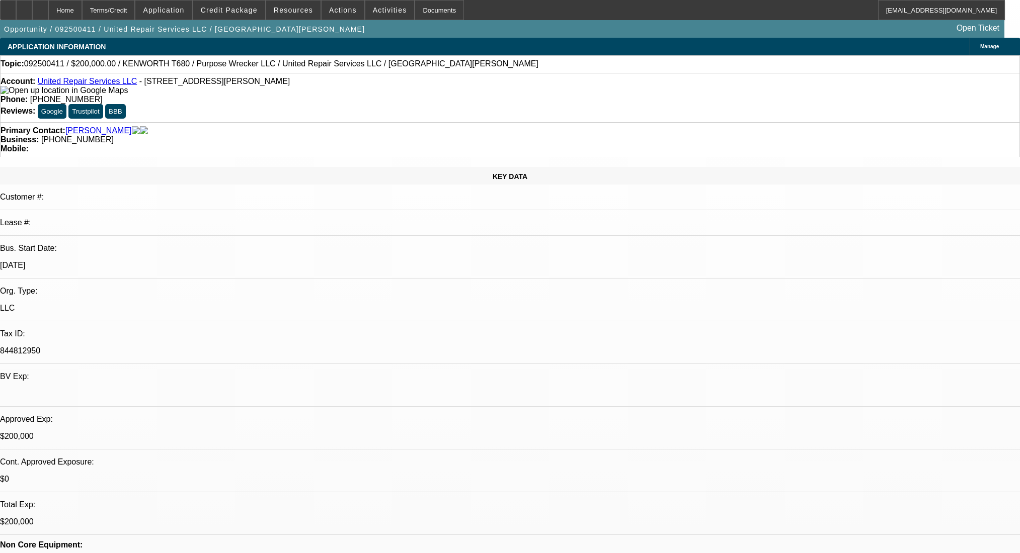
select select "0"
select select "2"
select select "0"
select select "6"
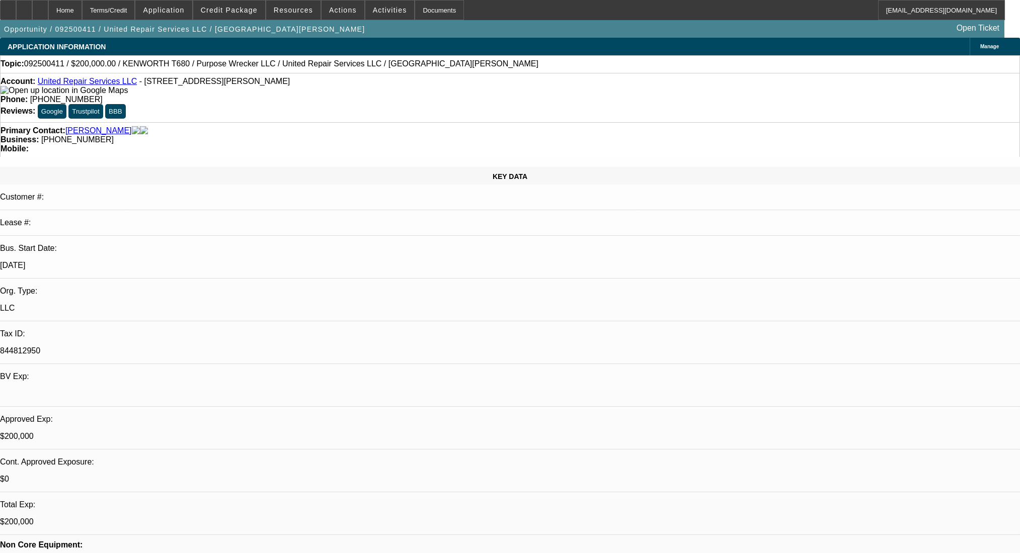
select select "0"
select select "2"
select select "0"
select select "6"
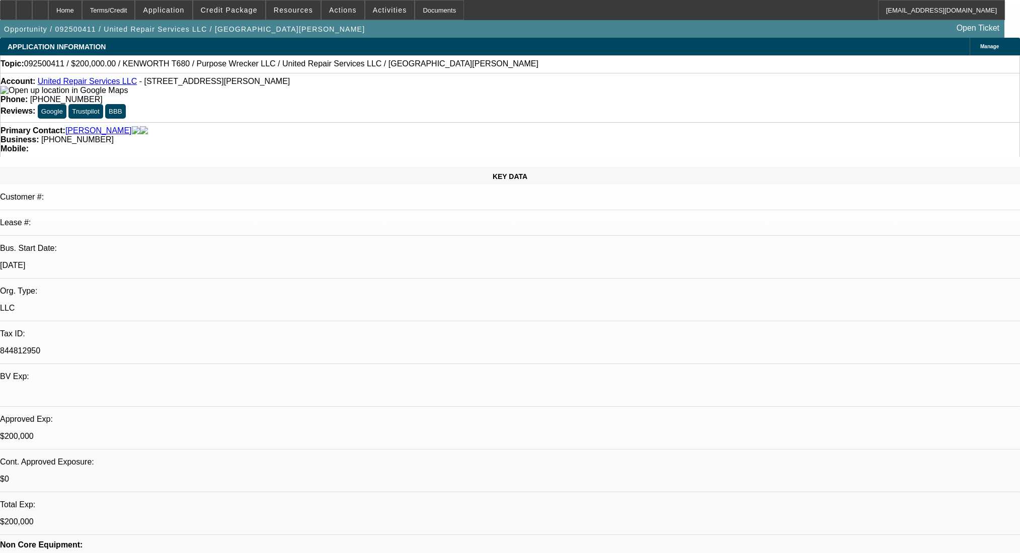
select select "0"
select select "2"
select select "0"
select select "6"
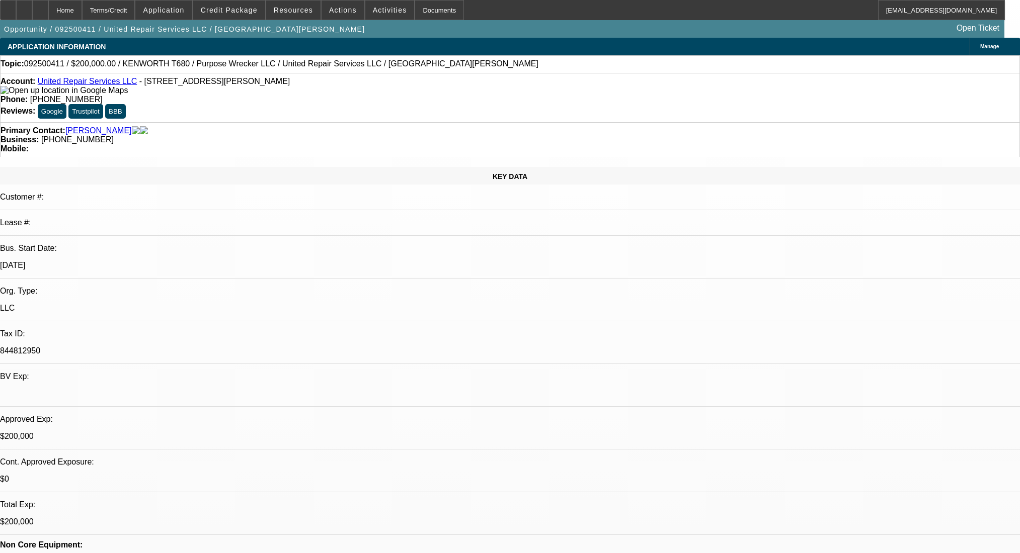
select select "0"
select select "2"
select select "0"
select select "6"
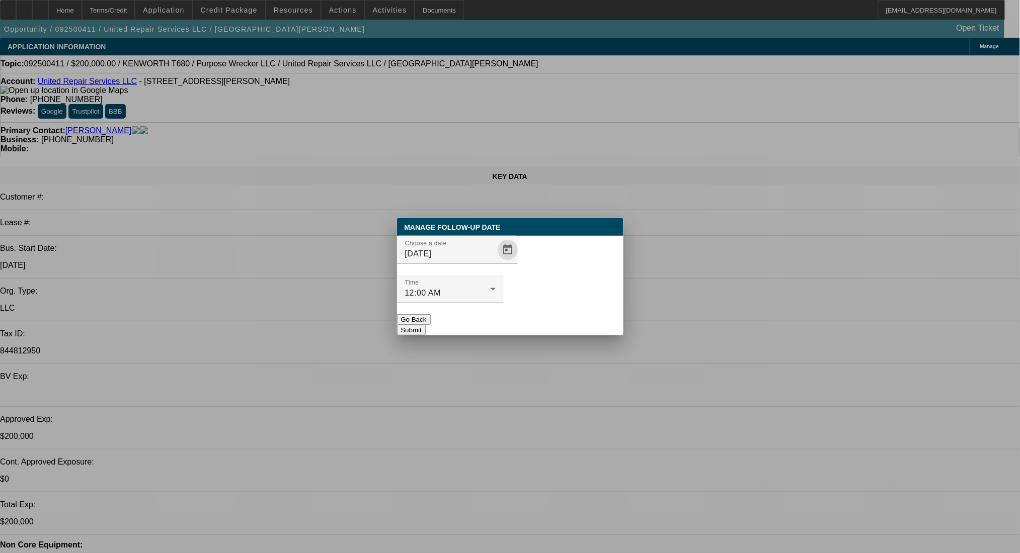
click at [496, 262] on span "Open calendar" at bounding box center [508, 250] width 24 height 24
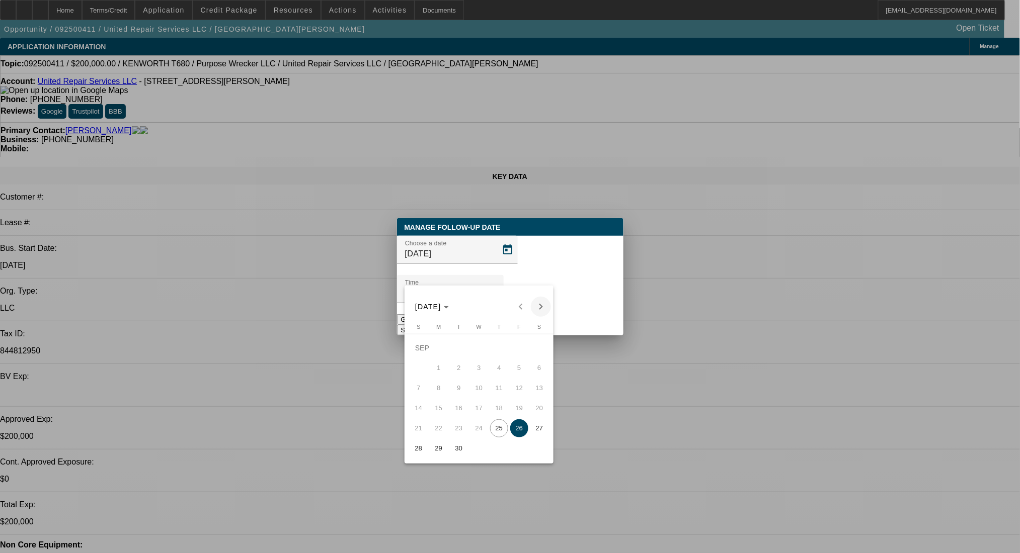
click at [541, 302] on span "Next month" at bounding box center [541, 307] width 20 height 20
click at [524, 415] on span "24" at bounding box center [519, 408] width 18 height 18
type input "10/24/2025"
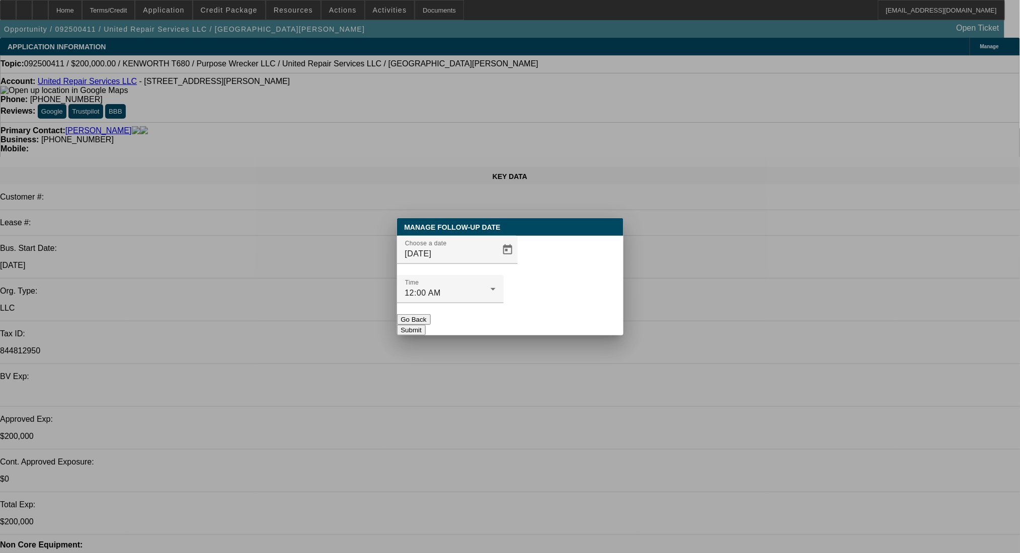
click at [426, 325] on button "Submit" at bounding box center [411, 330] width 29 height 11
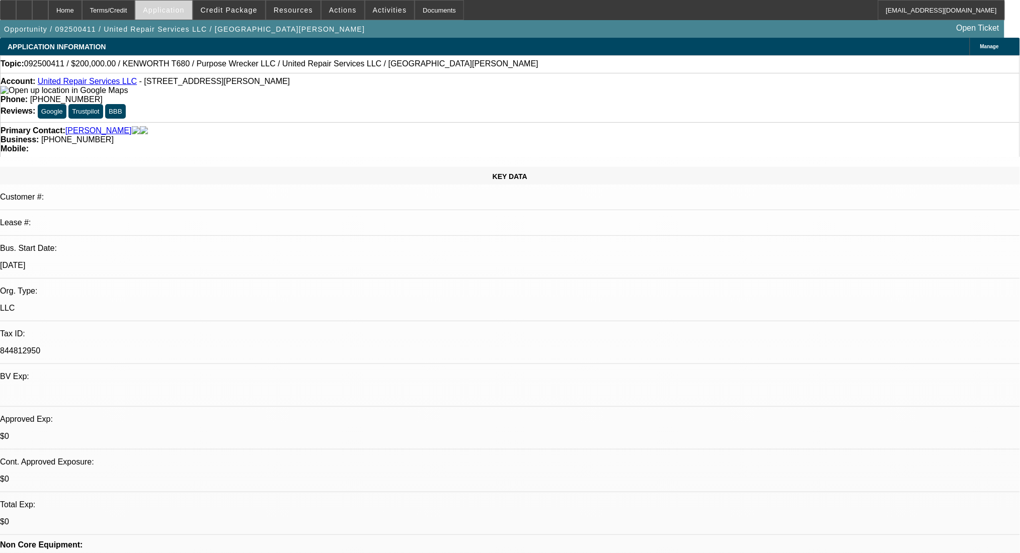
select select "0"
select select "2"
select select "0"
select select "6"
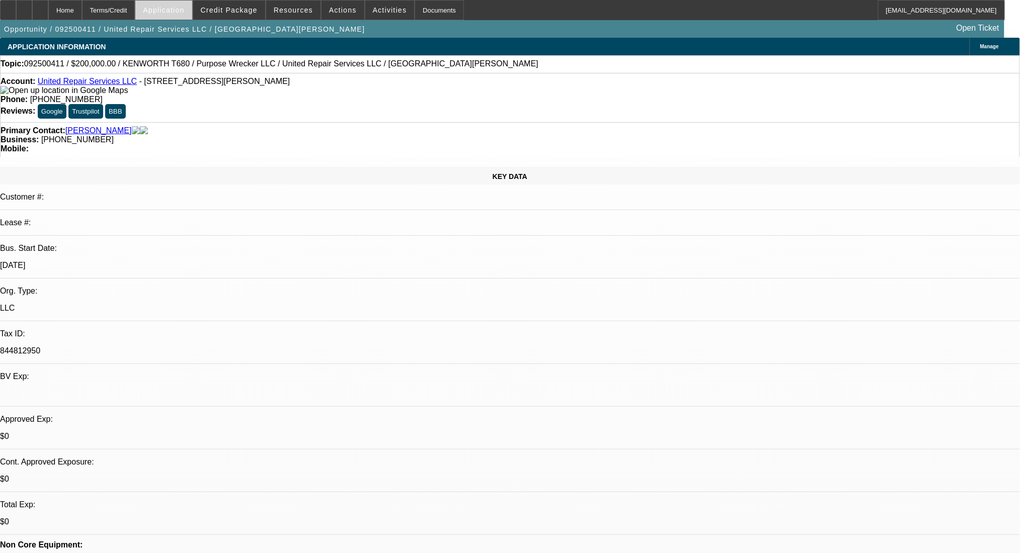
select select "0"
select select "2"
select select "0"
select select "6"
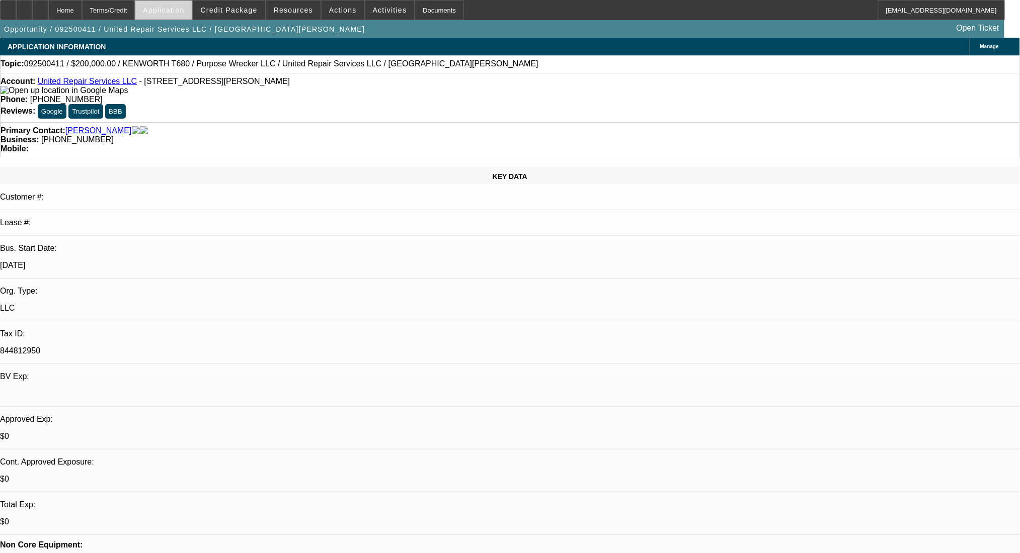
select select "0"
select select "2"
select select "0"
select select "6"
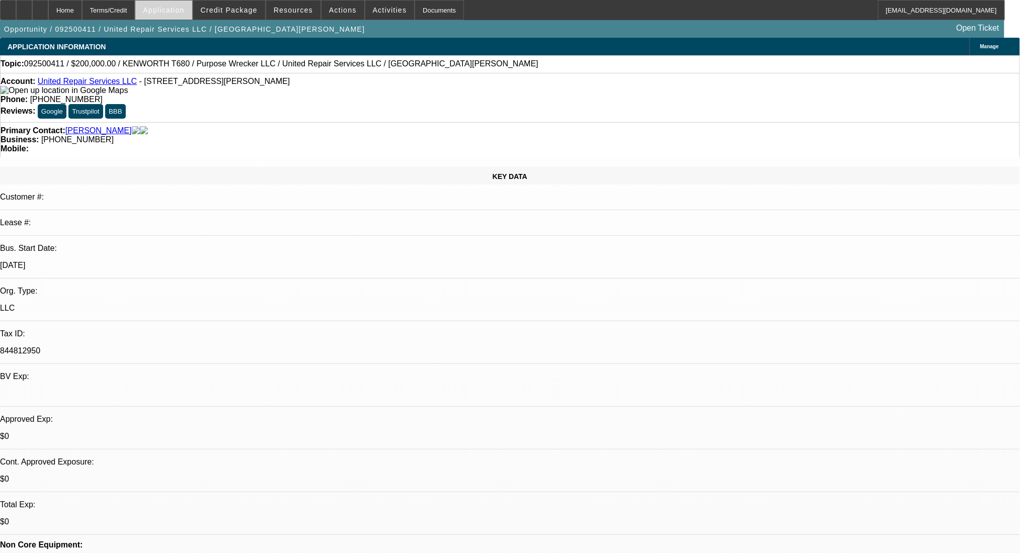
select select "0"
select select "2"
select select "0"
select select "6"
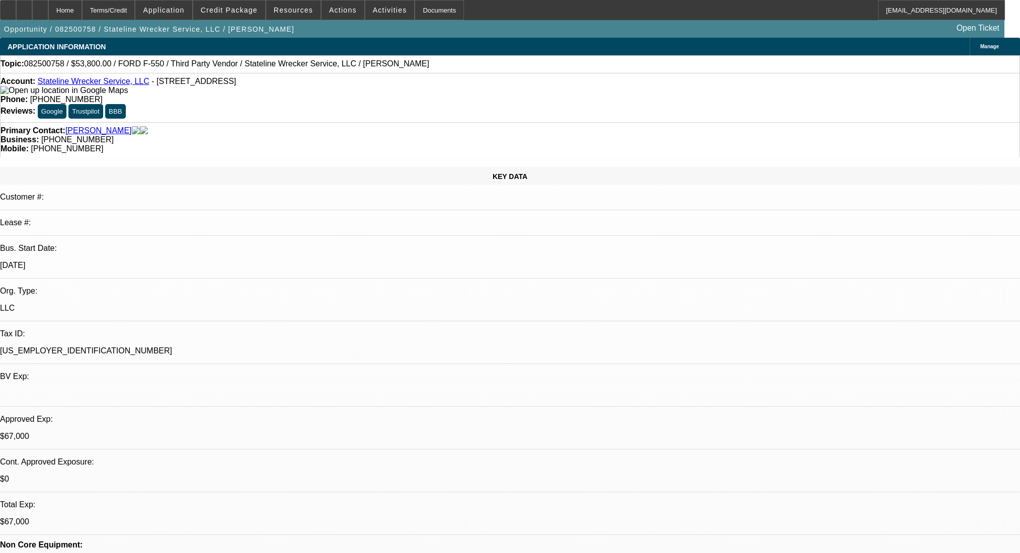
select select "0"
select select "2"
select select "0.1"
select select "4"
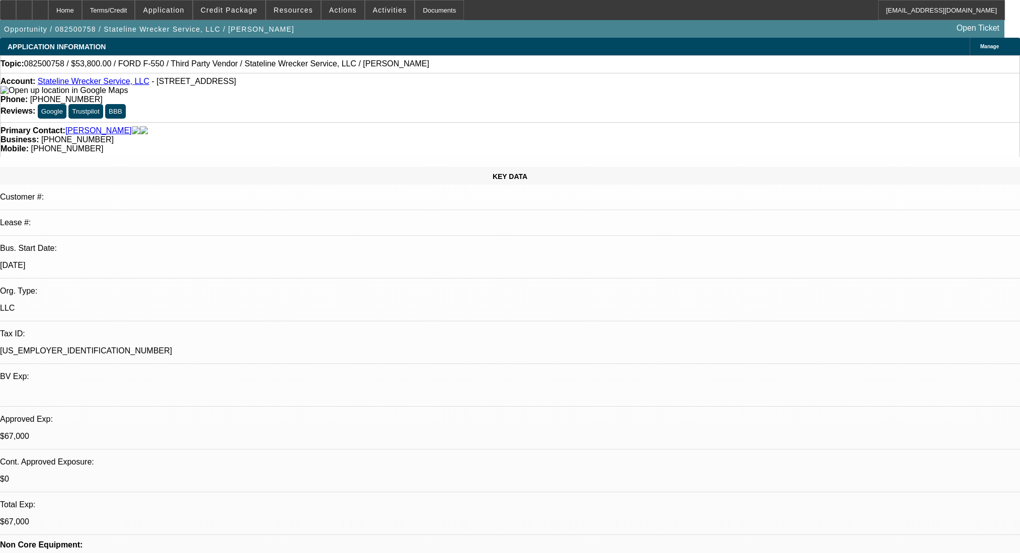
select select "0"
select select "2"
select select "0.1"
select select "4"
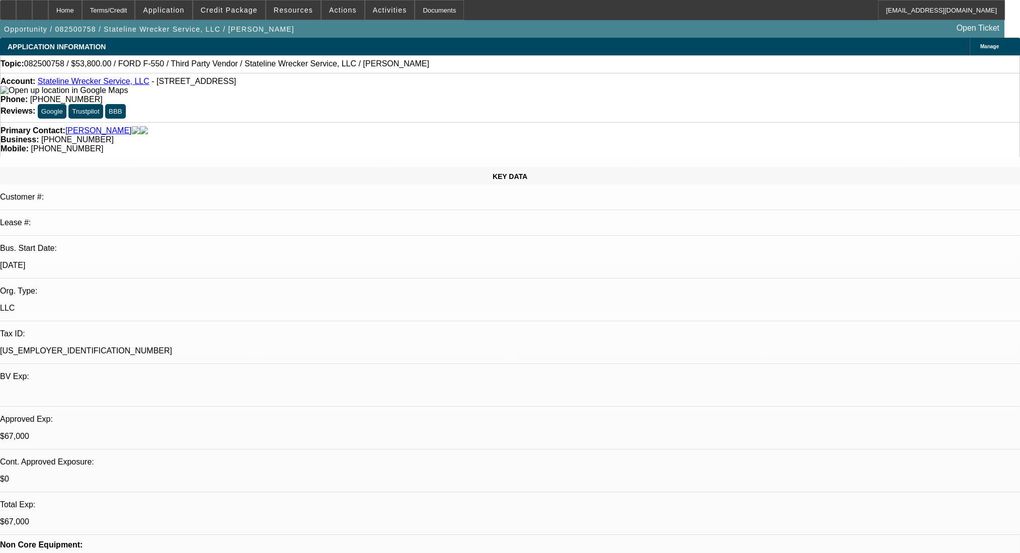
select select "0"
select select "2"
select select "0.1"
select select "4"
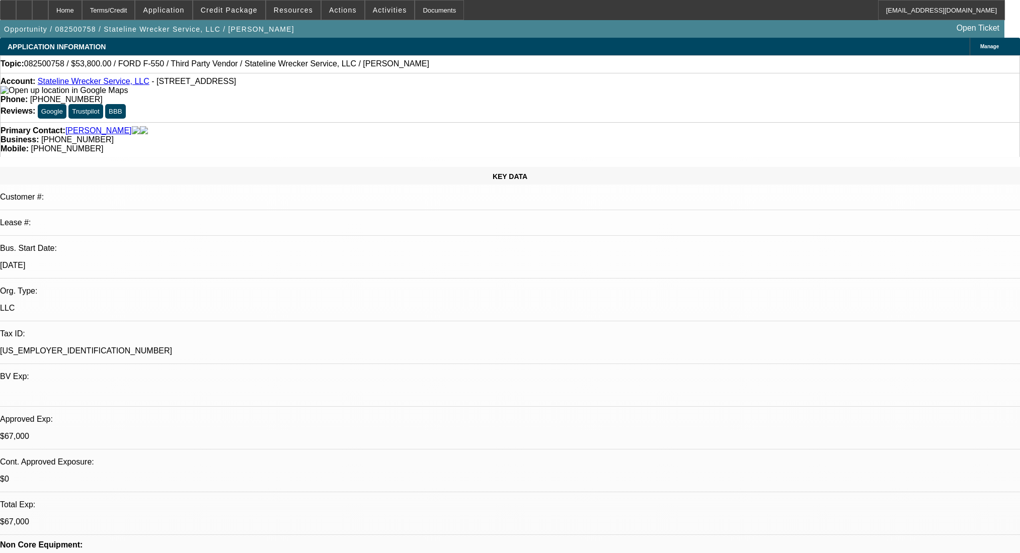
select select "0"
select select "2"
select select "0.1"
select select "4"
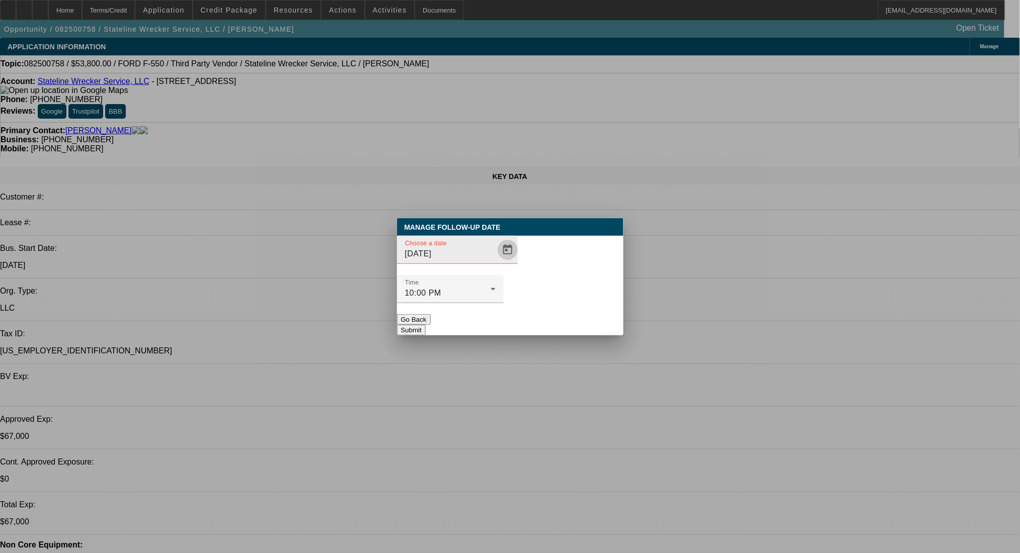
click at [496, 262] on span "Open calendar" at bounding box center [508, 250] width 24 height 24
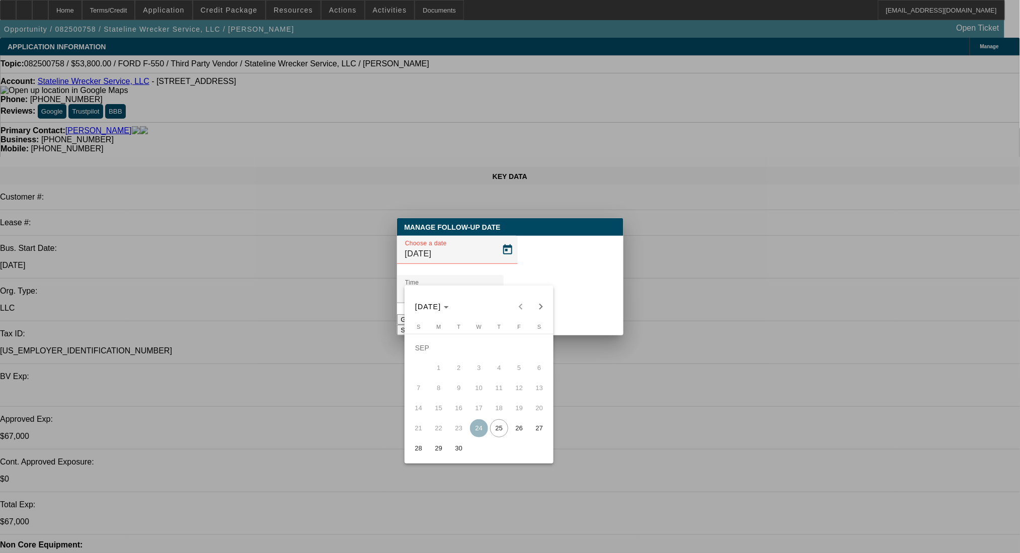
click at [520, 434] on span "26" at bounding box center [519, 429] width 18 height 18
type input "9/26/2025"
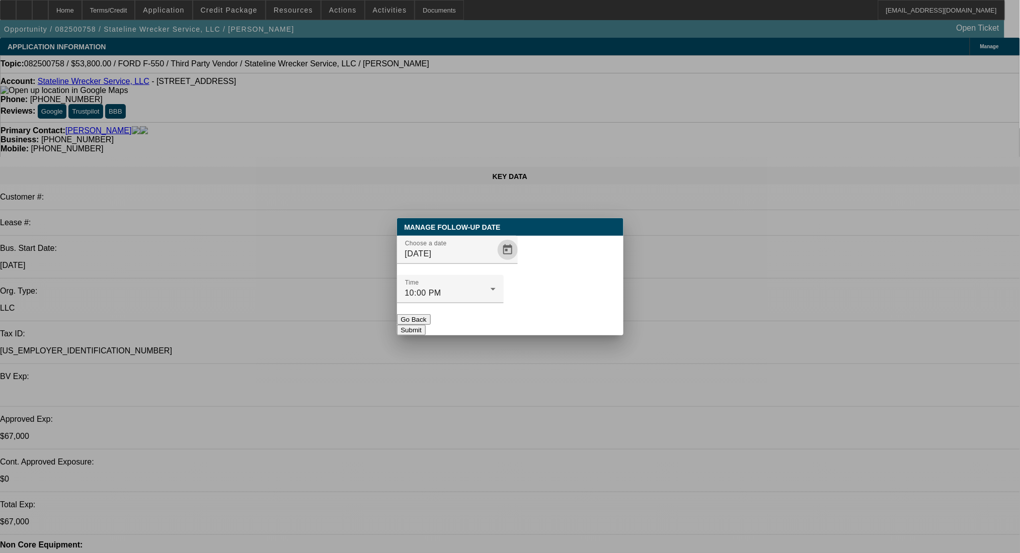
click at [426, 325] on button "Submit" at bounding box center [411, 330] width 29 height 11
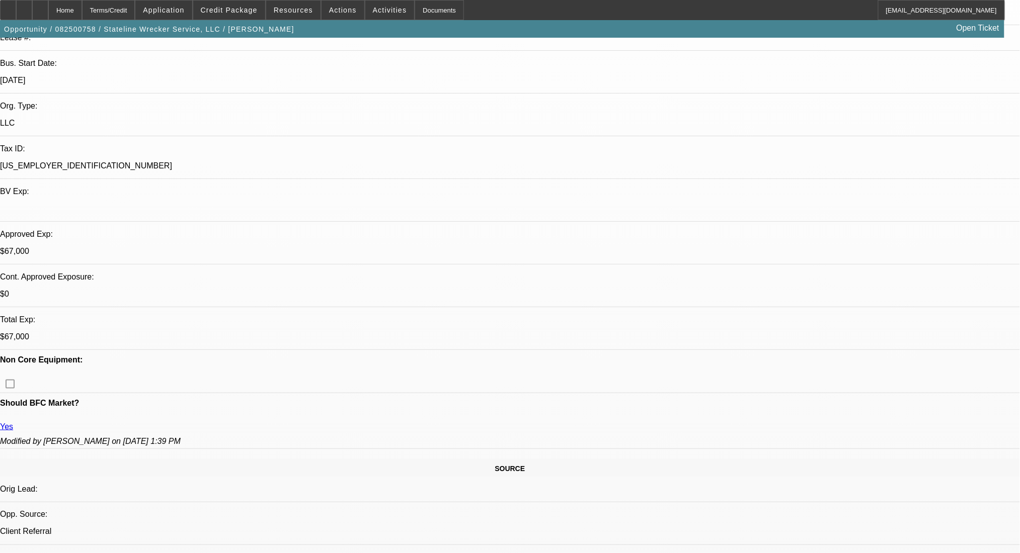
scroll to position [268, 0]
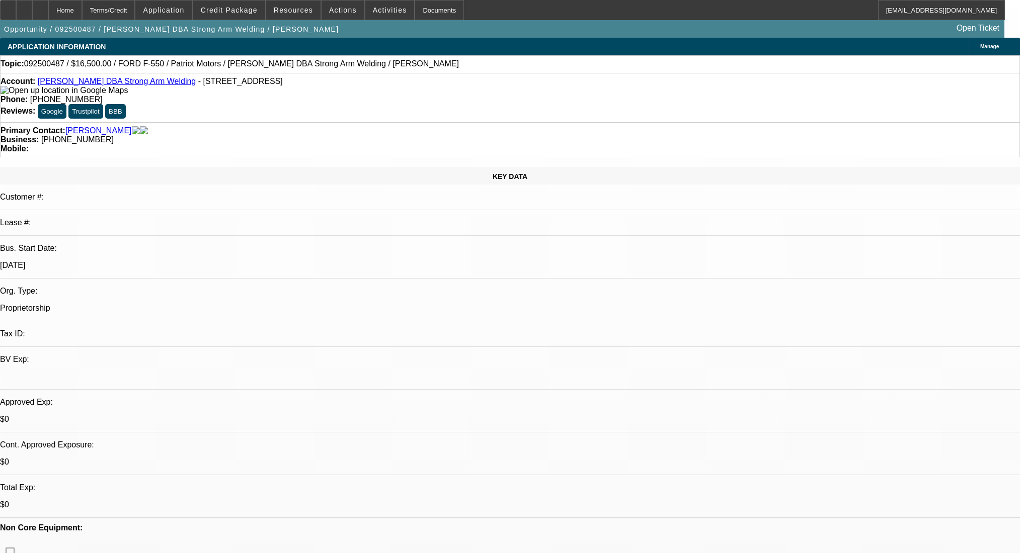
select select "0"
select select "2"
select select "0.1"
select select "4"
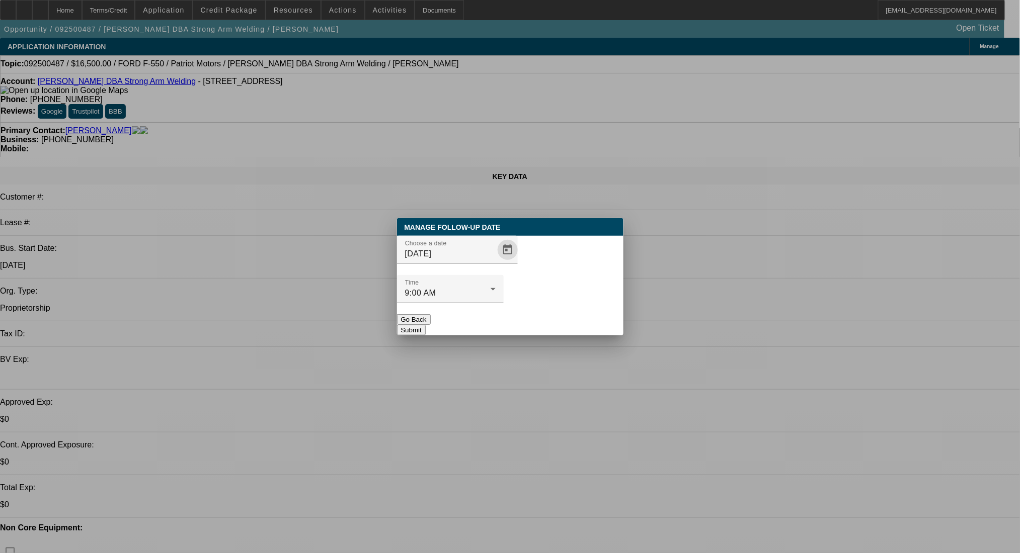
click at [496, 262] on span "Open calendar" at bounding box center [508, 250] width 24 height 24
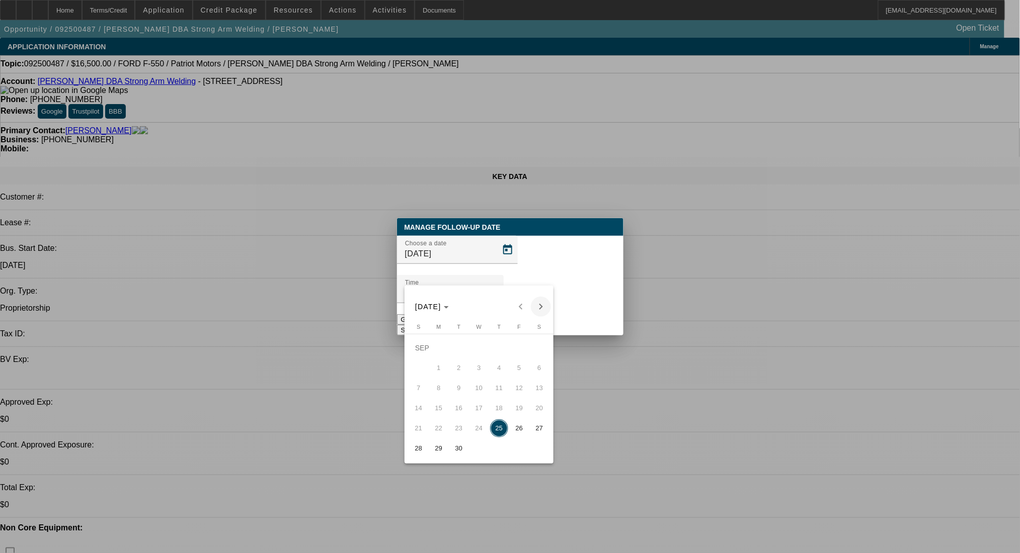
click at [534, 308] on span "Next month" at bounding box center [541, 307] width 20 height 20
click at [520, 412] on span "24" at bounding box center [519, 408] width 18 height 18
type input "10/24/2025"
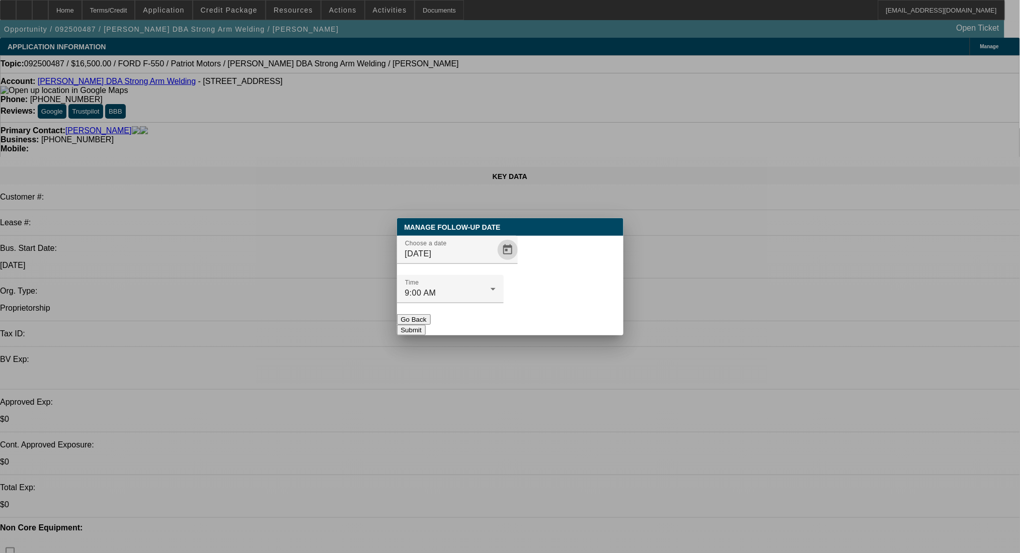
click at [426, 325] on button "Submit" at bounding box center [411, 330] width 29 height 11
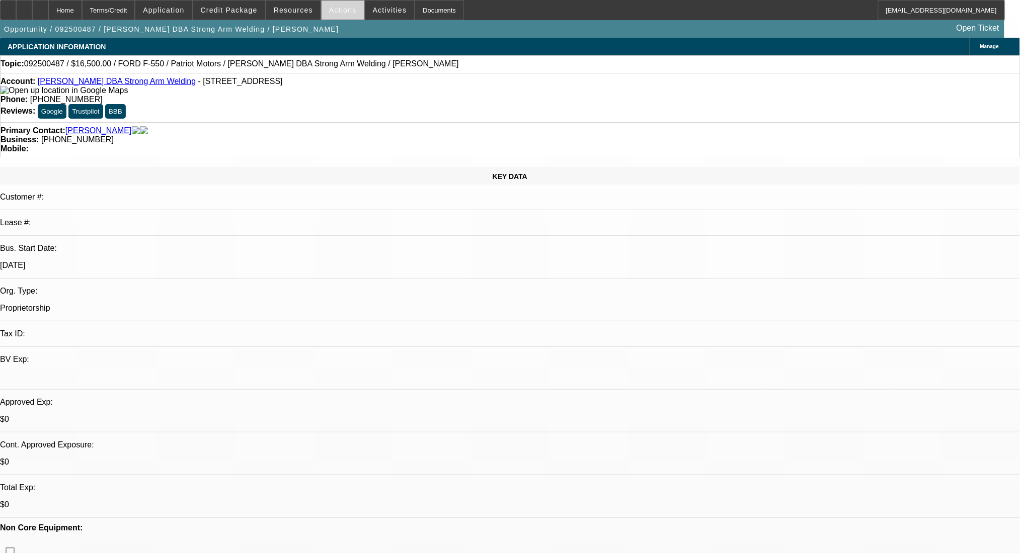
click at [340, 13] on span "Actions" at bounding box center [343, 10] width 28 height 8
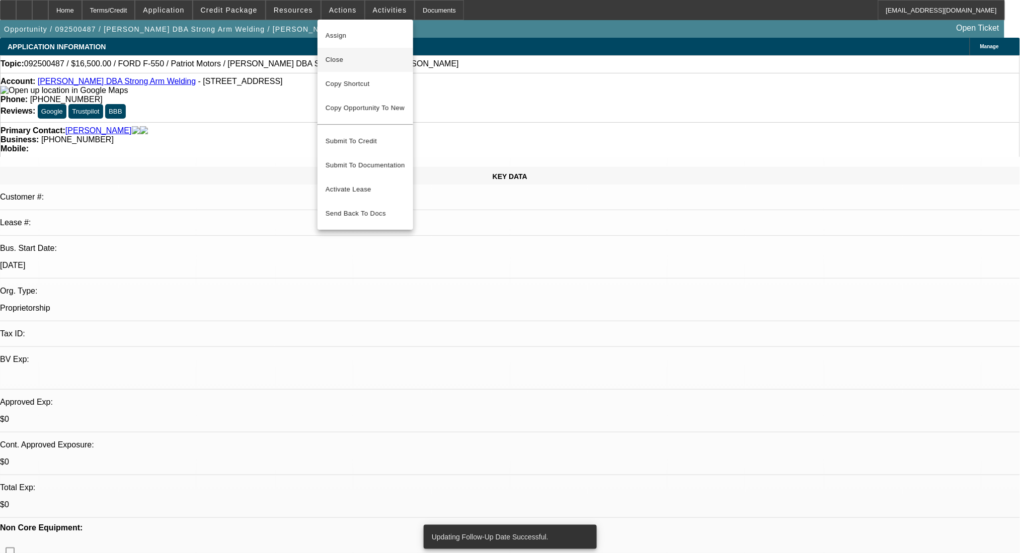
click at [346, 62] on span "Close" at bounding box center [365, 60] width 79 height 12
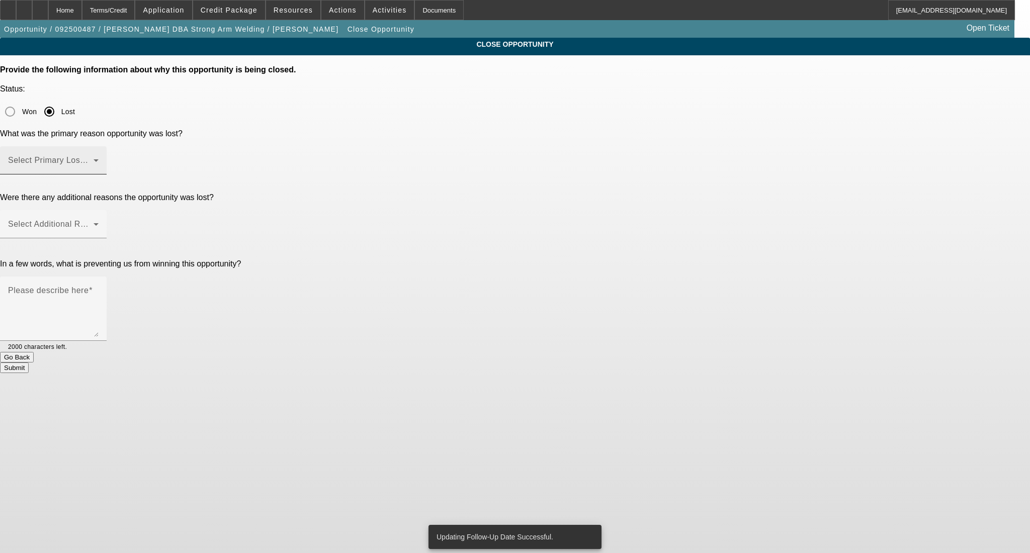
click at [94, 158] on span at bounding box center [51, 164] width 86 height 12
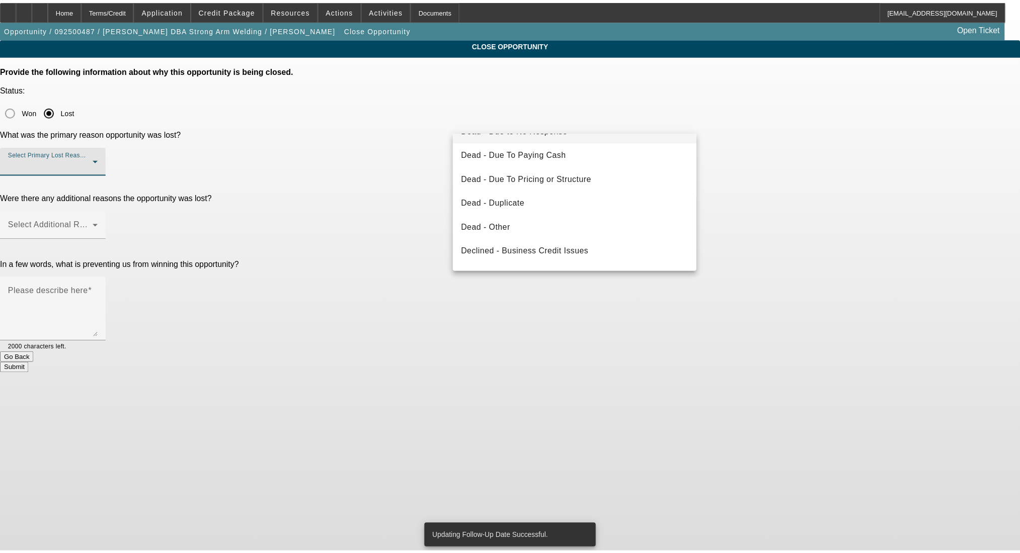
scroll to position [134, 0]
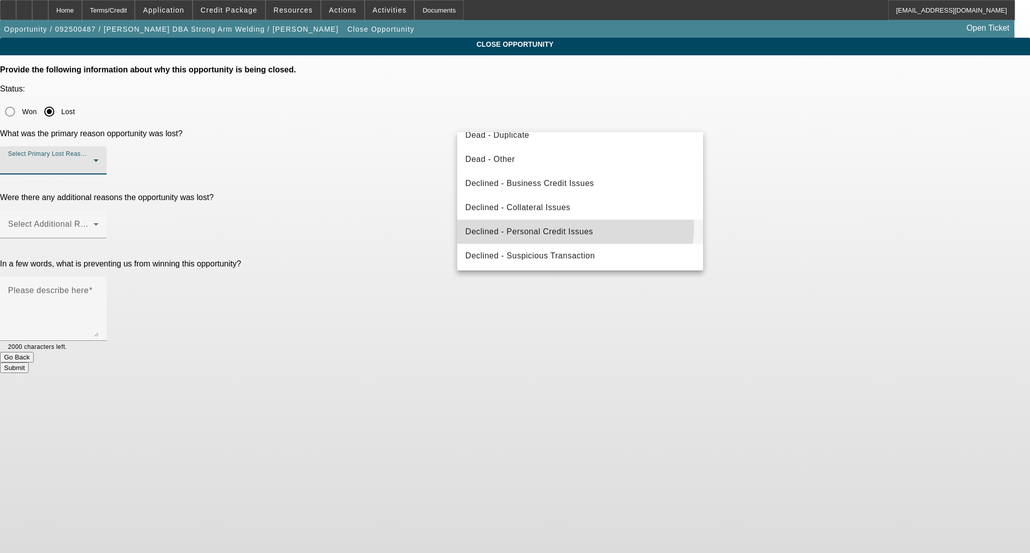
click at [565, 226] on span "Declined - Personal Credit Issues" at bounding box center [529, 232] width 128 height 12
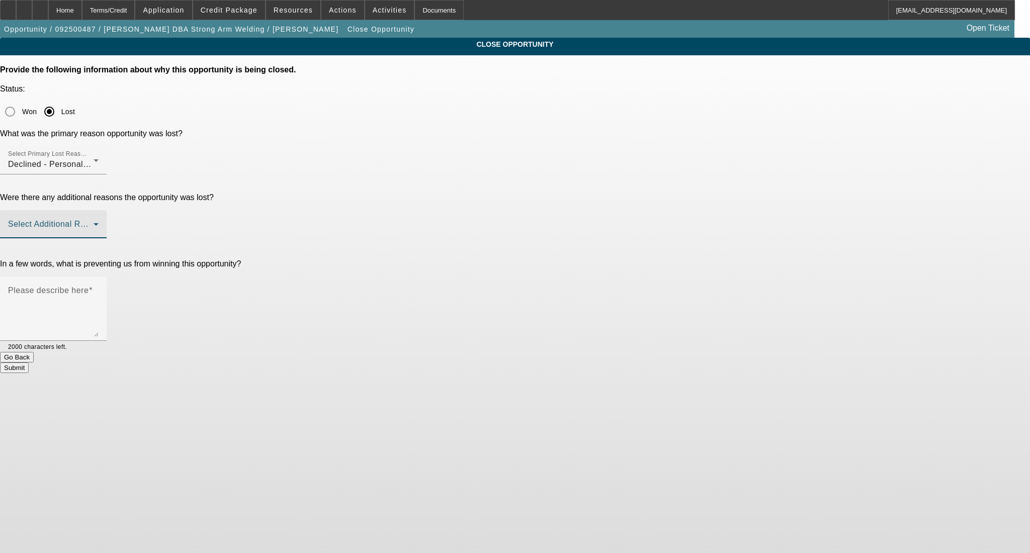
click at [94, 222] on span at bounding box center [51, 228] width 86 height 12
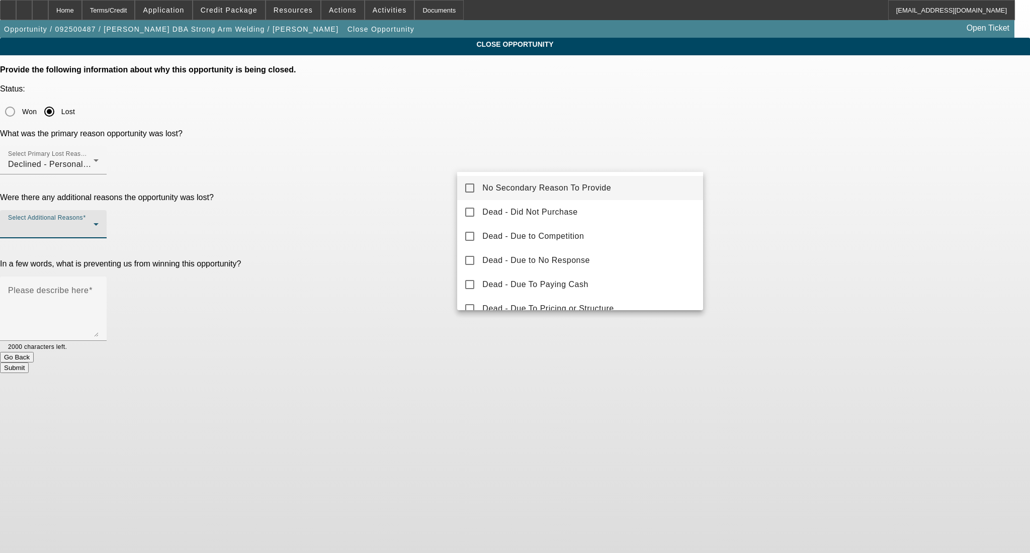
click at [582, 190] on span "No Secondary Reason To Provide" at bounding box center [546, 188] width 129 height 12
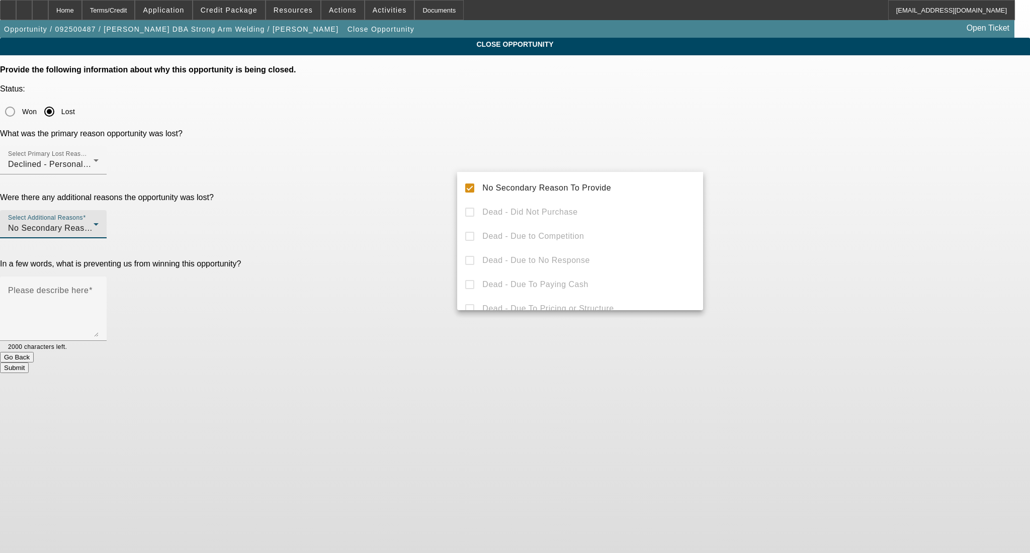
click at [758, 186] on div at bounding box center [515, 276] width 1030 height 553
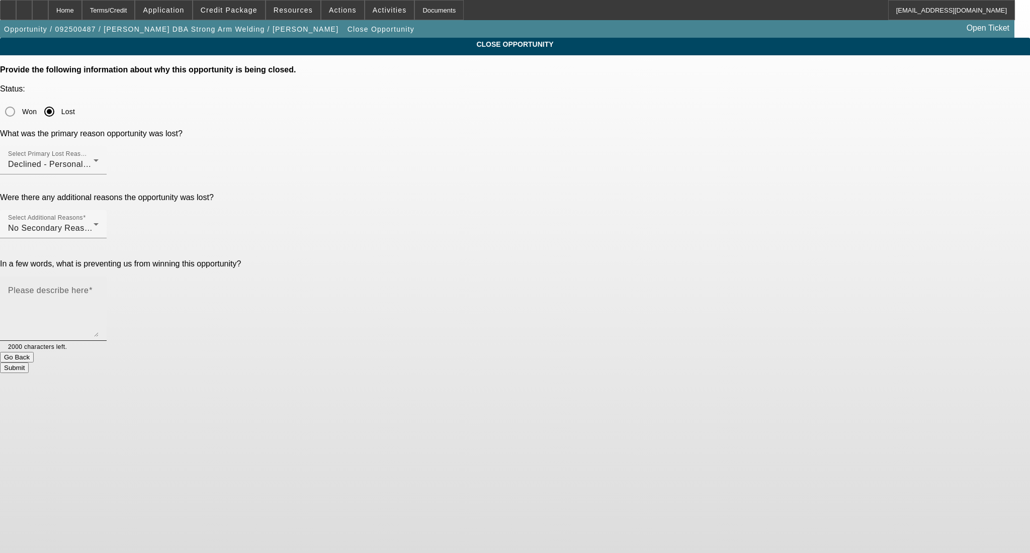
click at [99, 289] on textarea "Please describe here" at bounding box center [53, 313] width 91 height 48
type textarea "."
click at [29, 363] on button "Submit" at bounding box center [14, 368] width 29 height 11
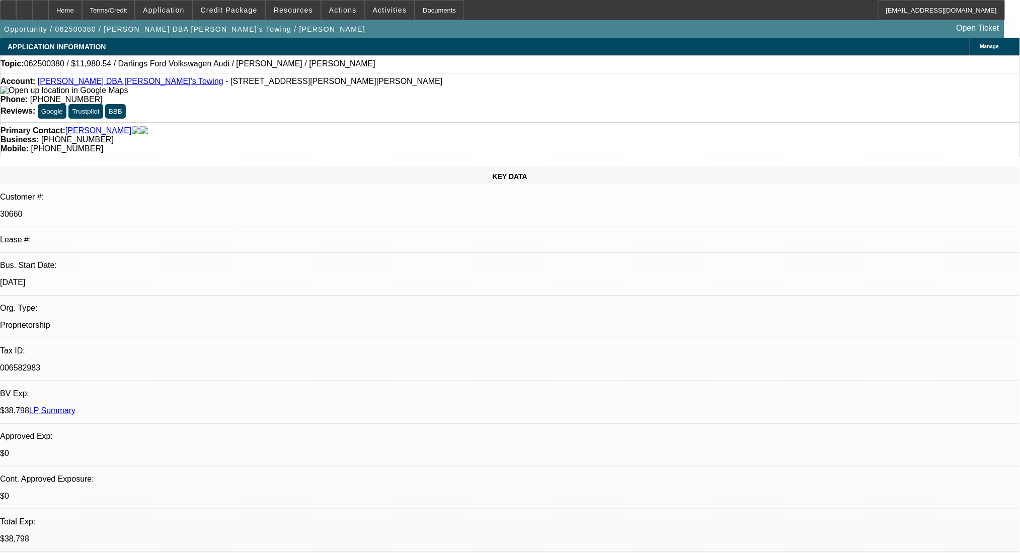
select select "0"
select select "2"
select select "0.1"
select select "4"
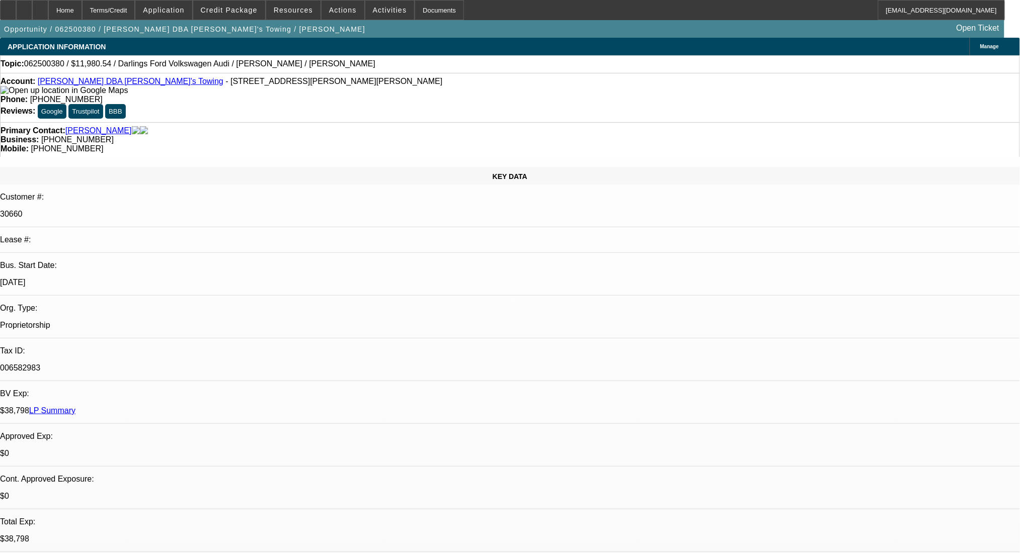
click at [75, 407] on link "LP Summary" at bounding box center [52, 411] width 46 height 9
click at [135, 6] on div "Terms/Credit" at bounding box center [108, 10] width 53 height 20
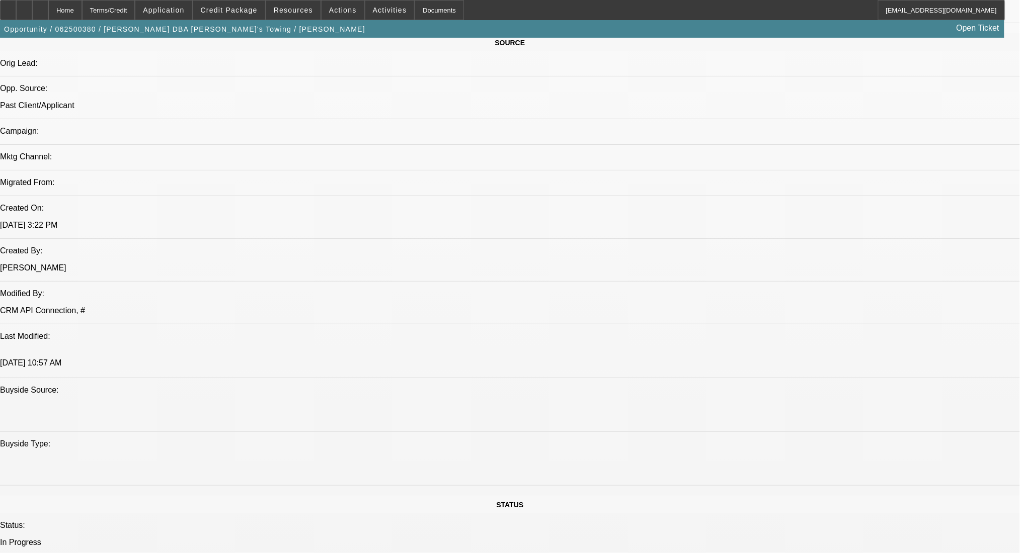
scroll to position [561, 0]
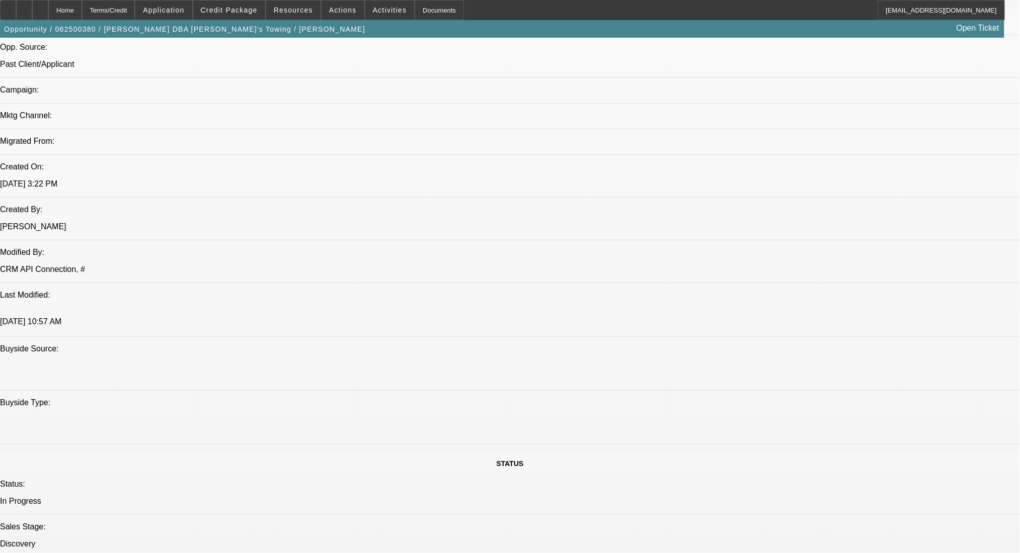
scroll to position [671, 0]
click at [245, 8] on span "Credit Package" at bounding box center [229, 10] width 57 height 8
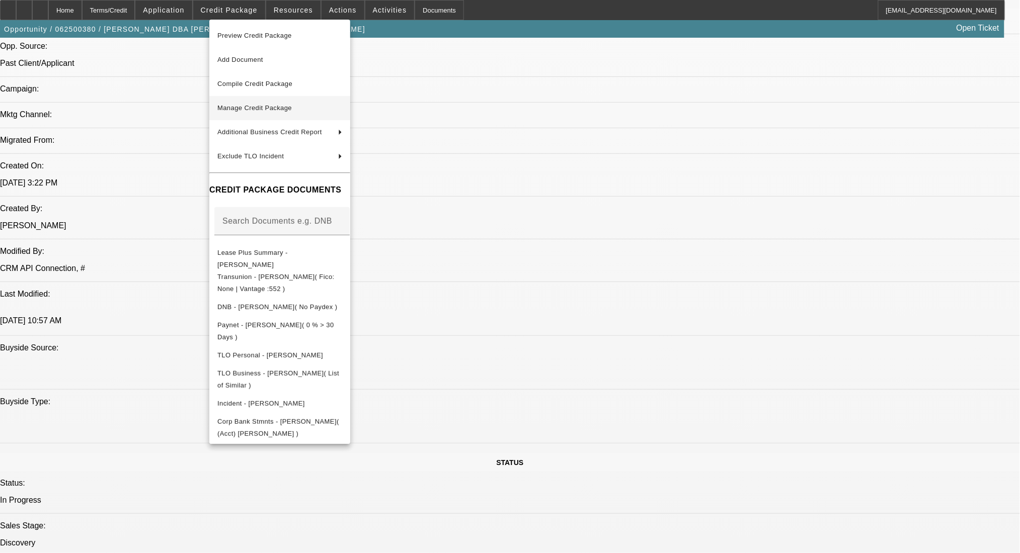
click at [259, 112] on span "Manage Credit Package" at bounding box center [254, 108] width 74 height 8
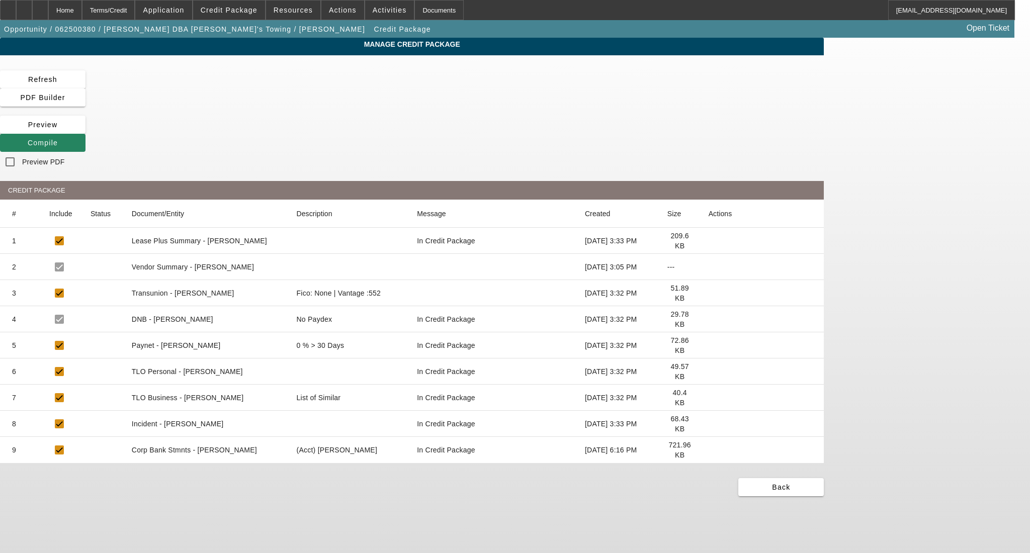
click at [709, 450] on icon at bounding box center [709, 450] width 0 height 0
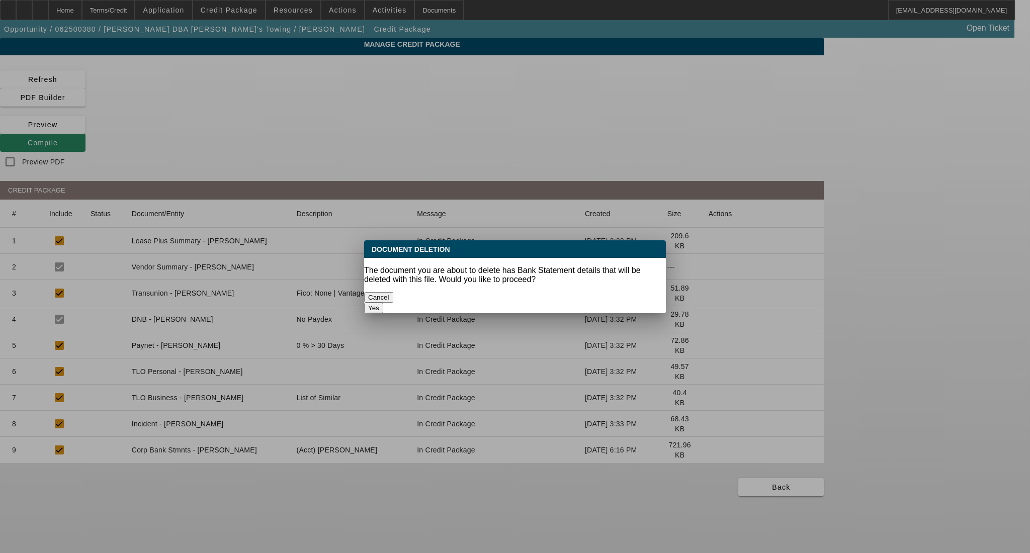
click at [383, 303] on button "Yes" at bounding box center [373, 308] width 19 height 11
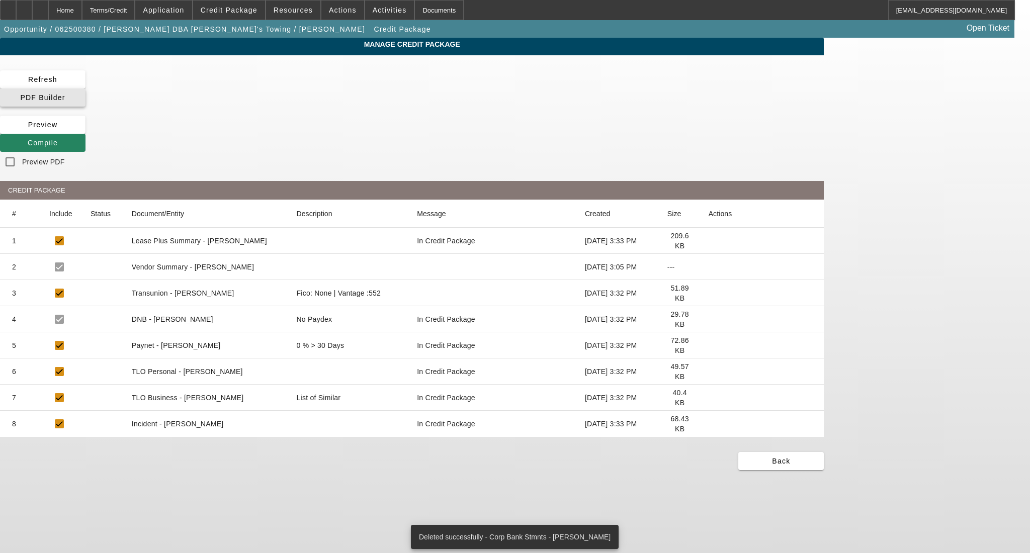
click at [65, 94] on span "PDF Builder" at bounding box center [42, 98] width 45 height 8
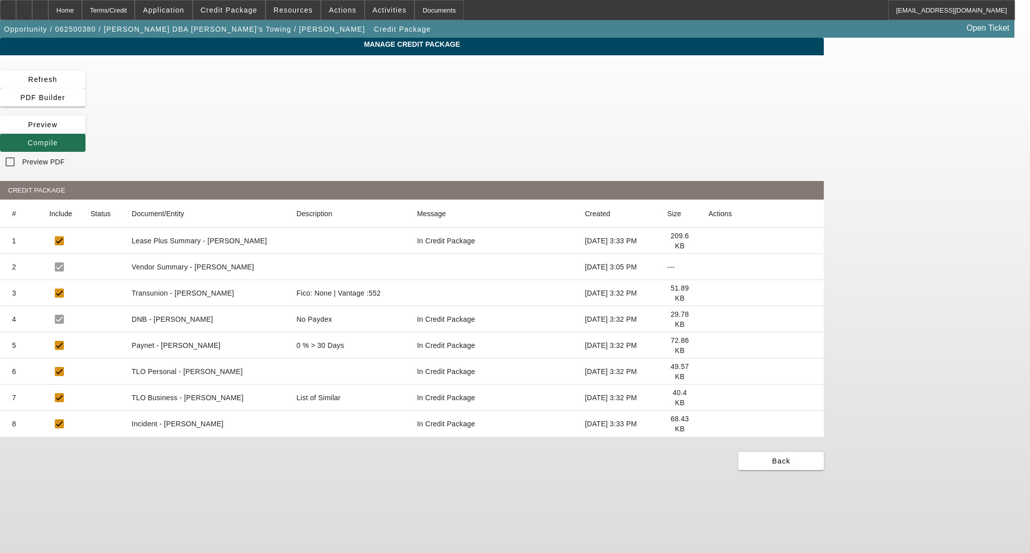
click at [86, 131] on span at bounding box center [43, 143] width 86 height 24
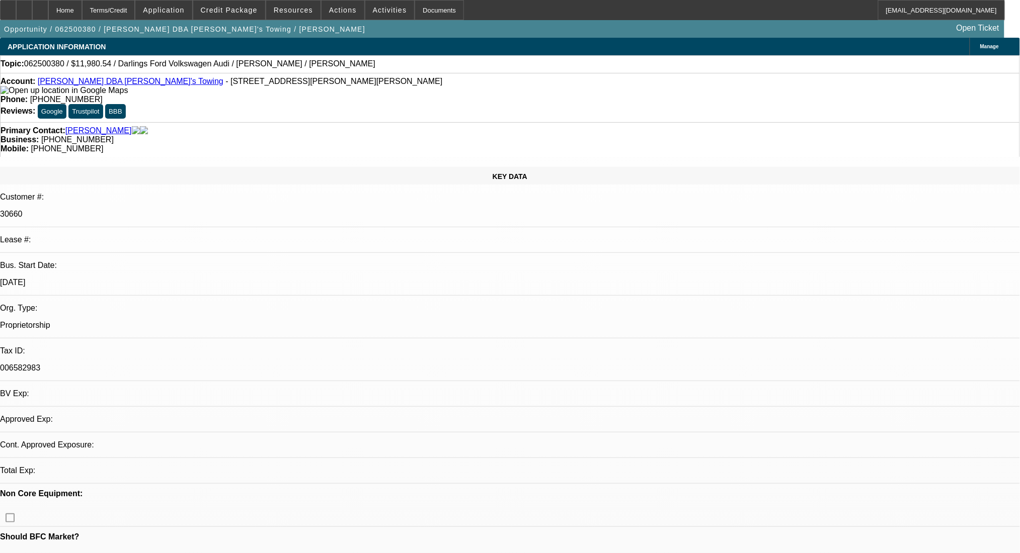
select select "0"
select select "2"
select select "0.1"
select select "4"
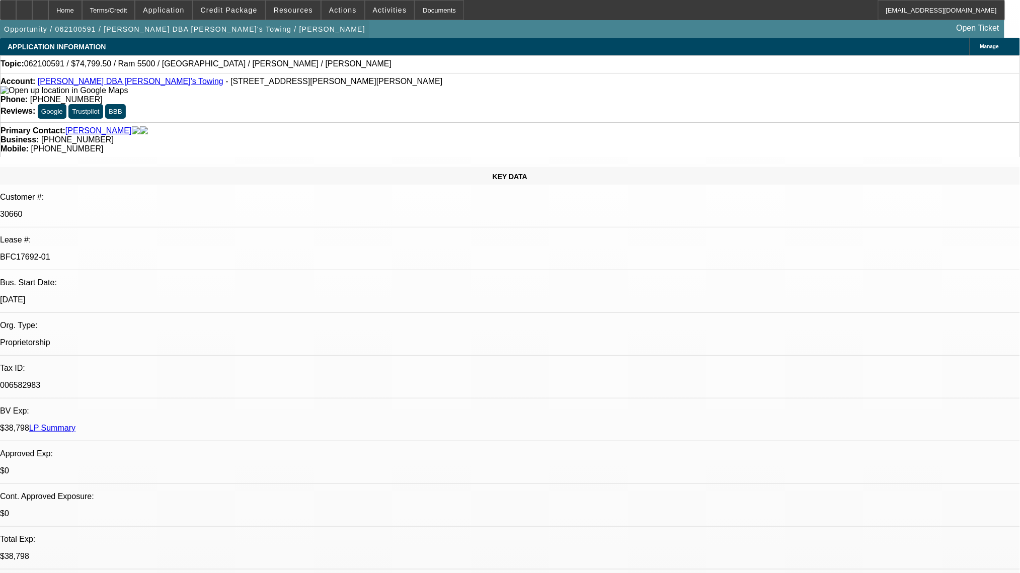
select select "0"
select select "2"
select select "0"
select select "6"
select select "0"
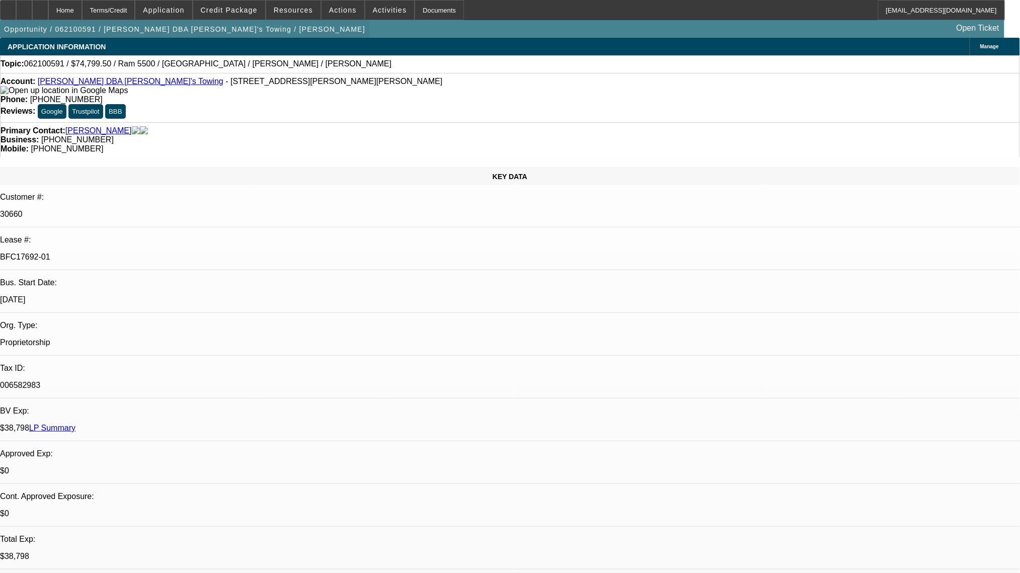
select select "2"
select select "0"
select select "6"
select select "0"
select select "2"
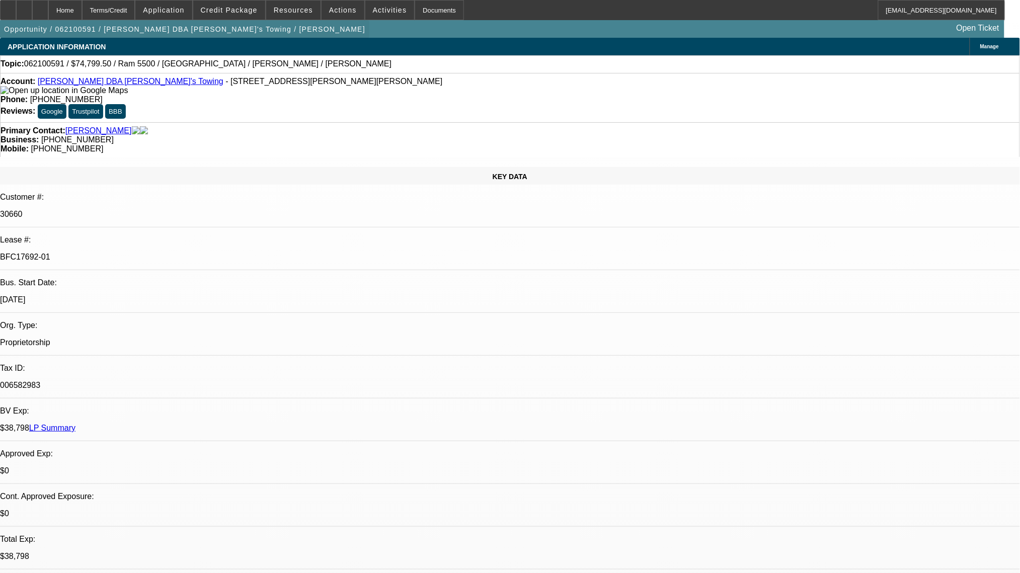
select select "2"
select select "0"
select select "6"
select select "0"
select select "2"
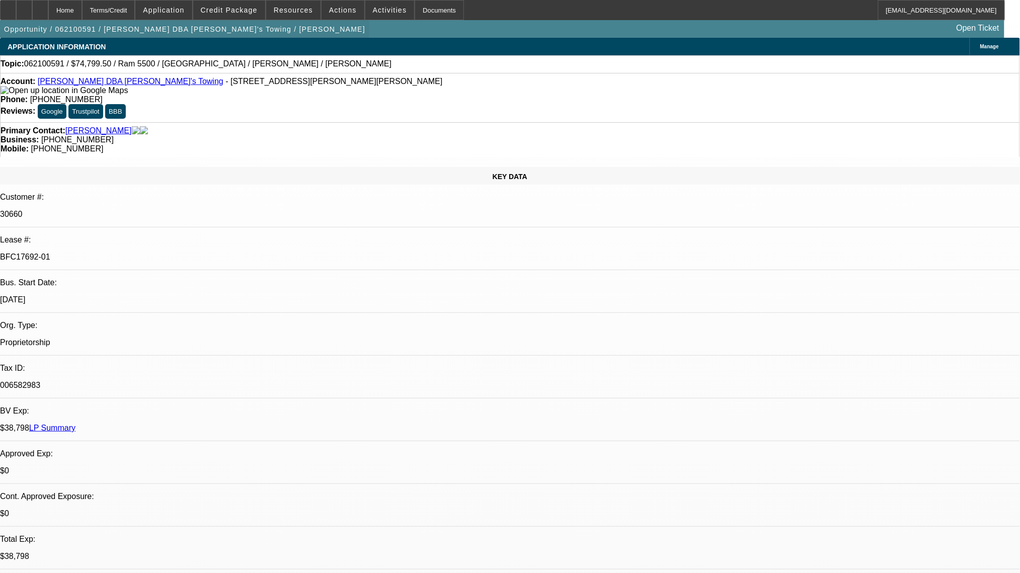
select select "2"
select select "0"
select select "6"
click at [135, 9] on div "Terms/Credit" at bounding box center [108, 10] width 53 height 20
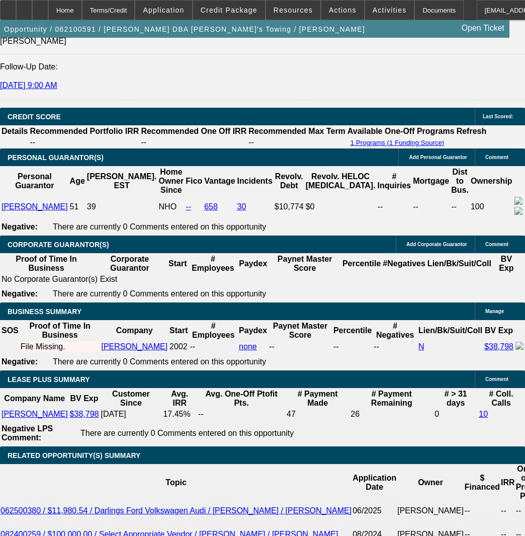
scroll to position [1482, 0]
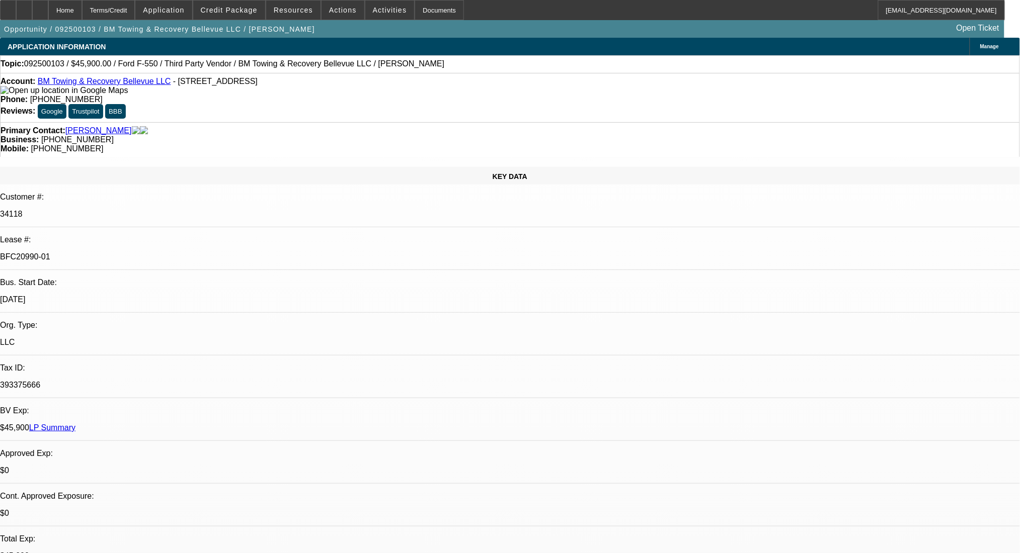
select select "0.15"
select select "2"
select select "0.1"
select select "4"
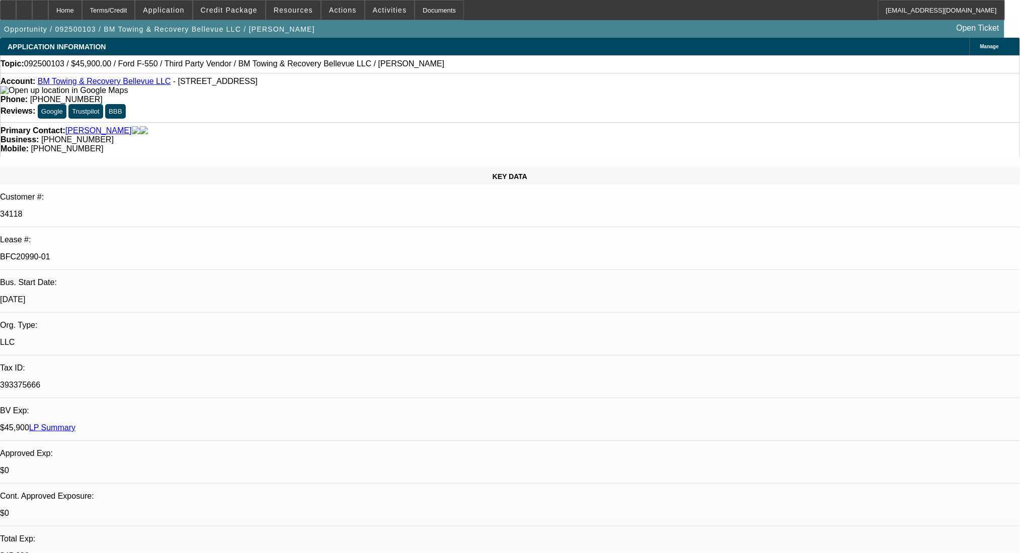
select select "0"
select select "2"
select select "0.1"
select select "4"
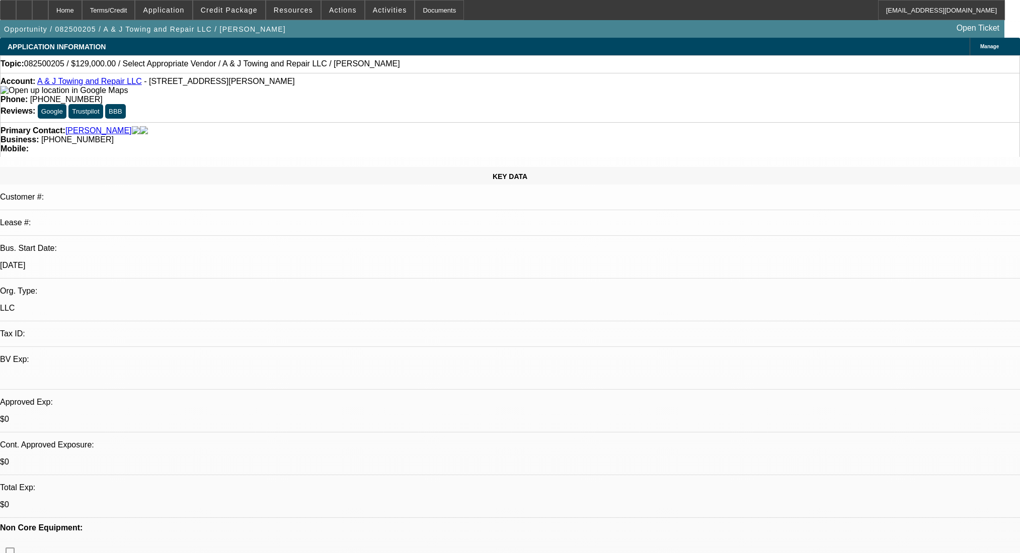
select select "0"
select select "2"
select select "0.1"
select select "4"
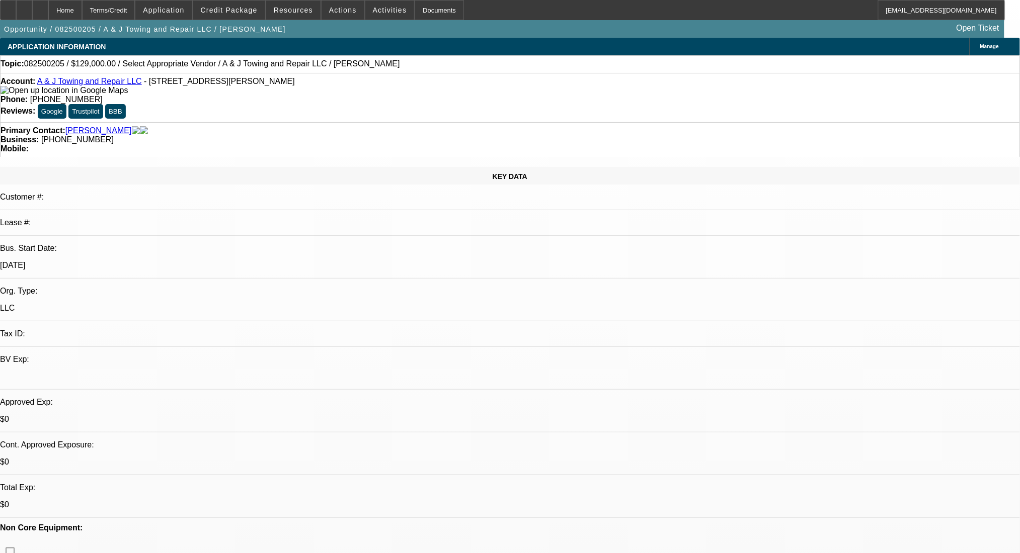
radio input "true"
type textarea "need banks"
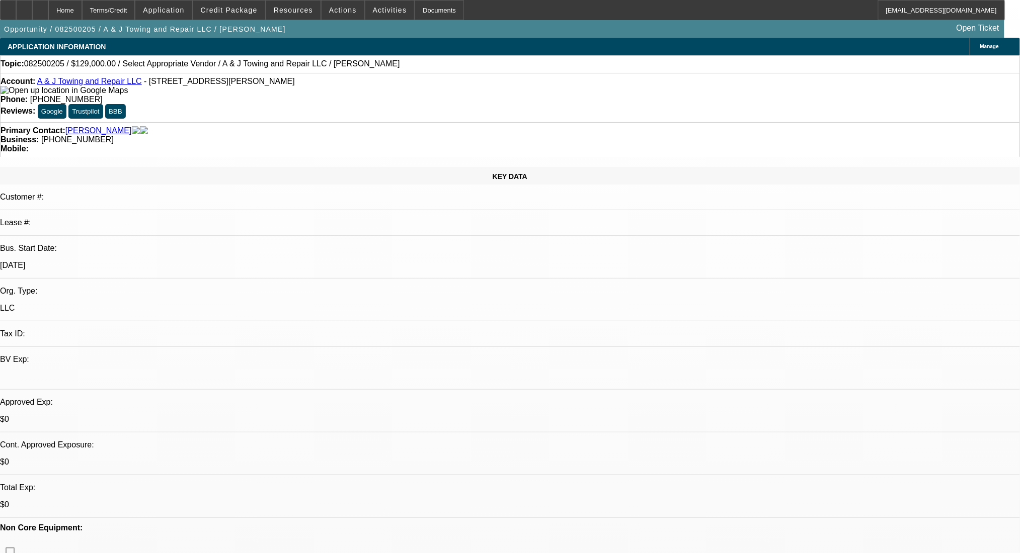
radio input "true"
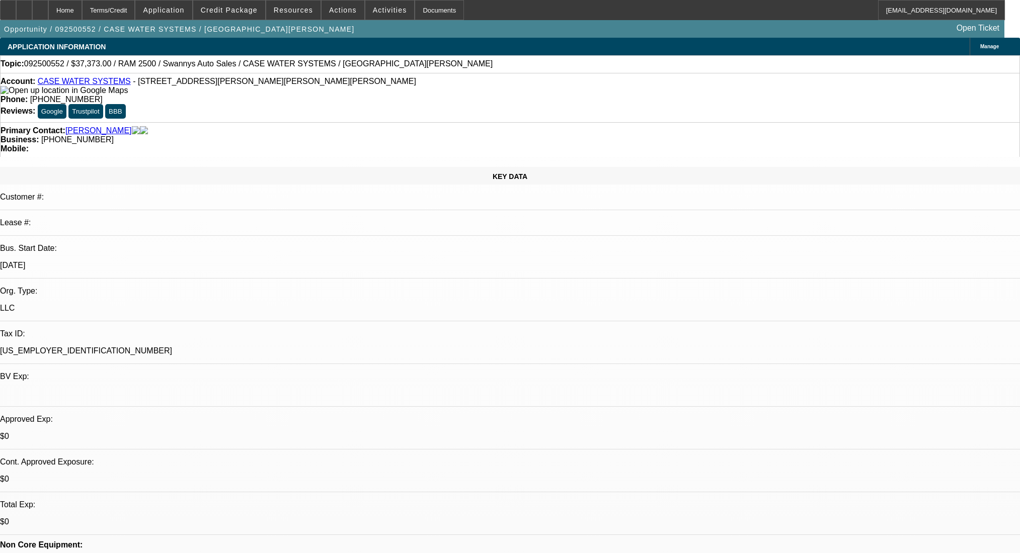
select select "2"
select select "0.1"
select select "4"
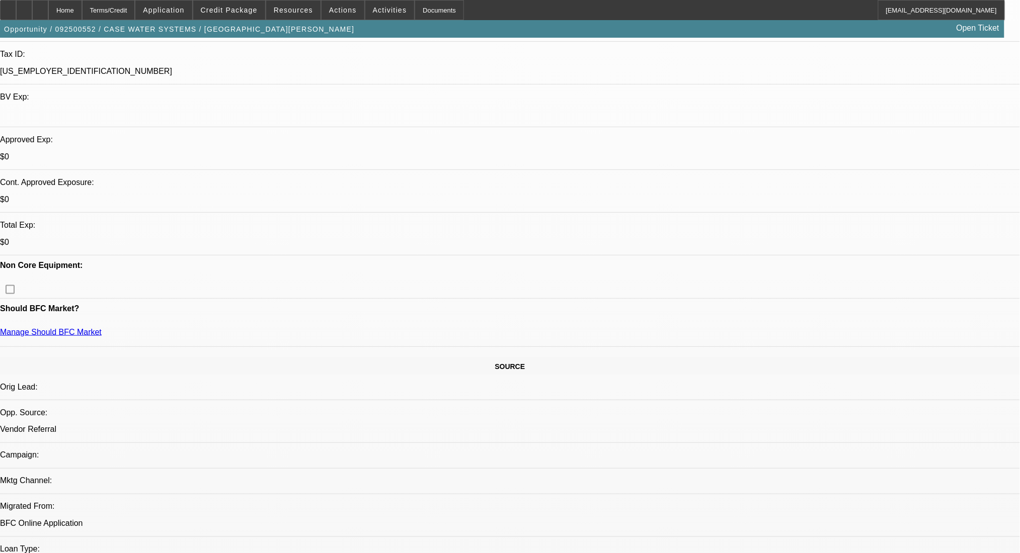
scroll to position [335, 0]
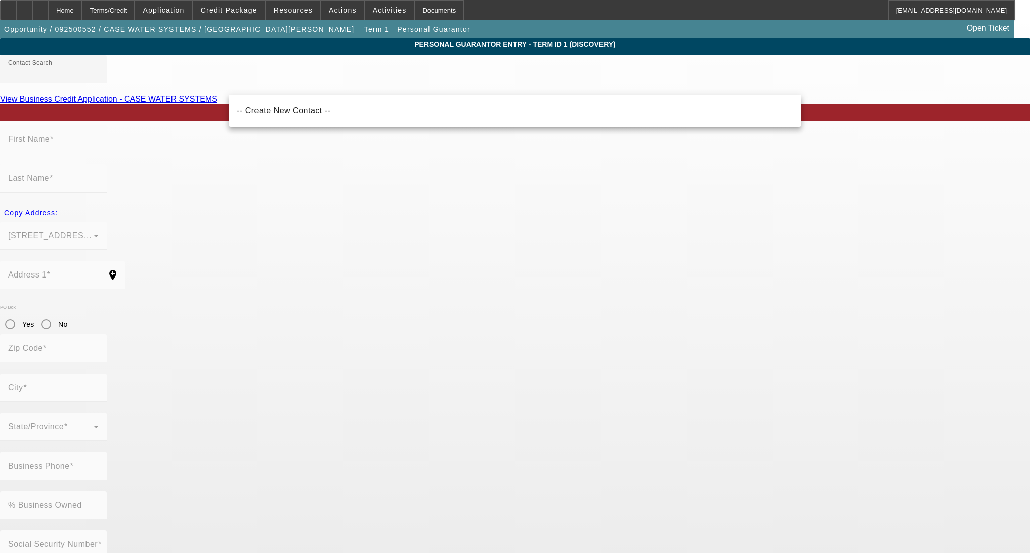
drag, startPoint x: 264, startPoint y: 112, endPoint x: 261, endPoint y: 135, distance: 23.3
click at [264, 112] on span "-- Create New Contact --" at bounding box center [284, 110] width 94 height 9
type input "-- Create New Contact --"
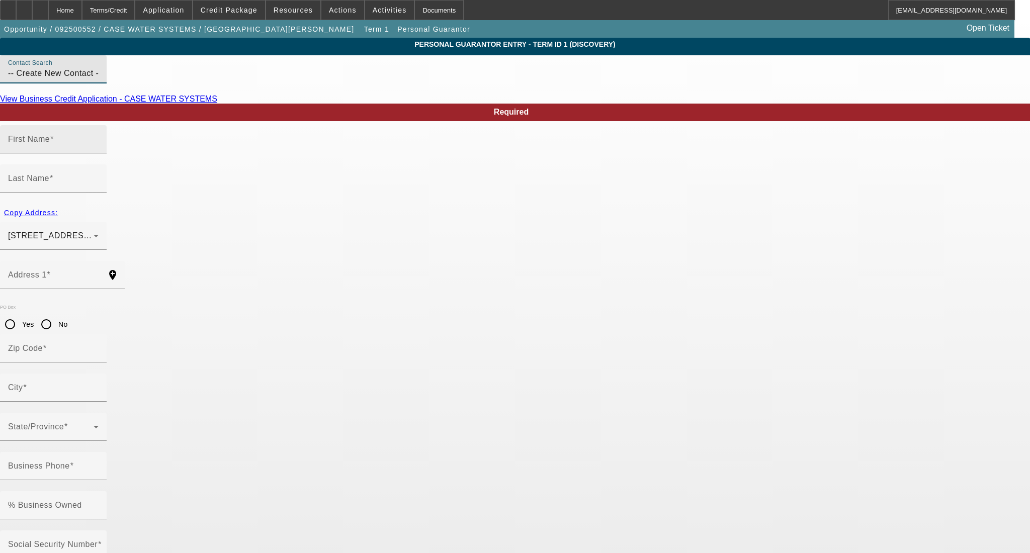
click at [99, 149] on input "First Name" at bounding box center [53, 143] width 91 height 12
type input "[PERSON_NAME]"
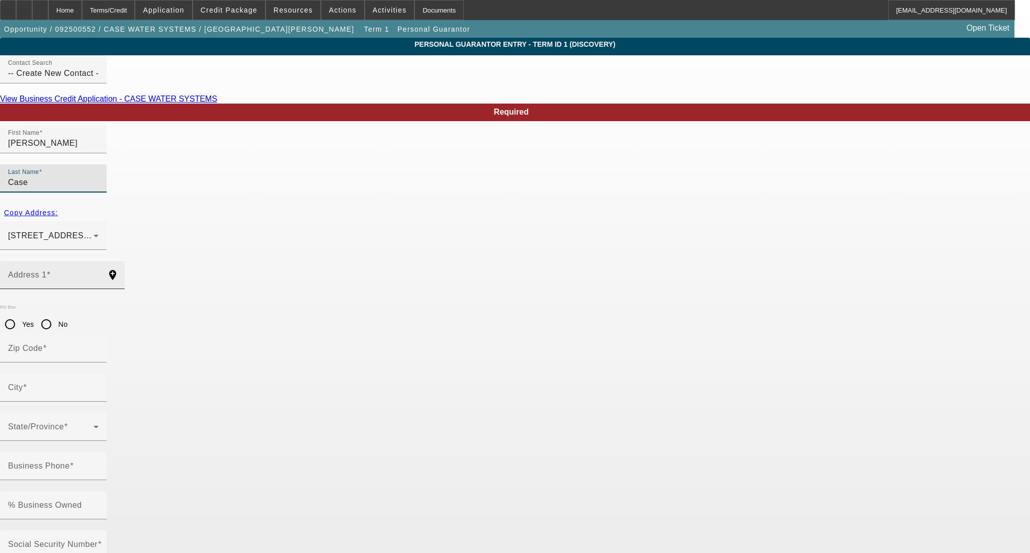
type input "Case"
click at [47, 271] on mat-label "Address 1" at bounding box center [27, 275] width 39 height 9
click at [99, 273] on input "Address 1" at bounding box center [53, 279] width 91 height 12
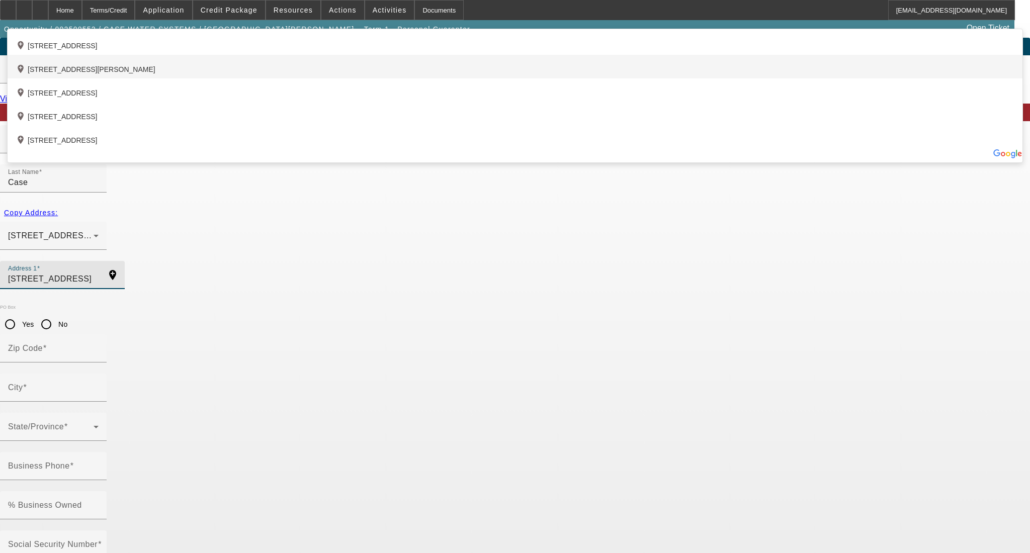
type input "[STREET_ADDRESS]"
click at [271, 78] on div "add_location 121 Laurel Loop, Fletcher, NC 28732, US" at bounding box center [515, 67] width 1015 height 24
type input "28732"
type input "[PERSON_NAME]"
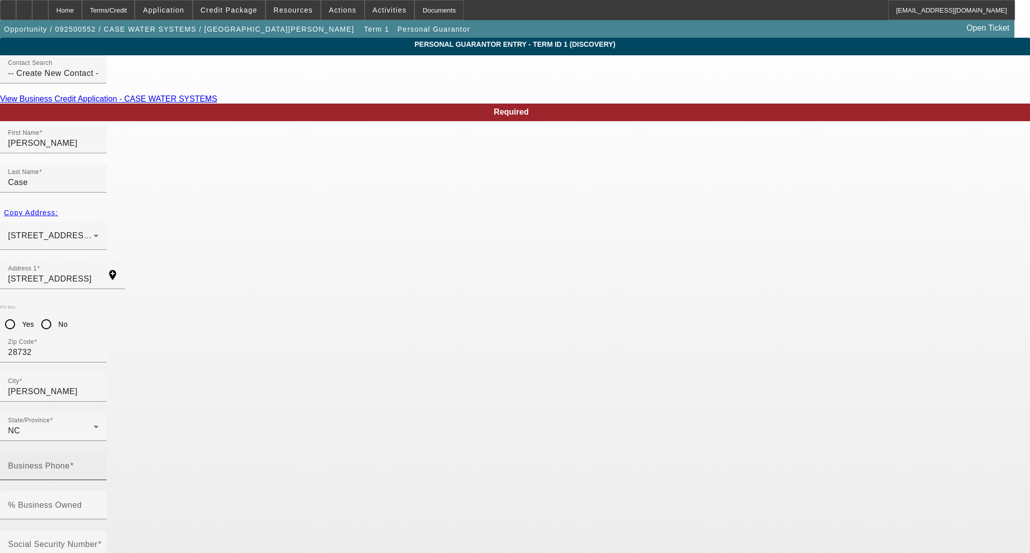
click at [99, 464] on input "Business Phone" at bounding box center [53, 470] width 91 height 12
type input "[PHONE_NUMBER]"
click at [99, 543] on input "Social Security Number" at bounding box center [53, 549] width 91 height 12
type input "243-57-7098"
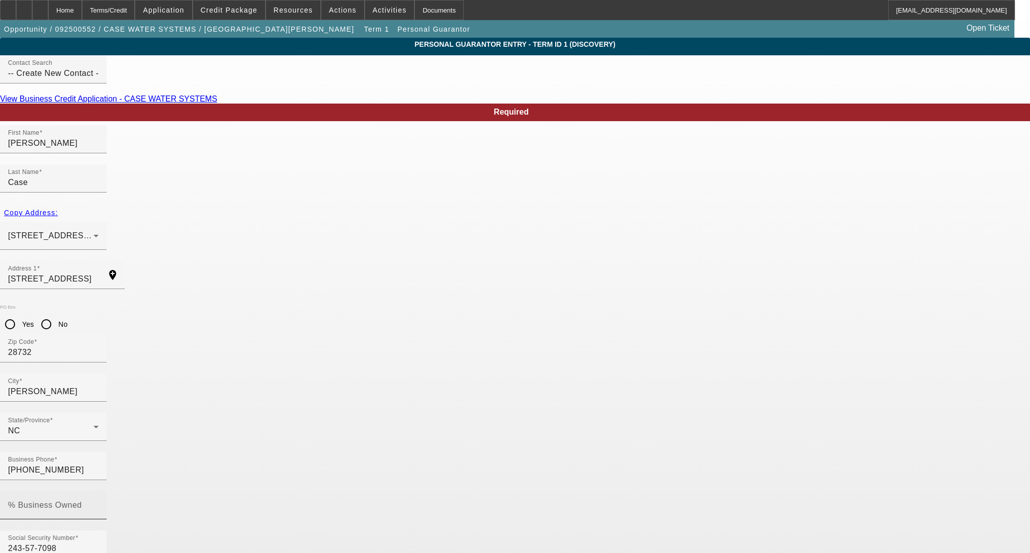
type input "[EMAIL_ADDRESS][DOMAIN_NAME]"
click at [82, 501] on mat-label "% Business Owned" at bounding box center [45, 505] width 74 height 9
click at [99, 504] on input "% Business Owned" at bounding box center [53, 510] width 91 height 12
type input "50"
drag, startPoint x: 294, startPoint y: 357, endPoint x: 201, endPoint y: 355, distance: 92.6
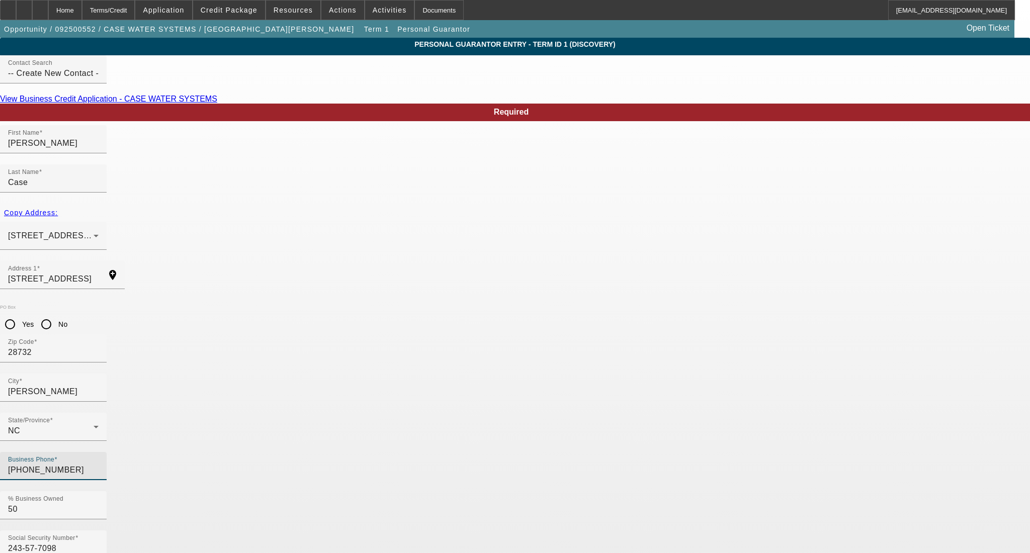
click at [201, 355] on app-personal-guarantor-manage "Personal Guarantor Entry - Term ID 1 (Discovery) Contact Search -- Create New C…" at bounding box center [515, 541] width 1030 height 1007
paste input "[PHONE_NUMBER]"
type input "[PHONE_NUMBER]"
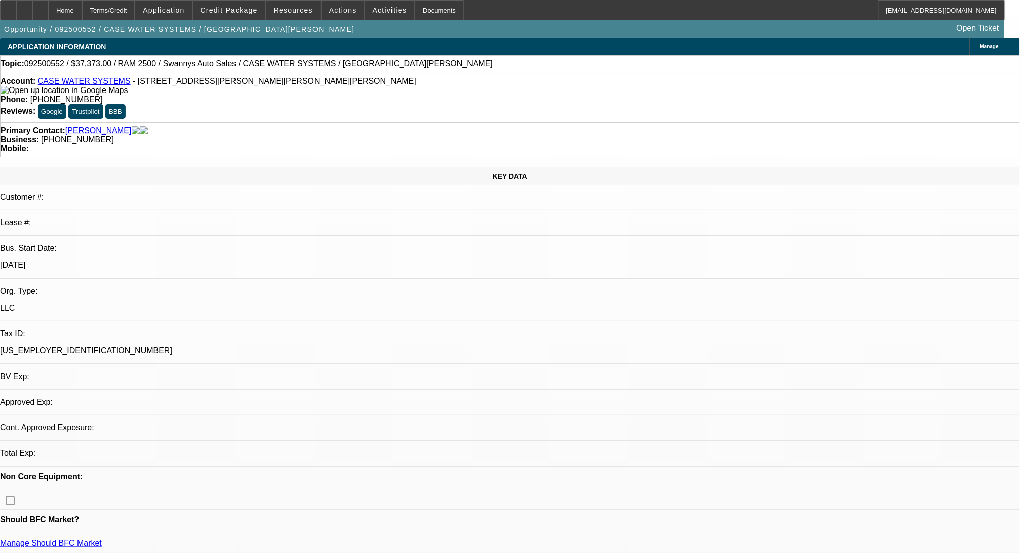
select select "2"
select select "0.1"
select select "4"
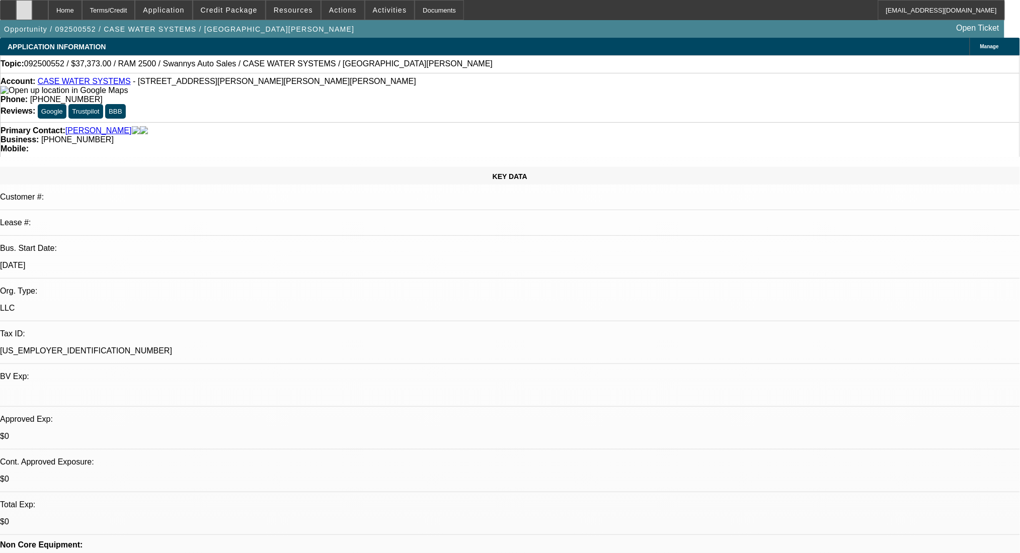
click at [32, 13] on div at bounding box center [24, 10] width 16 height 20
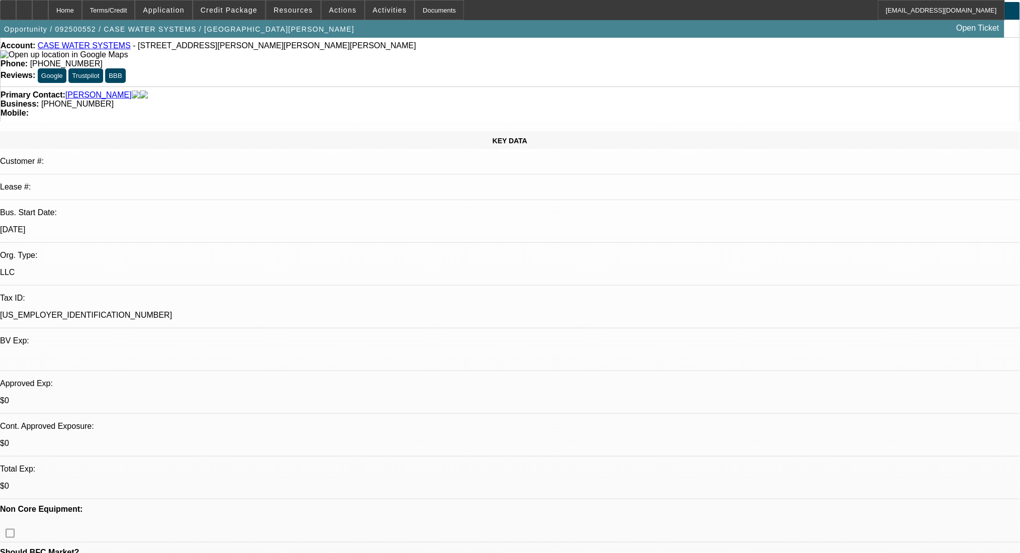
scroll to position [67, 0]
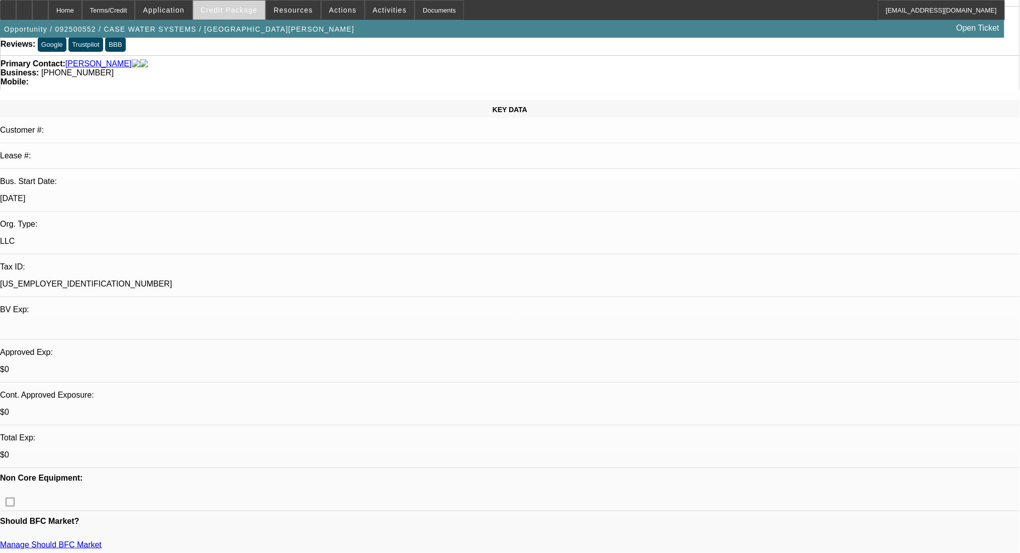
click at [238, 15] on span at bounding box center [229, 10] width 72 height 24
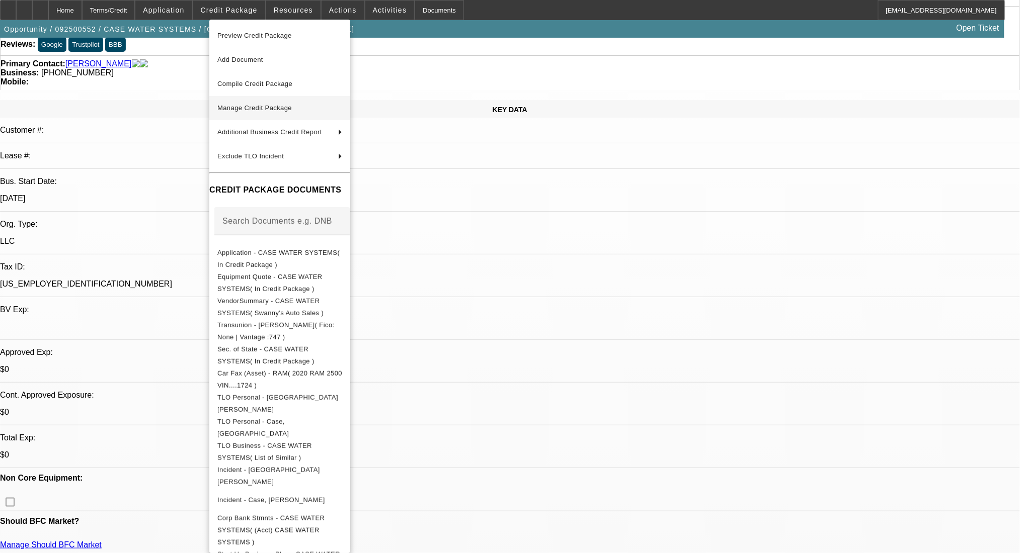
click at [263, 108] on span "Manage Credit Package" at bounding box center [254, 108] width 74 height 8
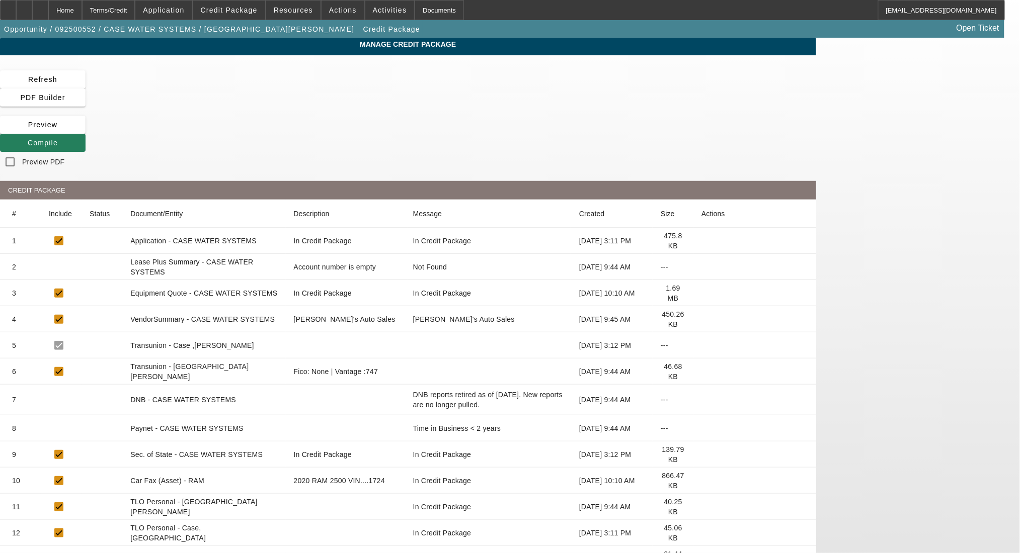
click at [86, 131] on span at bounding box center [43, 143] width 86 height 24
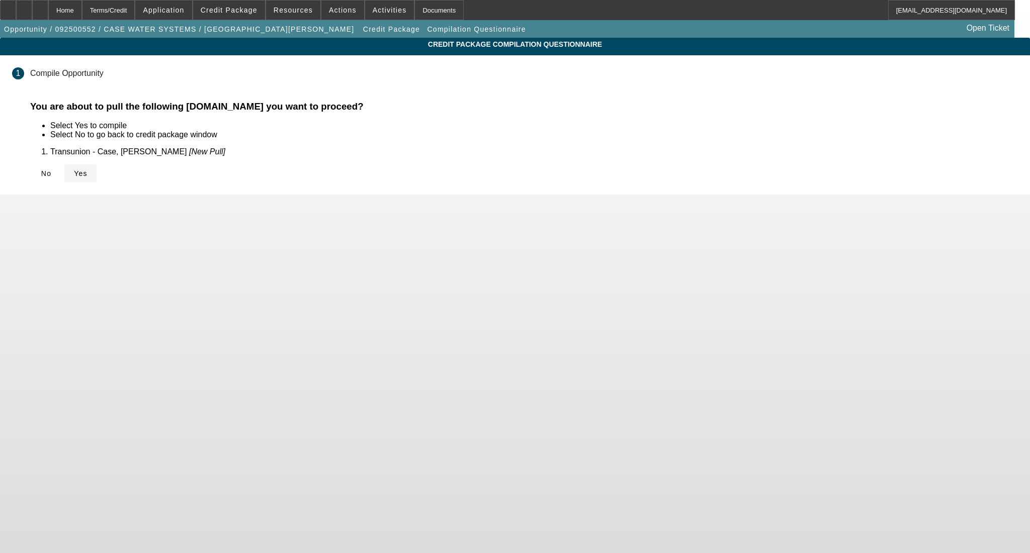
click at [97, 181] on span at bounding box center [80, 173] width 32 height 24
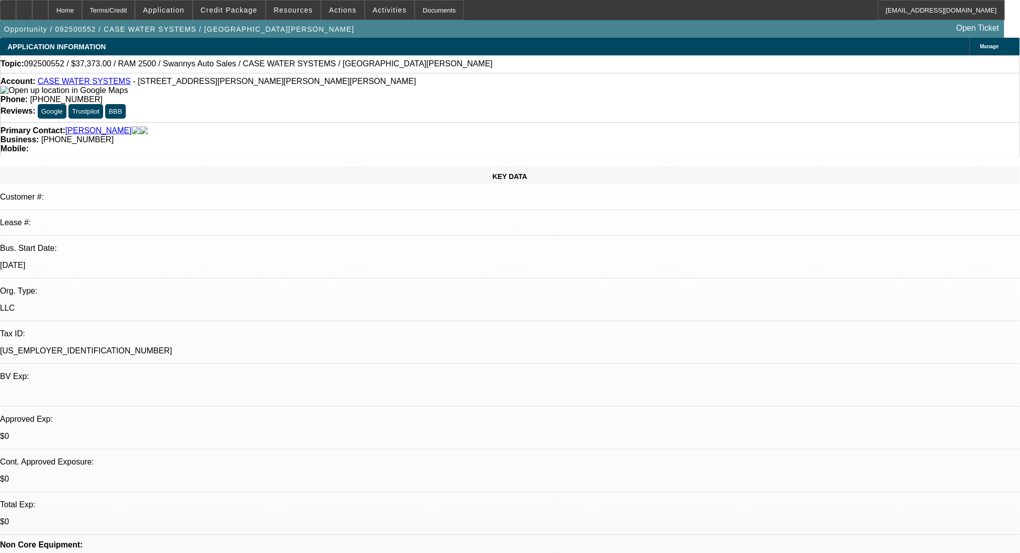
select select "2"
select select "0.1"
select select "4"
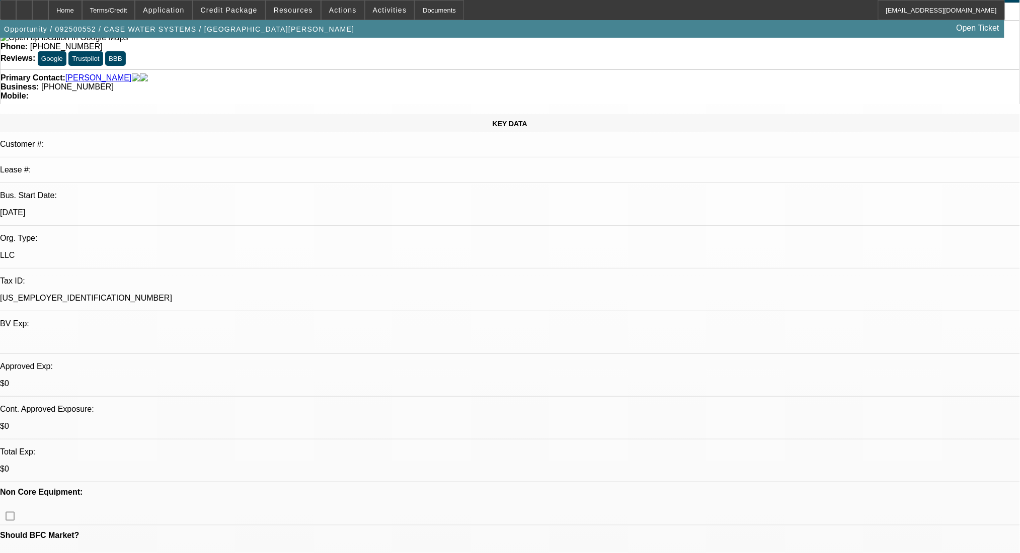
scroll to position [134, 0]
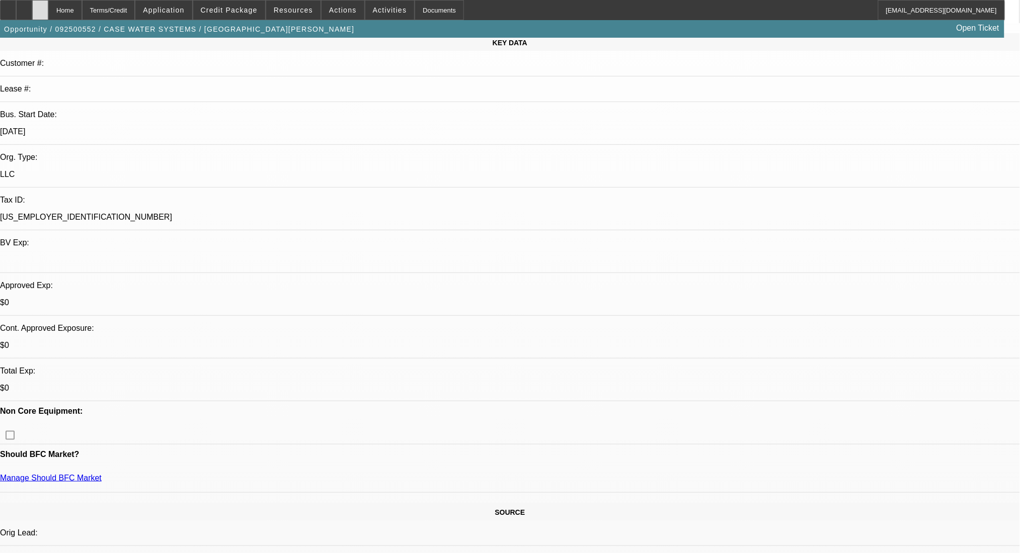
click at [48, 4] on div at bounding box center [40, 10] width 16 height 20
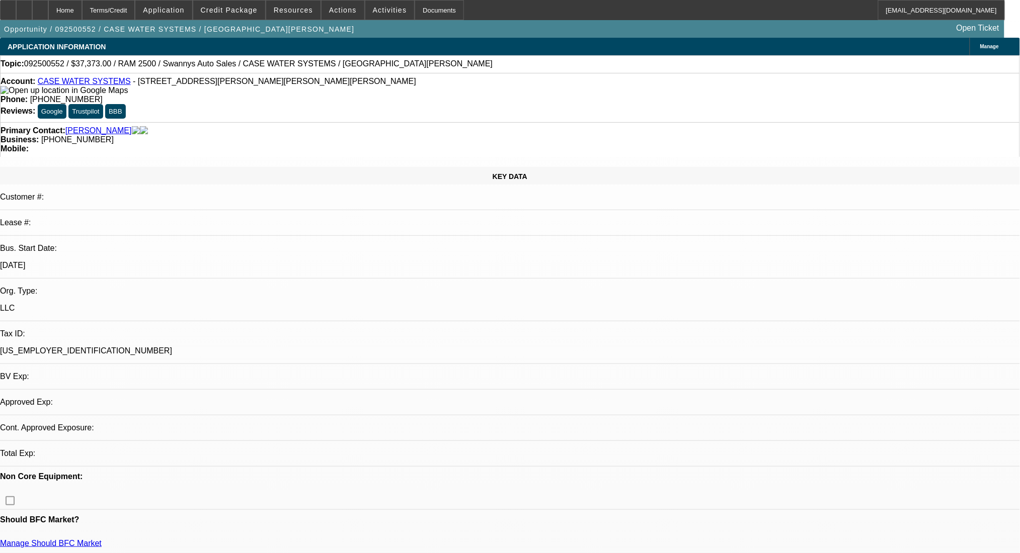
select select "2"
select select "0.1"
select select "4"
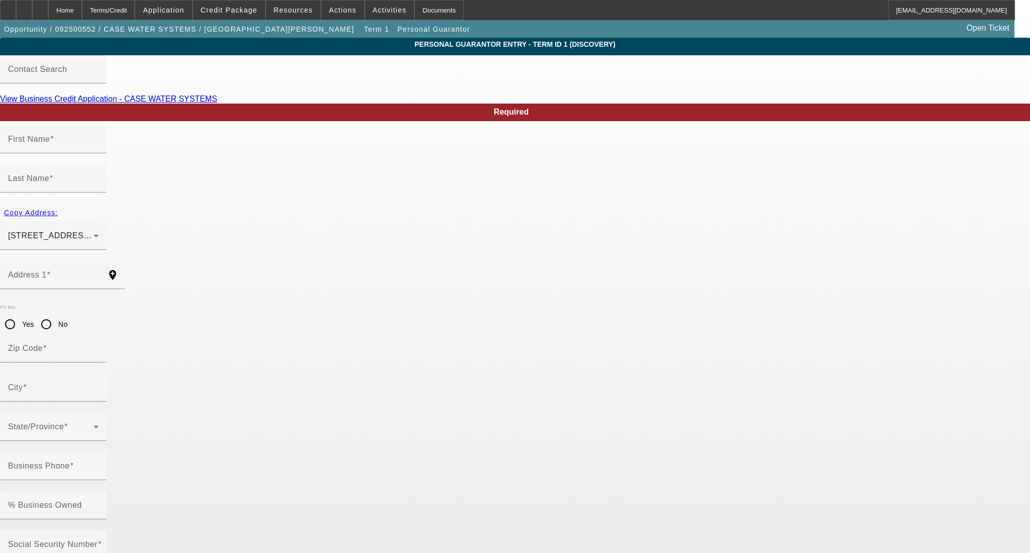
type input "[PERSON_NAME]"
type input "Case"
type input "[STREET_ADDRESS]"
radio input "true"
type input "28732"
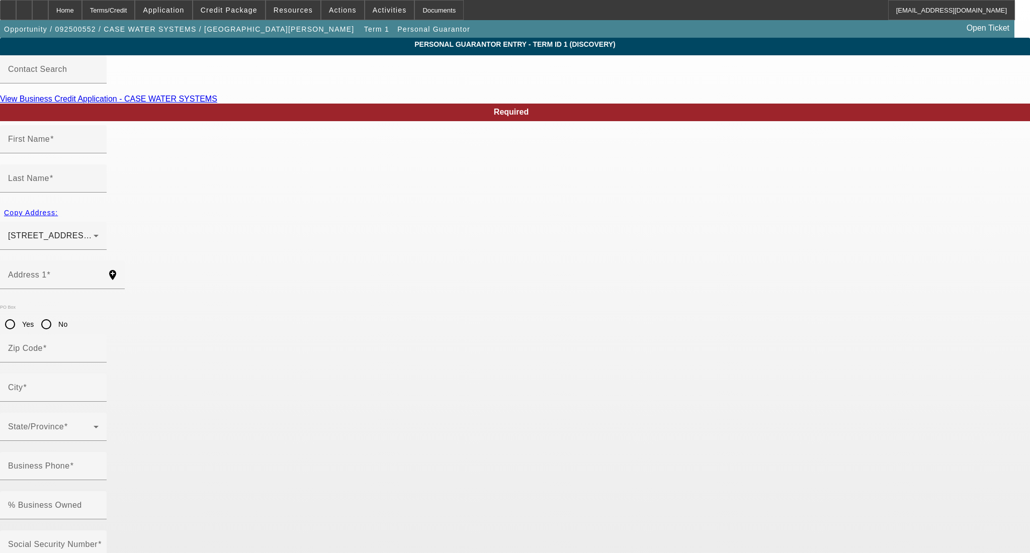
type input "[PERSON_NAME]"
type input "[PHONE_NUMBER]"
type input "50"
type input "243-57-7098"
type input "[EMAIL_ADDRESS][DOMAIN_NAME]"
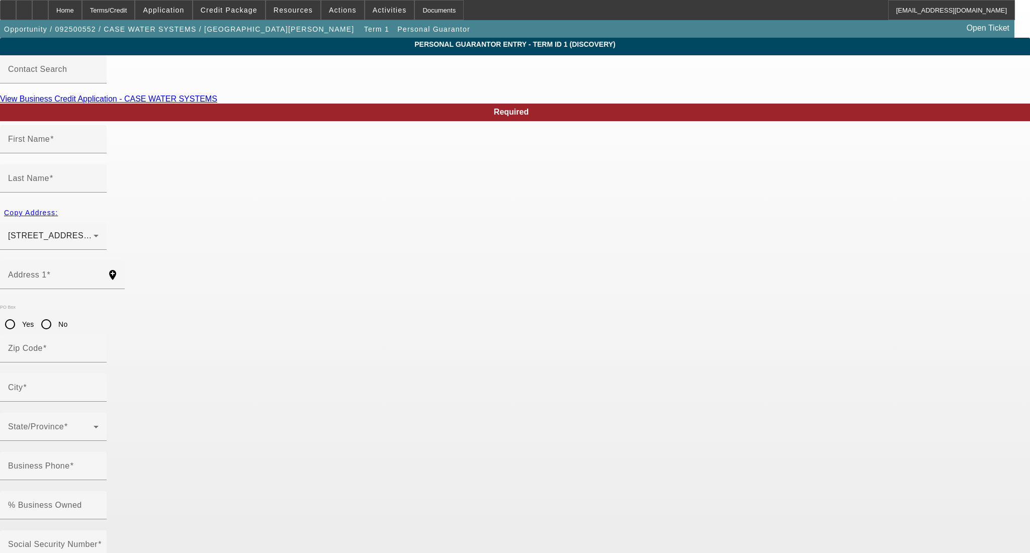
type input "[PHONE_NUMBER]"
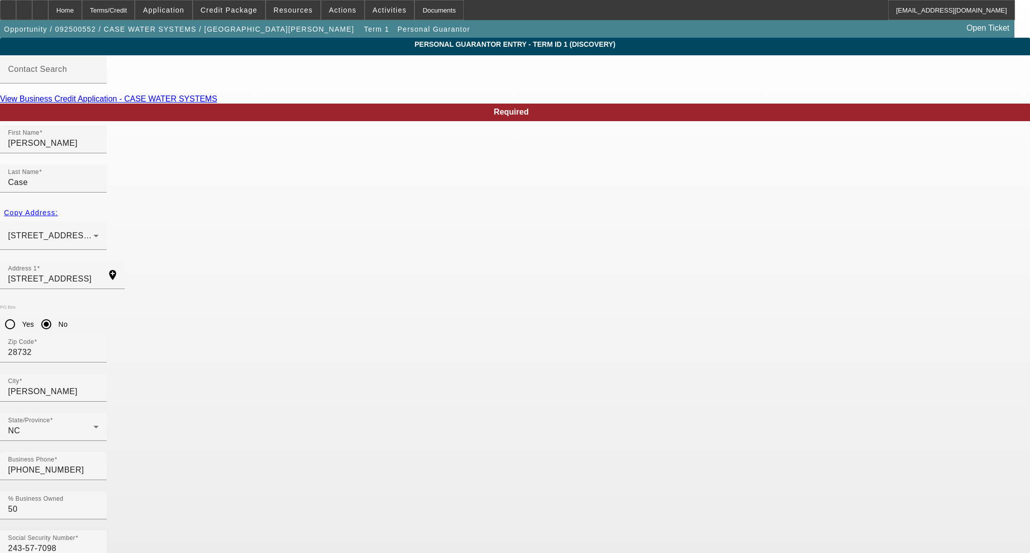
type input "[PERSON_NAME]"
click at [99, 149] on input "[PERSON_NAME]" at bounding box center [53, 143] width 91 height 12
drag, startPoint x: 282, startPoint y: 160, endPoint x: 184, endPoint y: 166, distance: 98.2
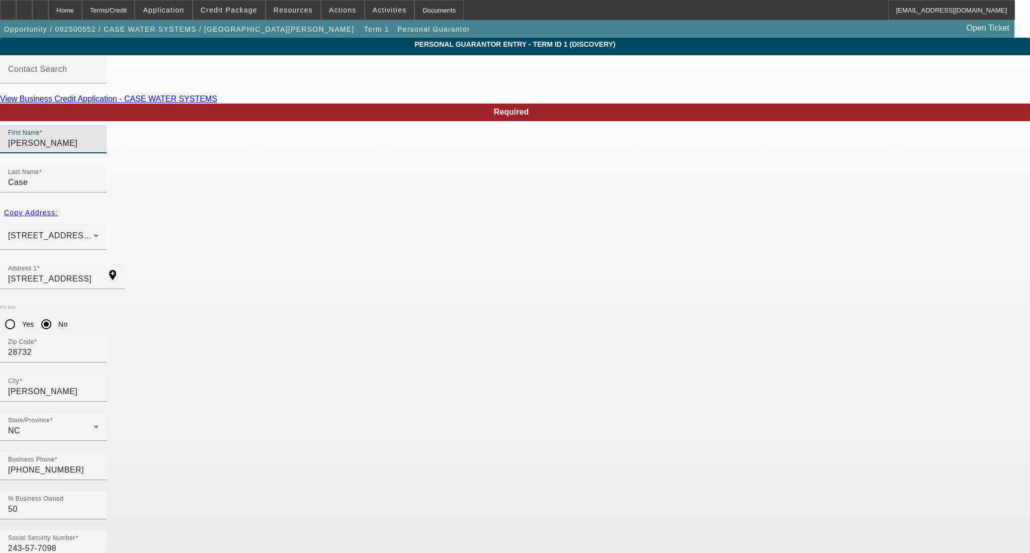
click at [184, 166] on app-personal-guarantor-manage "Personal Guarantor Entry - Term ID 1 (Discovery) Contact Search View Business C…" at bounding box center [515, 541] width 1030 height 1007
type input "[PERSON_NAME]"
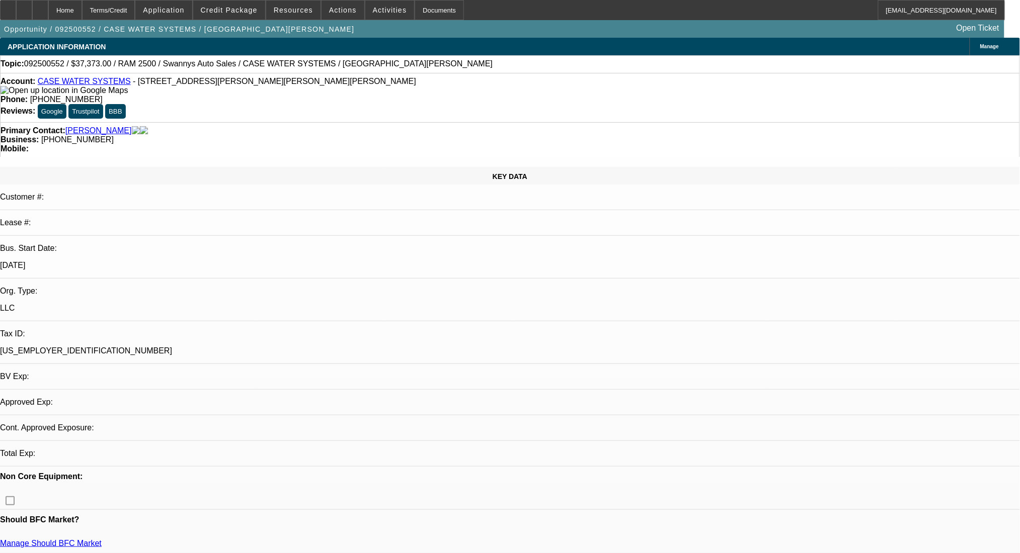
select select "2"
select select "0.1"
select select "4"
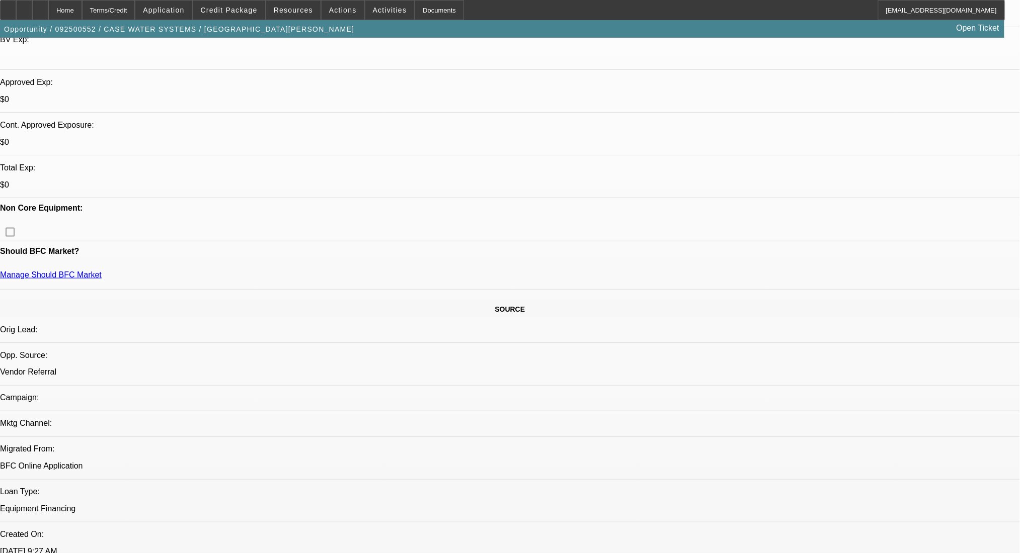
scroll to position [335, 0]
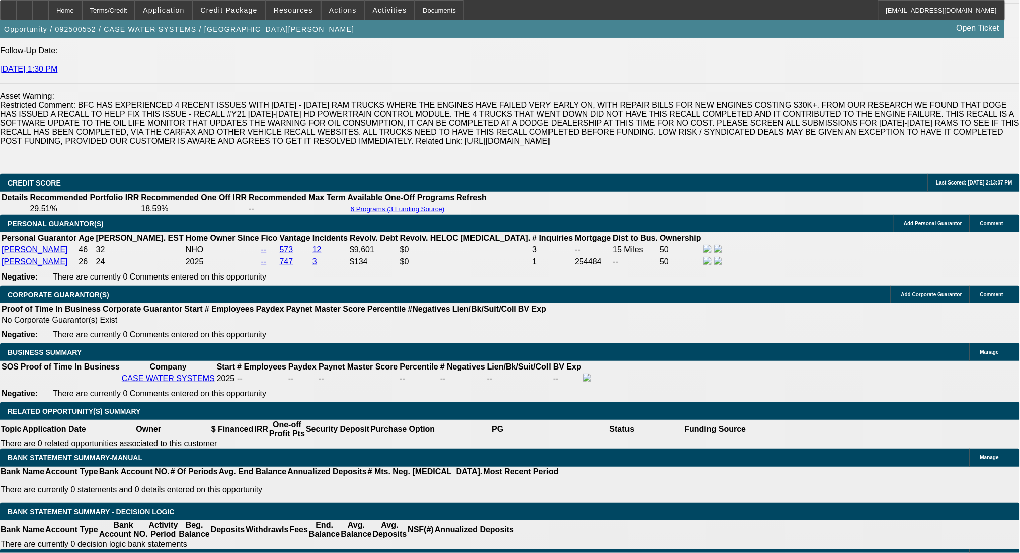
scroll to position [1543, 0]
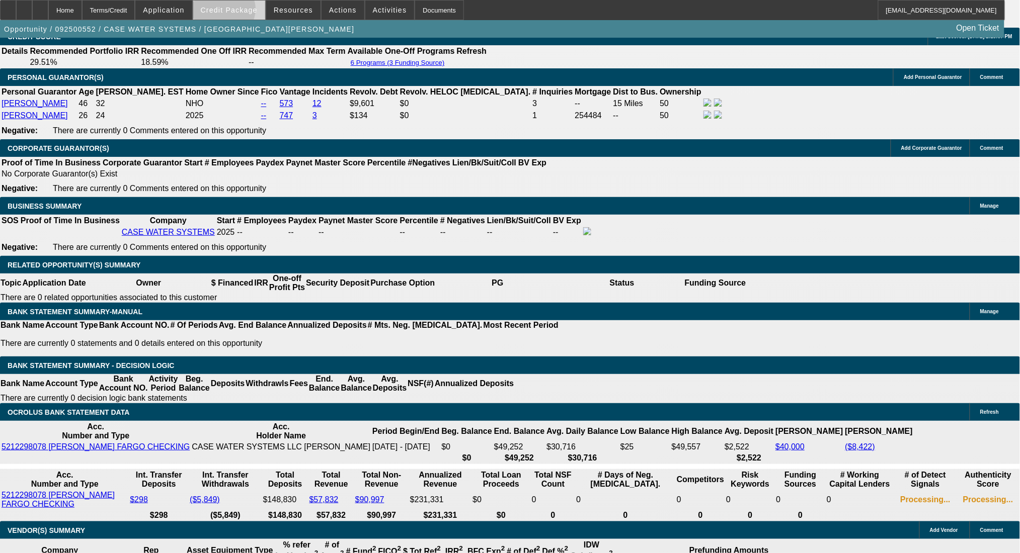
click at [240, 12] on span "Credit Package" at bounding box center [229, 10] width 57 height 8
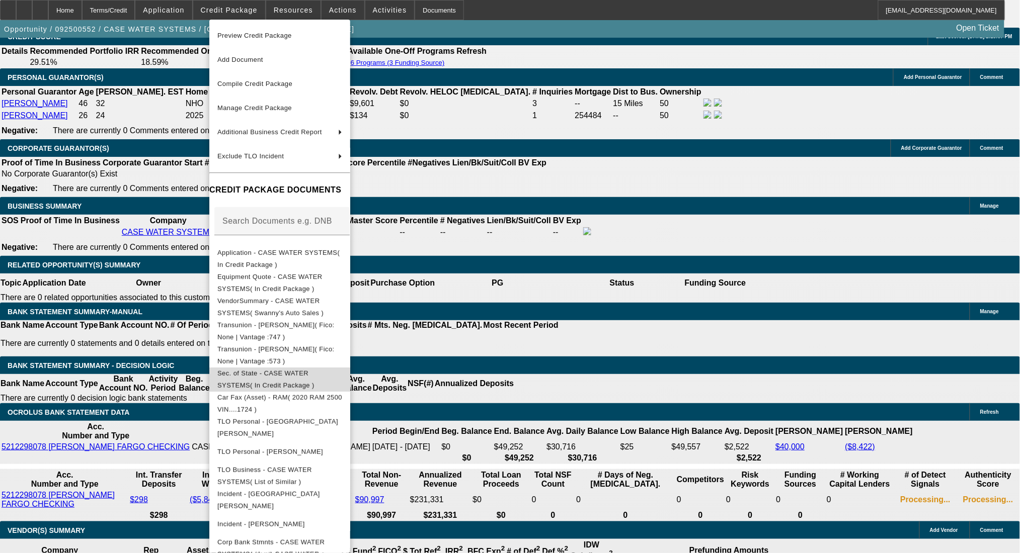
click at [314, 373] on span "Sec. of State - CASE WATER SYSTEMS( In Credit Package )" at bounding box center [265, 379] width 97 height 20
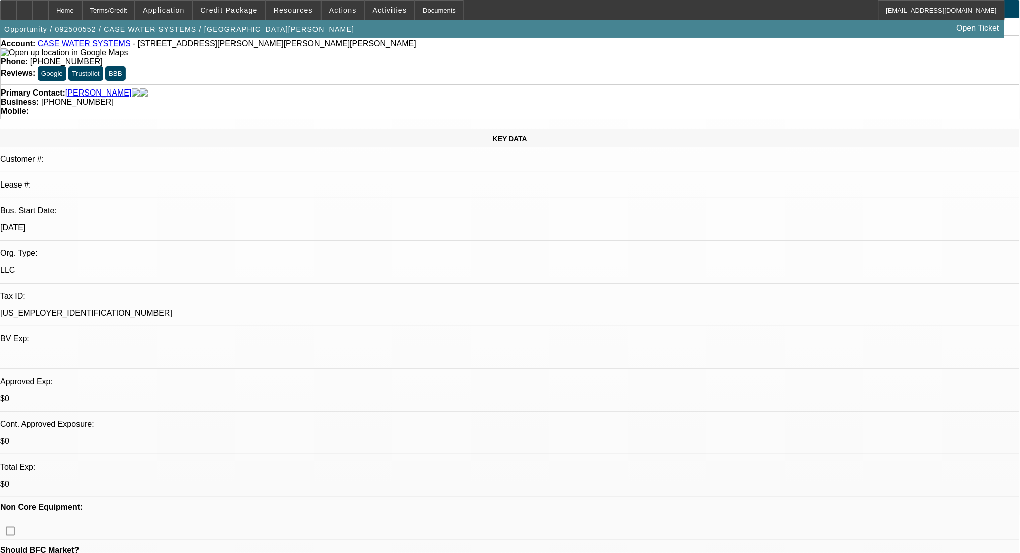
scroll to position [0, 0]
